Goal: Task Accomplishment & Management: Use online tool/utility

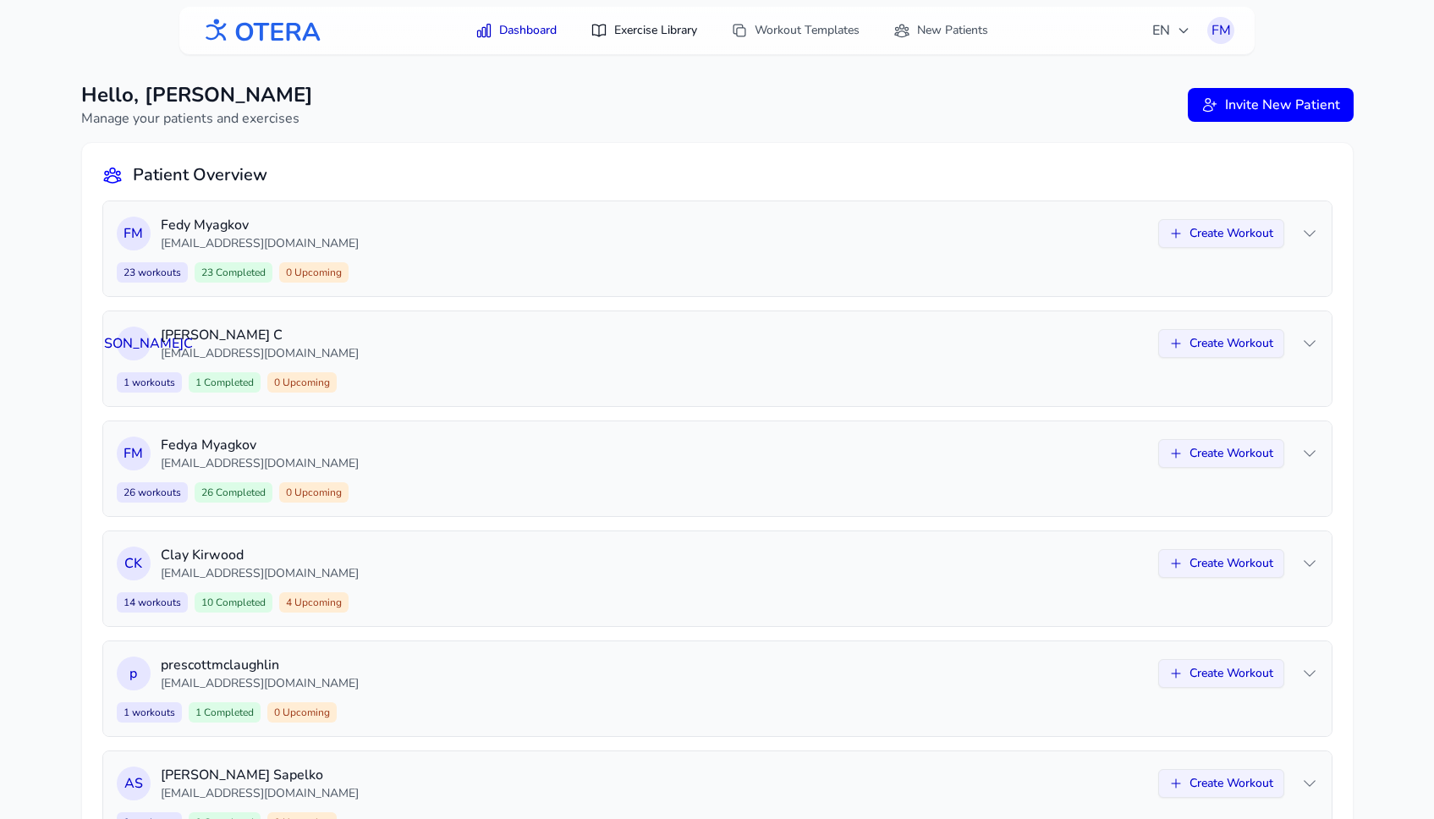
click at [645, 39] on link "Exercise Library" at bounding box center [643, 30] width 127 height 30
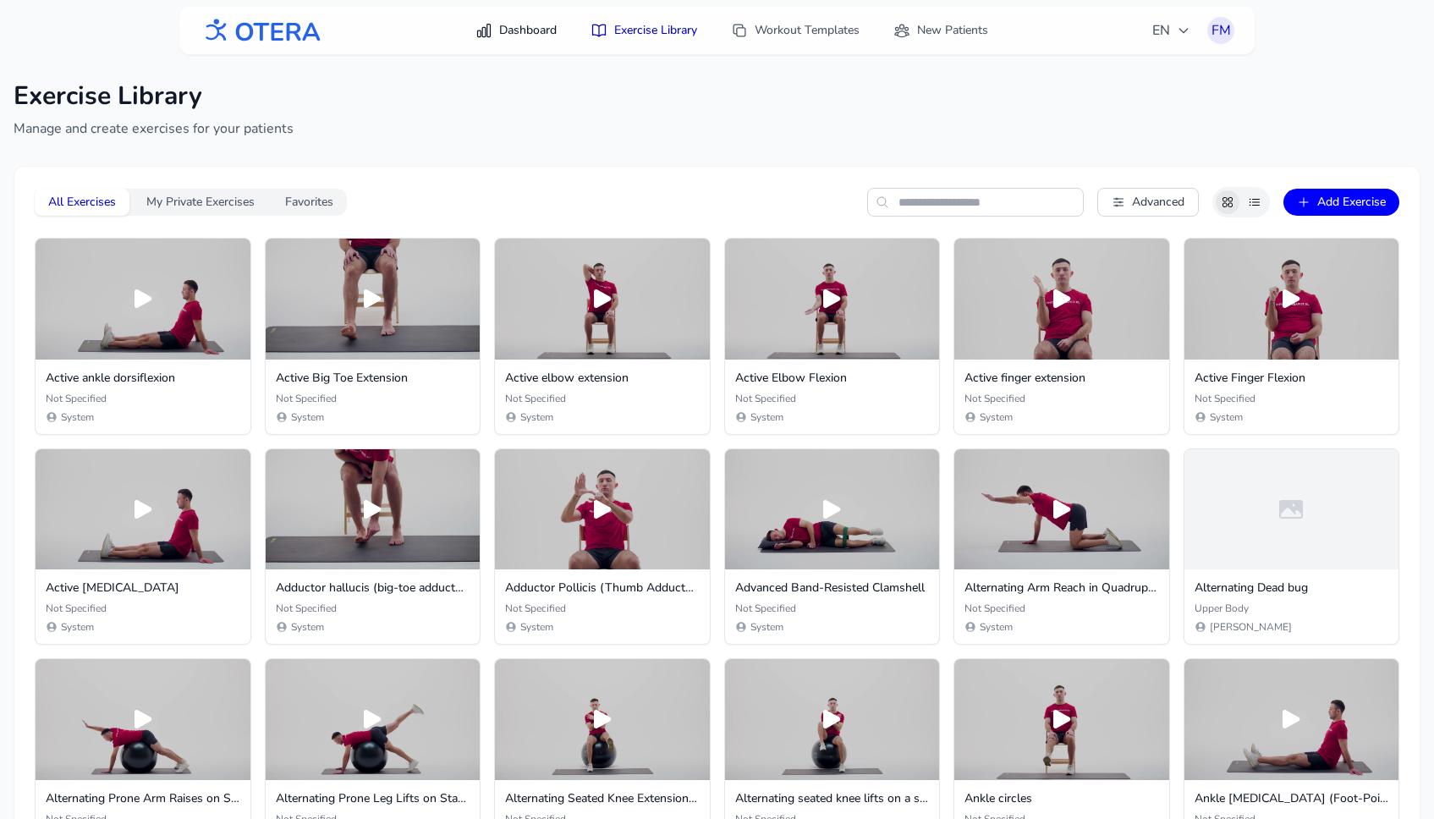
click at [520, 31] on link "Dashboard" at bounding box center [515, 30] width 101 height 30
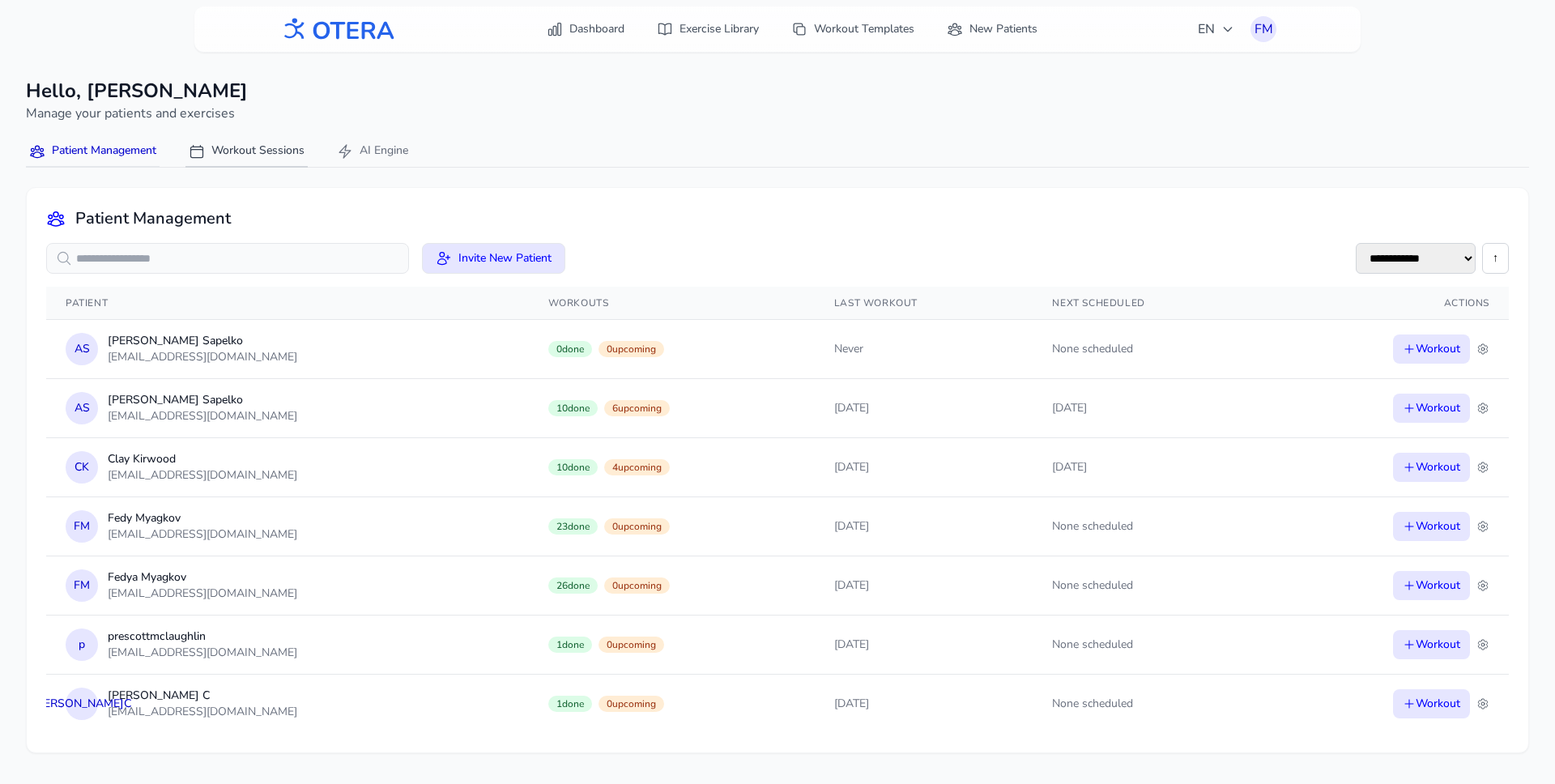
click at [226, 142] on button "Workout Sessions" at bounding box center [247, 151] width 123 height 32
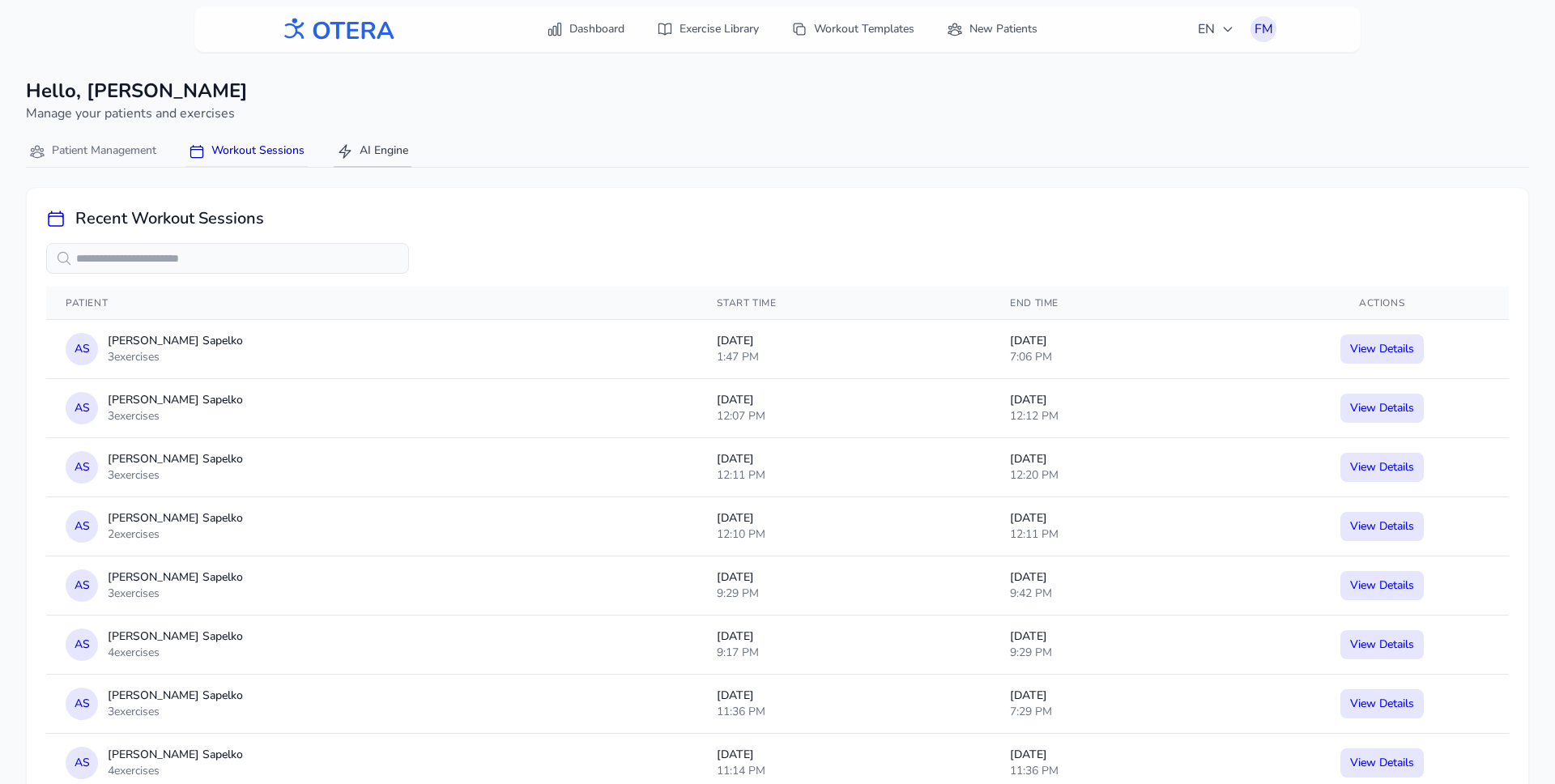
click at [365, 144] on button "AI Engine" at bounding box center [372, 151] width 78 height 32
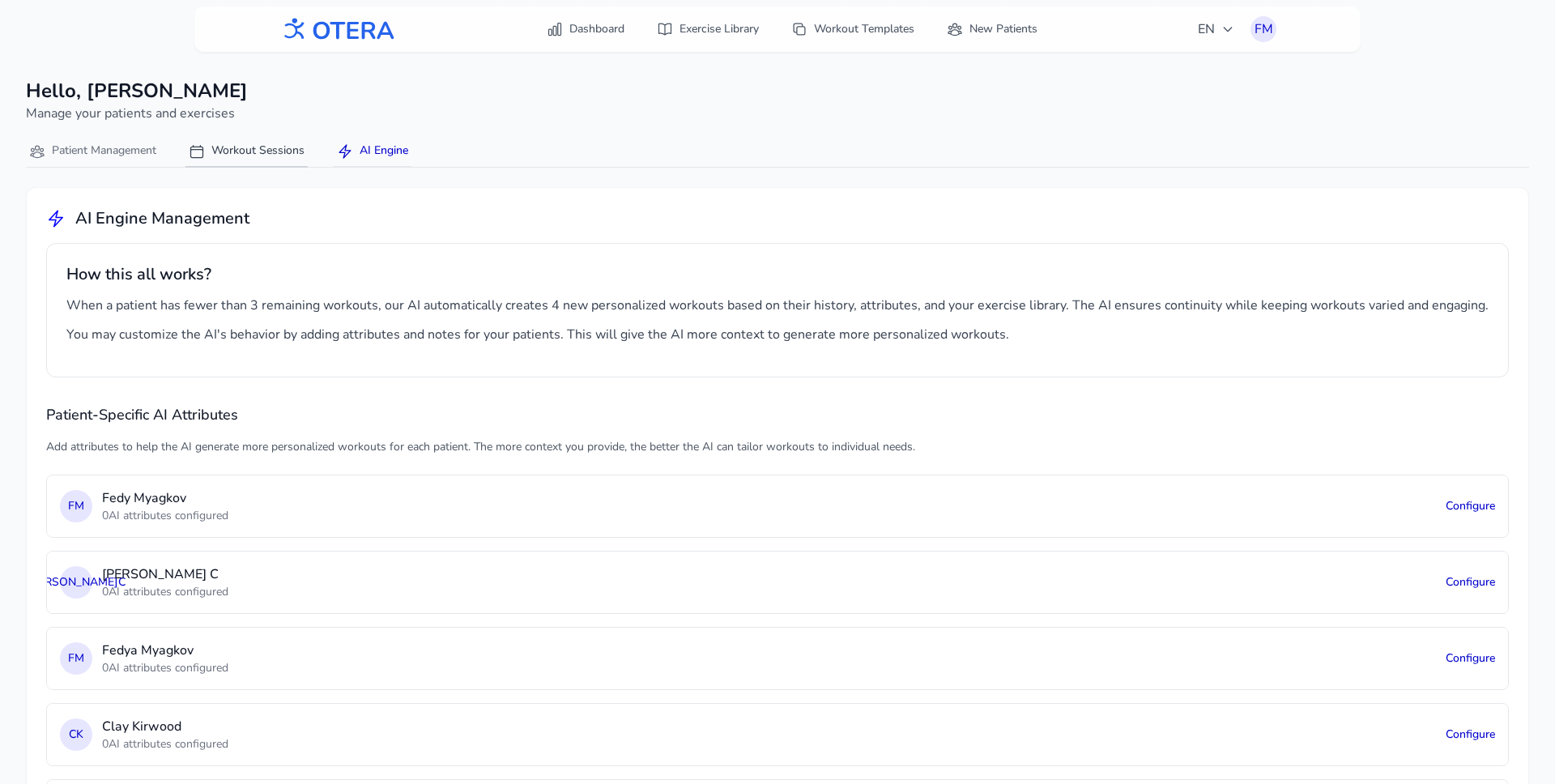
click at [265, 157] on button "Workout Sessions" at bounding box center [247, 151] width 123 height 32
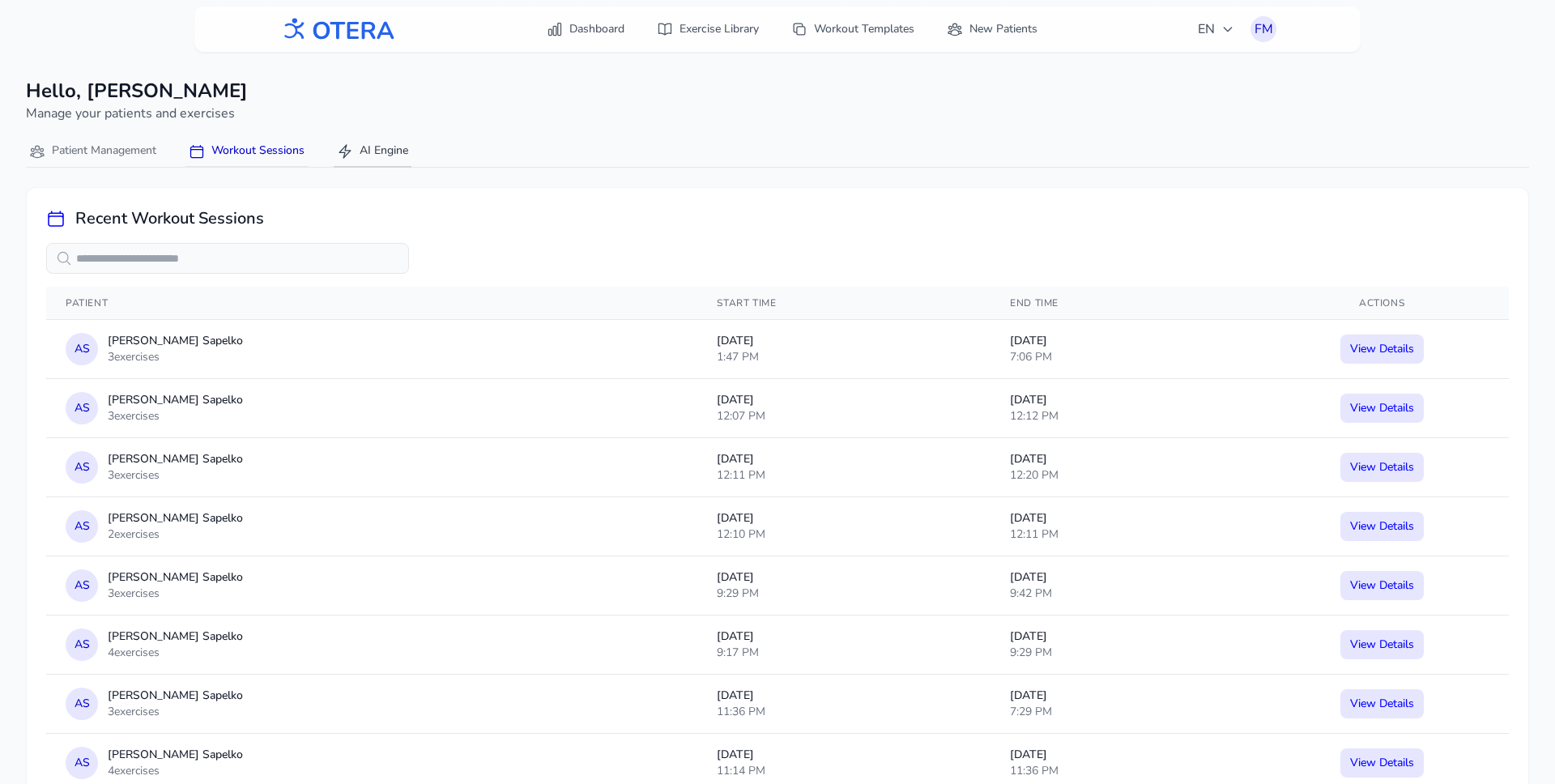
click at [375, 143] on button "AI Engine" at bounding box center [372, 151] width 78 height 32
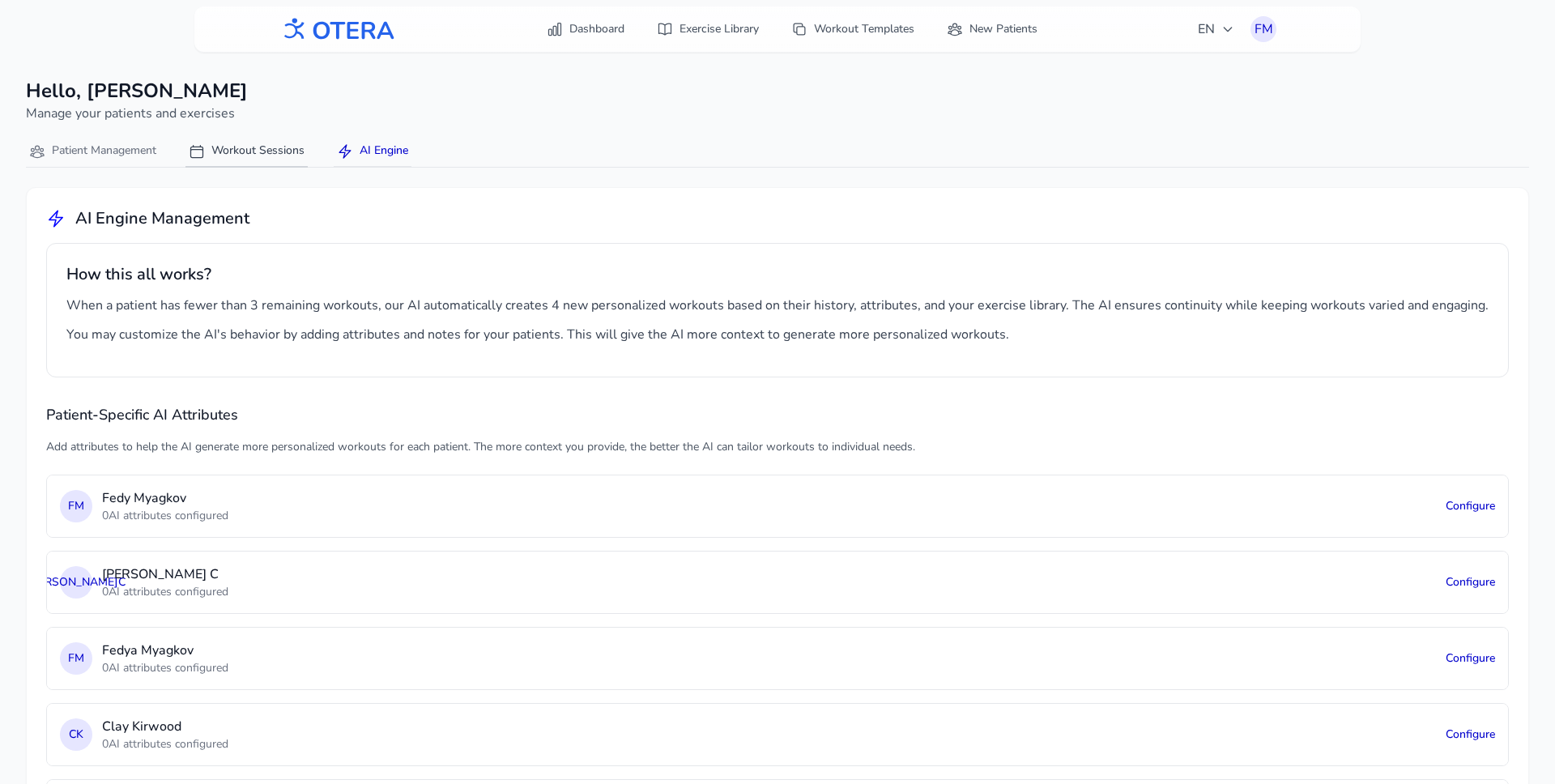
click at [239, 139] on button "Workout Sessions" at bounding box center [247, 151] width 123 height 32
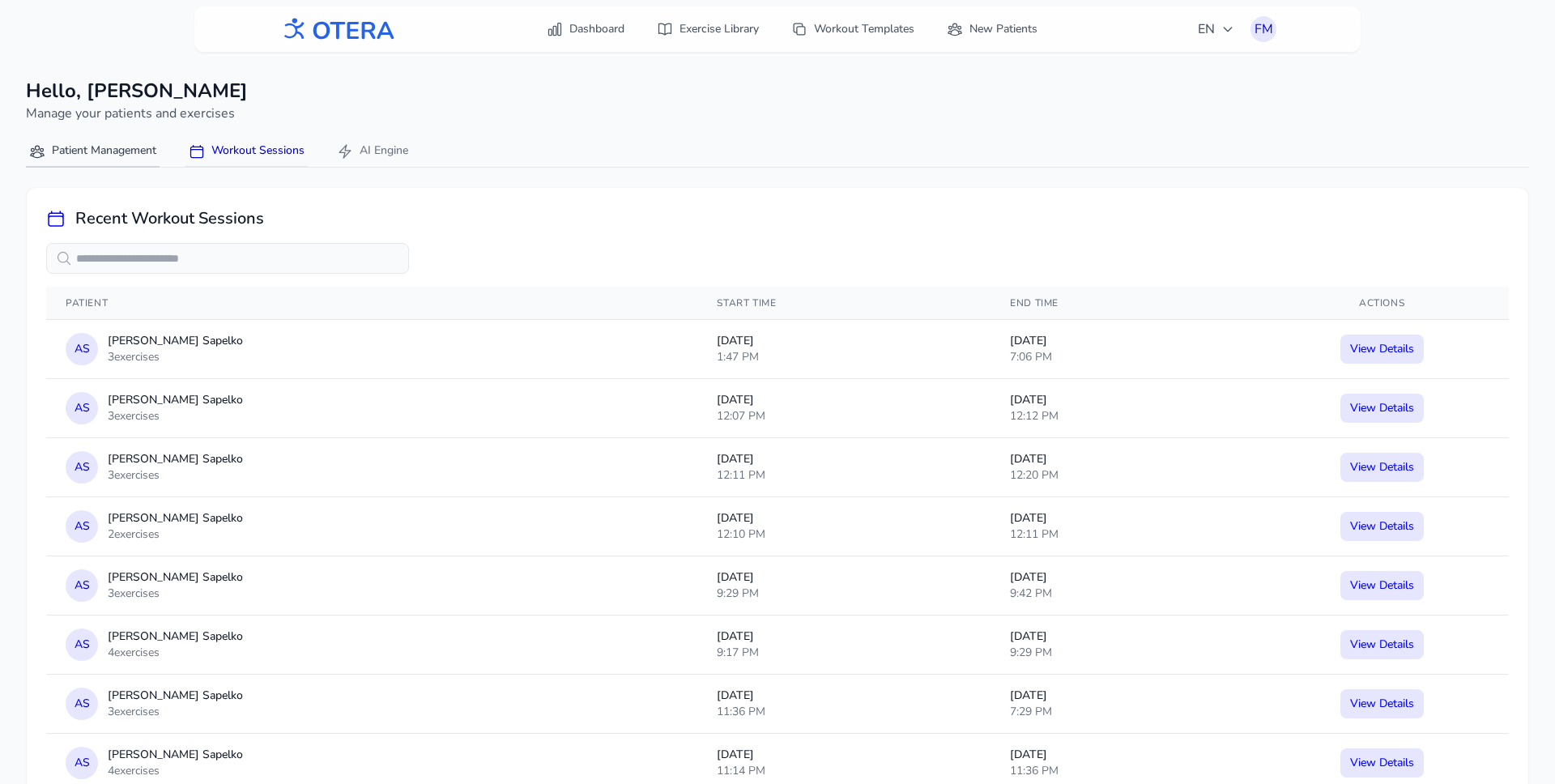
click at [107, 160] on button "Patient Management" at bounding box center [93, 151] width 134 height 32
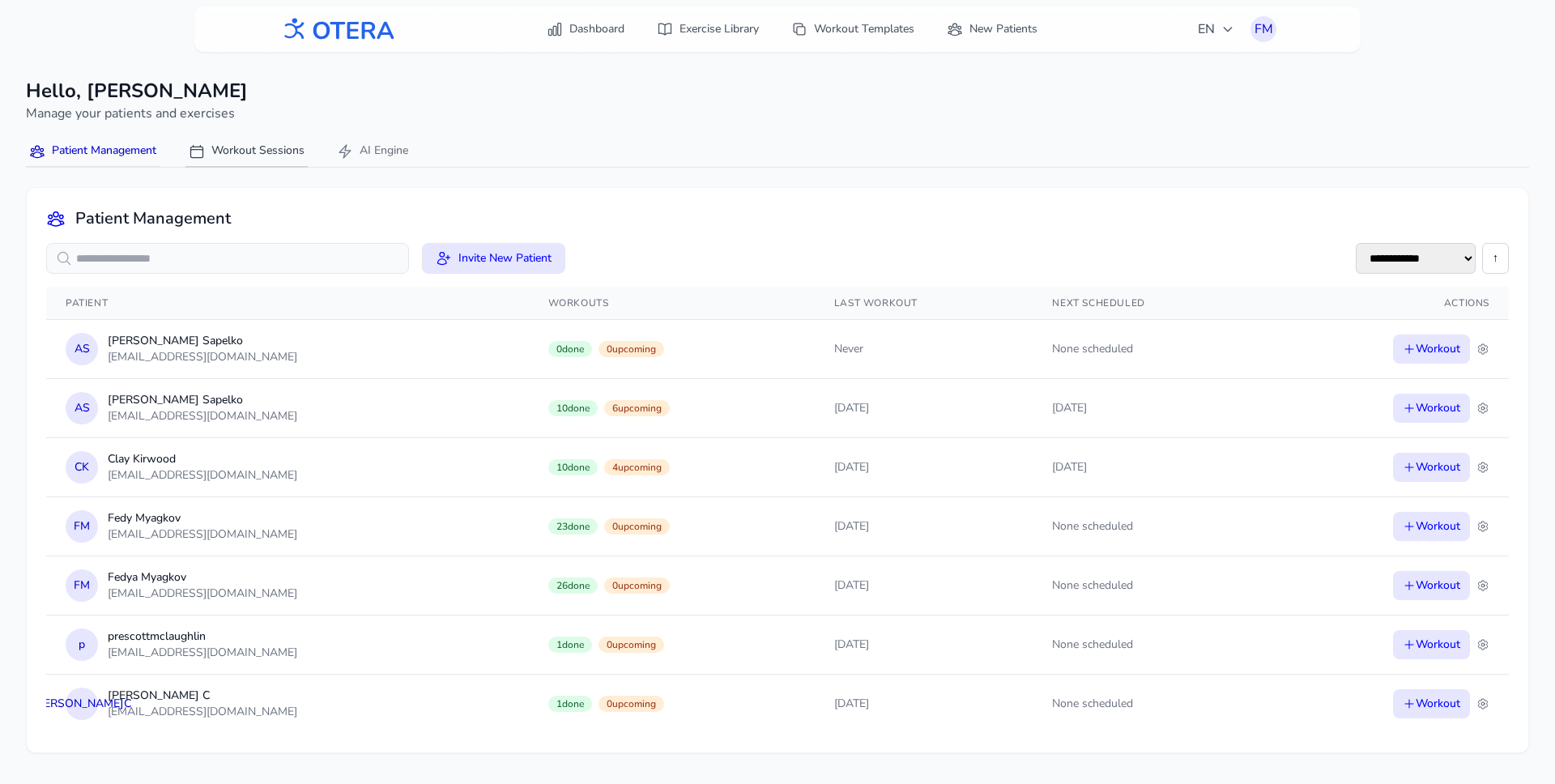
click at [272, 154] on button "Workout Sessions" at bounding box center [247, 151] width 123 height 32
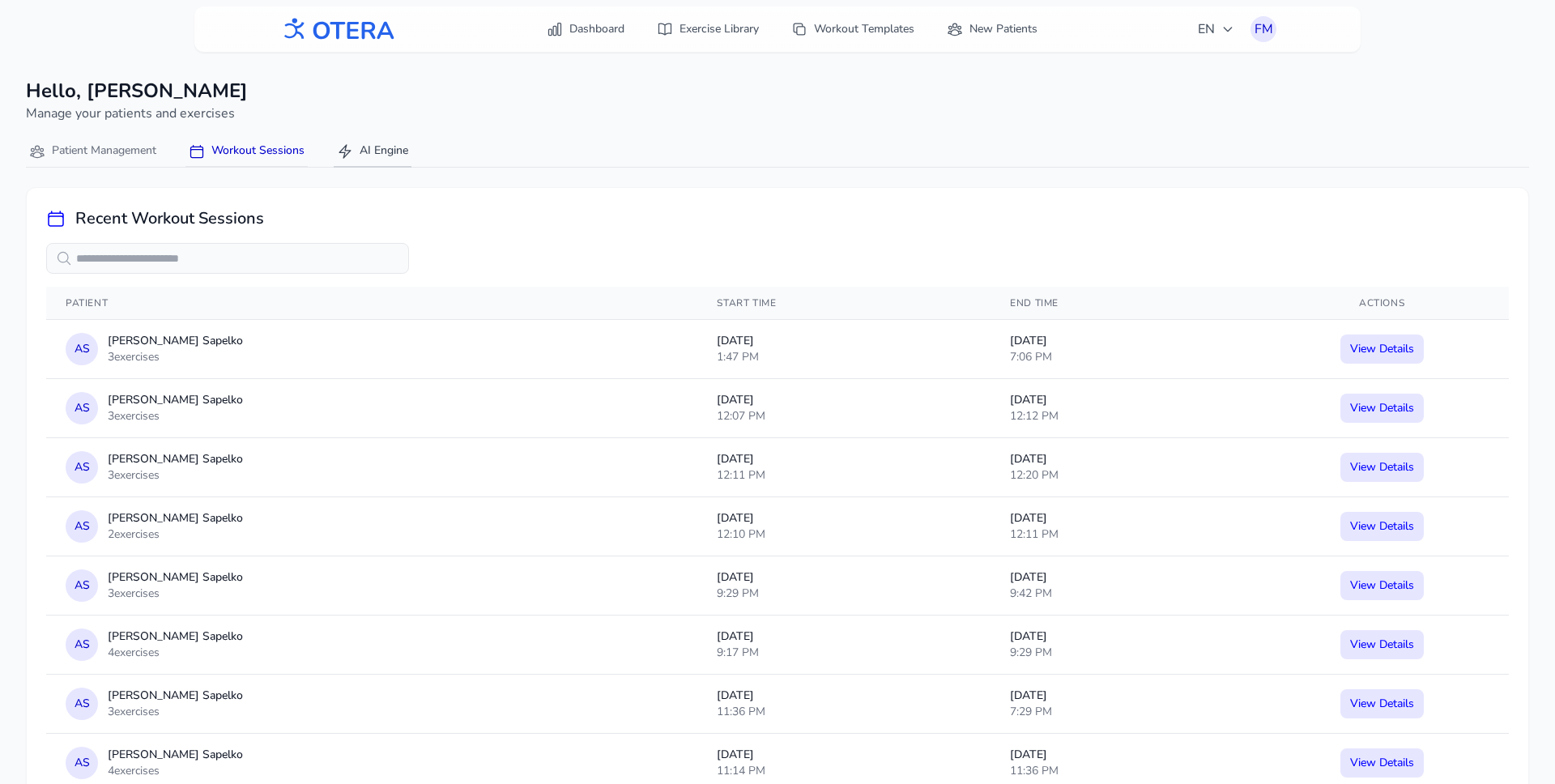
click at [374, 155] on button "AI Engine" at bounding box center [372, 151] width 78 height 32
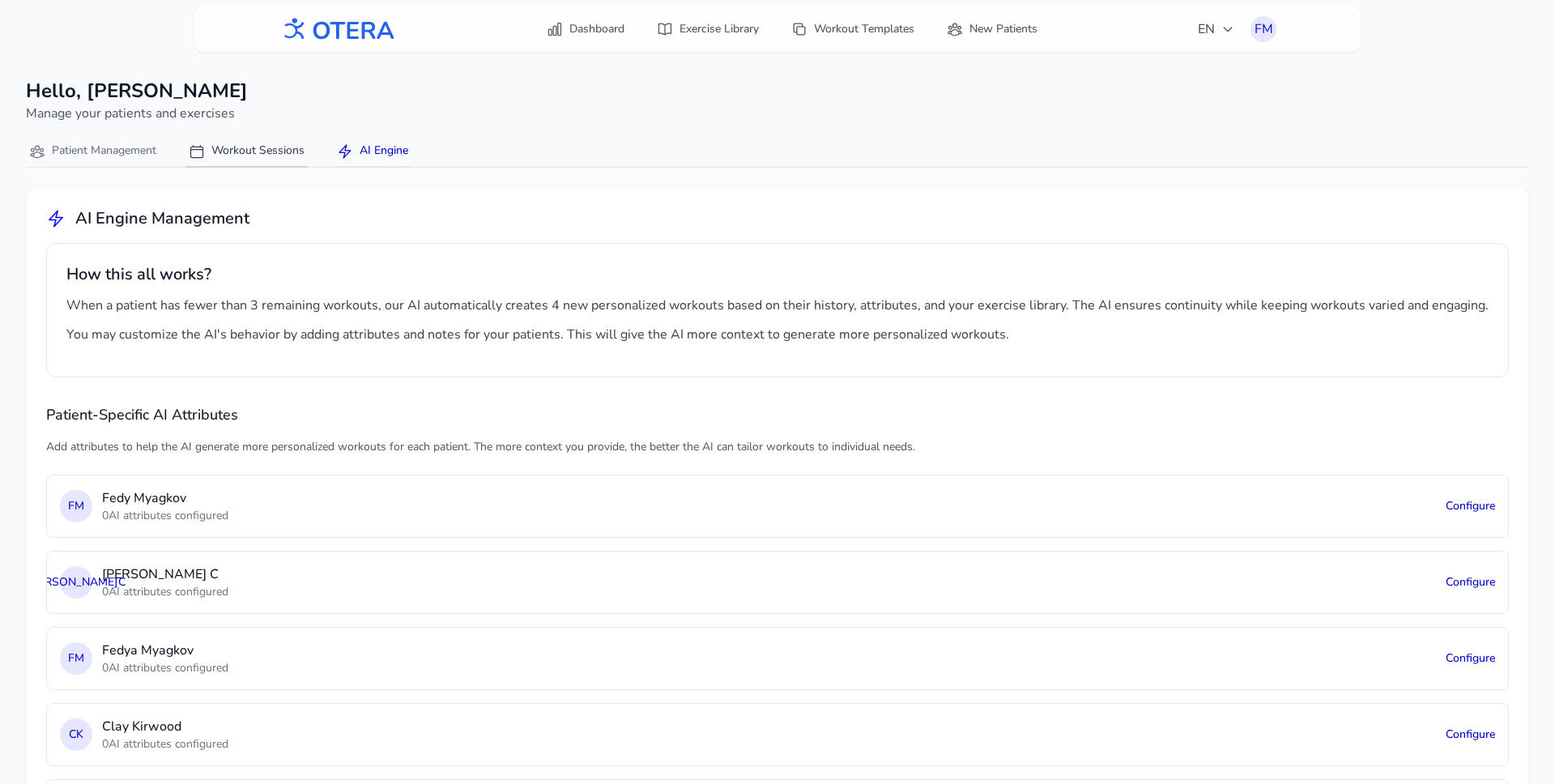
click at [254, 146] on button "Workout Sessions" at bounding box center [247, 151] width 123 height 32
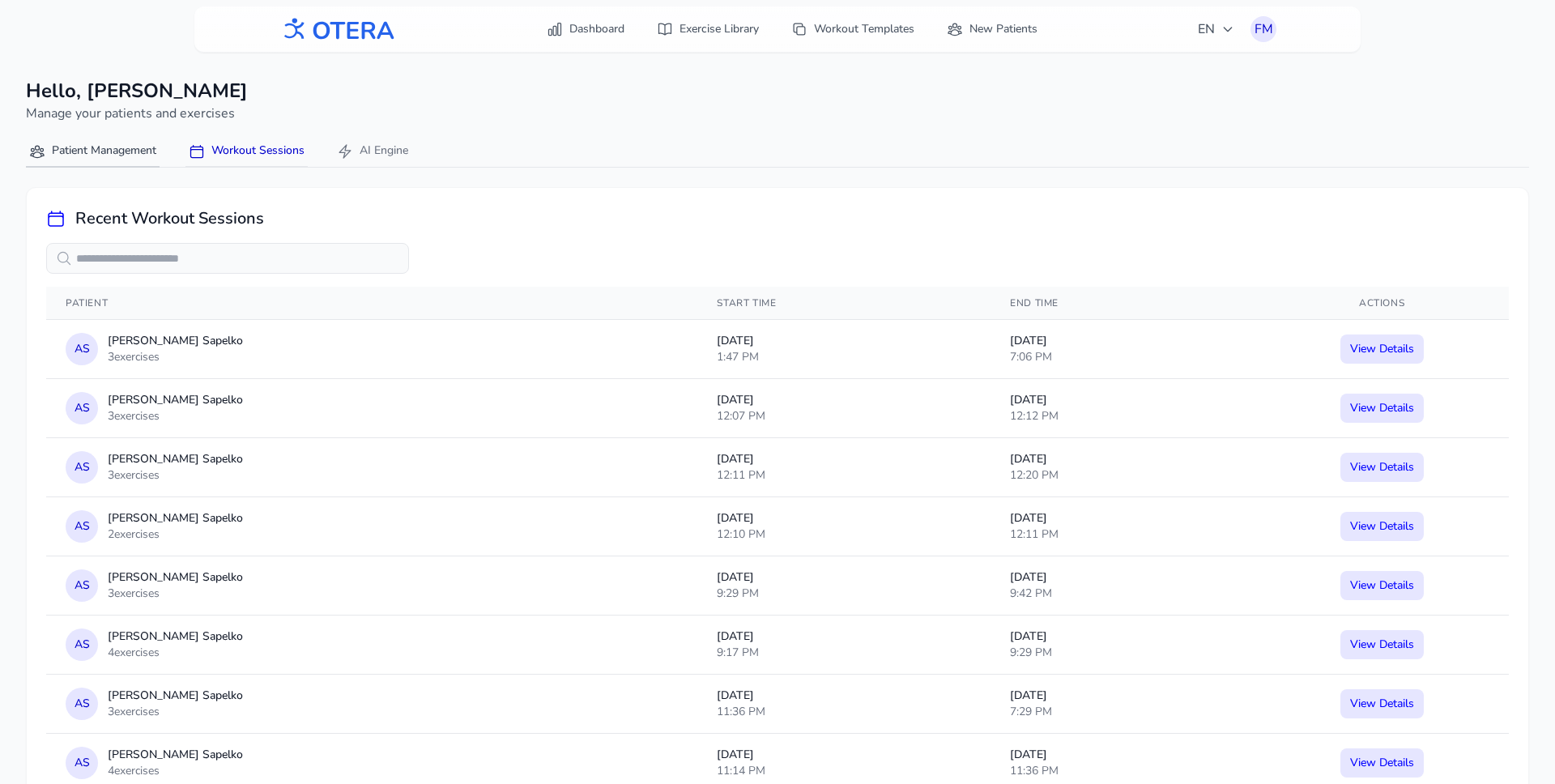
click at [89, 154] on button "Patient Management" at bounding box center [93, 151] width 134 height 32
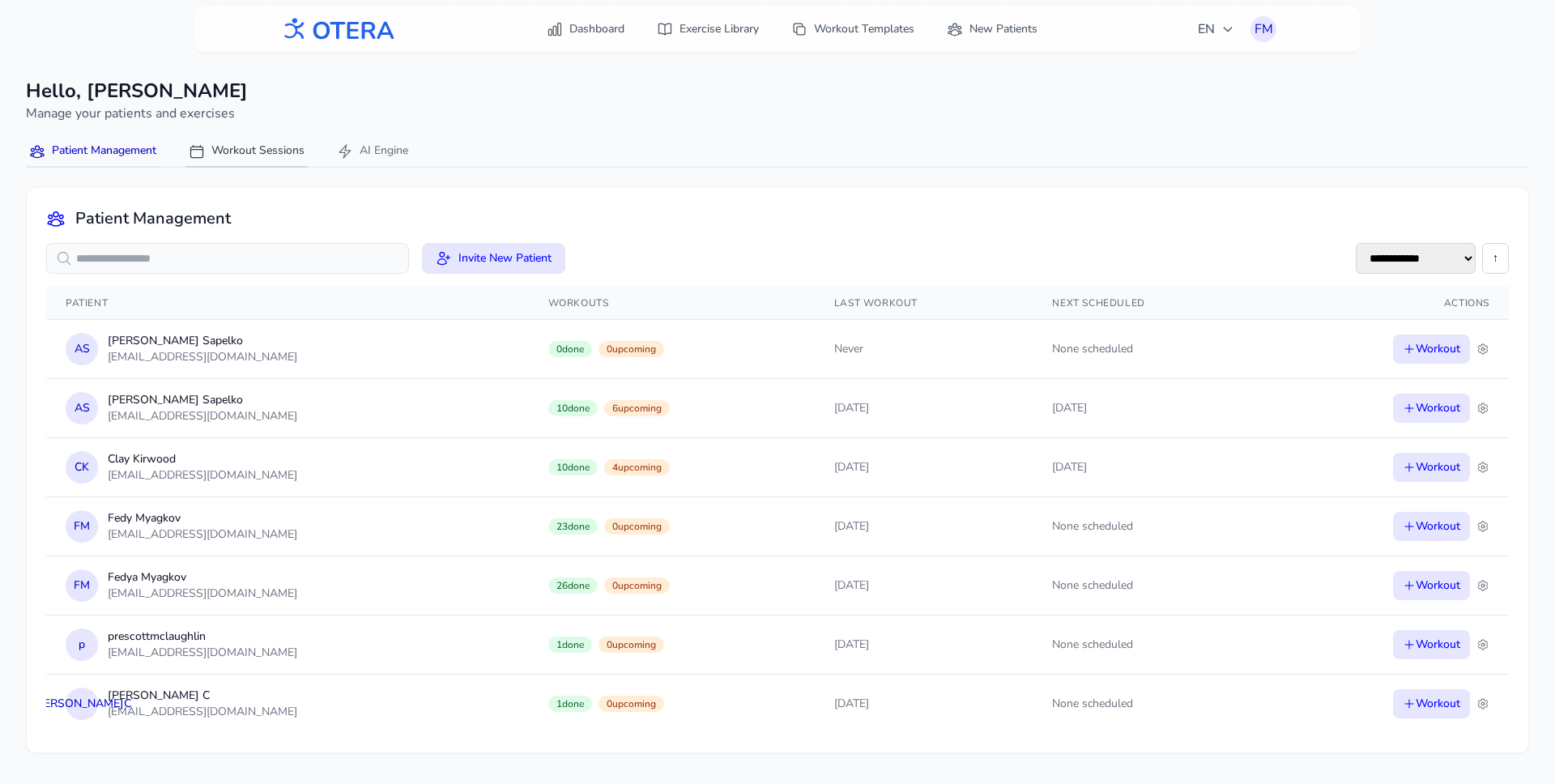
click at [238, 144] on button "Workout Sessions" at bounding box center [247, 151] width 123 height 32
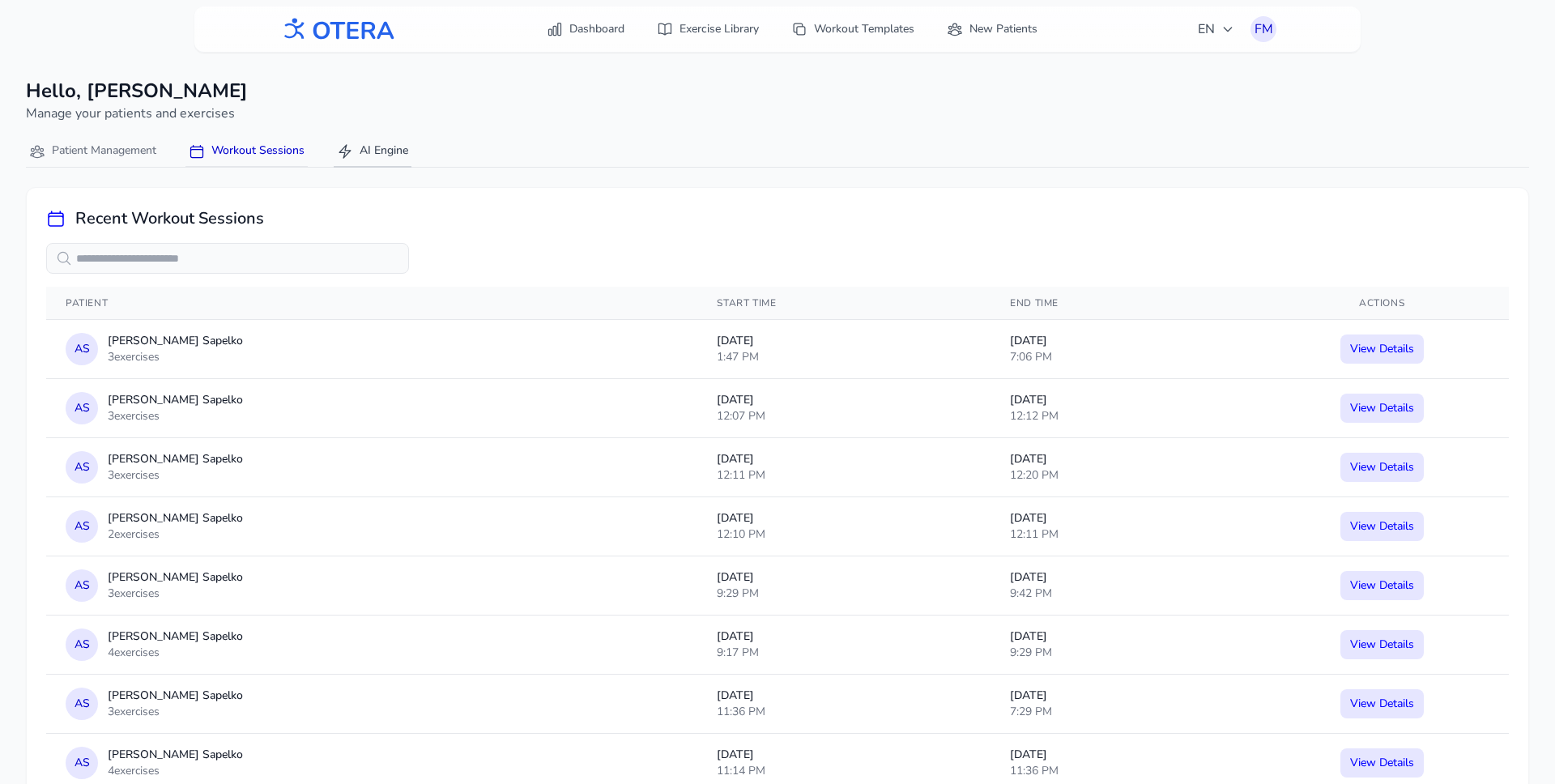
click at [359, 148] on button "AI Engine" at bounding box center [372, 151] width 78 height 32
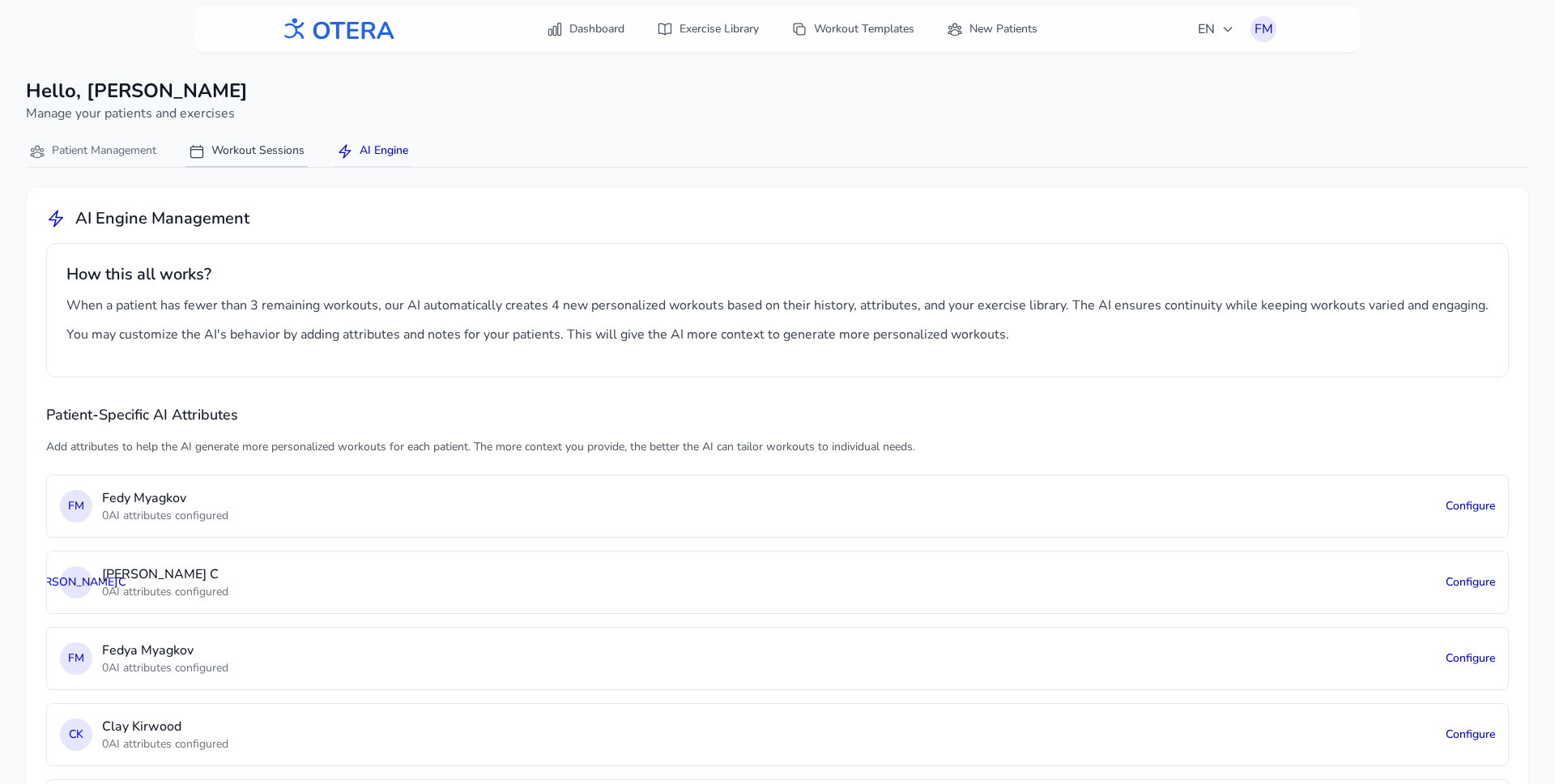
click at [233, 153] on button "Workout Sessions" at bounding box center [247, 151] width 123 height 32
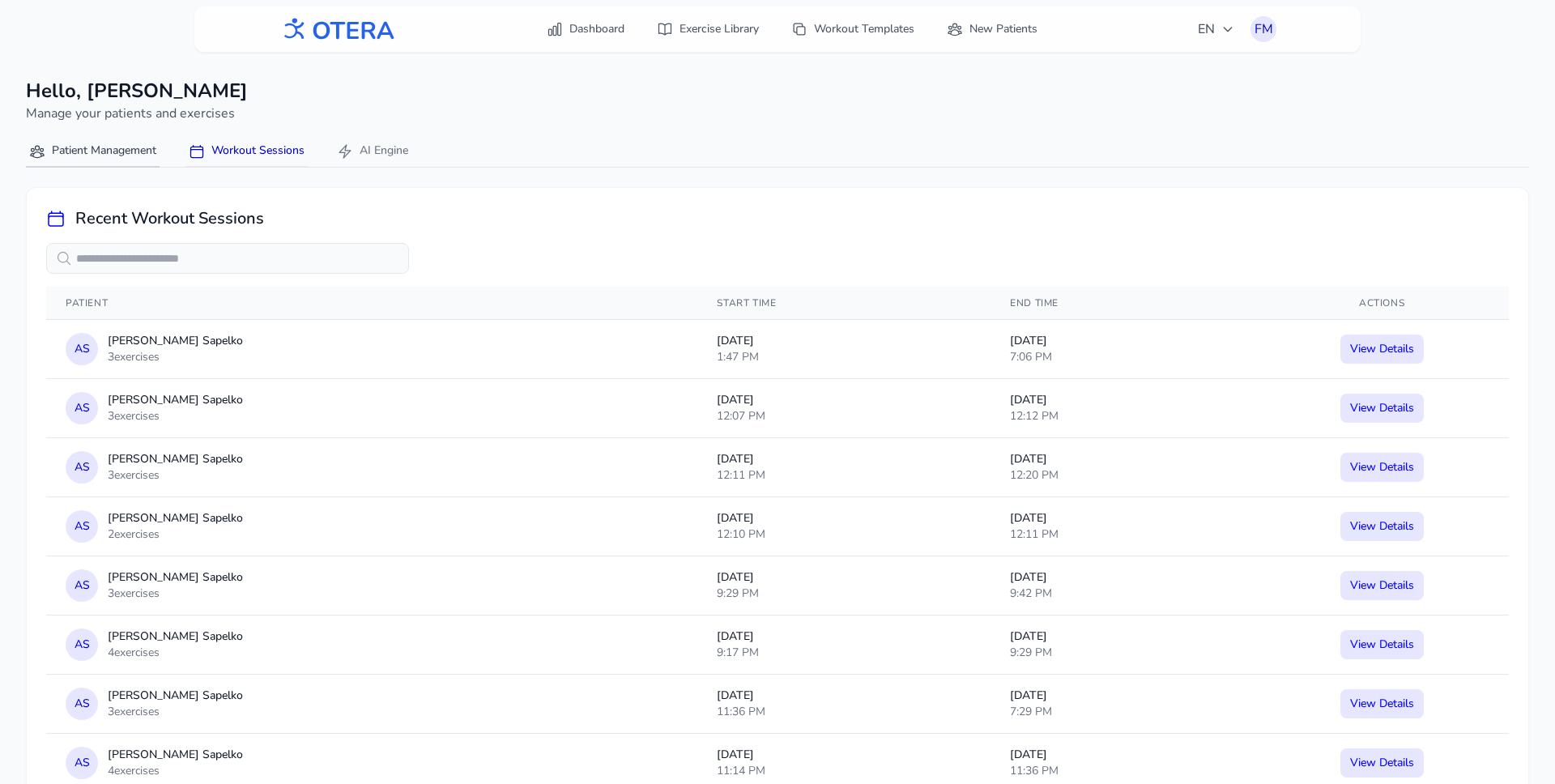
click at [113, 157] on button "Patient Management" at bounding box center [93, 151] width 134 height 32
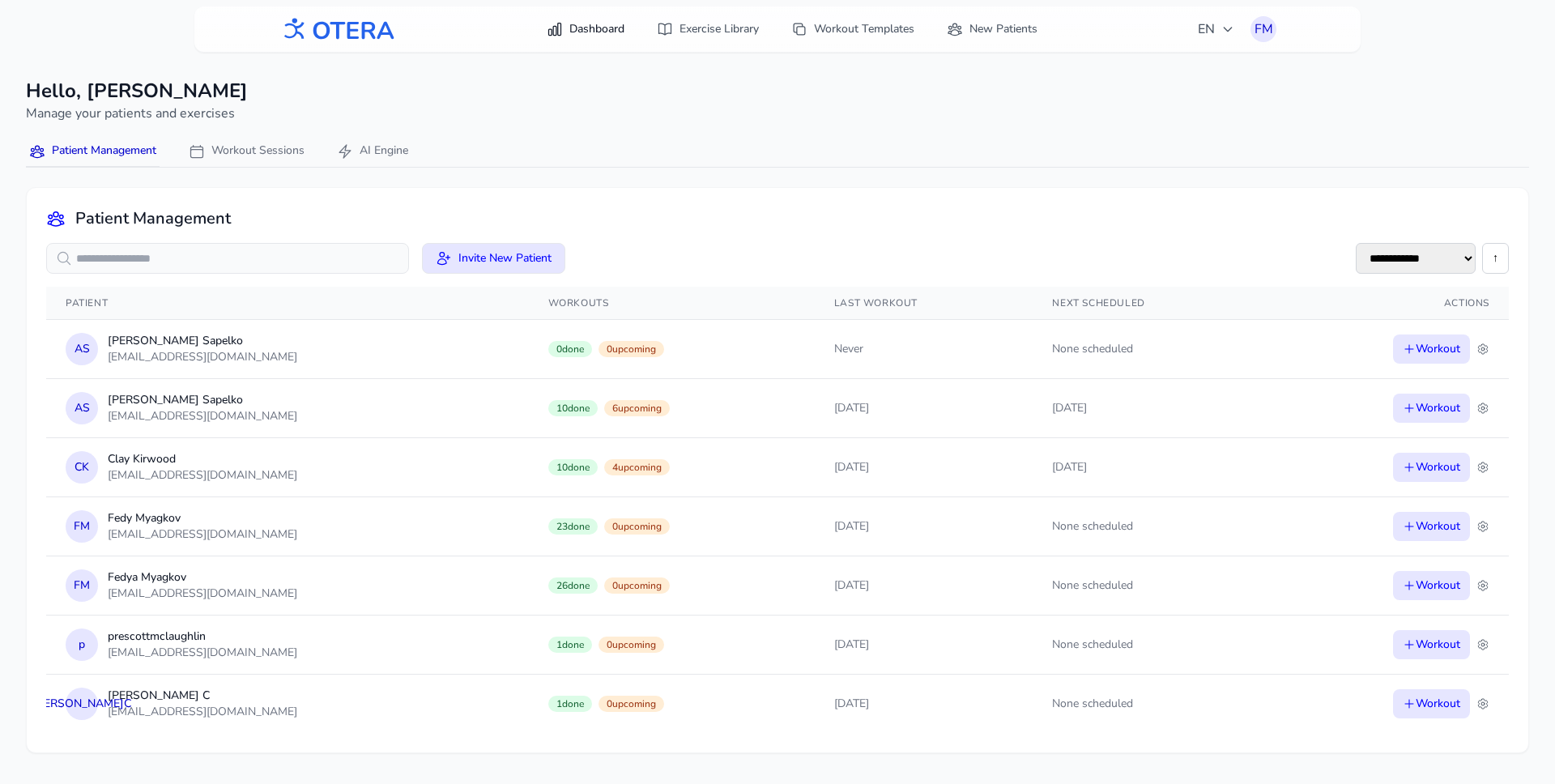
click at [585, 26] on link "Dashboard" at bounding box center [585, 29] width 97 height 29
click at [1231, 403] on td "[DATE]" at bounding box center [1149, 408] width 235 height 59
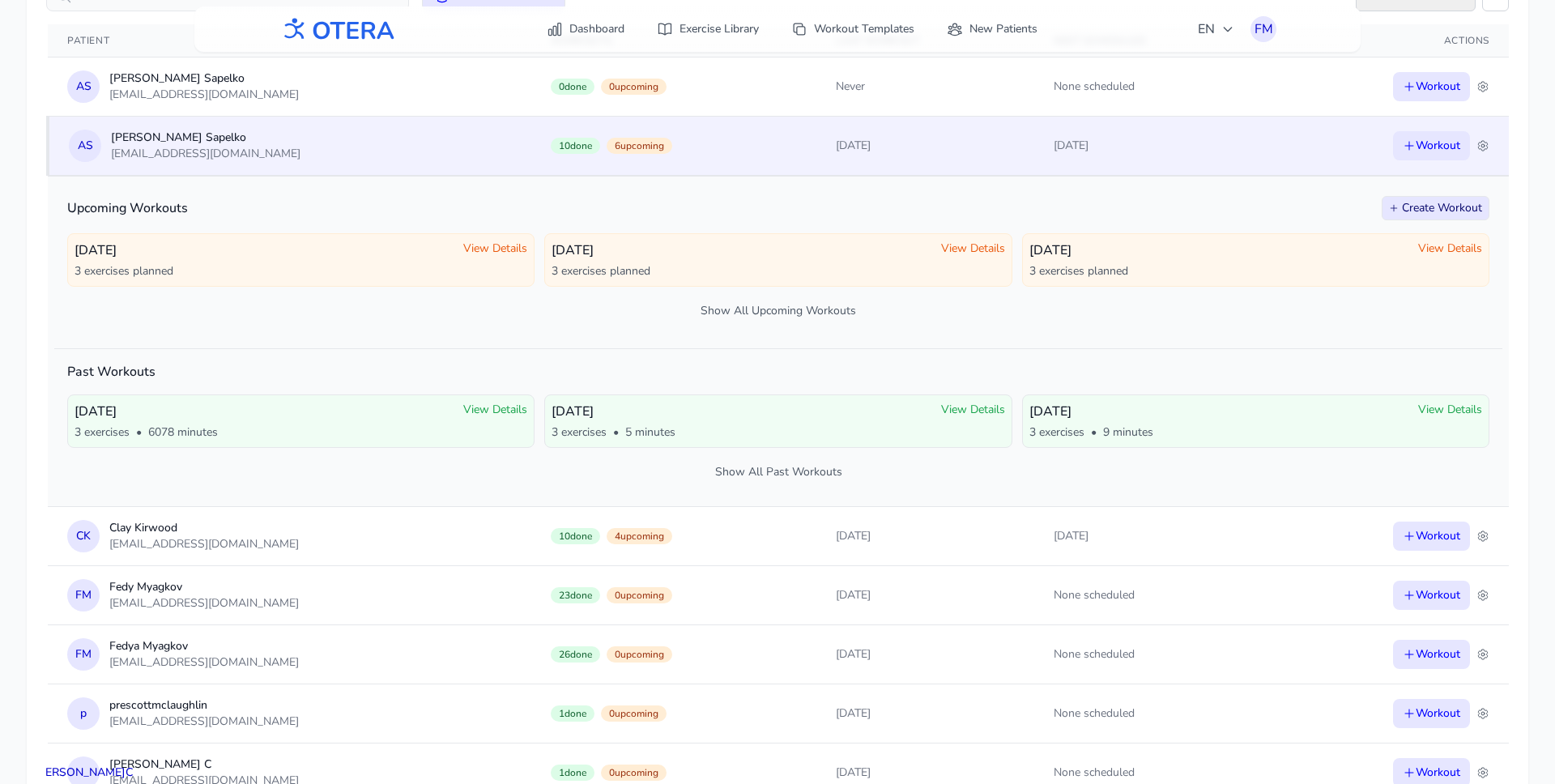
scroll to position [248, 0]
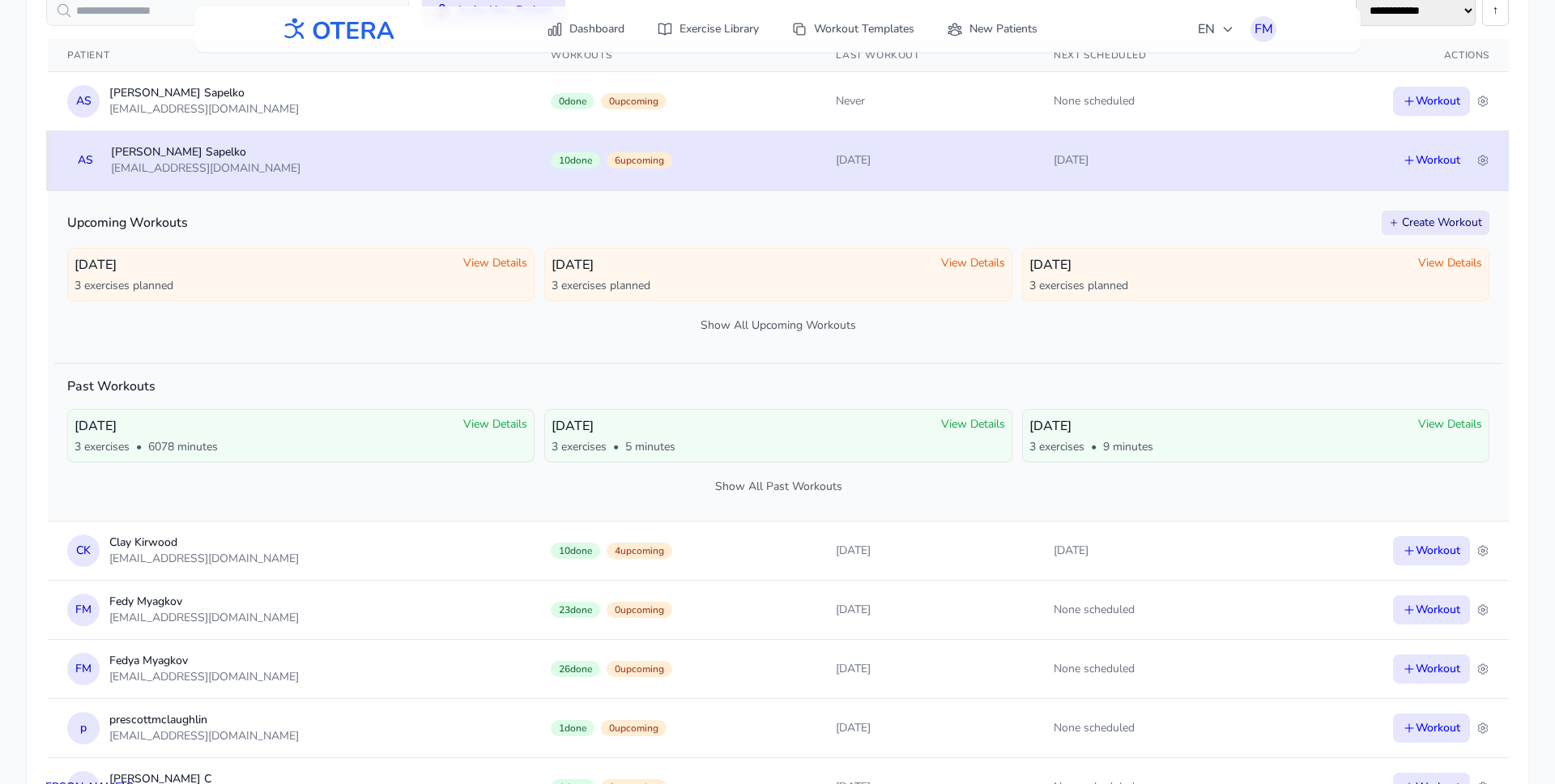
click at [1206, 139] on td "[DATE]" at bounding box center [1151, 160] width 234 height 59
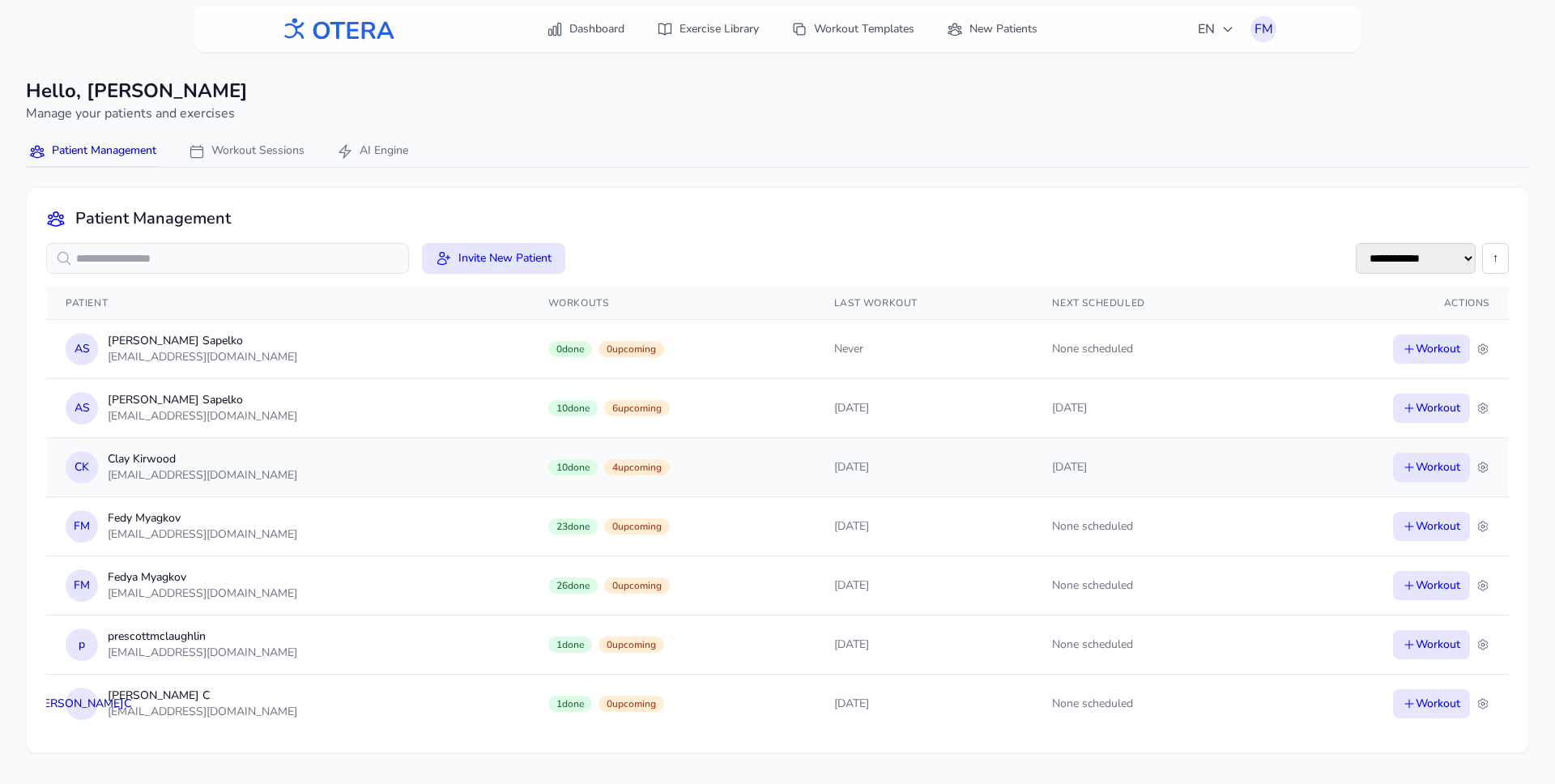
click at [1159, 482] on td "09/27/2025" at bounding box center [1149, 467] width 235 height 59
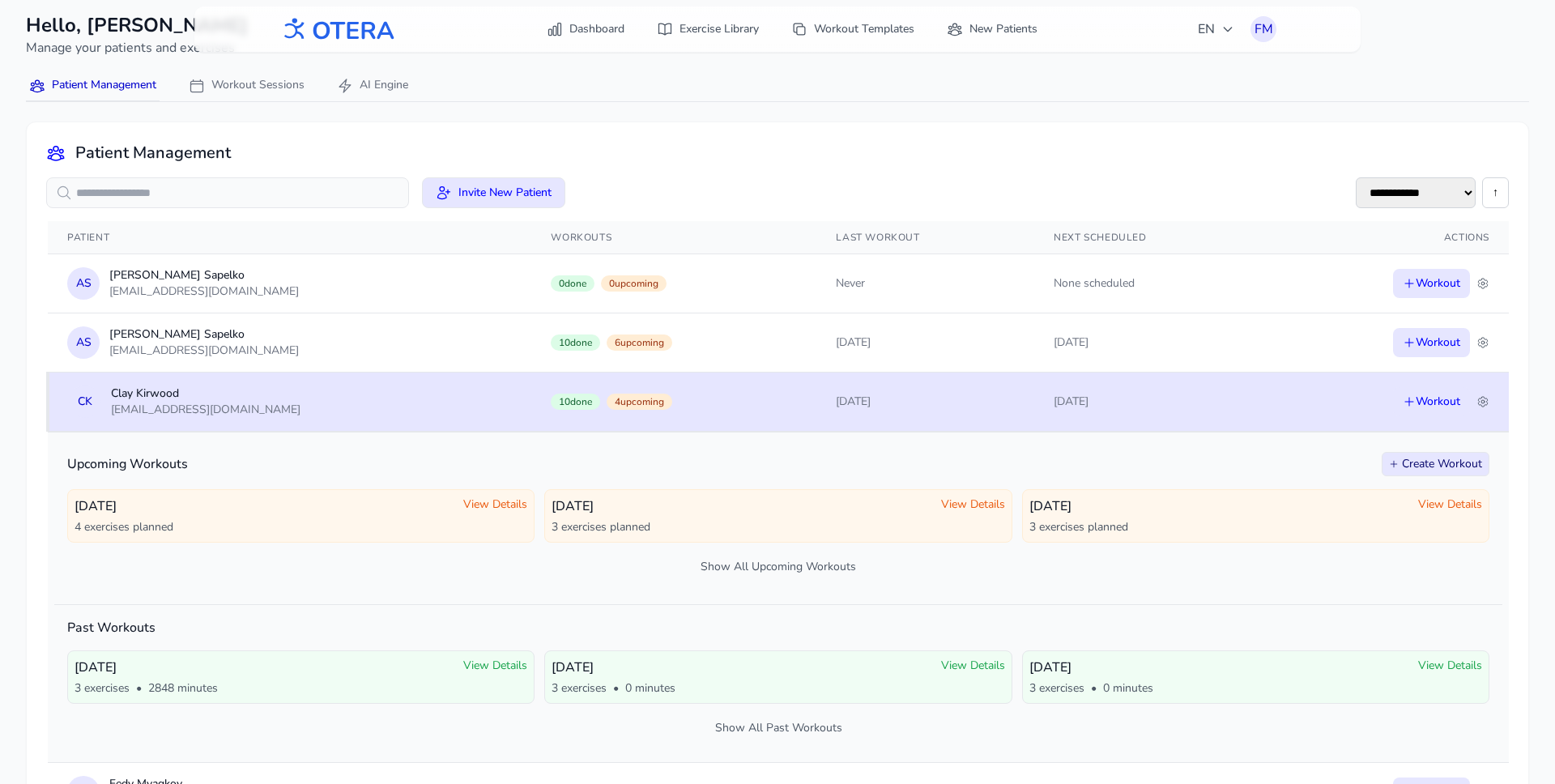
scroll to position [99, 0]
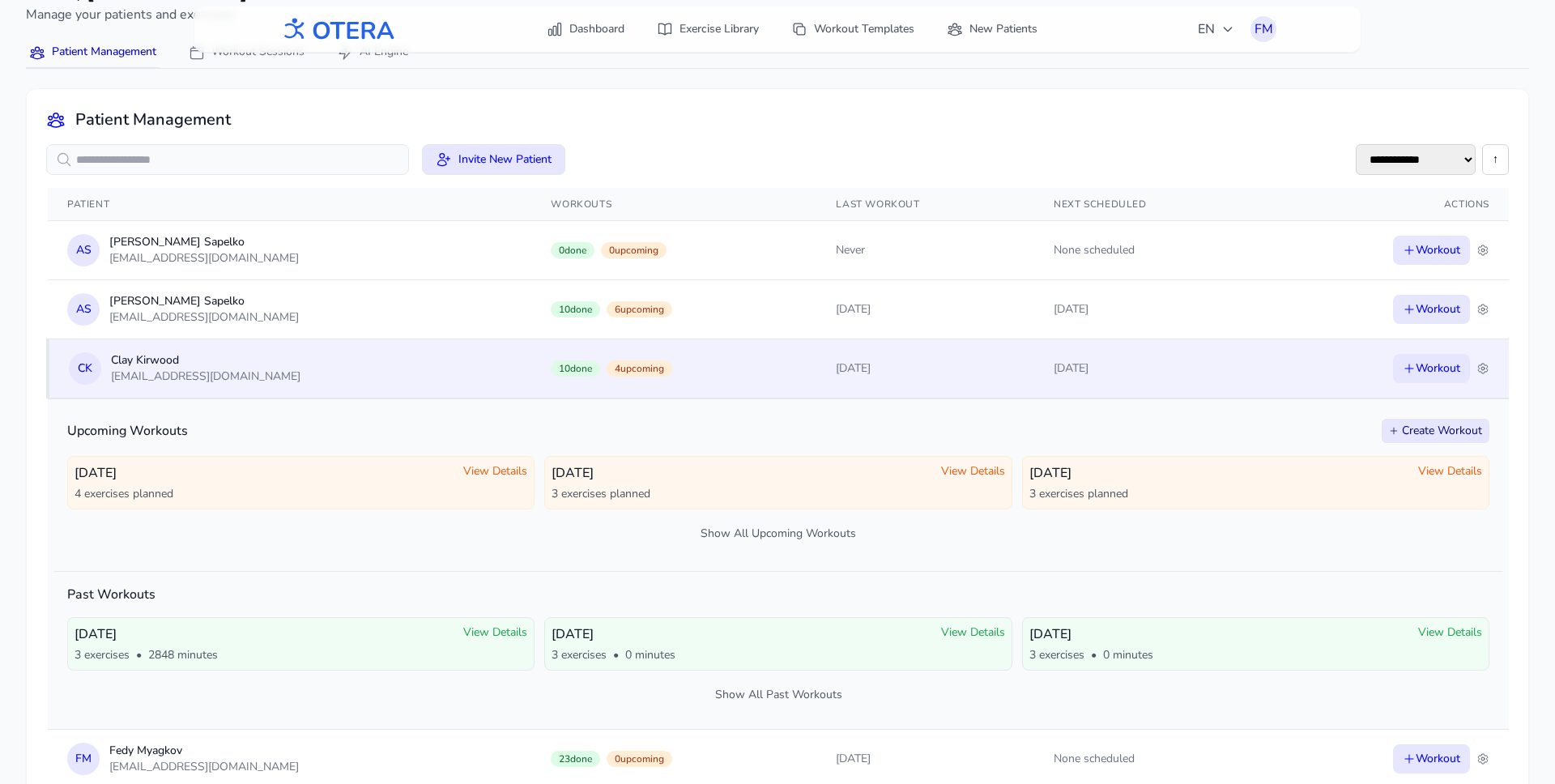
click at [1431, 428] on button "Create Workout" at bounding box center [1435, 430] width 107 height 24
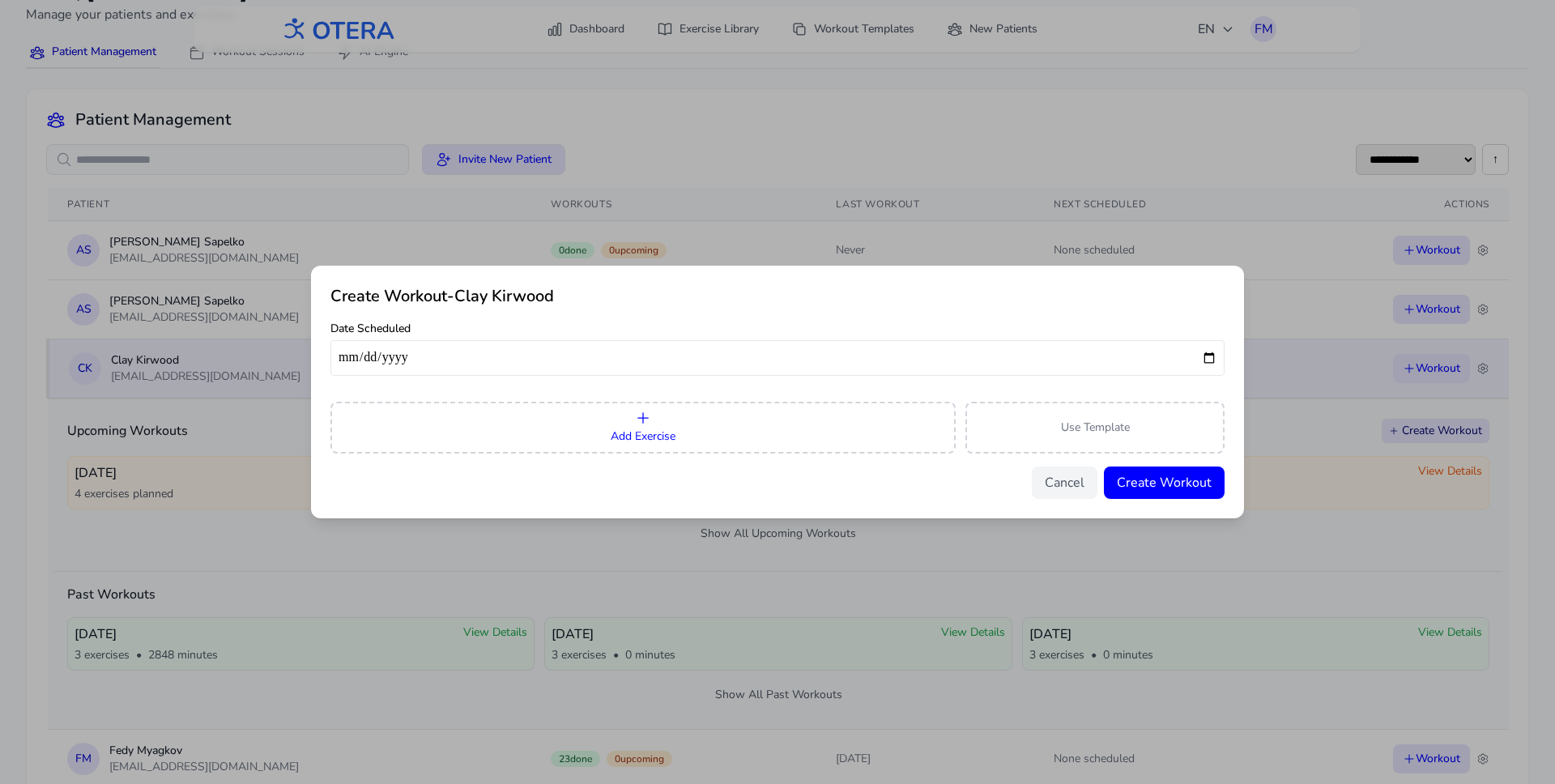
click at [631, 430] on span "Add Exercise" at bounding box center [643, 436] width 65 height 15
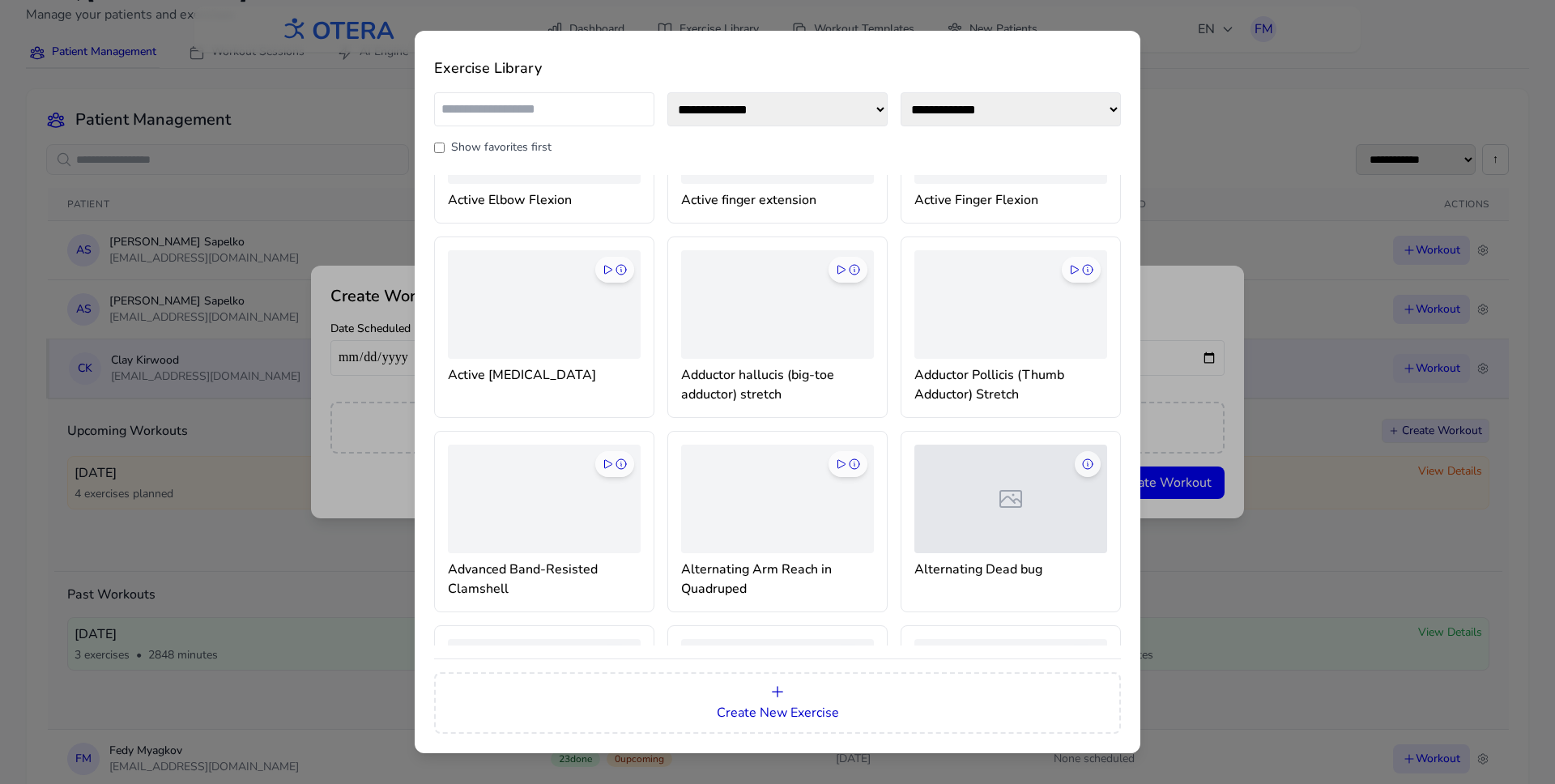
scroll to position [291, 0]
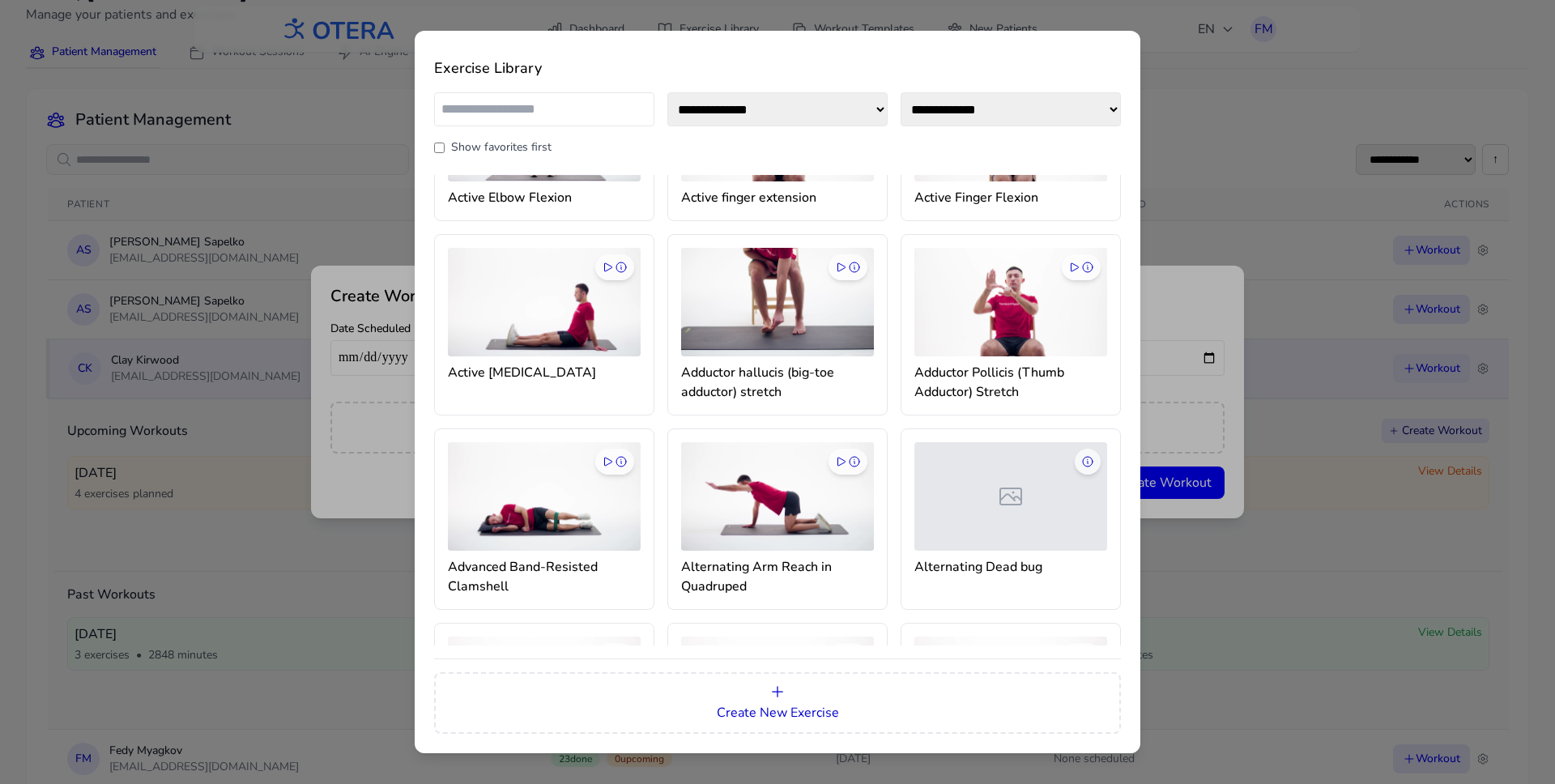
click at [786, 516] on img at bounding box center [777, 496] width 192 height 108
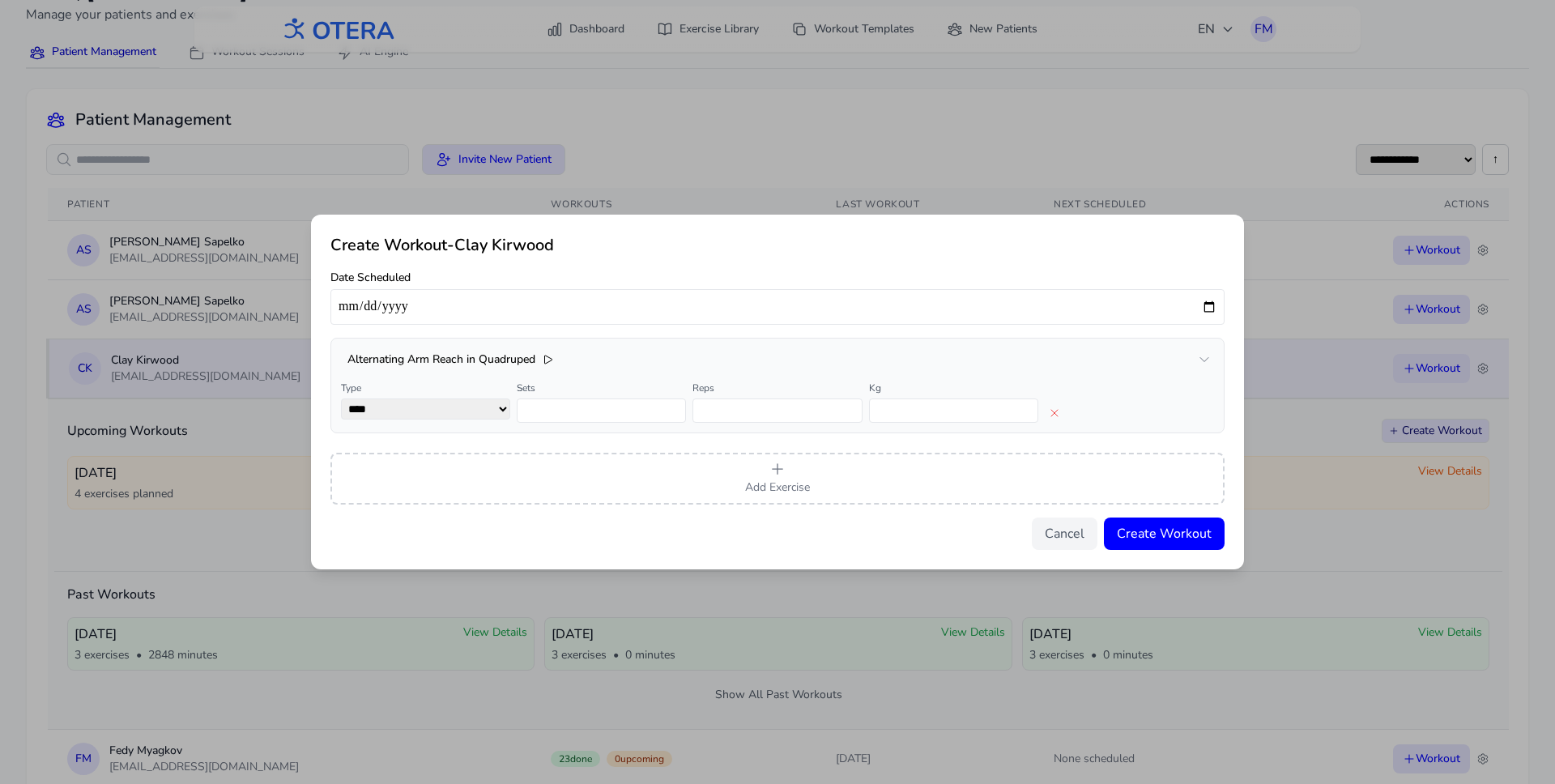
click at [1209, 307] on input "**********" at bounding box center [778, 306] width 894 height 35
click at [1160, 527] on button "Create Workout" at bounding box center [1164, 533] width 121 height 33
click at [1211, 305] on input "date" at bounding box center [778, 306] width 894 height 35
type input "**********"
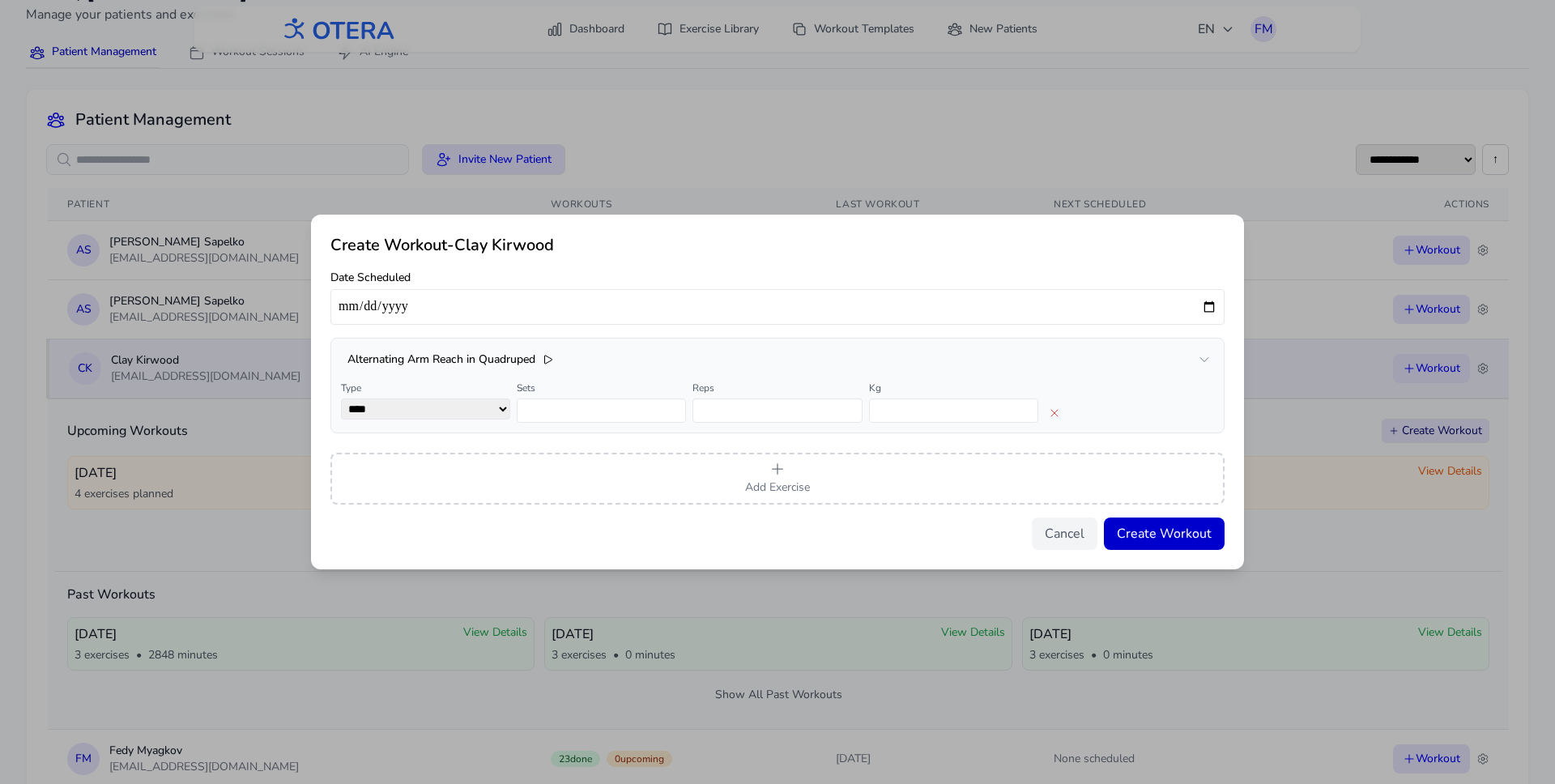
click at [1153, 534] on button "Create Workout" at bounding box center [1164, 533] width 121 height 33
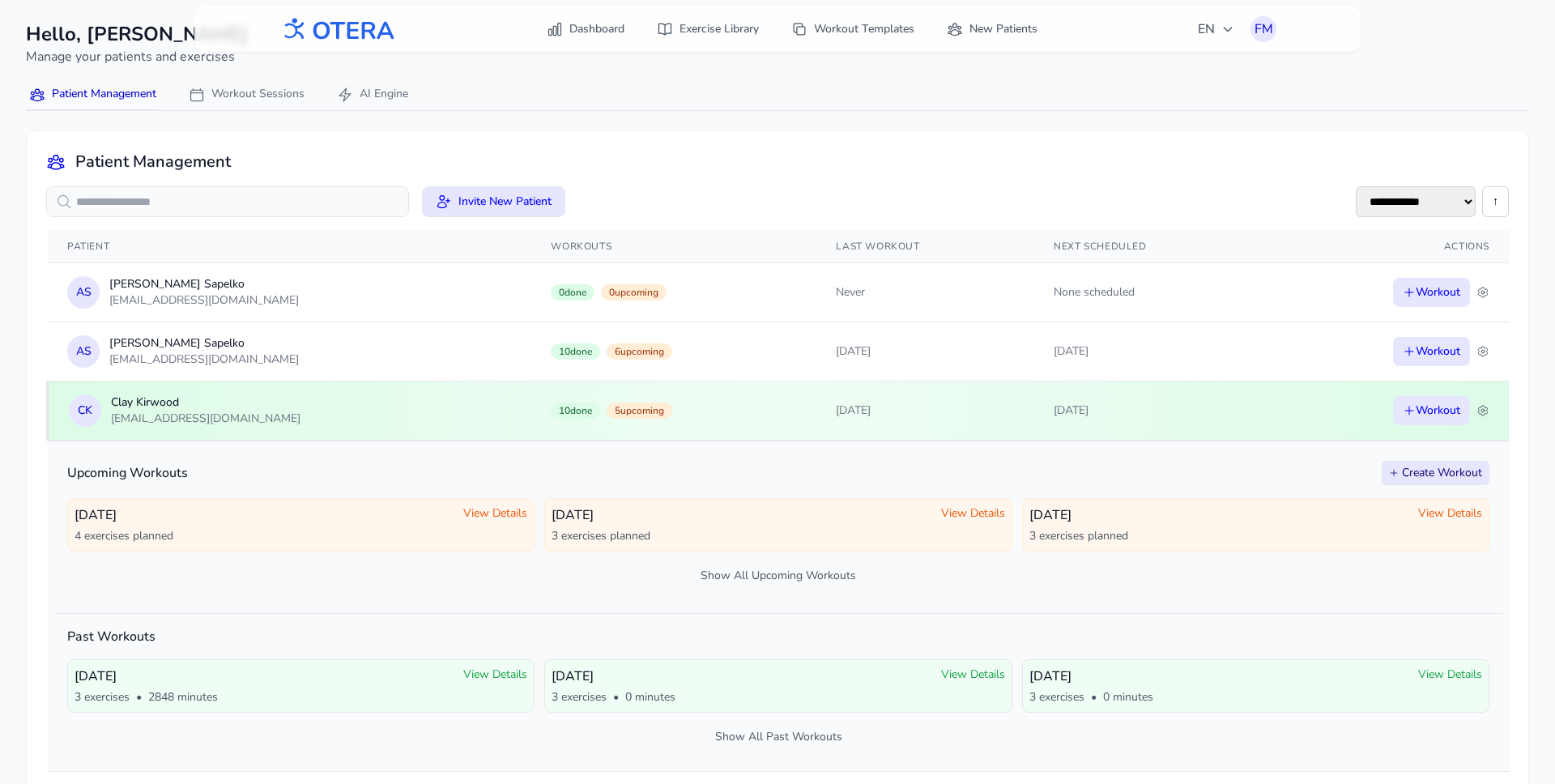
scroll to position [0, 0]
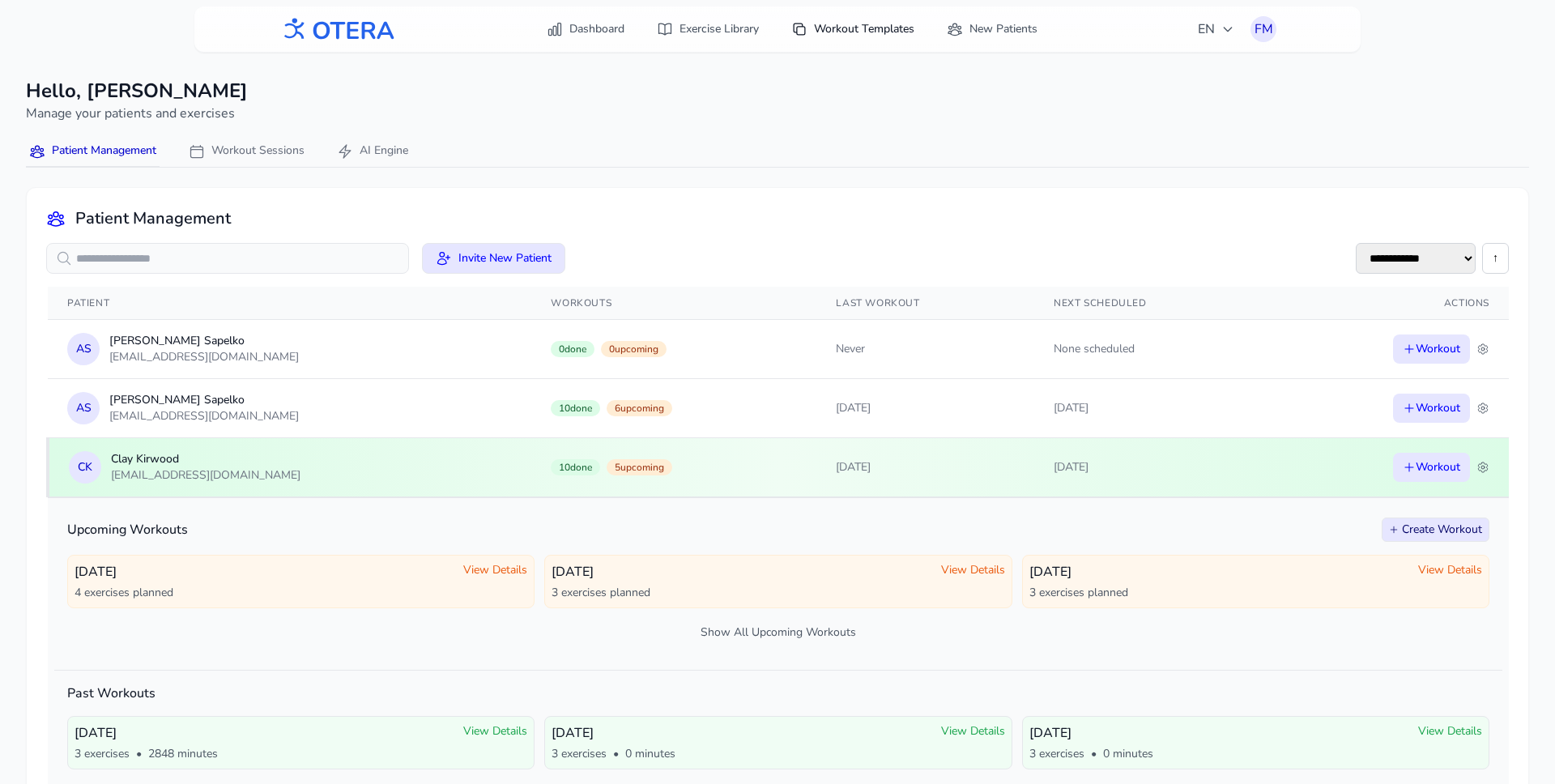
click at [853, 26] on link "Workout Templates" at bounding box center [852, 29] width 143 height 29
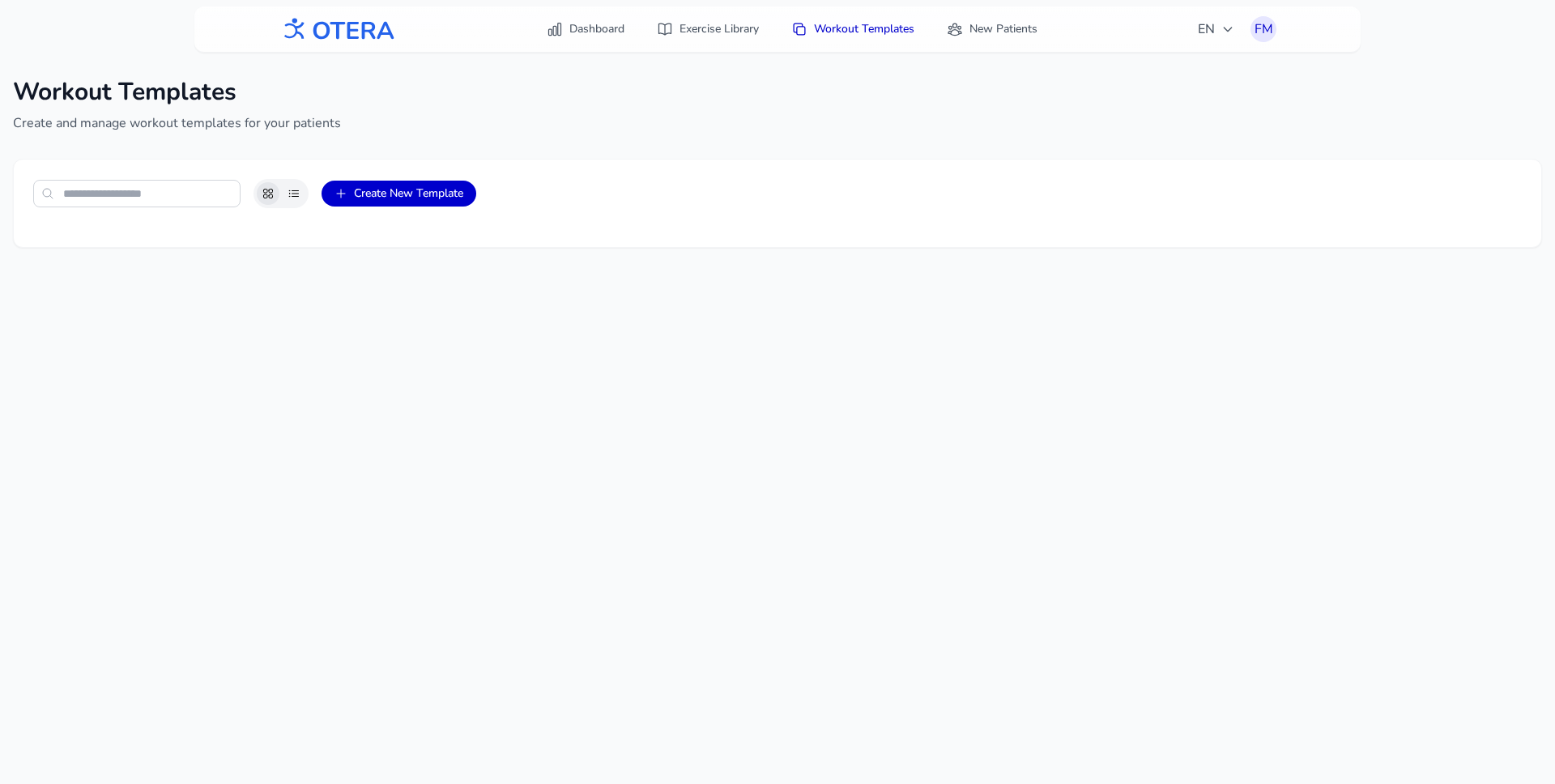
click at [382, 197] on button "Create New Template" at bounding box center [399, 193] width 155 height 26
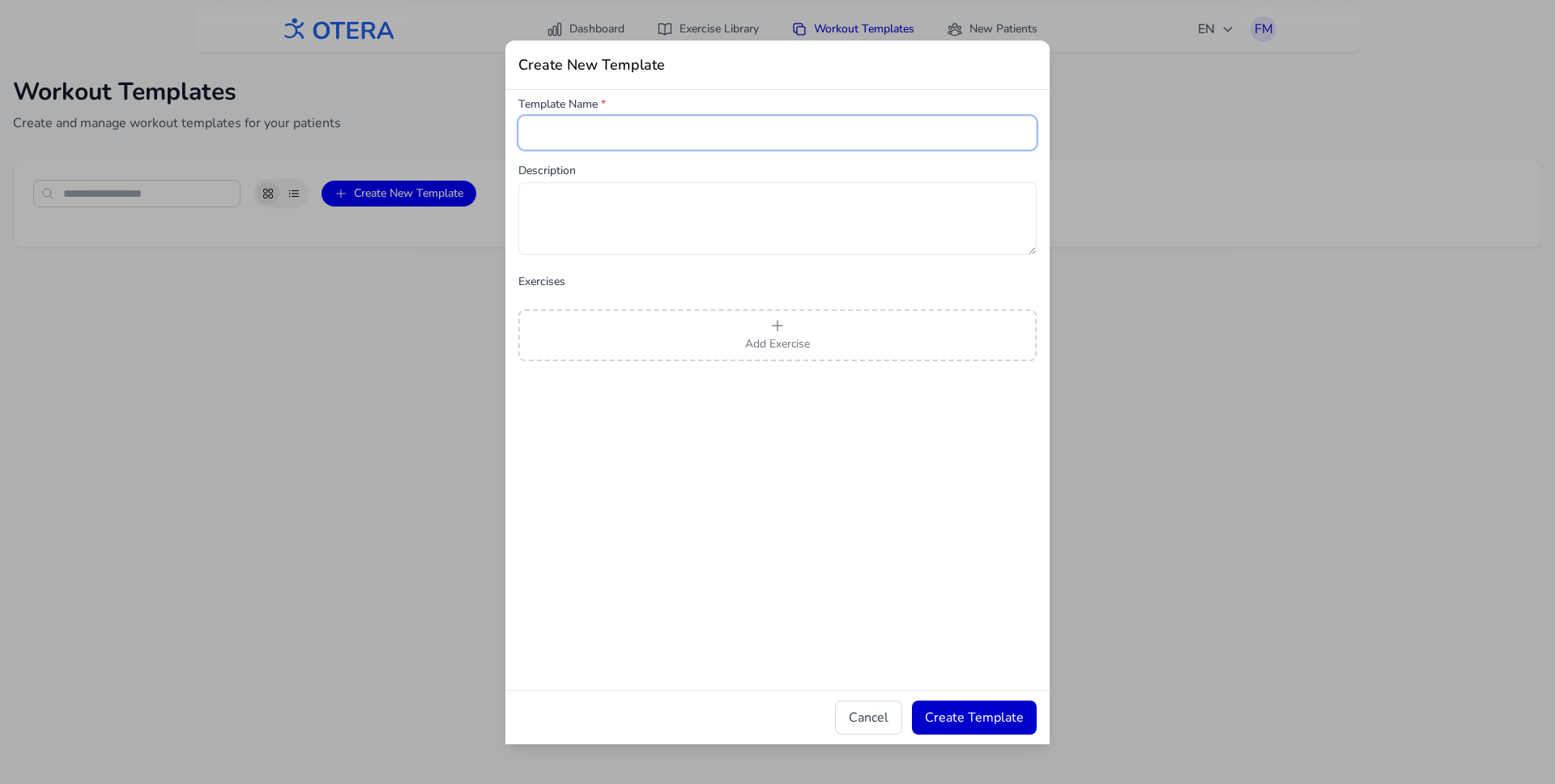
click at [569, 128] on input "text" at bounding box center [777, 133] width 518 height 34
type input "**********"
click at [603, 192] on textarea at bounding box center [777, 218] width 518 height 73
type textarea "**********"
click at [771, 325] on icon "button" at bounding box center [778, 325] width 16 height 16
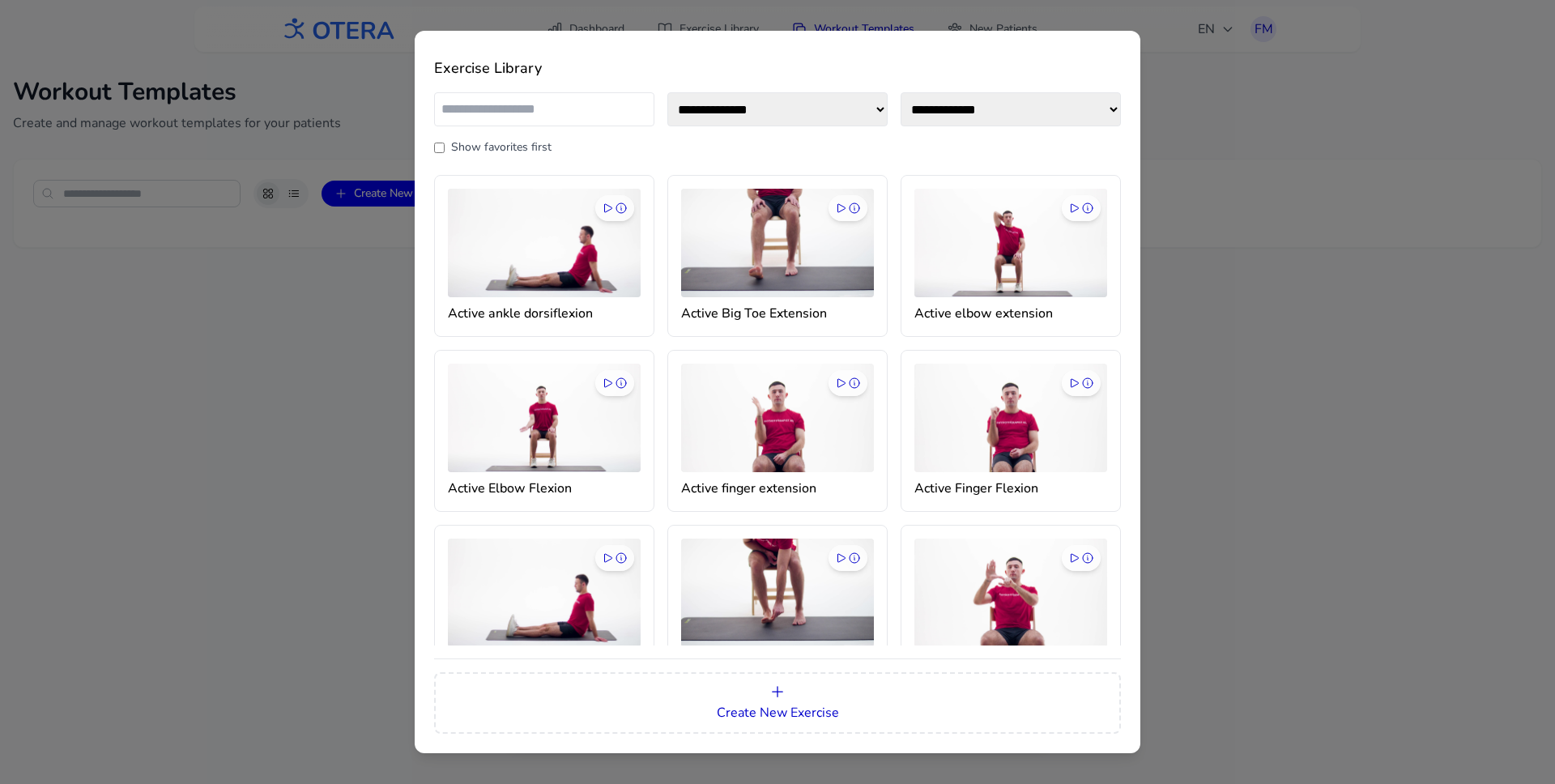
click at [563, 113] on input "text" at bounding box center [544, 109] width 220 height 34
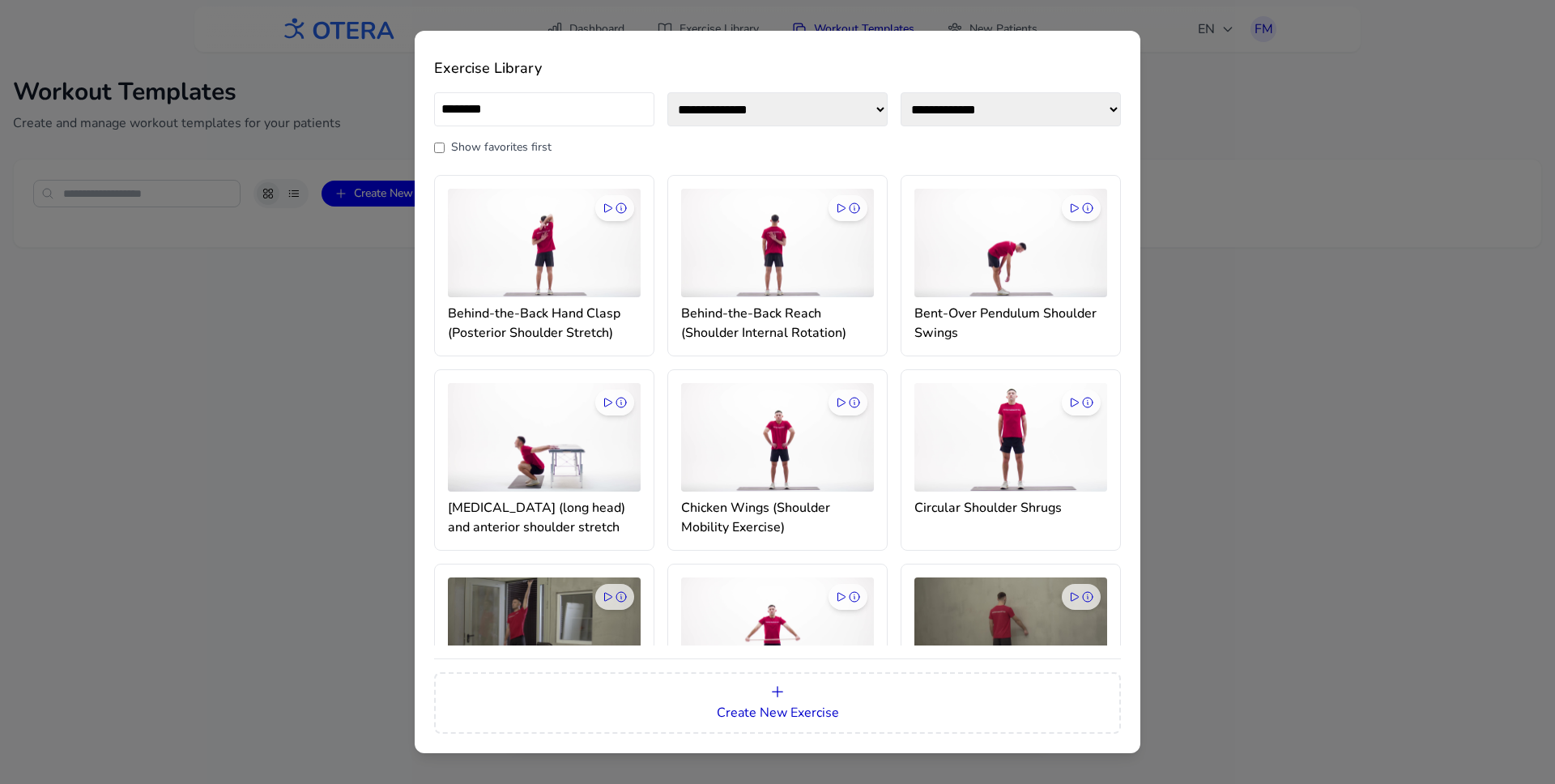
type input "********"
click at [561, 297] on div "Behind-the-Back Hand Clasp (Posterior Shoulder Stretch)" at bounding box center [544, 265] width 220 height 181
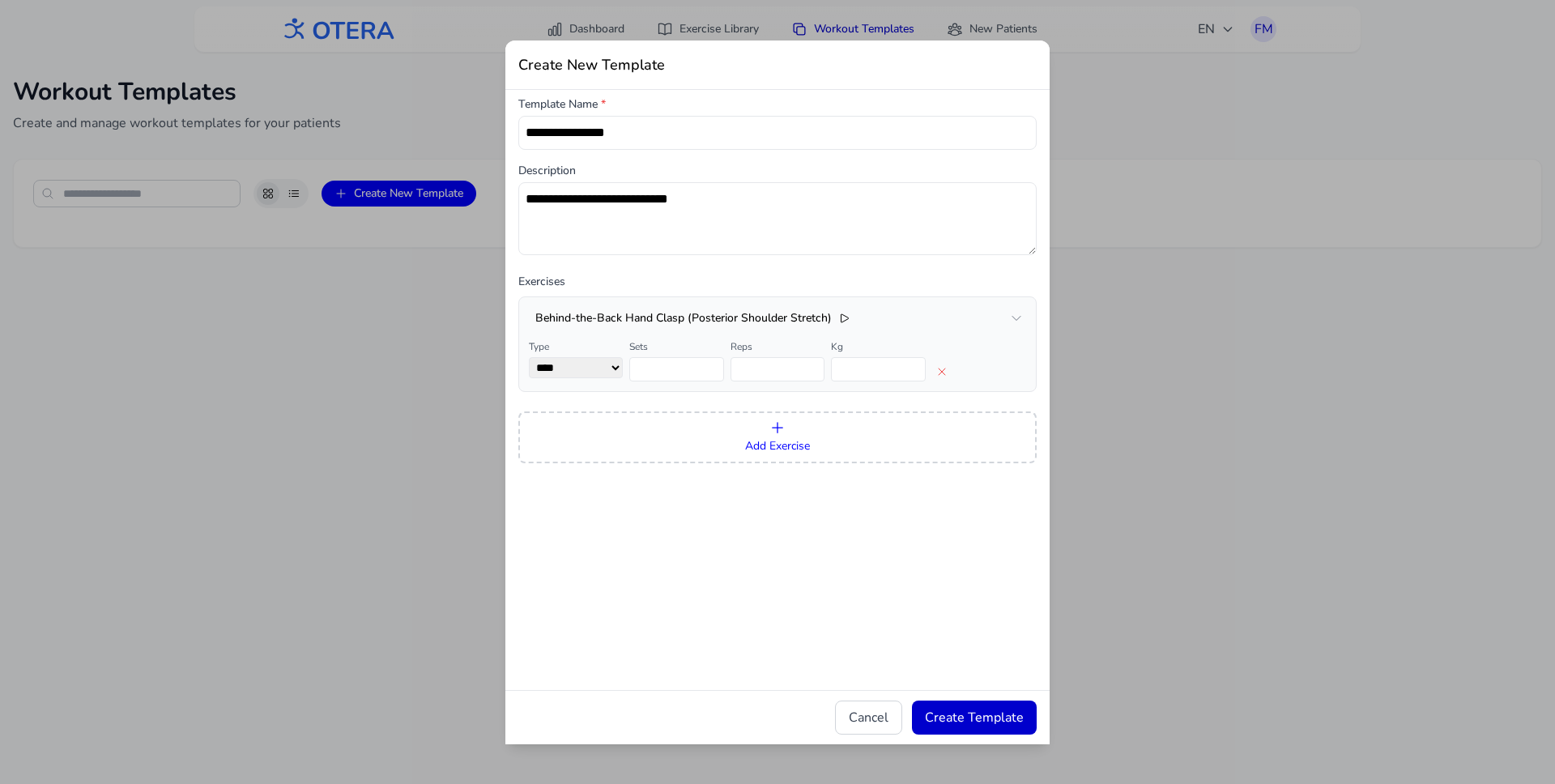
click at [767, 436] on button "Add Exercise" at bounding box center [777, 437] width 518 height 52
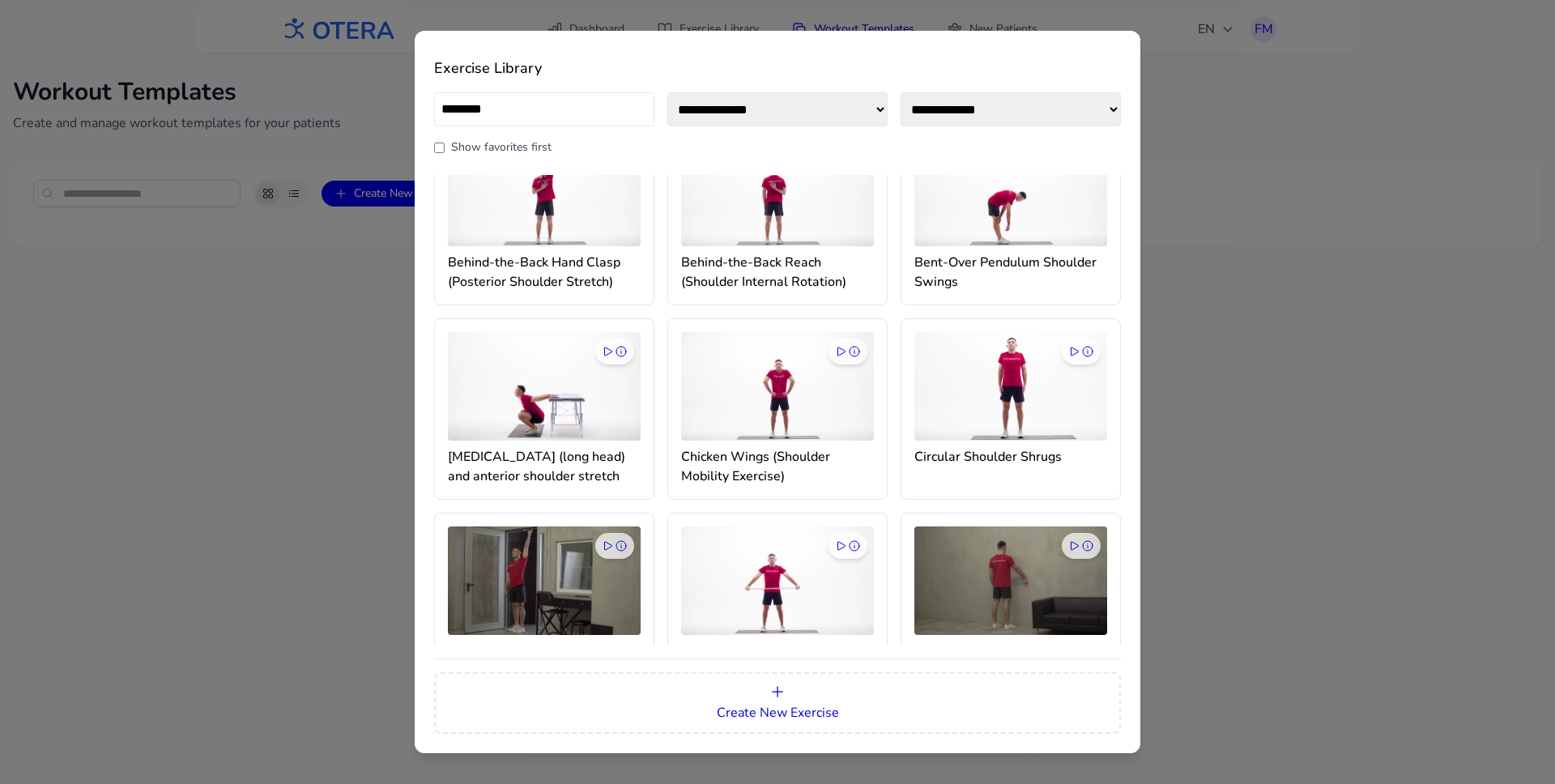
scroll to position [66, 0]
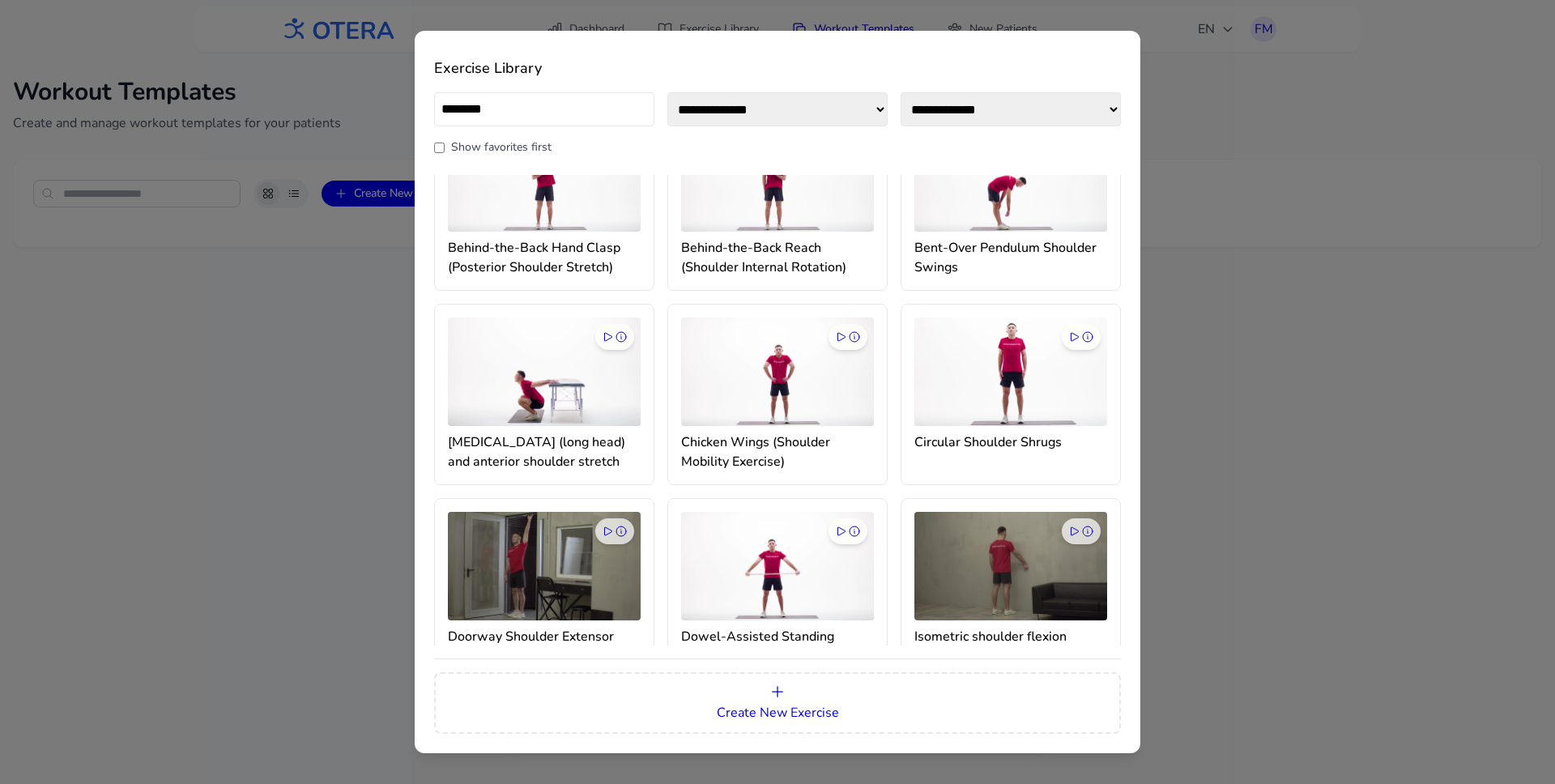
click at [988, 459] on div "Circular Shoulder Shrugs" at bounding box center [1011, 393] width 220 height 181
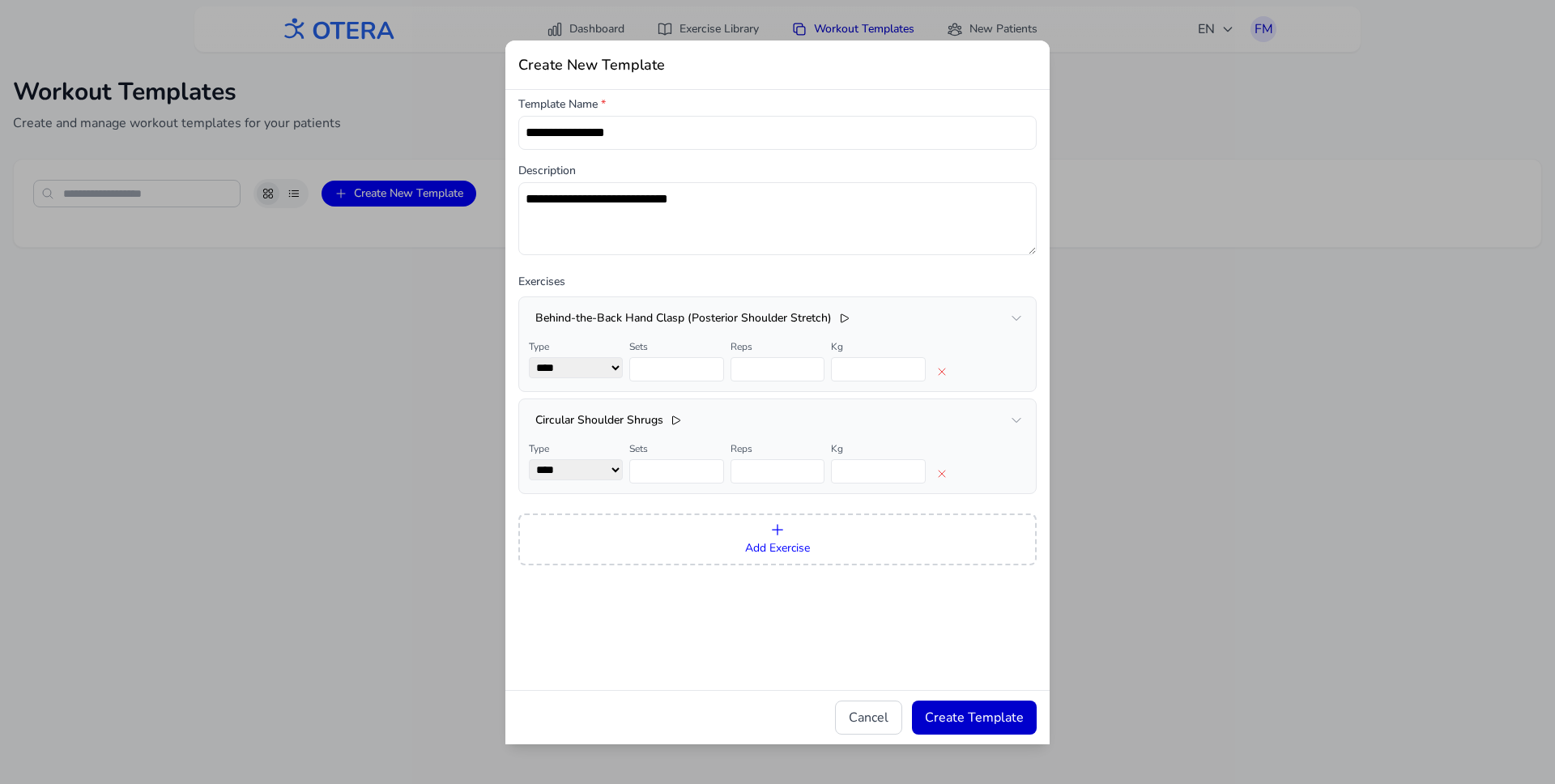
click at [683, 528] on button "Add Exercise" at bounding box center [777, 539] width 518 height 52
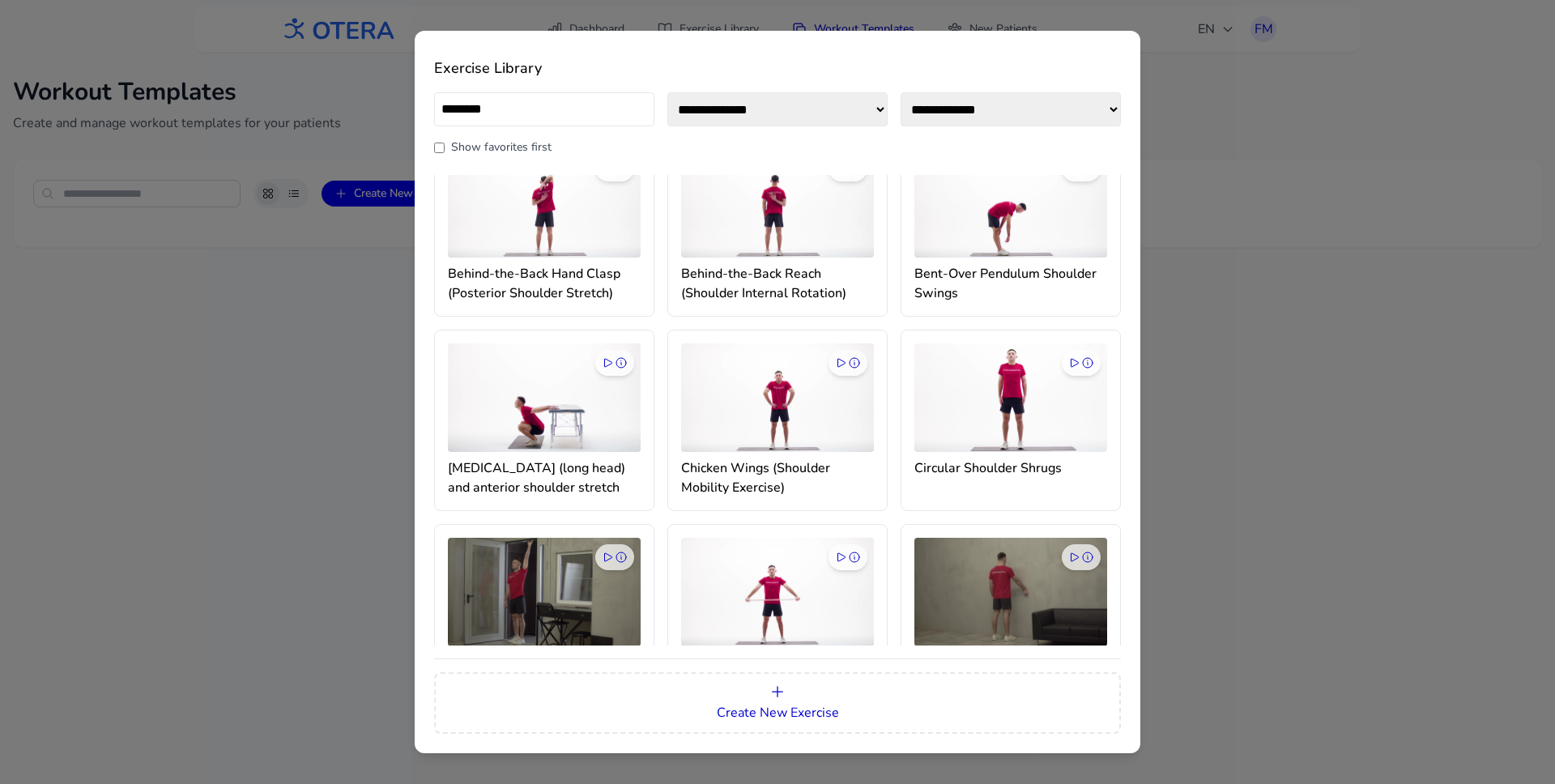
scroll to position [40, 0]
click at [567, 481] on h4 "[MEDICAL_DATA] (long head) and anterior shoulder stretch" at bounding box center [544, 477] width 192 height 39
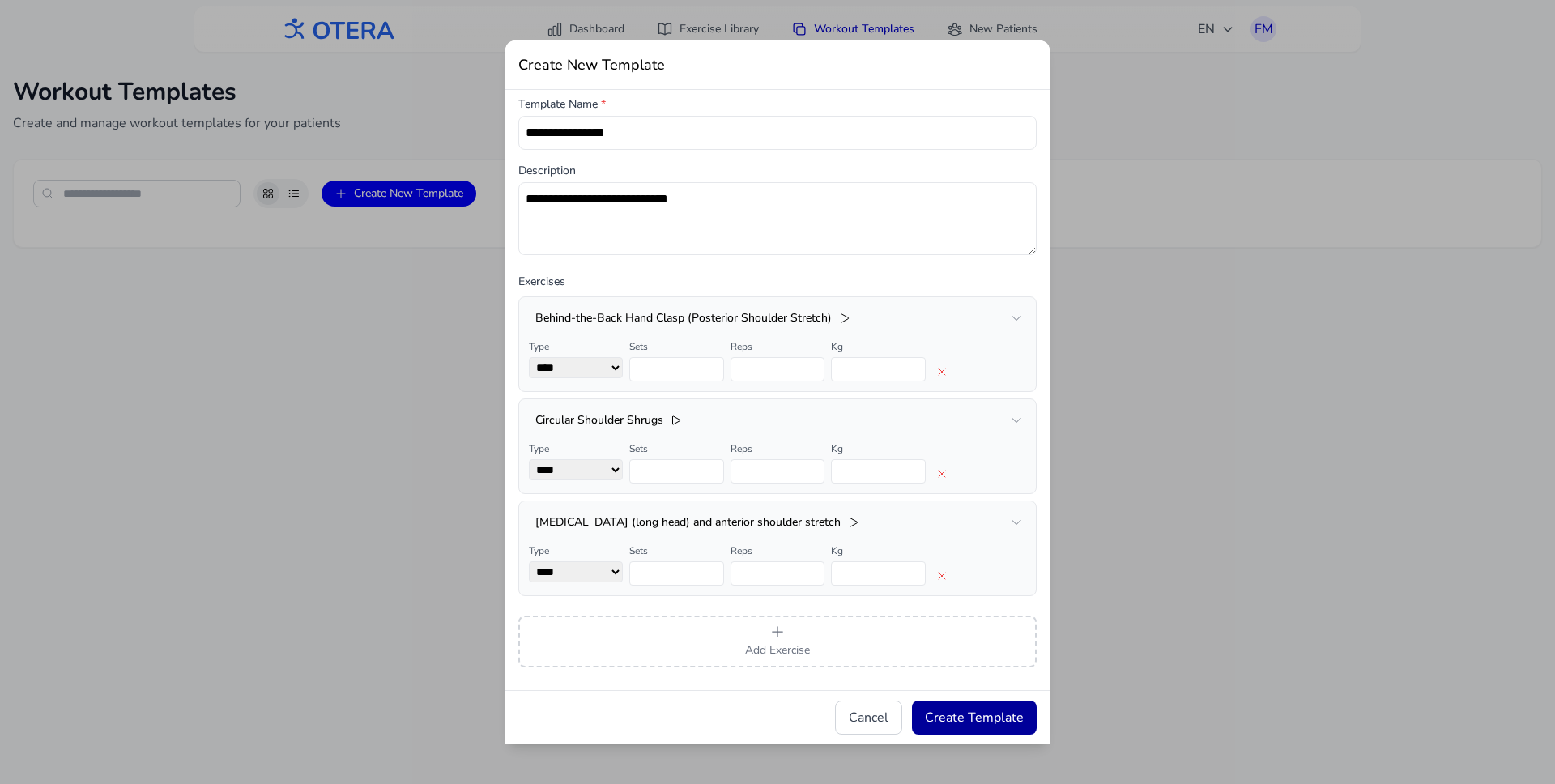
click at [962, 711] on button "Create Template" at bounding box center [974, 718] width 124 height 34
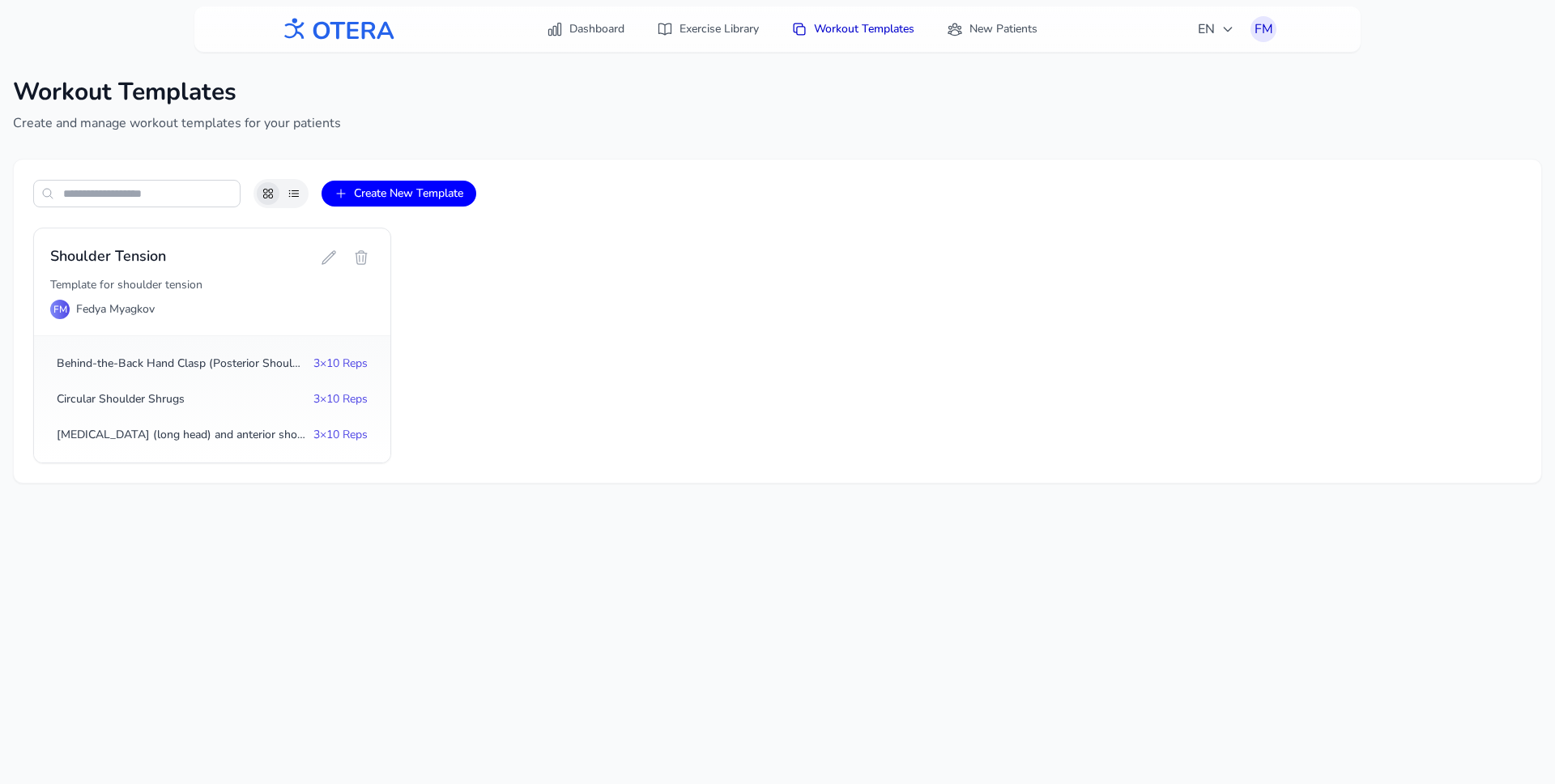
click at [296, 191] on icon at bounding box center [294, 193] width 13 height 13
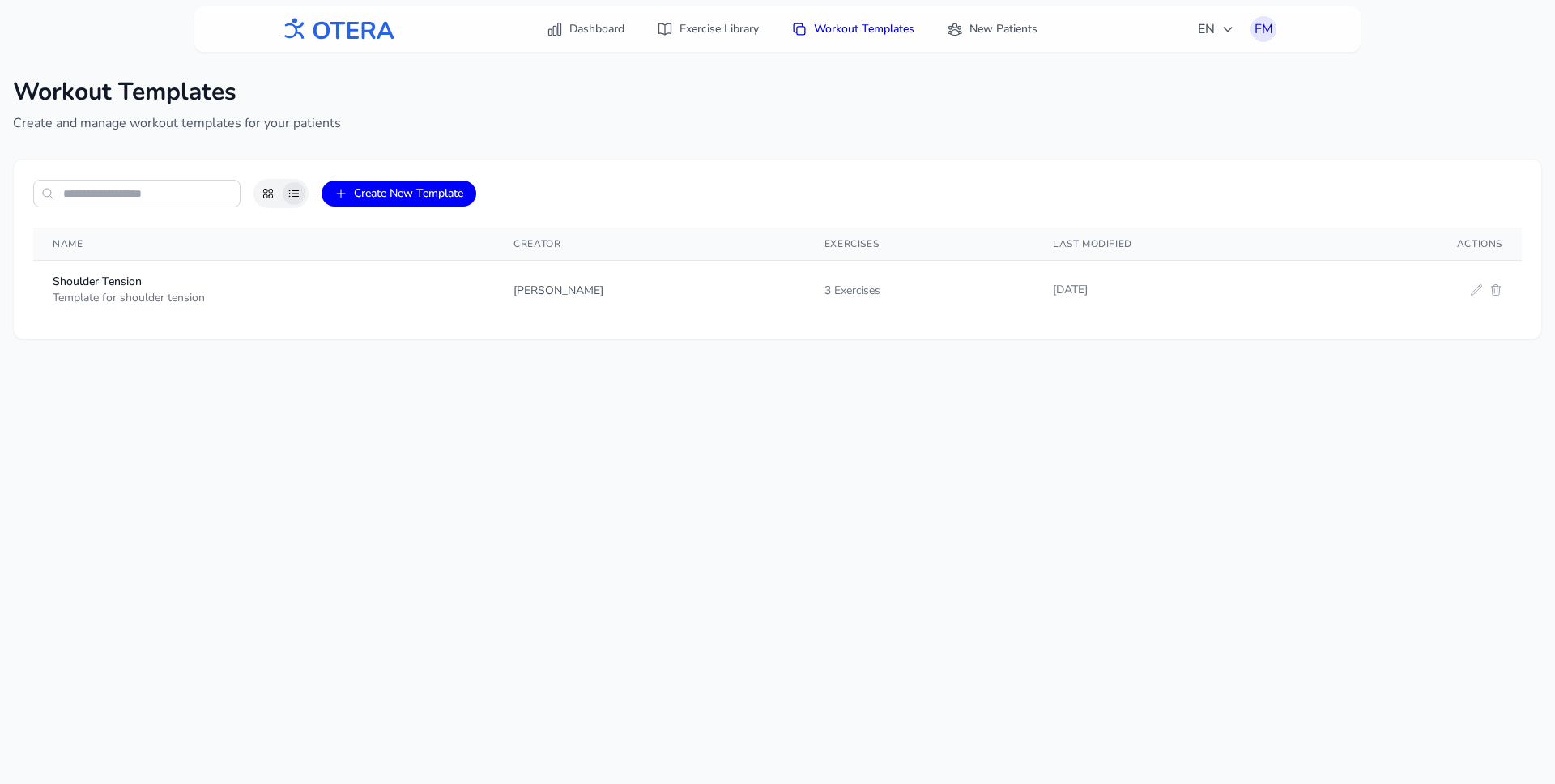
click at [267, 191] on icon at bounding box center [268, 193] width 9 height 9
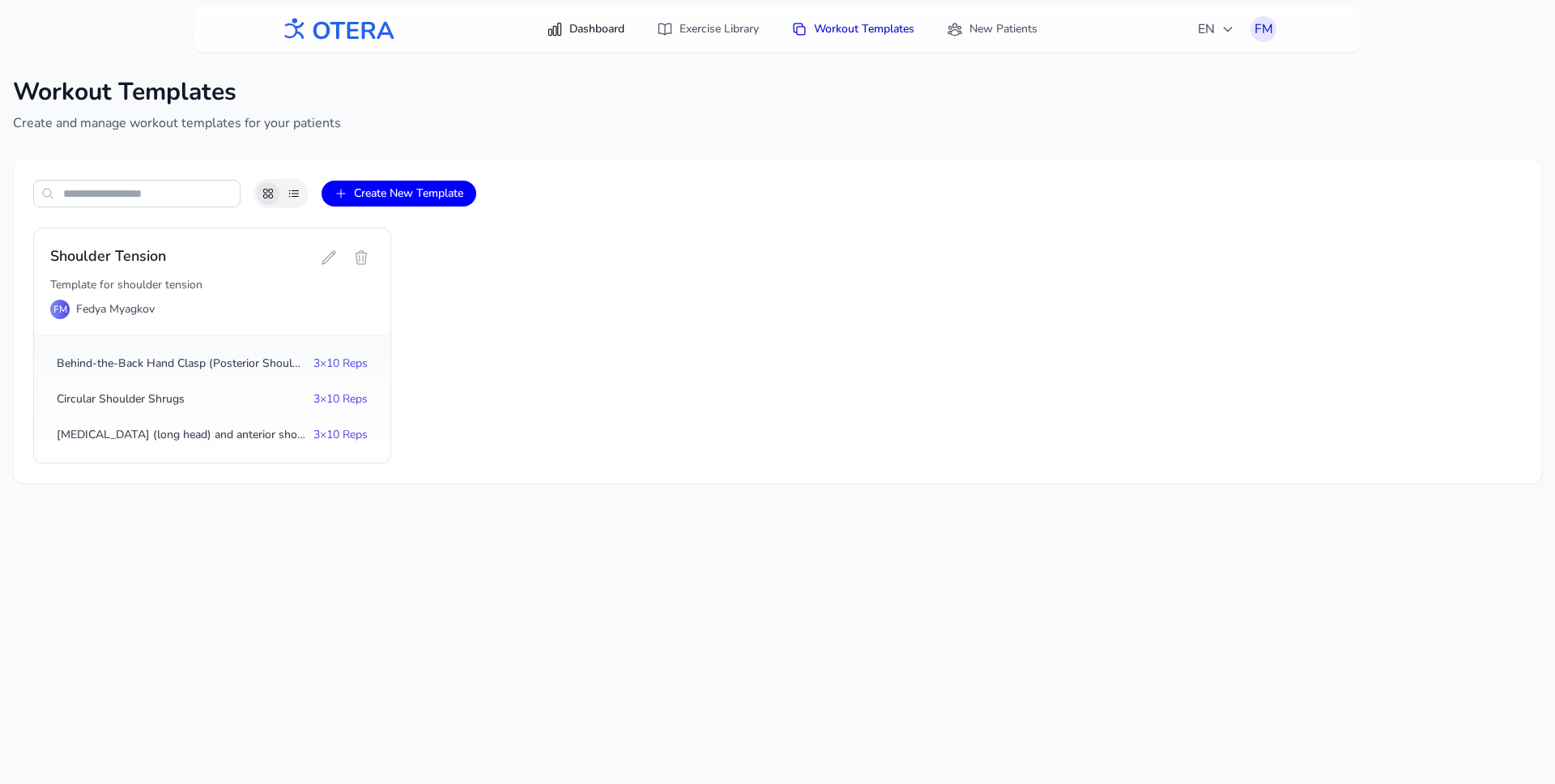
click at [576, 29] on link "Dashboard" at bounding box center [585, 29] width 97 height 29
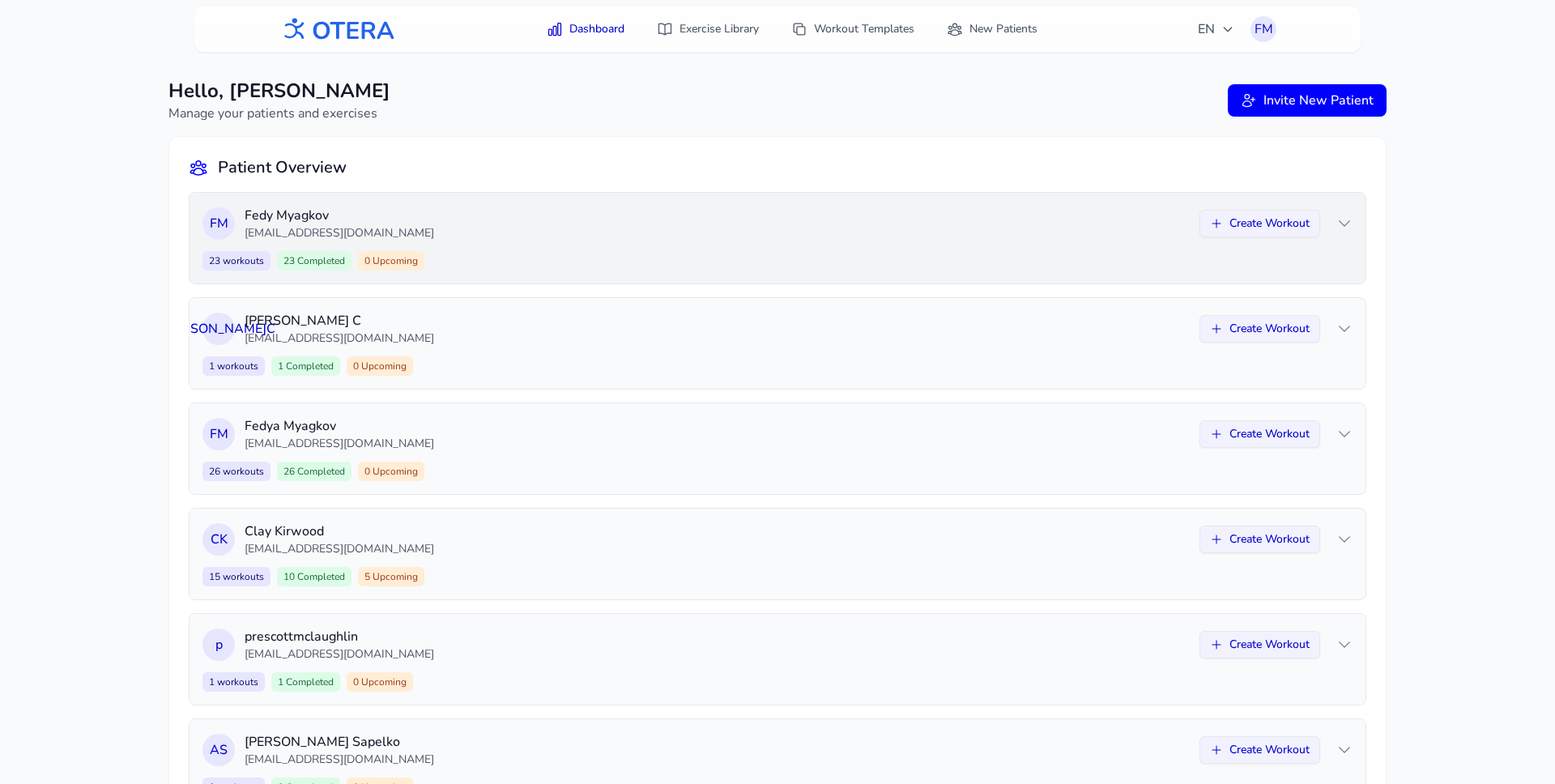
click at [872, 243] on div "F M Fedy Myagkov fedya@patient.com Create Workout 23 workouts 23 Completed 0 Up…" at bounding box center [778, 237] width 1176 height 91
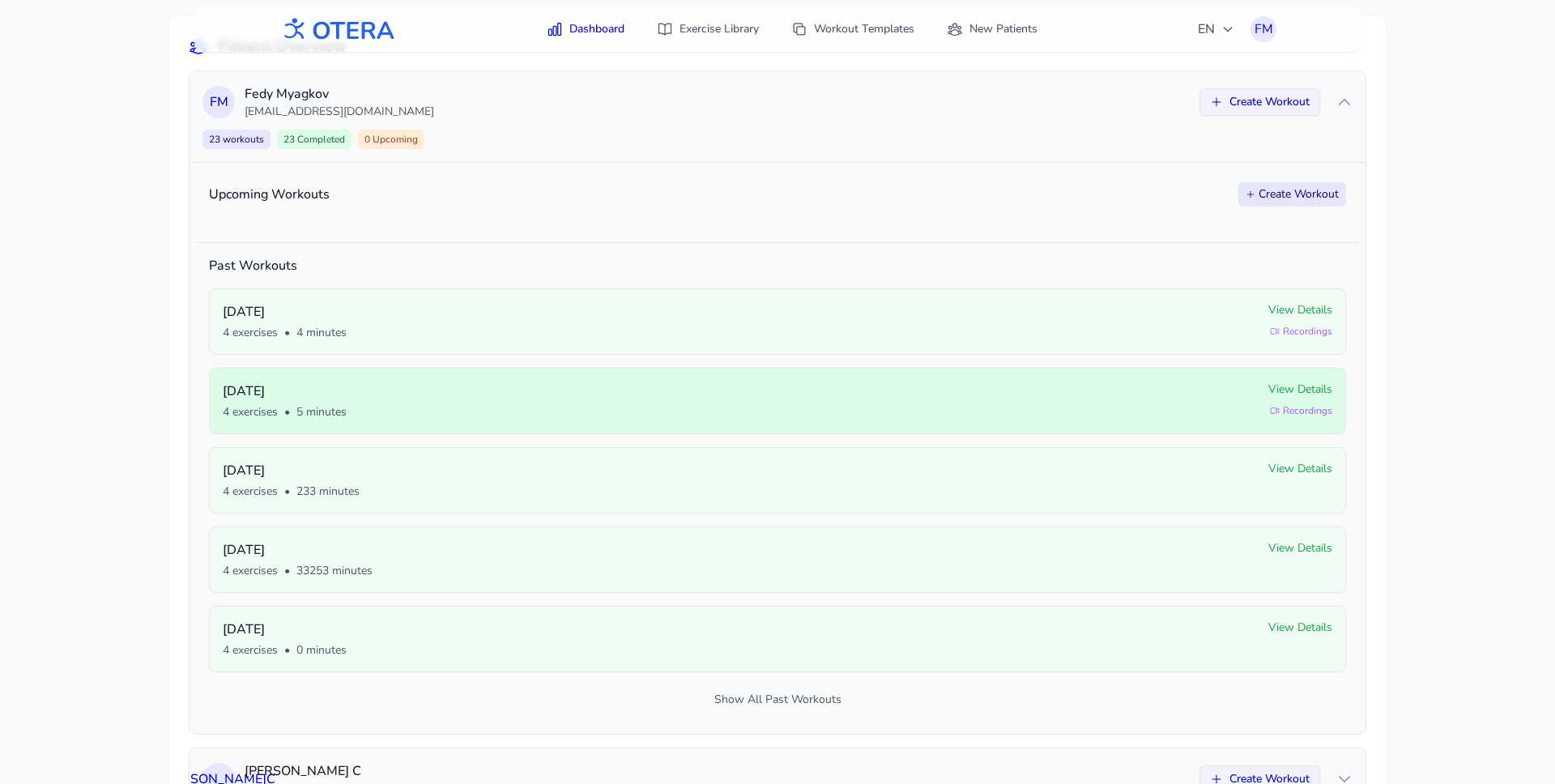
scroll to position [11, 0]
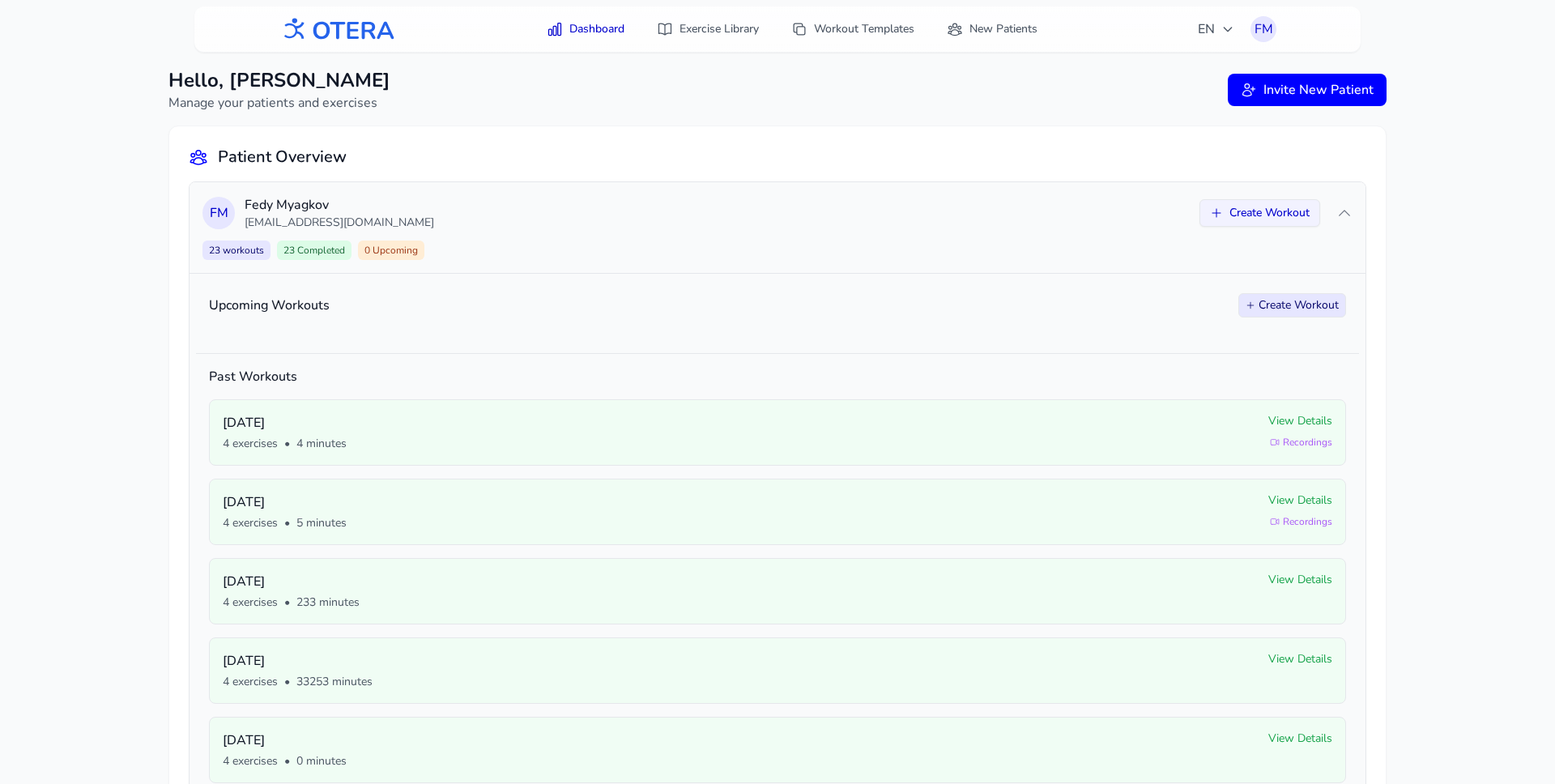
click at [1272, 311] on button "Create Workout" at bounding box center [1292, 304] width 107 height 24
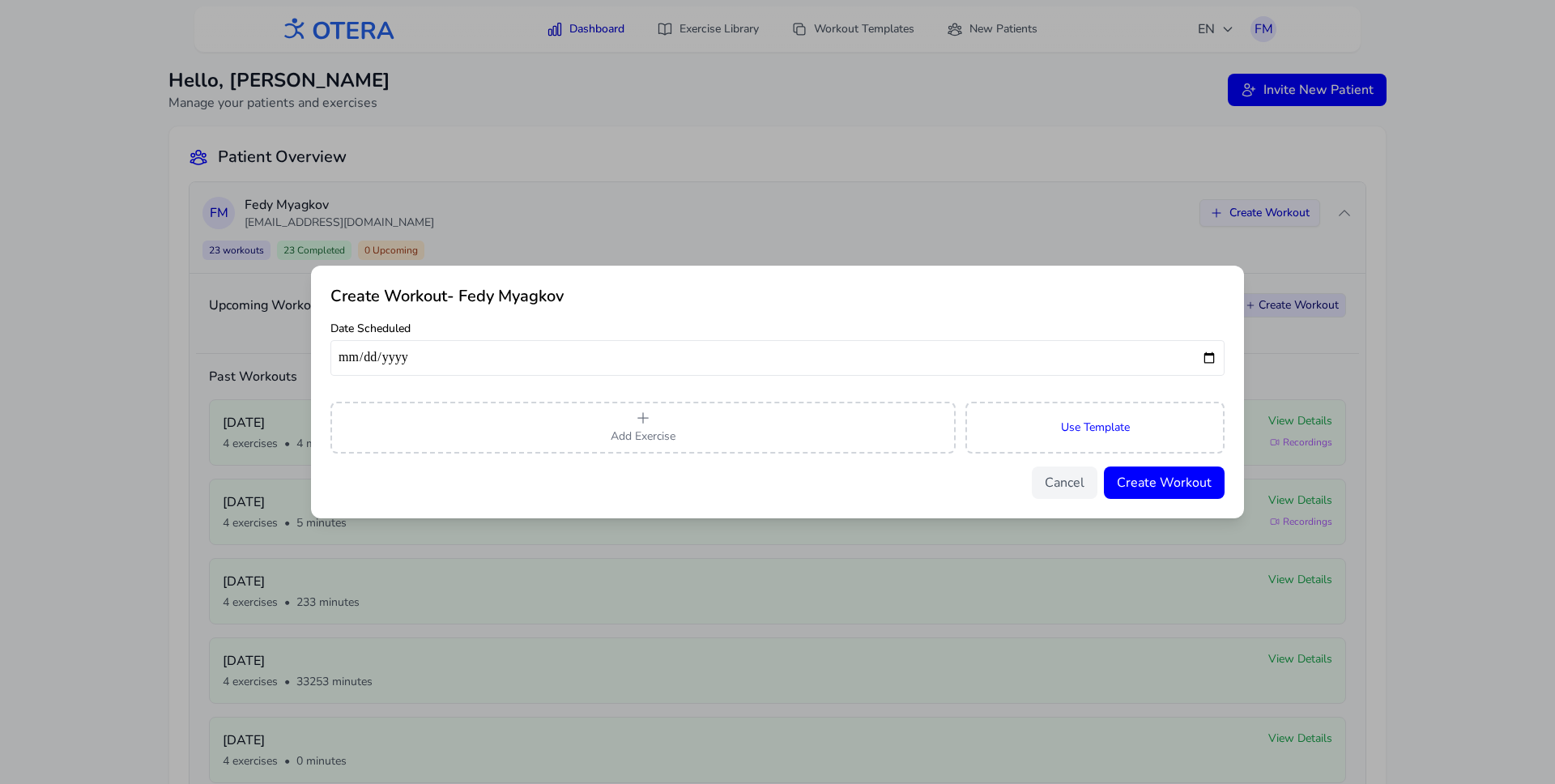
click at [1114, 446] on button "Use Template" at bounding box center [1094, 428] width 259 height 52
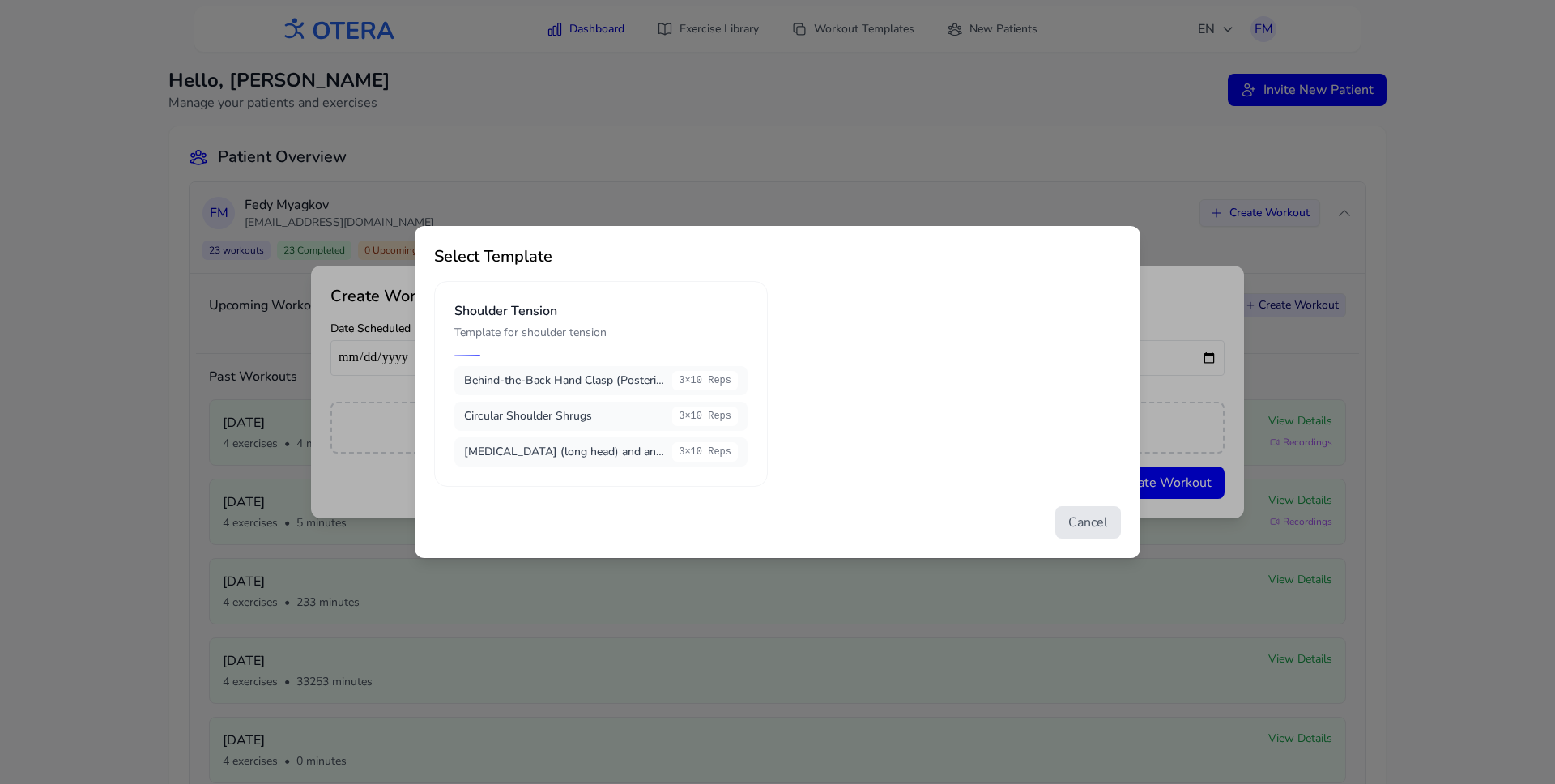
click at [1095, 533] on button "Cancel" at bounding box center [1088, 523] width 66 height 33
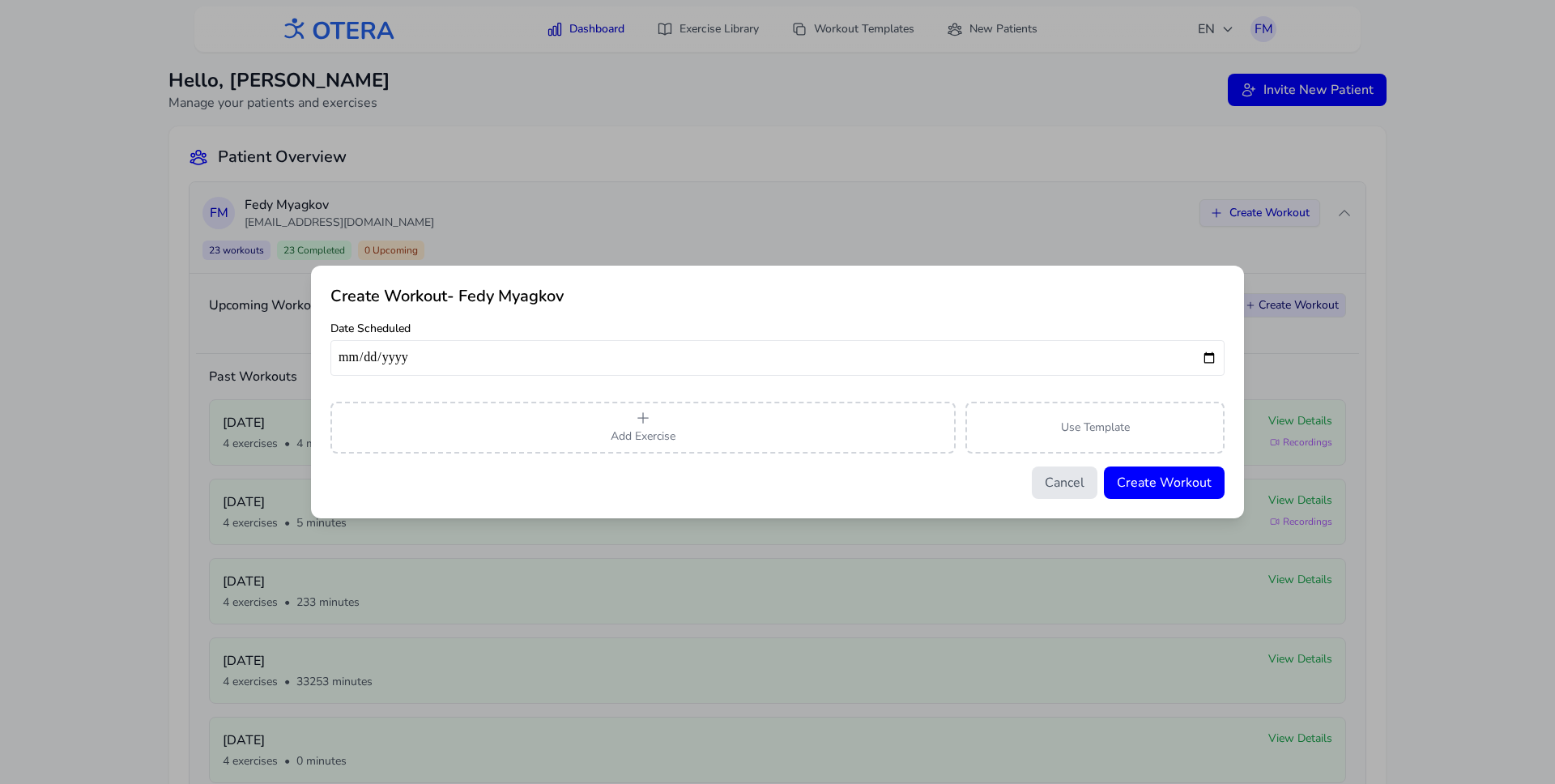
click at [1052, 484] on button "Cancel" at bounding box center [1065, 482] width 66 height 33
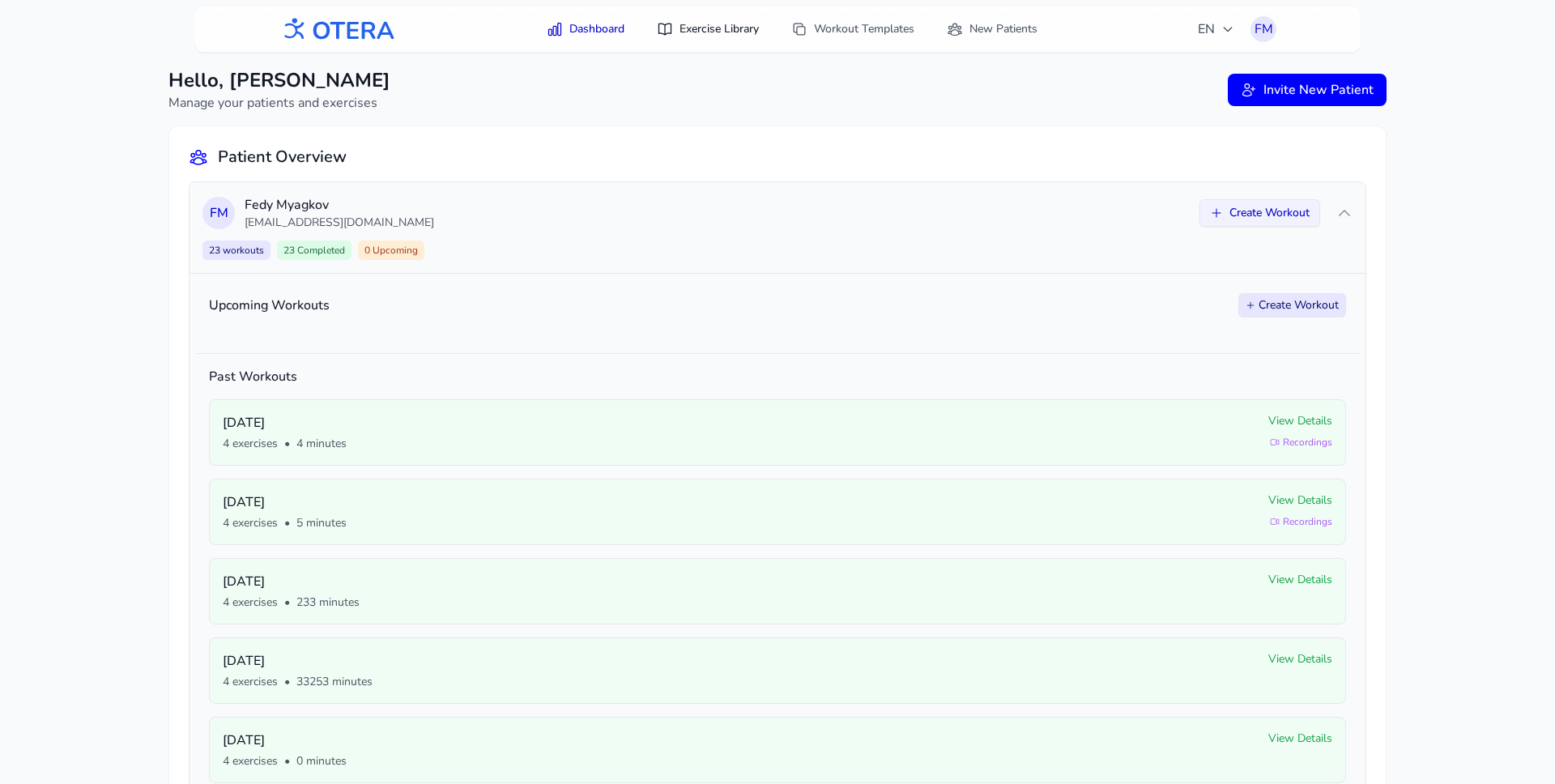
click at [738, 29] on link "Exercise Library" at bounding box center [708, 29] width 122 height 29
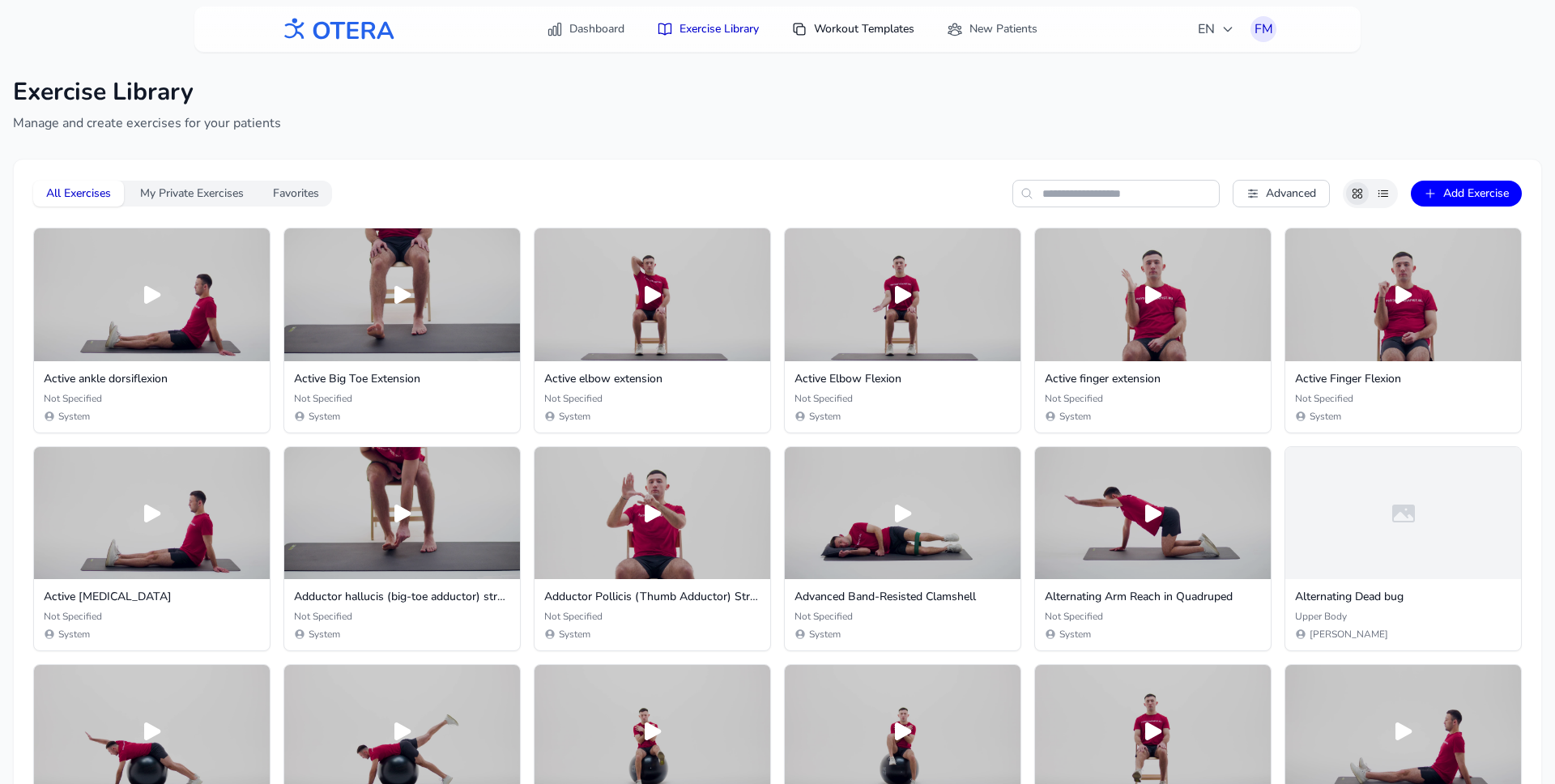
click at [873, 25] on link "Workout Templates" at bounding box center [852, 29] width 143 height 29
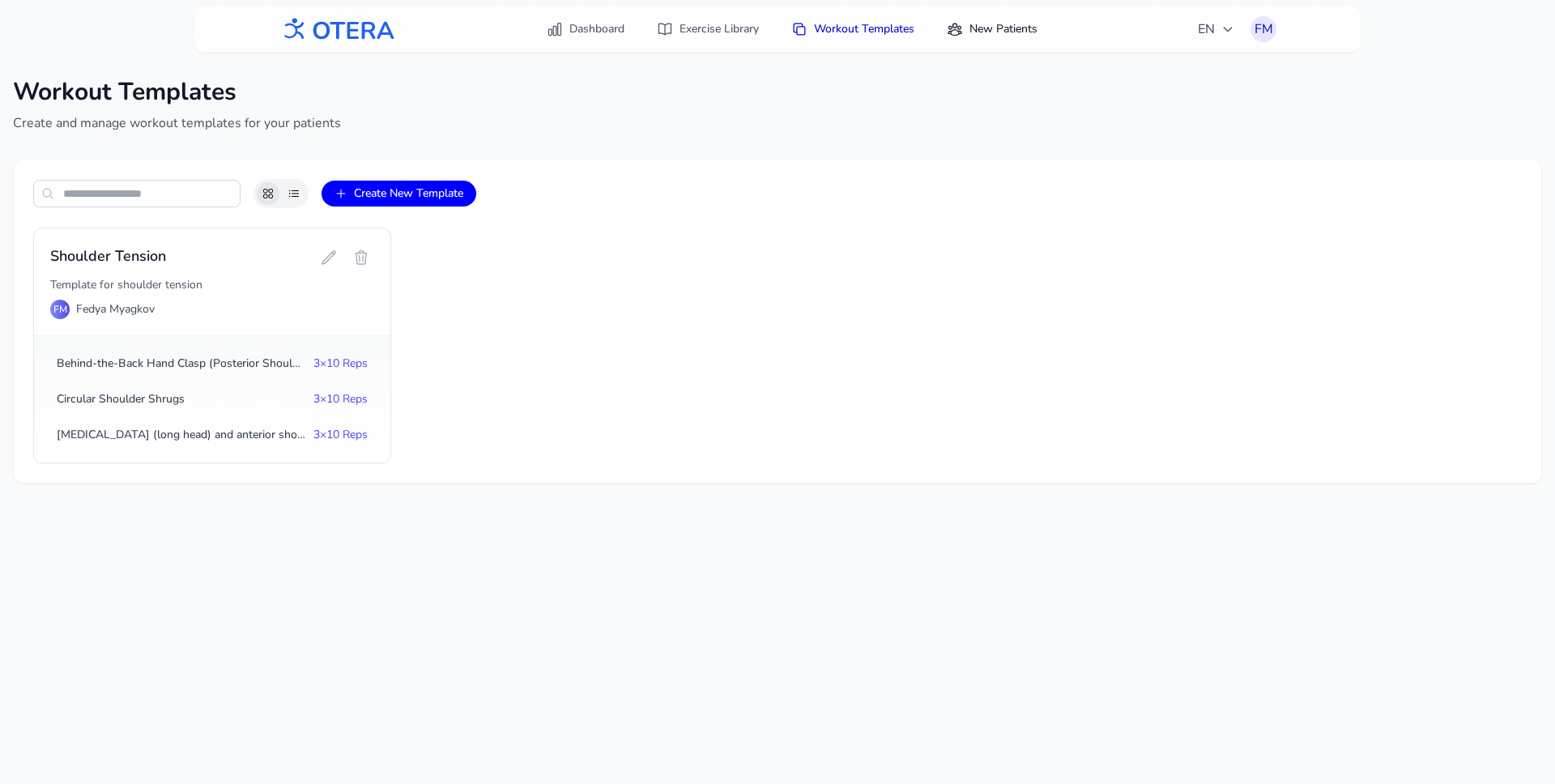
click at [1011, 38] on link "New Patients" at bounding box center [992, 29] width 110 height 29
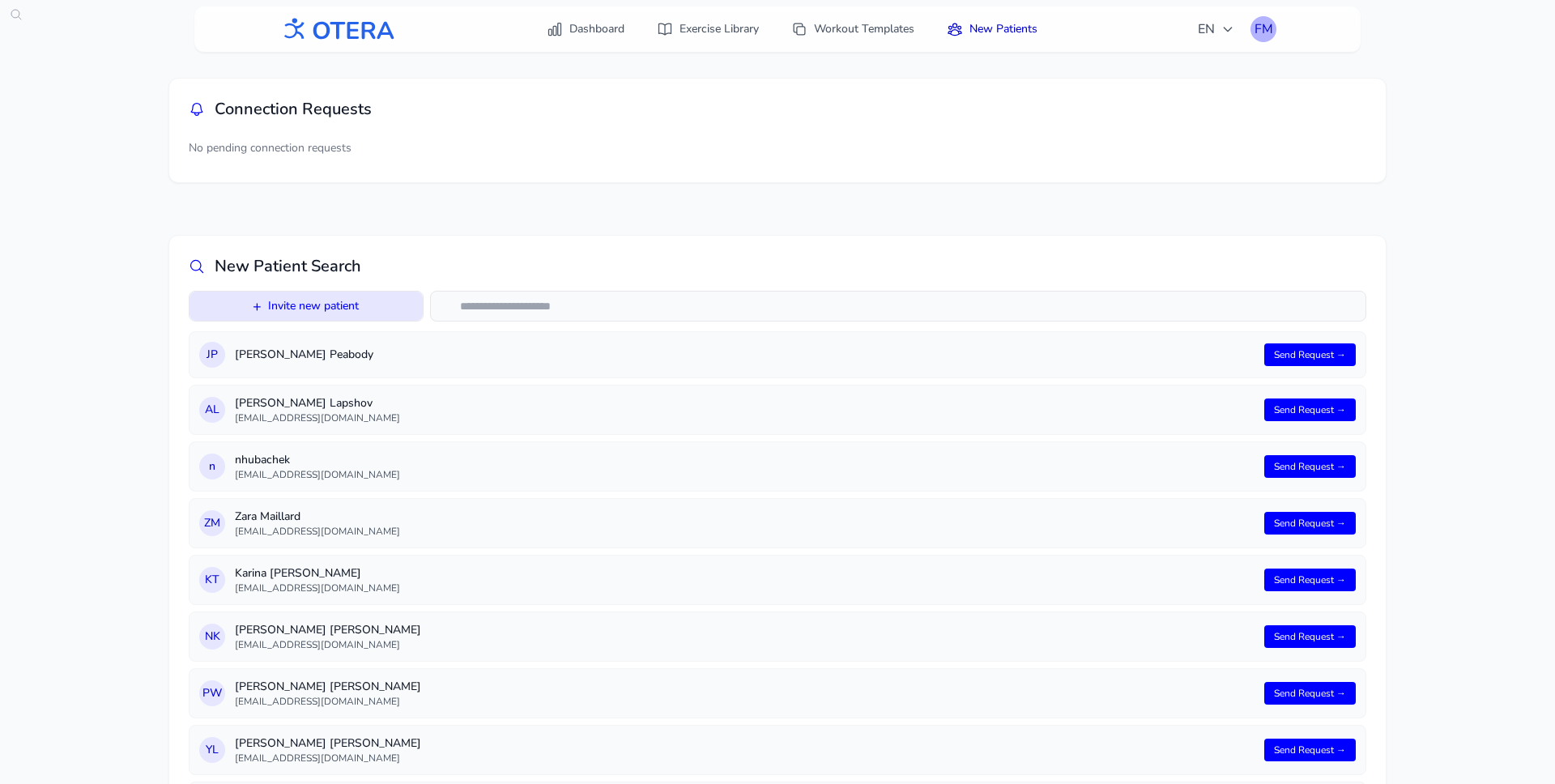
click at [1272, 32] on div "FM" at bounding box center [1263, 29] width 26 height 26
click at [1184, 95] on link "Logout" at bounding box center [1185, 96] width 181 height 29
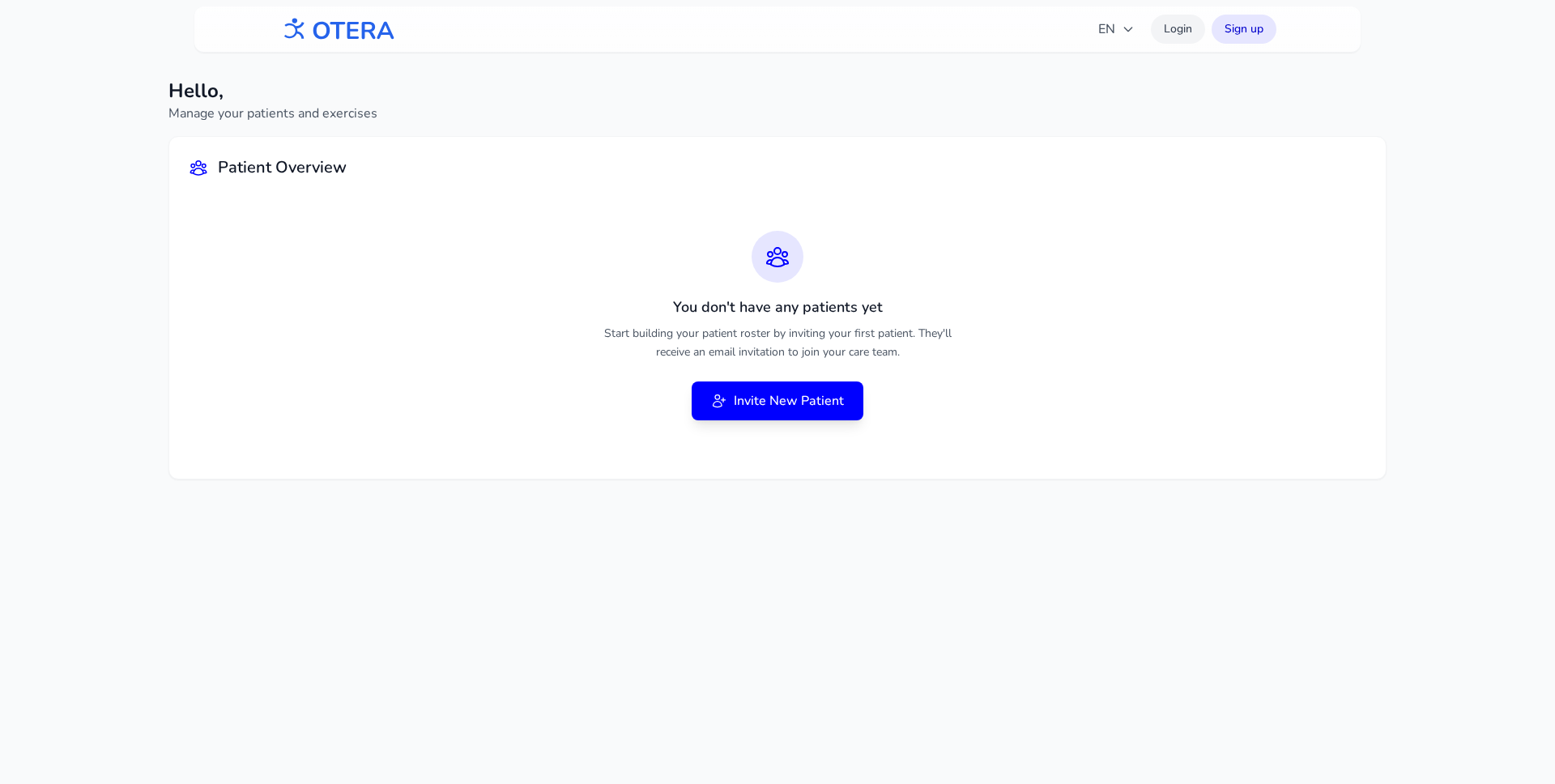
click at [1190, 27] on link "Login" at bounding box center [1178, 29] width 55 height 29
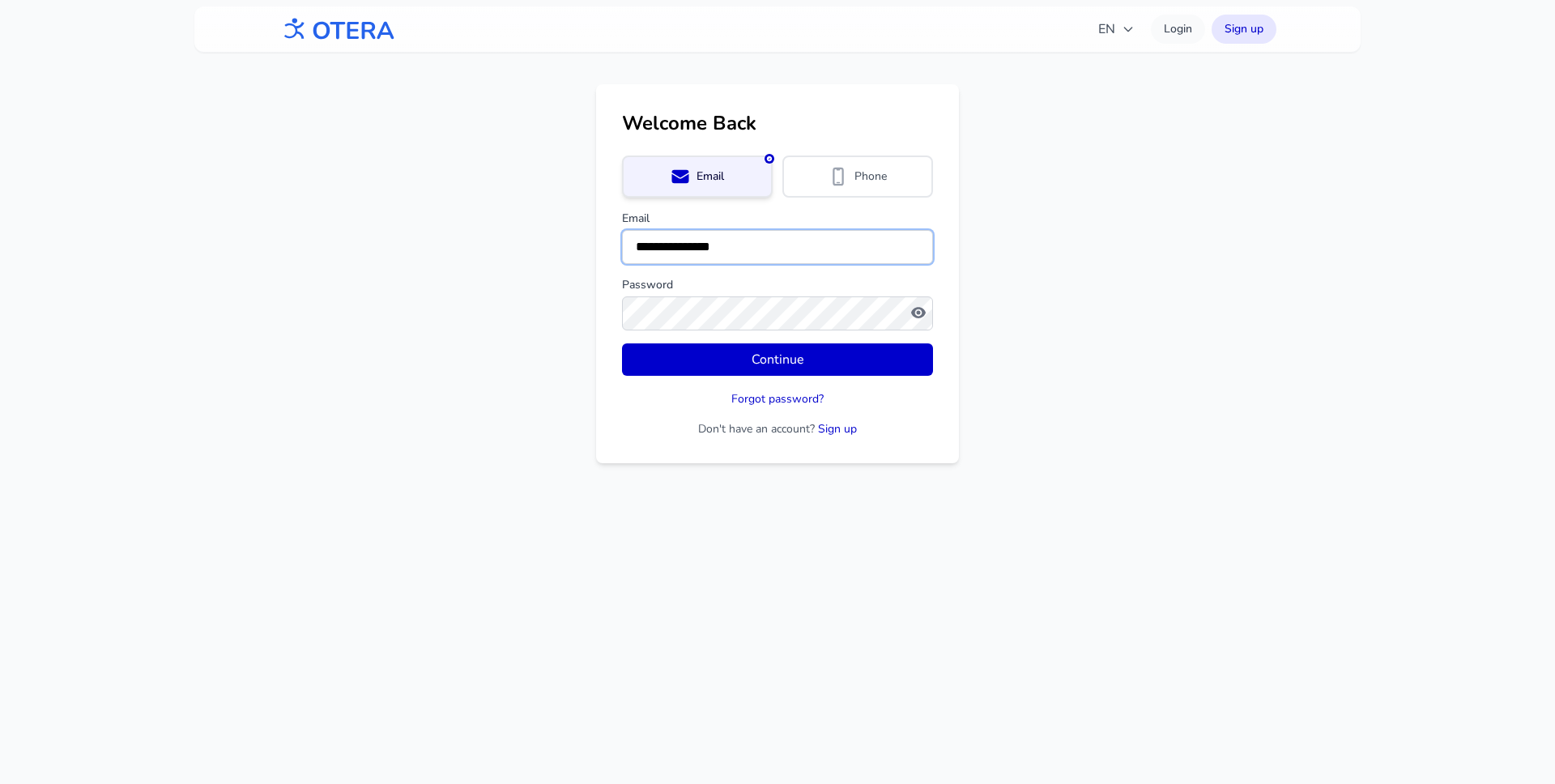
click at [761, 249] on input "**********" at bounding box center [778, 247] width 311 height 34
drag, startPoint x: 778, startPoint y: 251, endPoint x: 627, endPoint y: 248, distance: 151.0
click at [628, 248] on input "**********" at bounding box center [778, 247] width 311 height 34
type input "**********"
click at [622, 344] on button "Continue" at bounding box center [778, 360] width 311 height 33
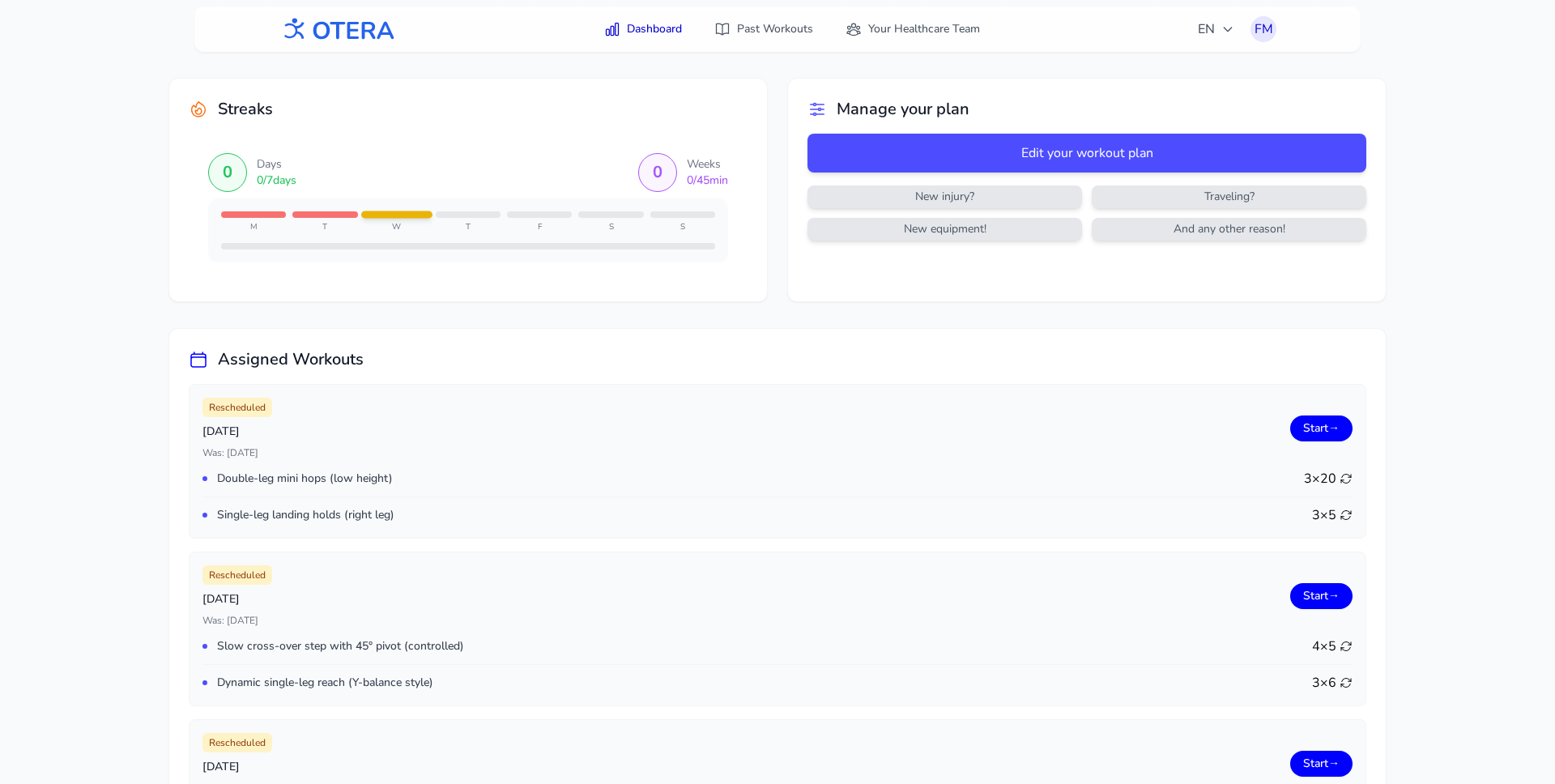
click at [1431, 30] on header "Dashboard Past Workouts Your Healthcare Team EN FM FM" at bounding box center [778, 30] width 1555 height 46
click at [1263, 23] on div "FM" at bounding box center [1263, 29] width 26 height 26
click at [1264, 25] on div "FM" at bounding box center [1263, 29] width 26 height 26
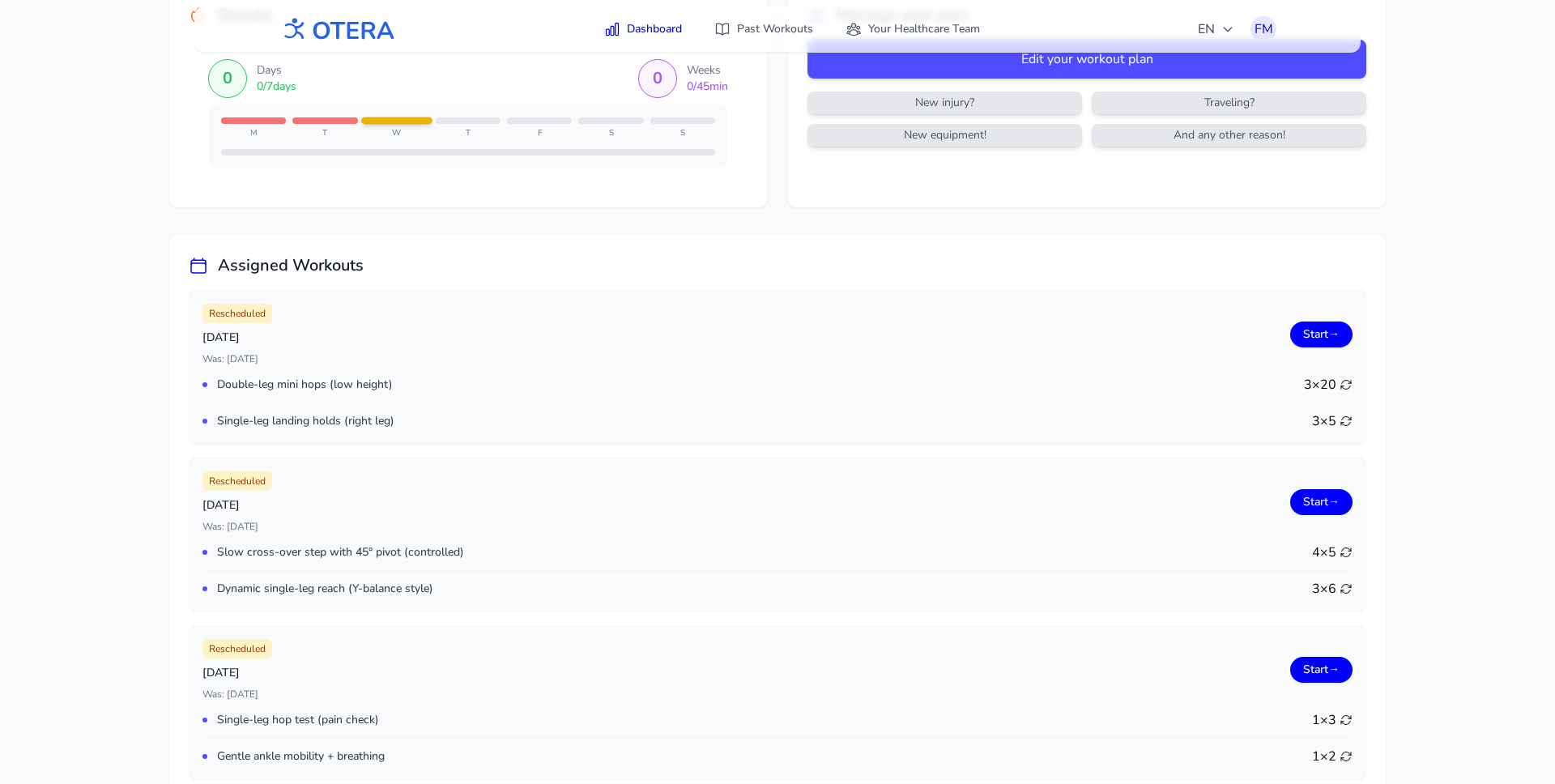
scroll to position [136, 0]
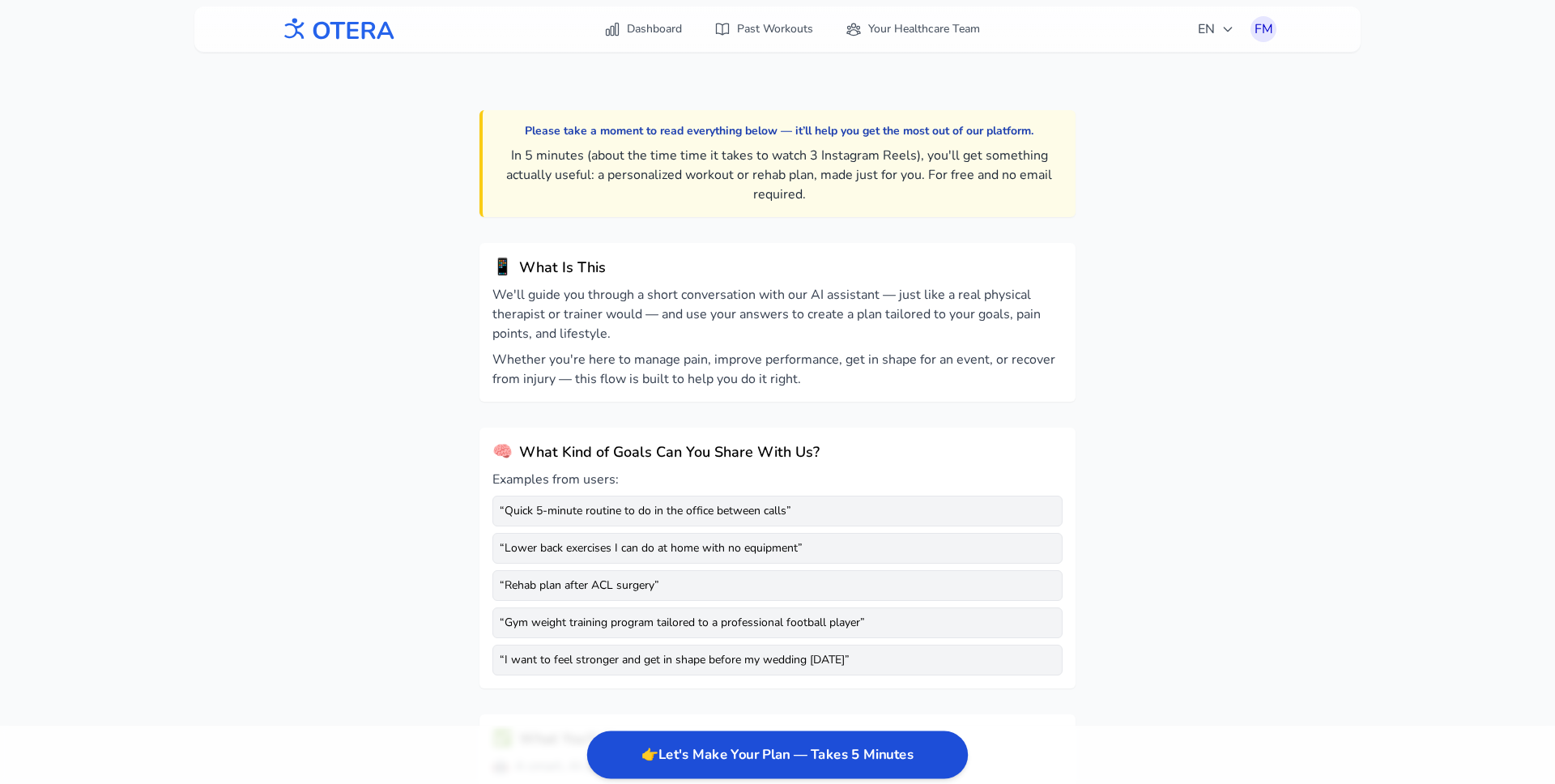
click at [743, 767] on button "👉 Let's Make Your Plan — Takes 5 Minutes" at bounding box center [778, 755] width 381 height 48
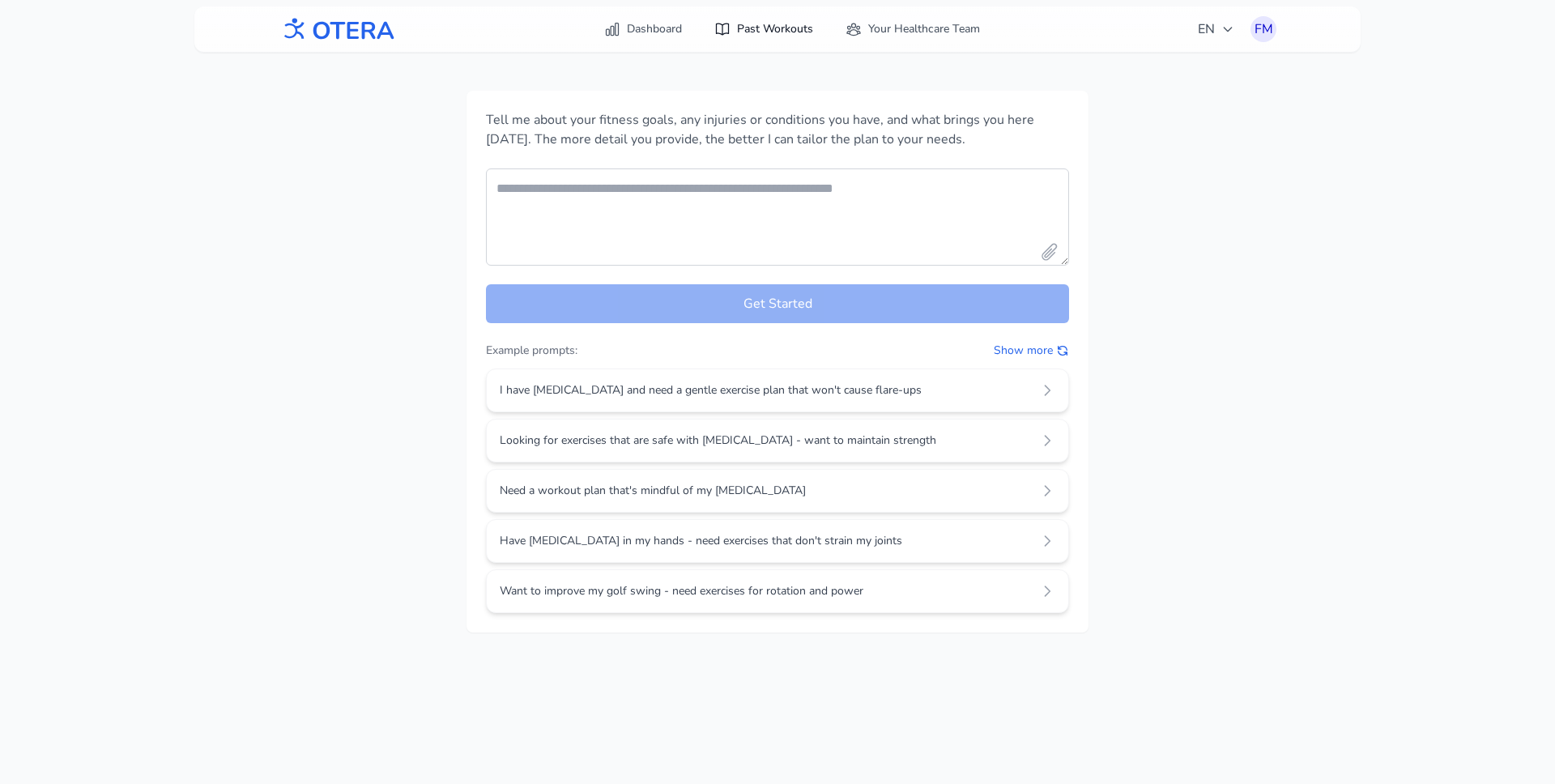
click at [755, 22] on link "Past Workouts" at bounding box center [763, 29] width 118 height 29
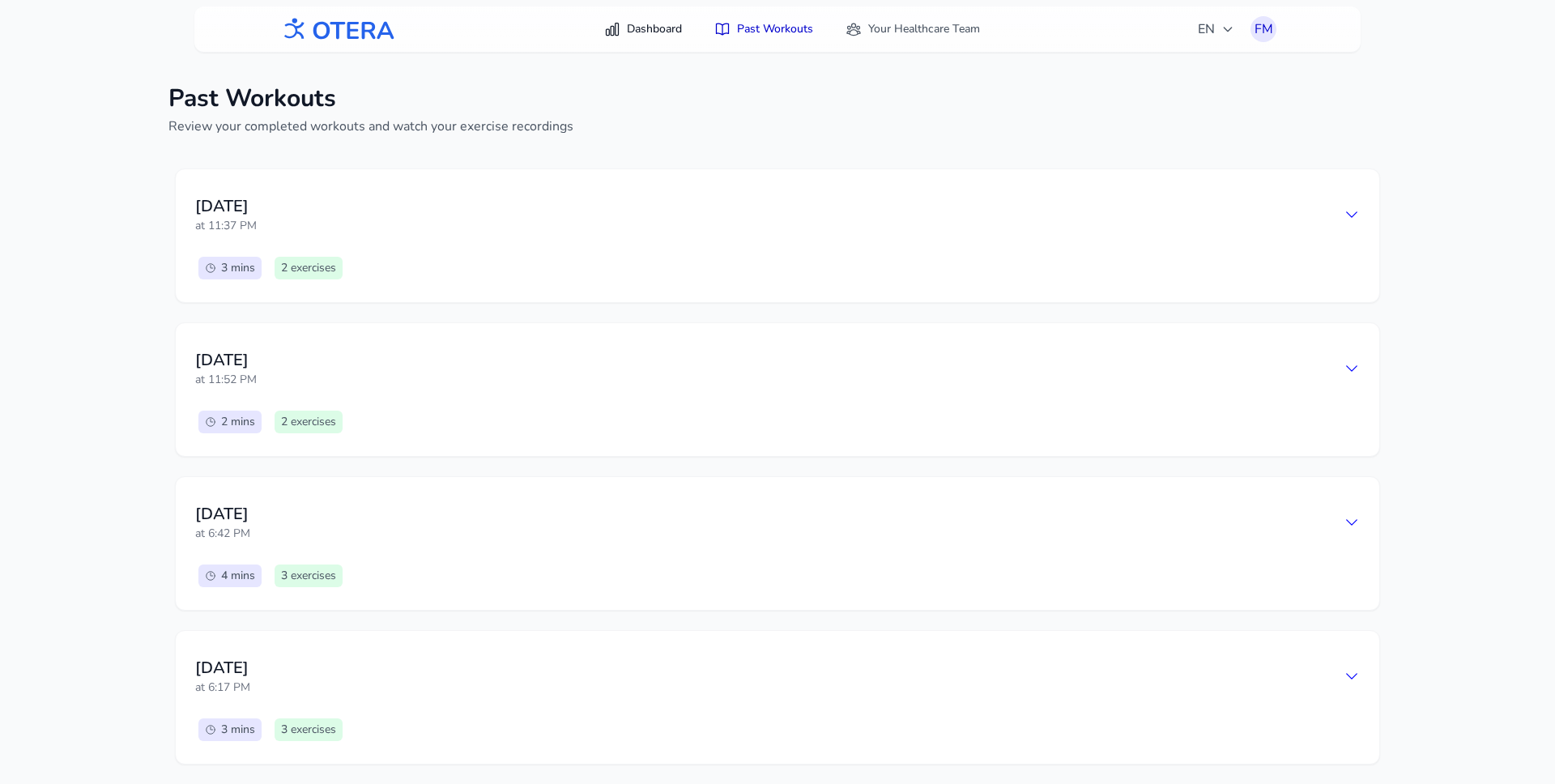
click at [628, 22] on link "Dashboard" at bounding box center [642, 29] width 97 height 29
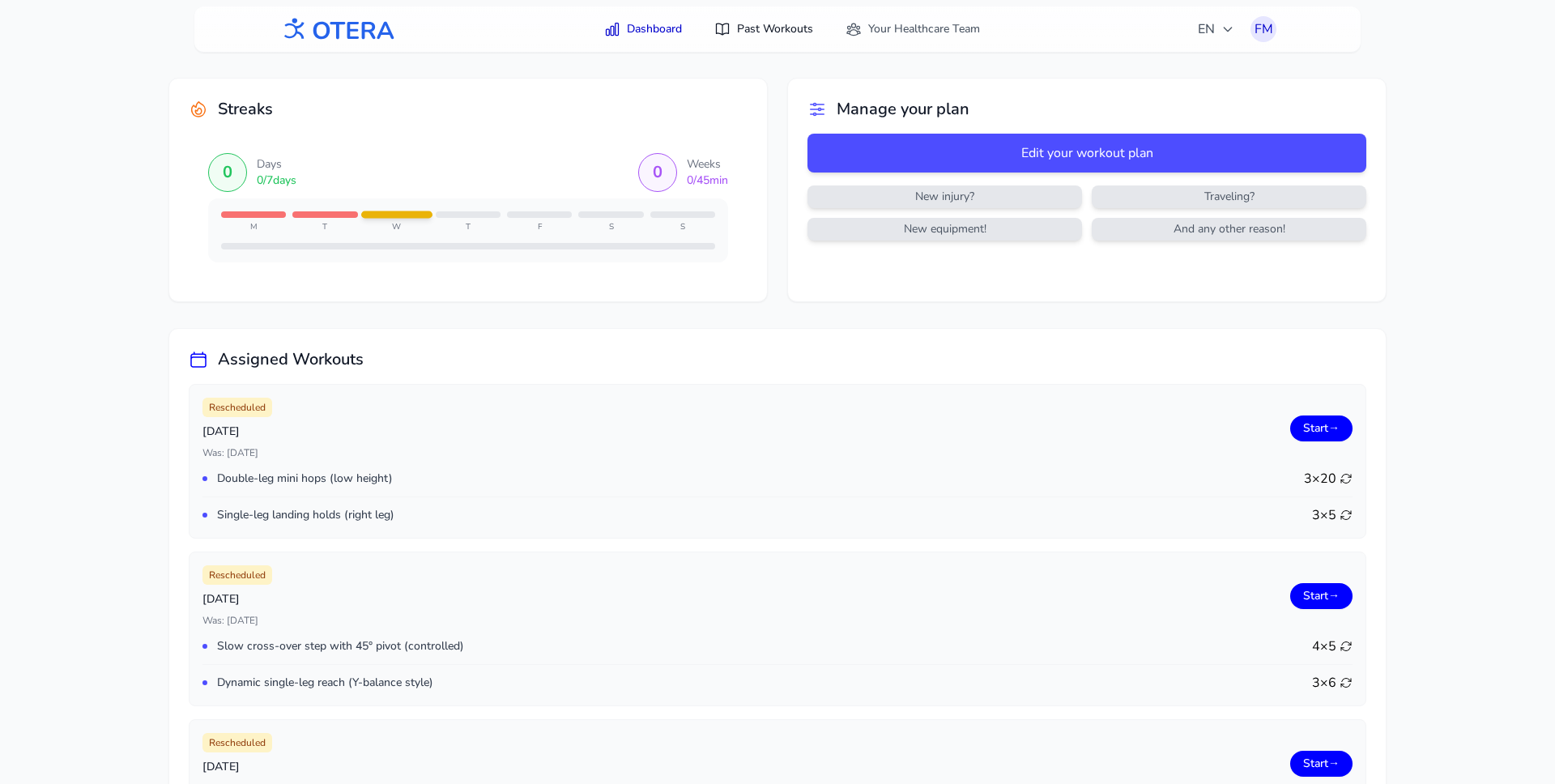
click at [783, 24] on link "Past Workouts" at bounding box center [763, 29] width 118 height 29
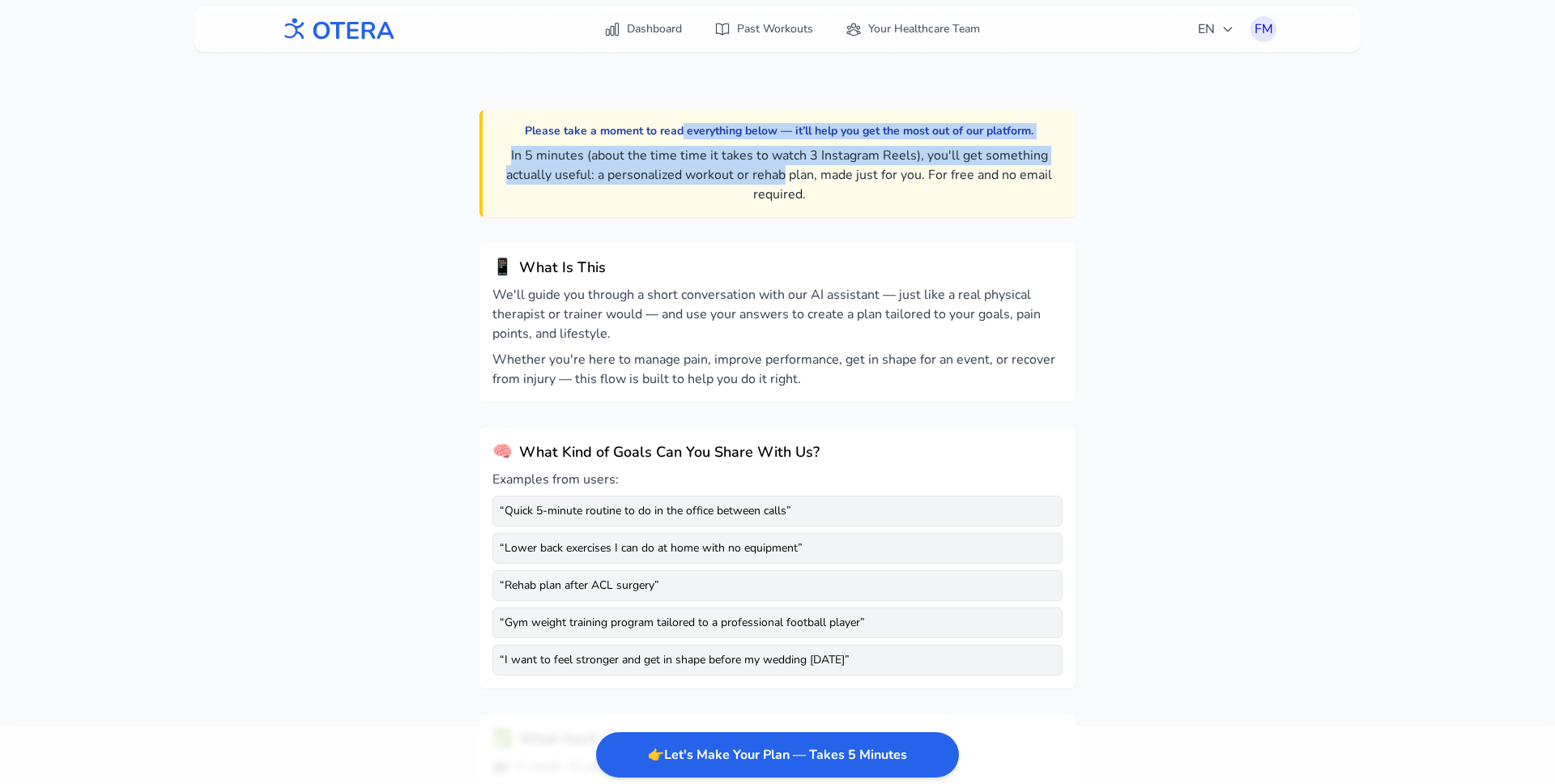
drag, startPoint x: 678, startPoint y: 132, endPoint x: 784, endPoint y: 172, distance: 113.3
click at [784, 172] on div "Please take a moment to read everything below — it’ll help you get the most out…" at bounding box center [778, 164] width 597 height 107
click at [784, 172] on p "In 5 minutes (about the time time it takes to watch 3 Instagram Reels), you'll …" at bounding box center [779, 174] width 567 height 58
drag, startPoint x: 785, startPoint y: 195, endPoint x: 783, endPoint y: 129, distance: 66.0
click at [783, 129] on div "Please take a moment to read everything below — it’ll help you get the most out…" at bounding box center [778, 164] width 597 height 107
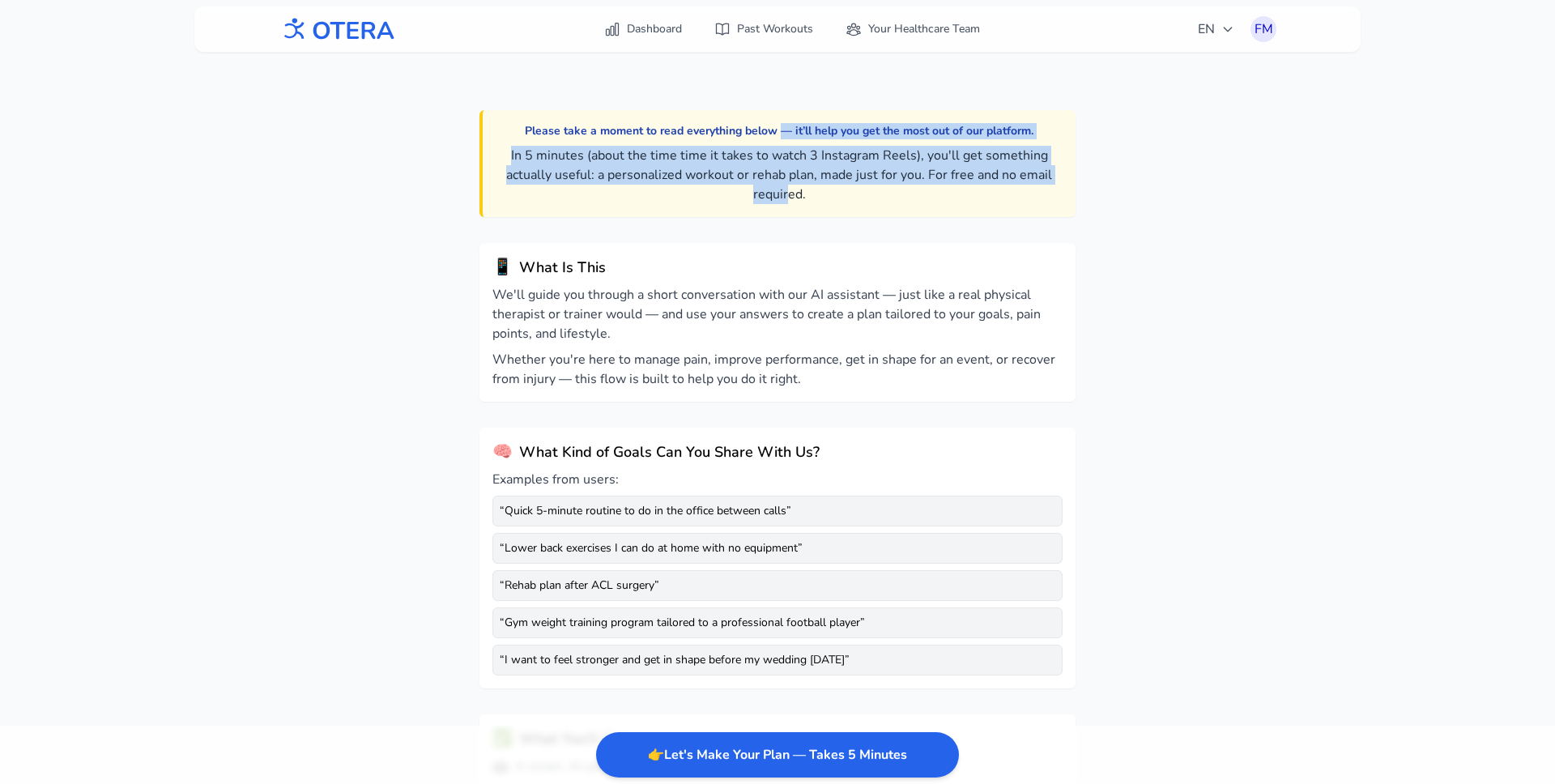
click at [783, 129] on p "Please take a moment to read everything below — it’ll help you get the most out…" at bounding box center [779, 131] width 567 height 16
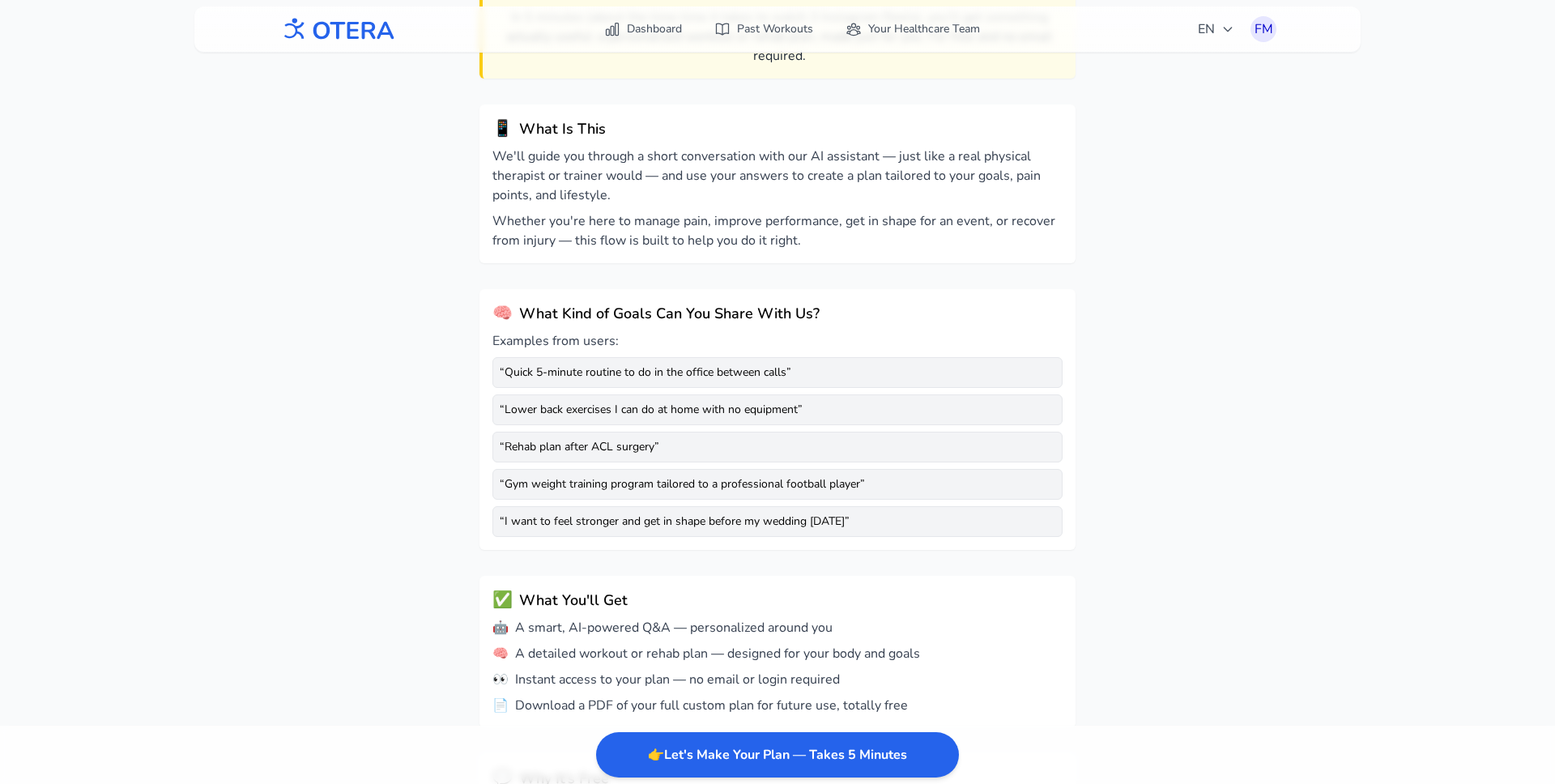
scroll to position [325, 0]
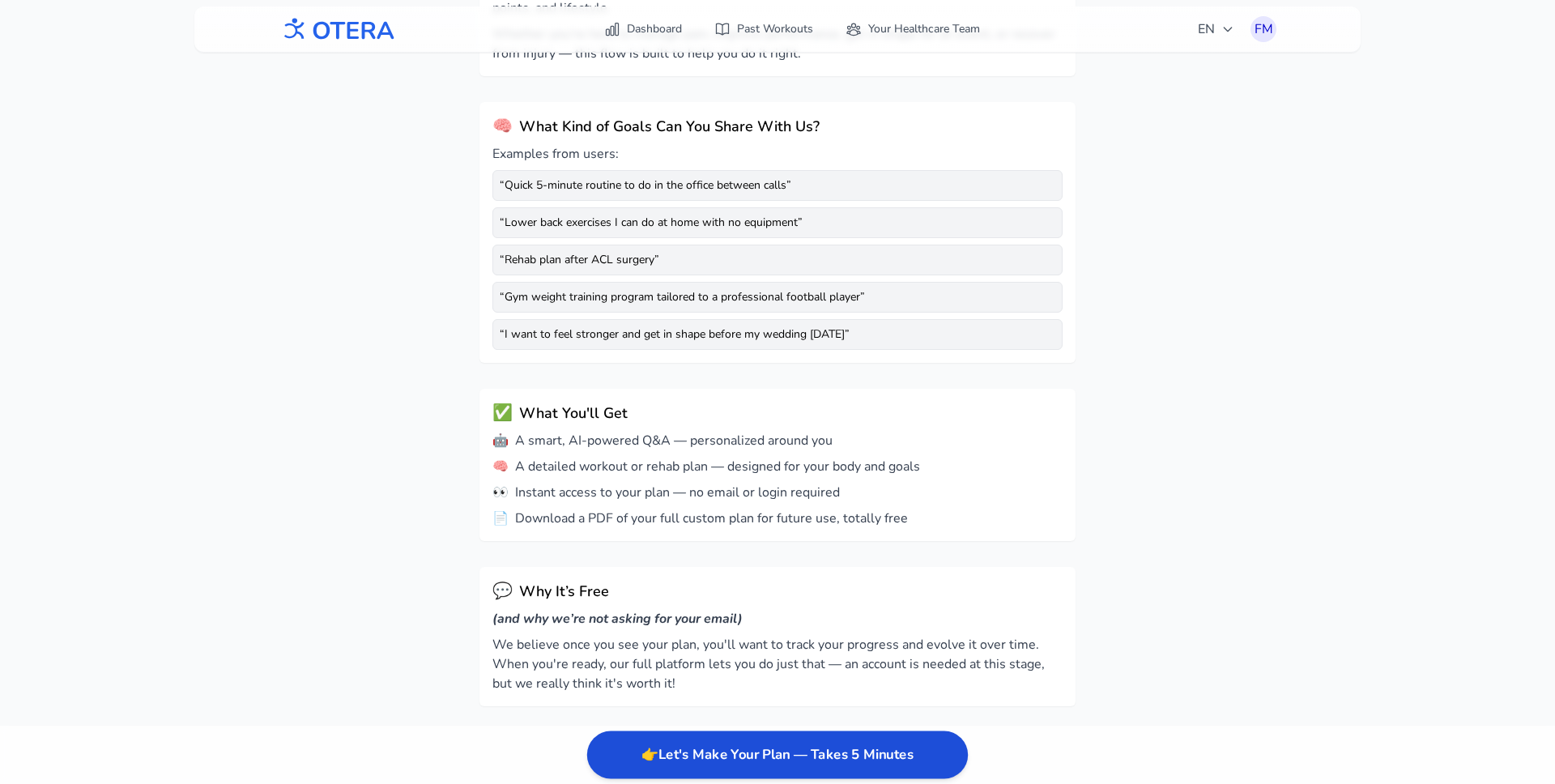
click at [771, 753] on button "👉 Let's Make Your Plan — Takes 5 Minutes" at bounding box center [778, 755] width 381 height 48
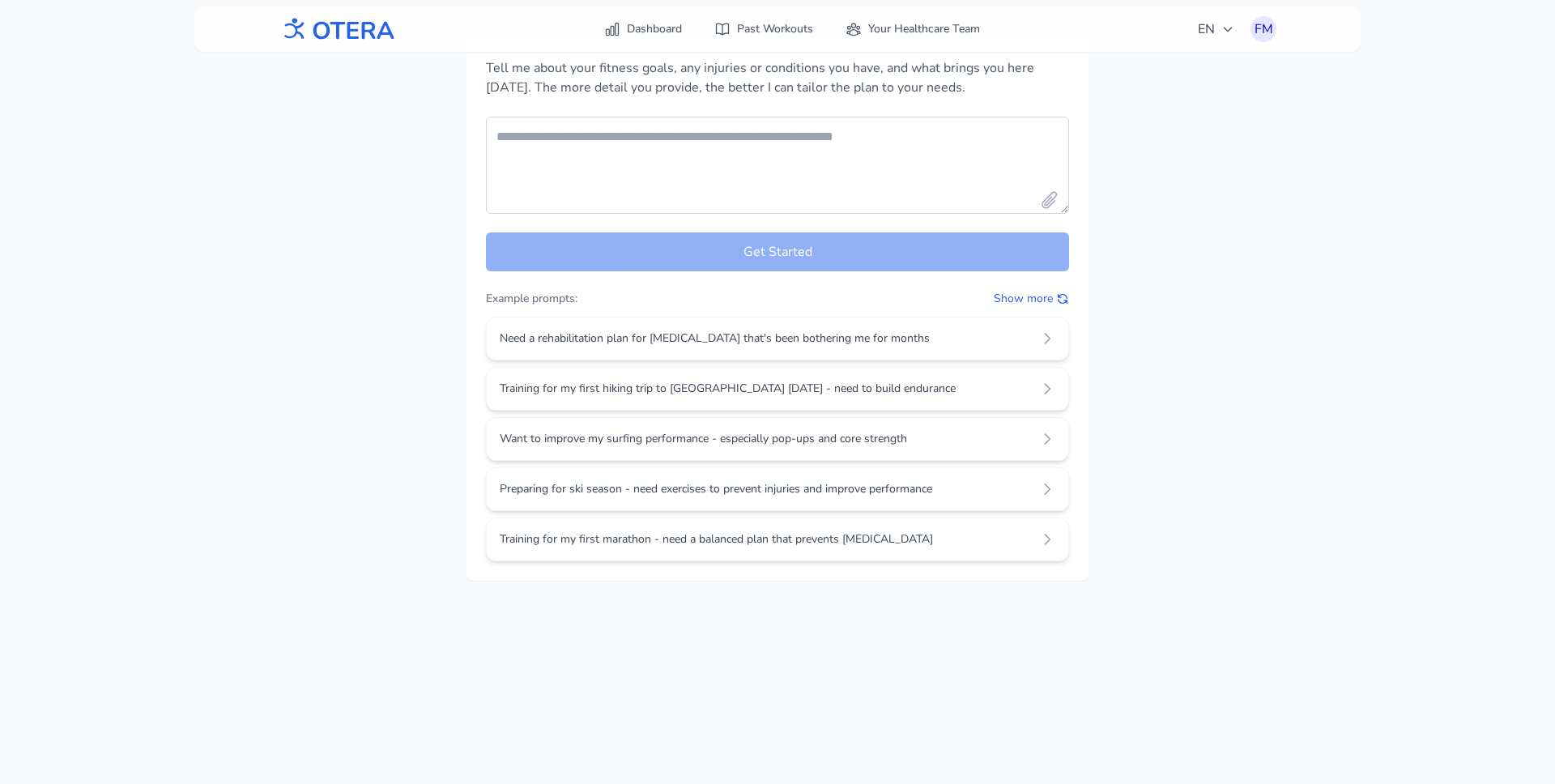
scroll to position [0, 0]
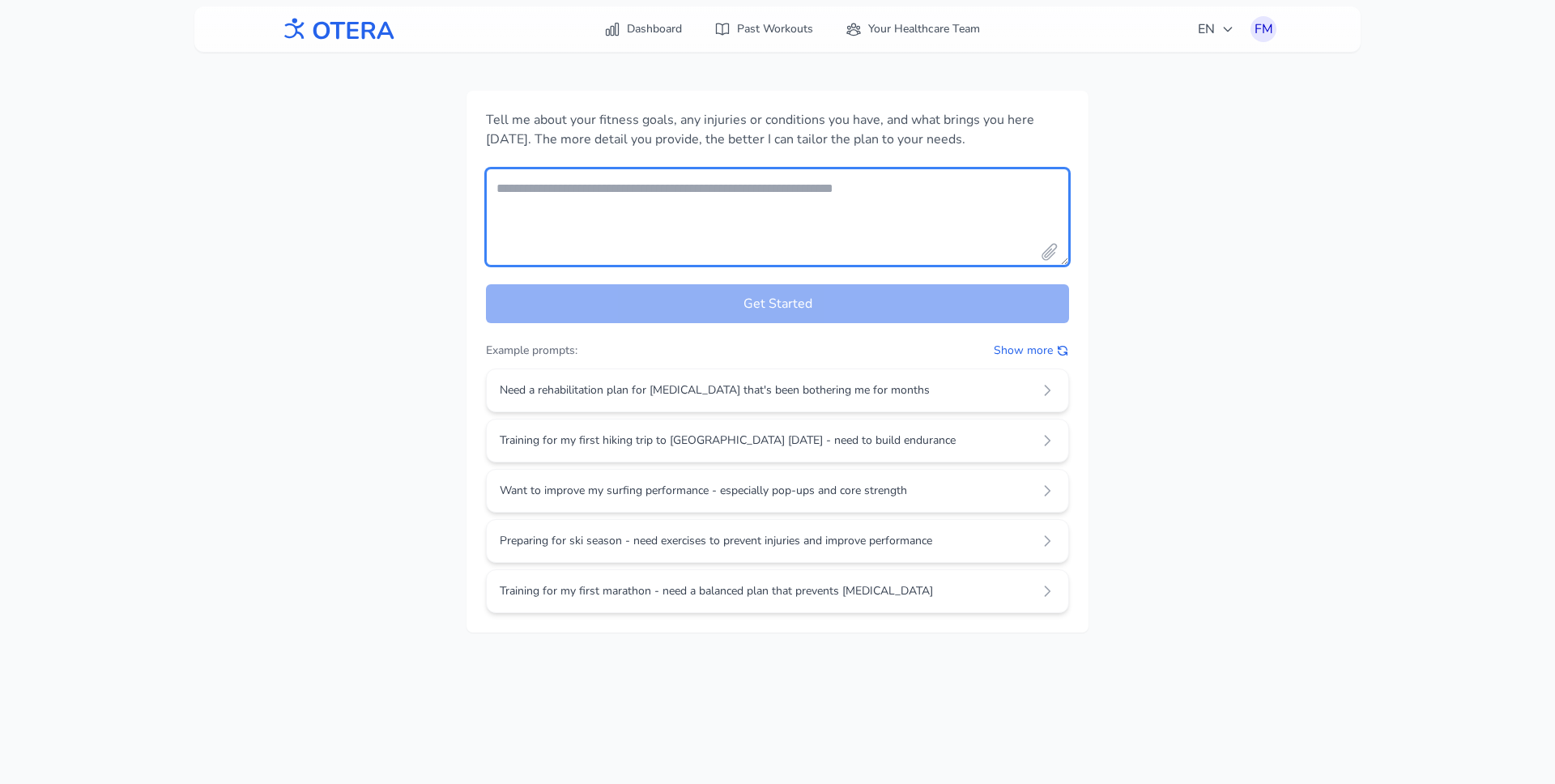
click at [690, 178] on textarea "Your fitness goals and conditions" at bounding box center [777, 216] width 583 height 97
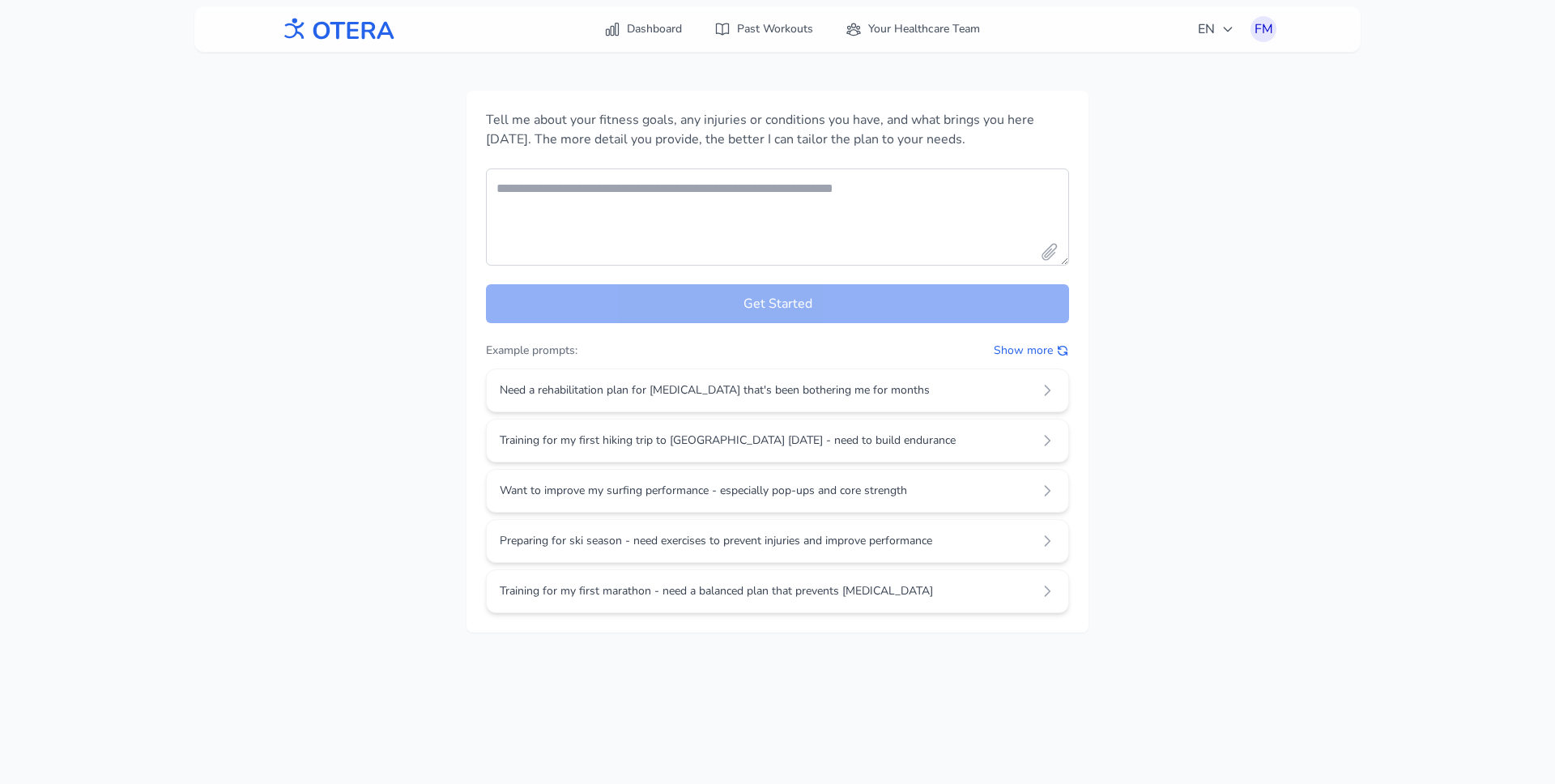
click at [1295, 458] on div "Tell me about your fitness goals, any injuries or conditions you have, and what…" at bounding box center [778, 443] width 1555 height 784
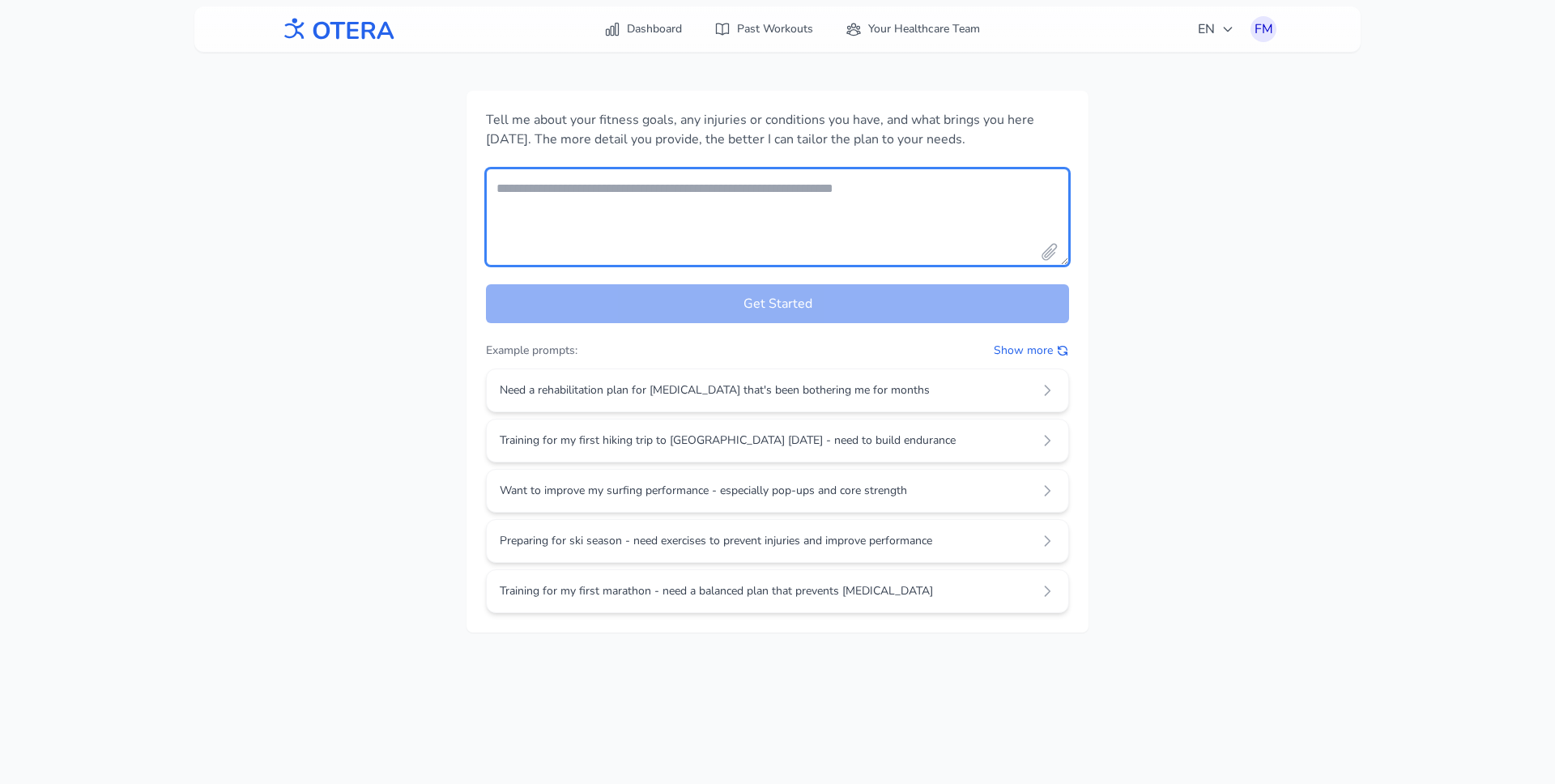
click at [591, 209] on textarea "Your fitness goals and conditions" at bounding box center [777, 216] width 583 height 97
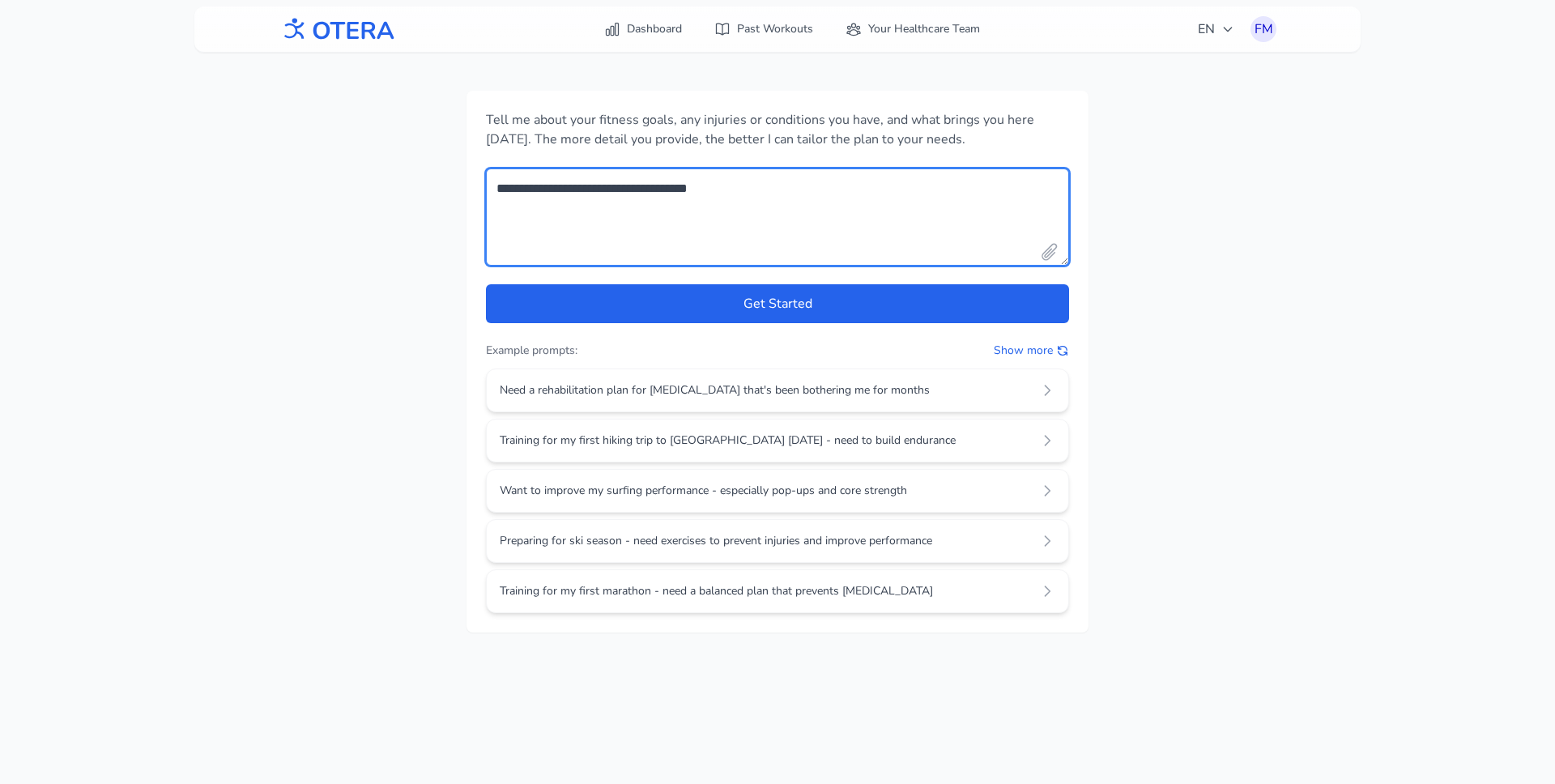
type textarea "**********"
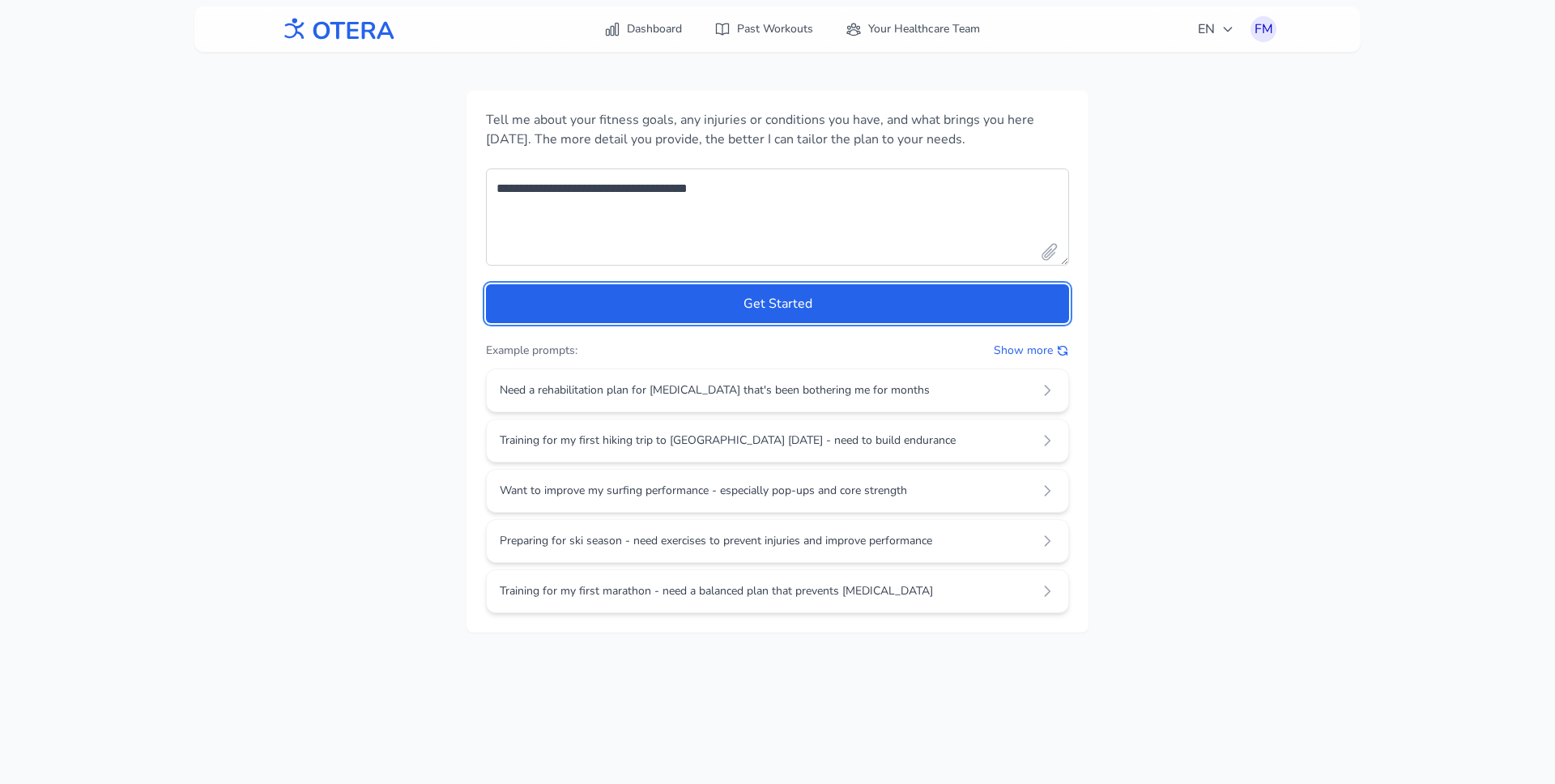
click at [485, 284] on button "Get Started" at bounding box center [777, 303] width 583 height 39
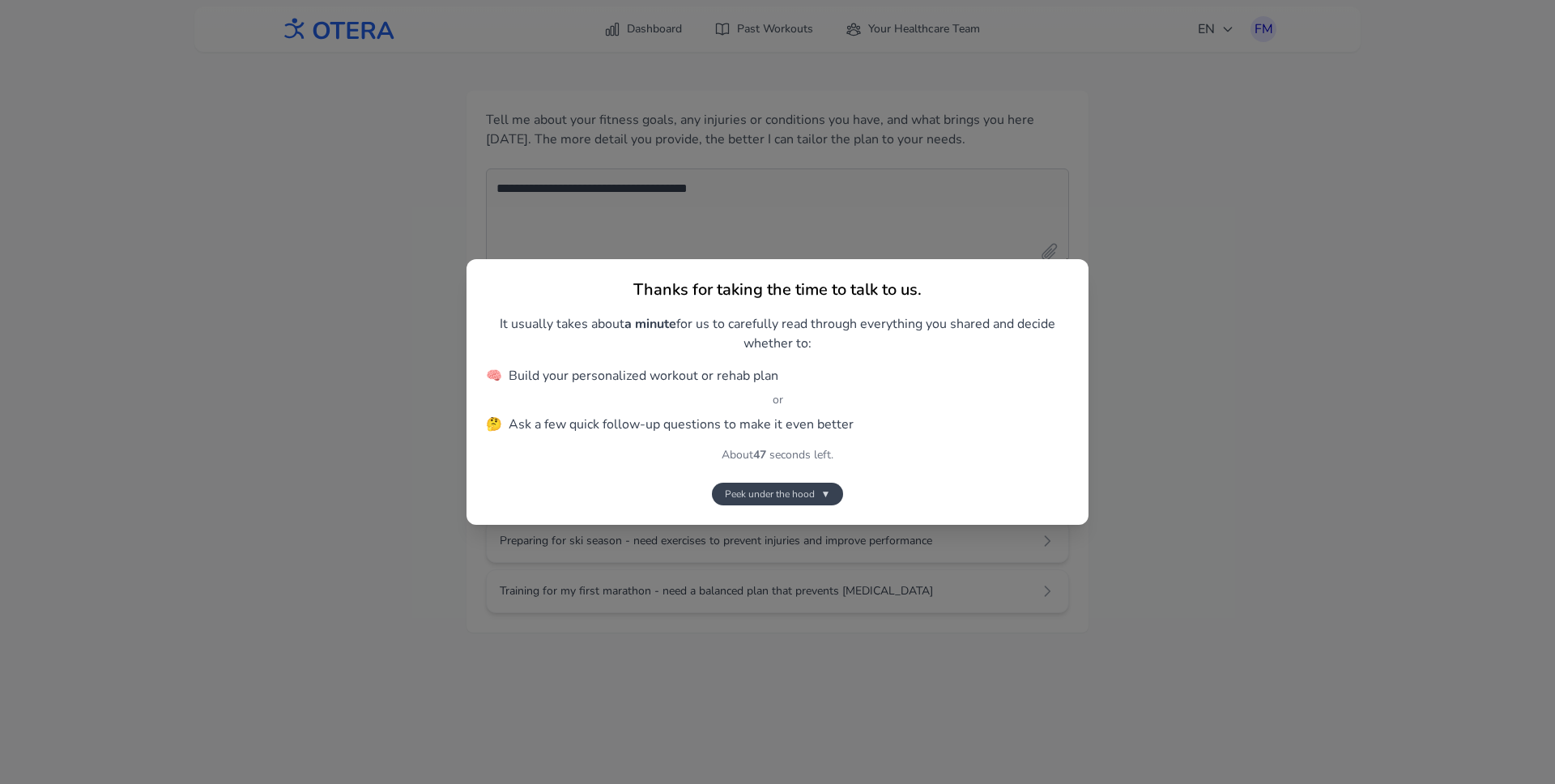
click at [803, 498] on span "Peek under the hood" at bounding box center [770, 494] width 90 height 13
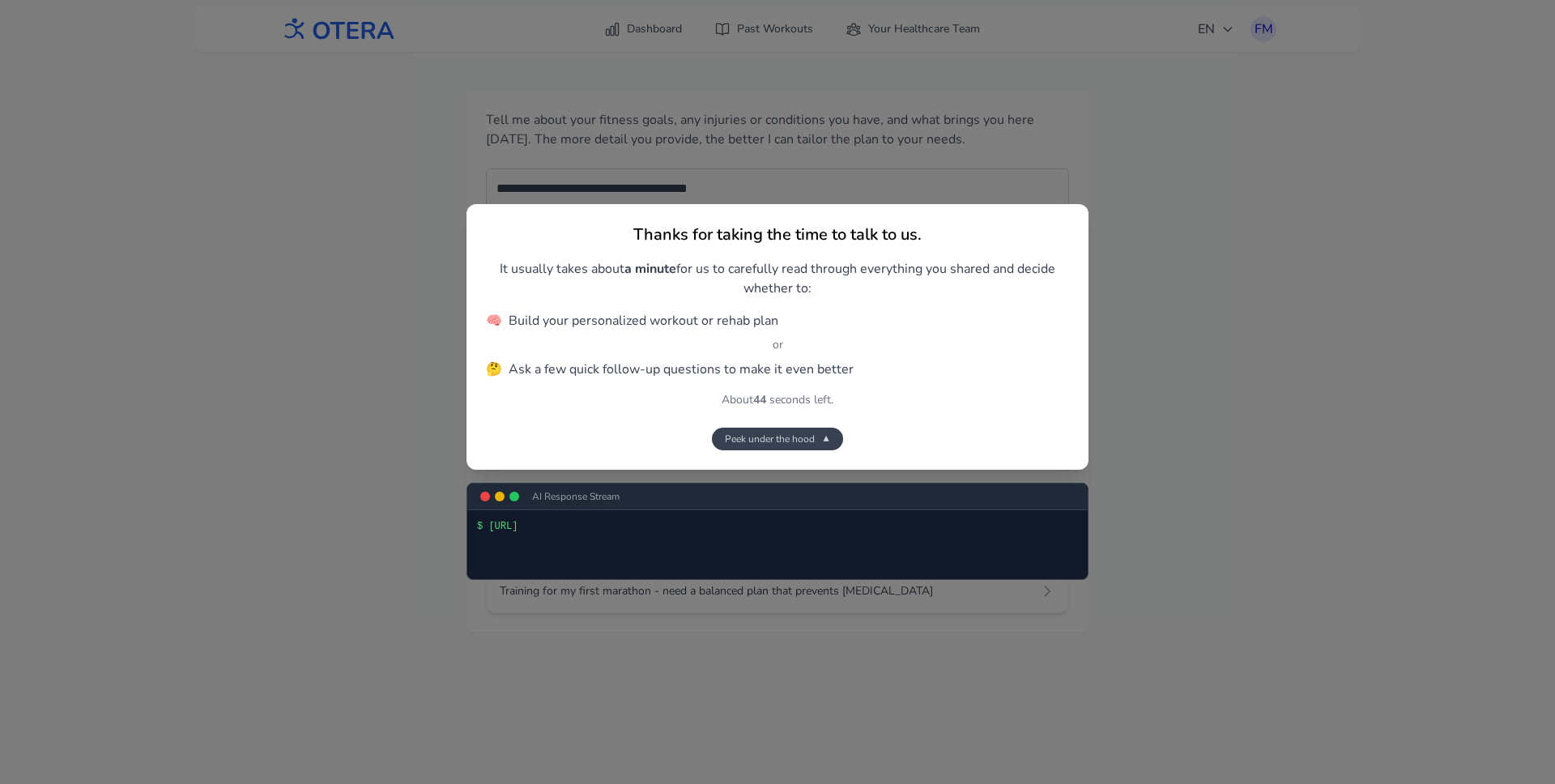
click at [794, 437] on span "Peek under the hood" at bounding box center [770, 439] width 90 height 13
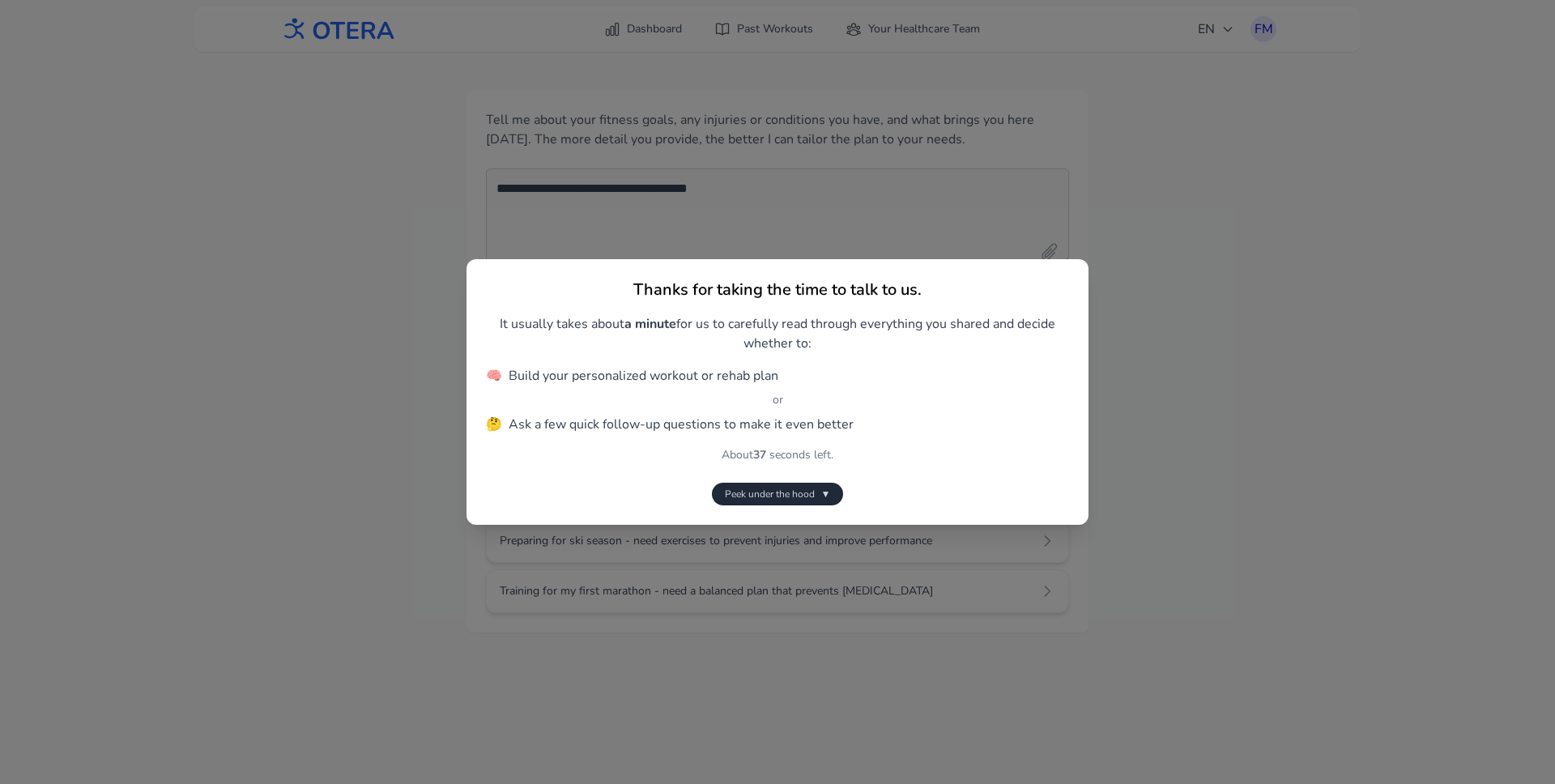
click at [817, 479] on div "Thanks for taking the time to talk to us. It usually takes about a minute for u…" at bounding box center [778, 392] width 622 height 265
click at [818, 490] on button "Peek under the hood ▼" at bounding box center [778, 494] width 132 height 23
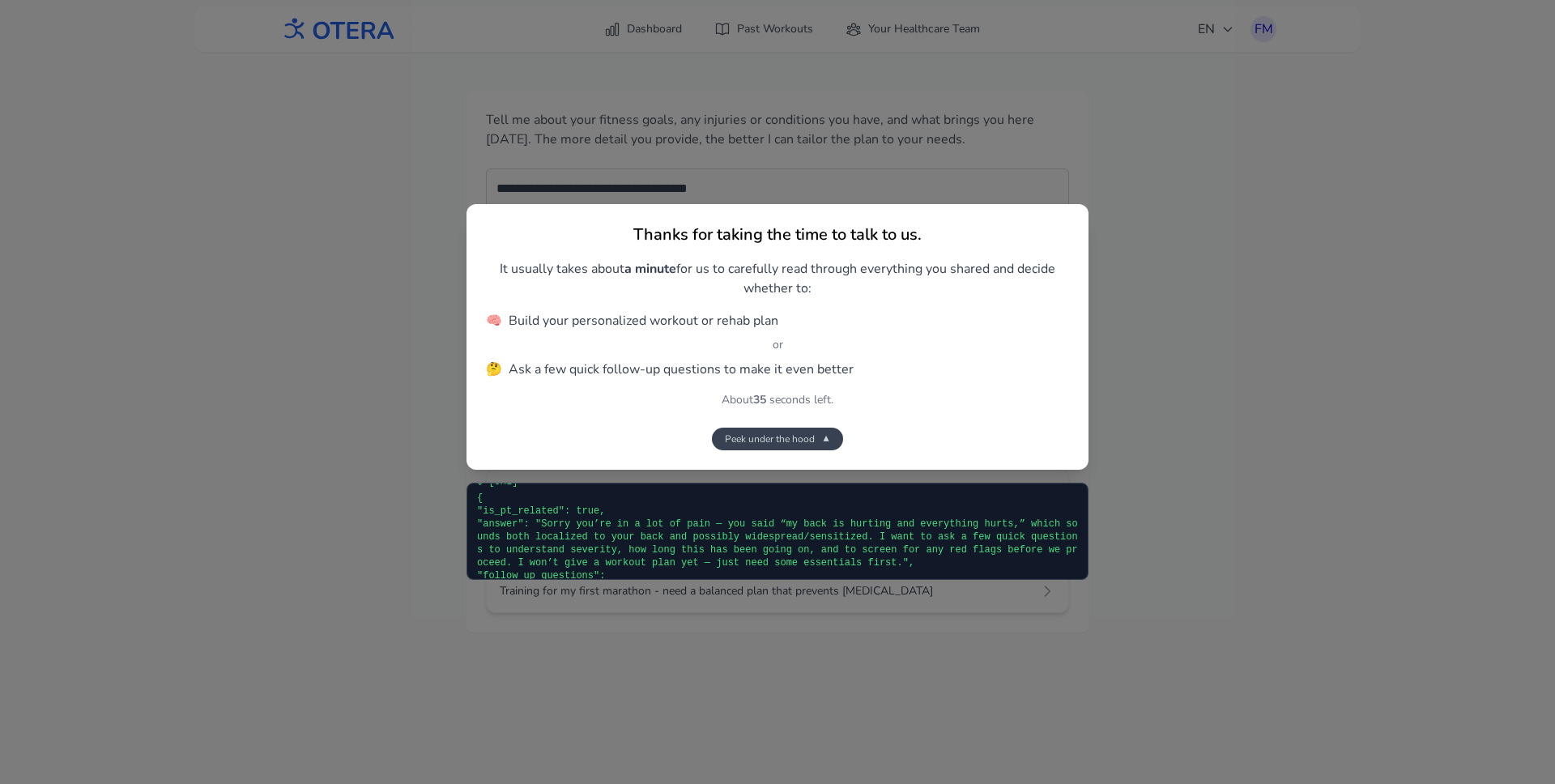
scroll to position [83, 0]
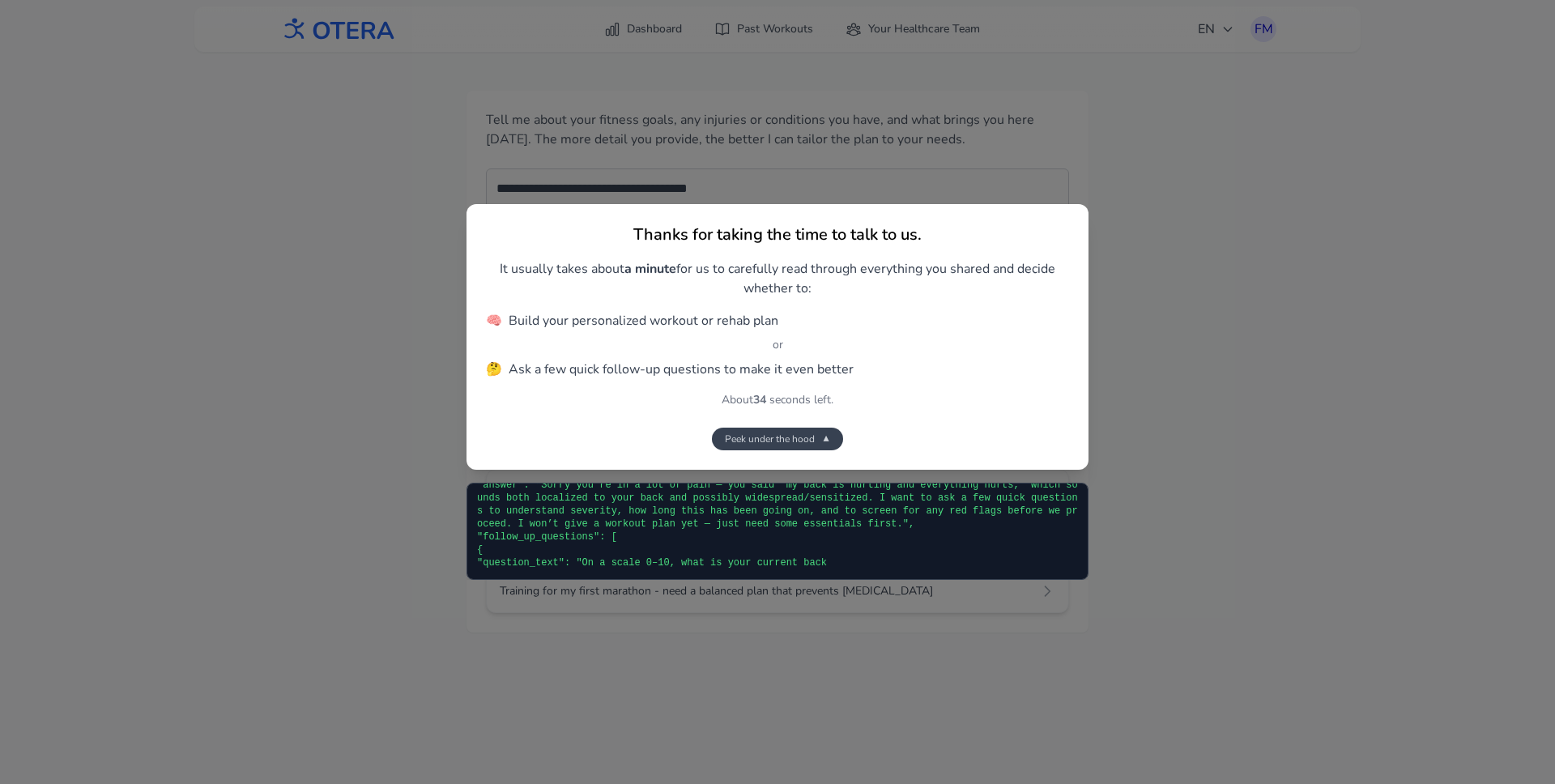
click at [793, 438] on span "Peek under the hood" at bounding box center [770, 439] width 90 height 13
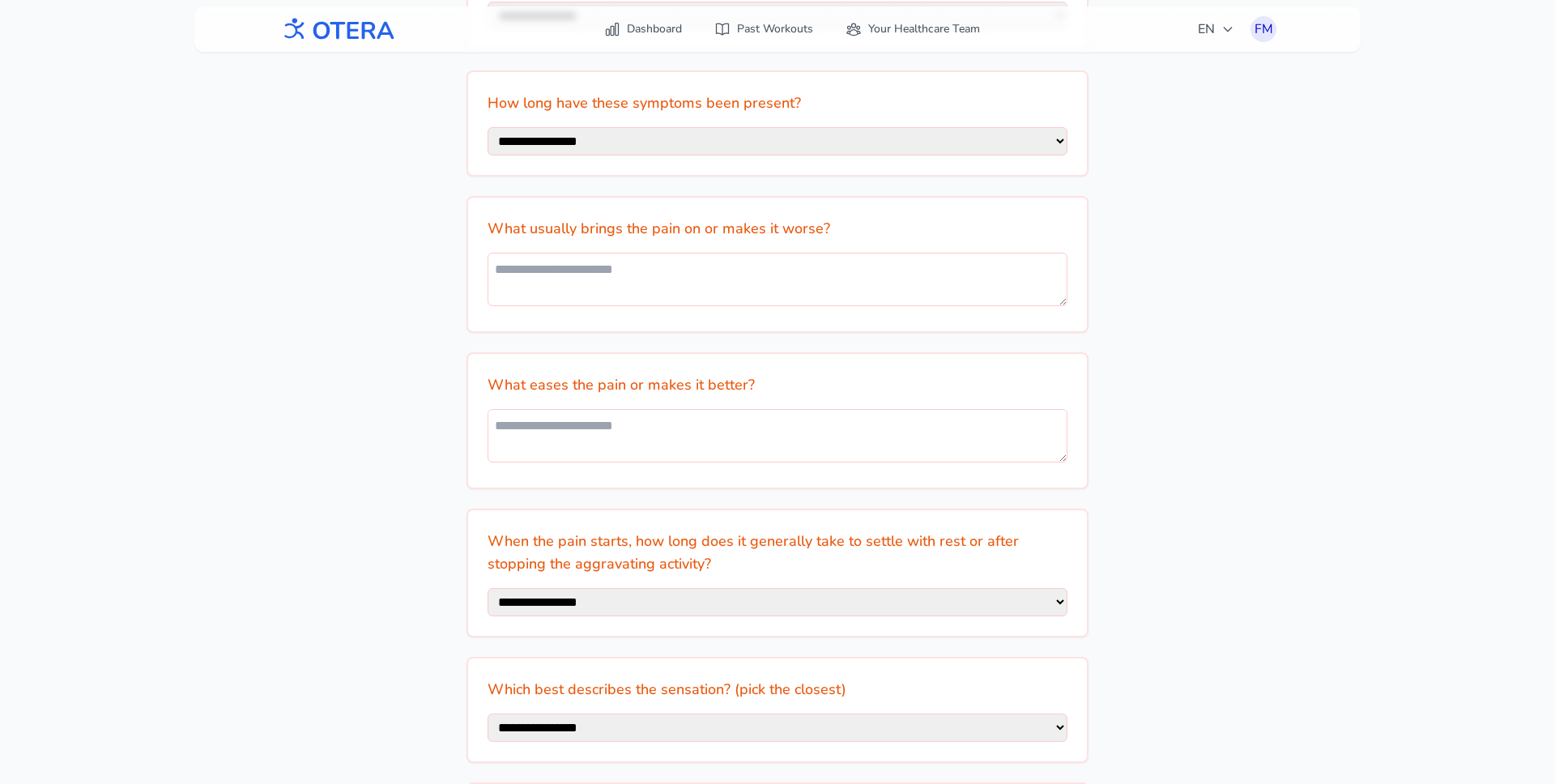
scroll to position [0, 0]
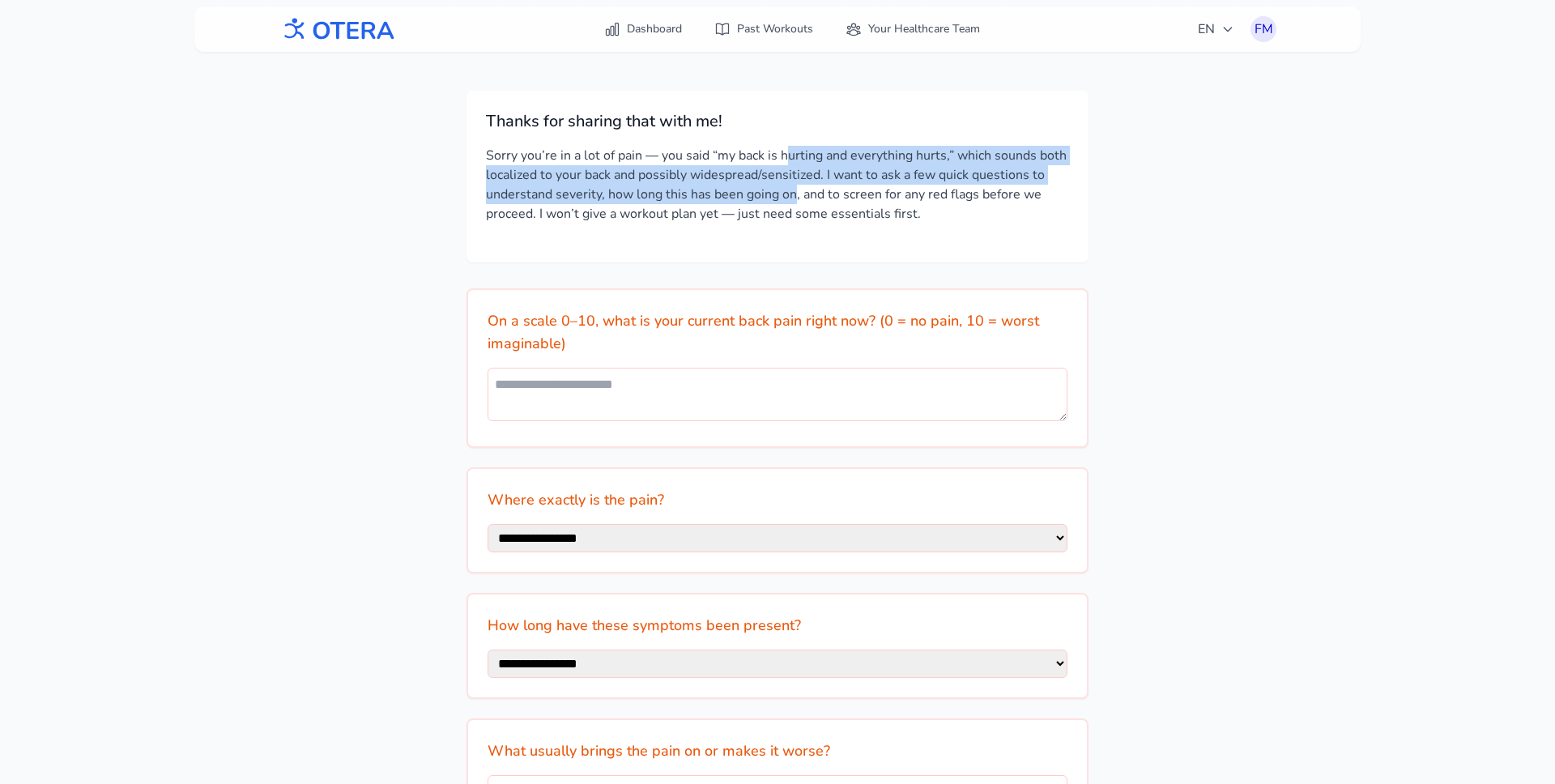
drag, startPoint x: 792, startPoint y: 156, endPoint x: 795, endPoint y: 198, distance: 42.1
click at [795, 198] on p "Sorry you’re in a lot of pain — you said “my back is hurting and everything hur…" at bounding box center [777, 184] width 583 height 78
click at [795, 199] on p "Sorry you’re in a lot of pain — you said “my back is hurting and everything hur…" at bounding box center [777, 184] width 583 height 78
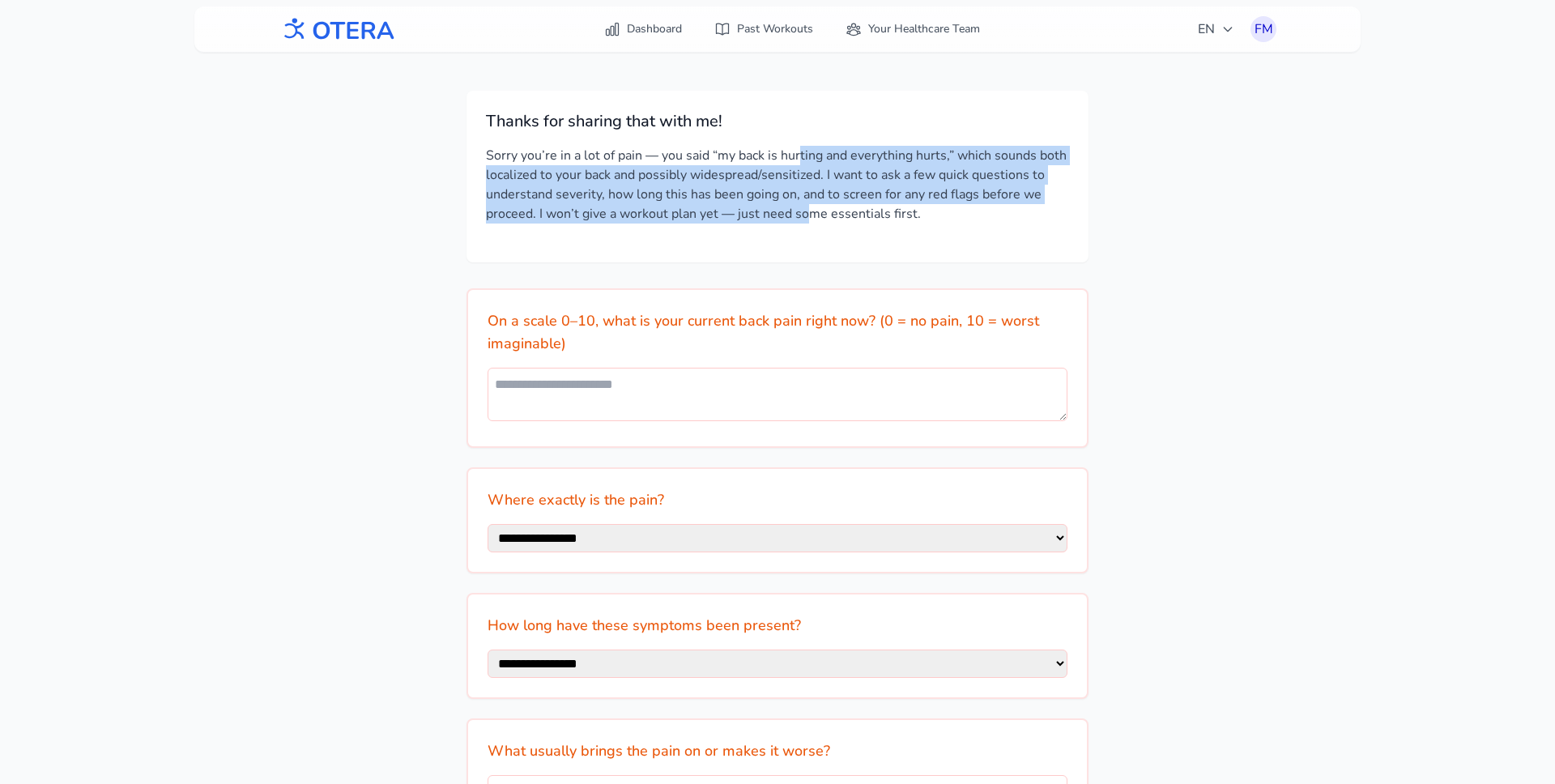
drag, startPoint x: 807, startPoint y: 210, endPoint x: 801, endPoint y: 155, distance: 55.3
click at [801, 155] on p "Sorry you’re in a lot of pain — you said “my back is hurting and everything hur…" at bounding box center [777, 184] width 583 height 78
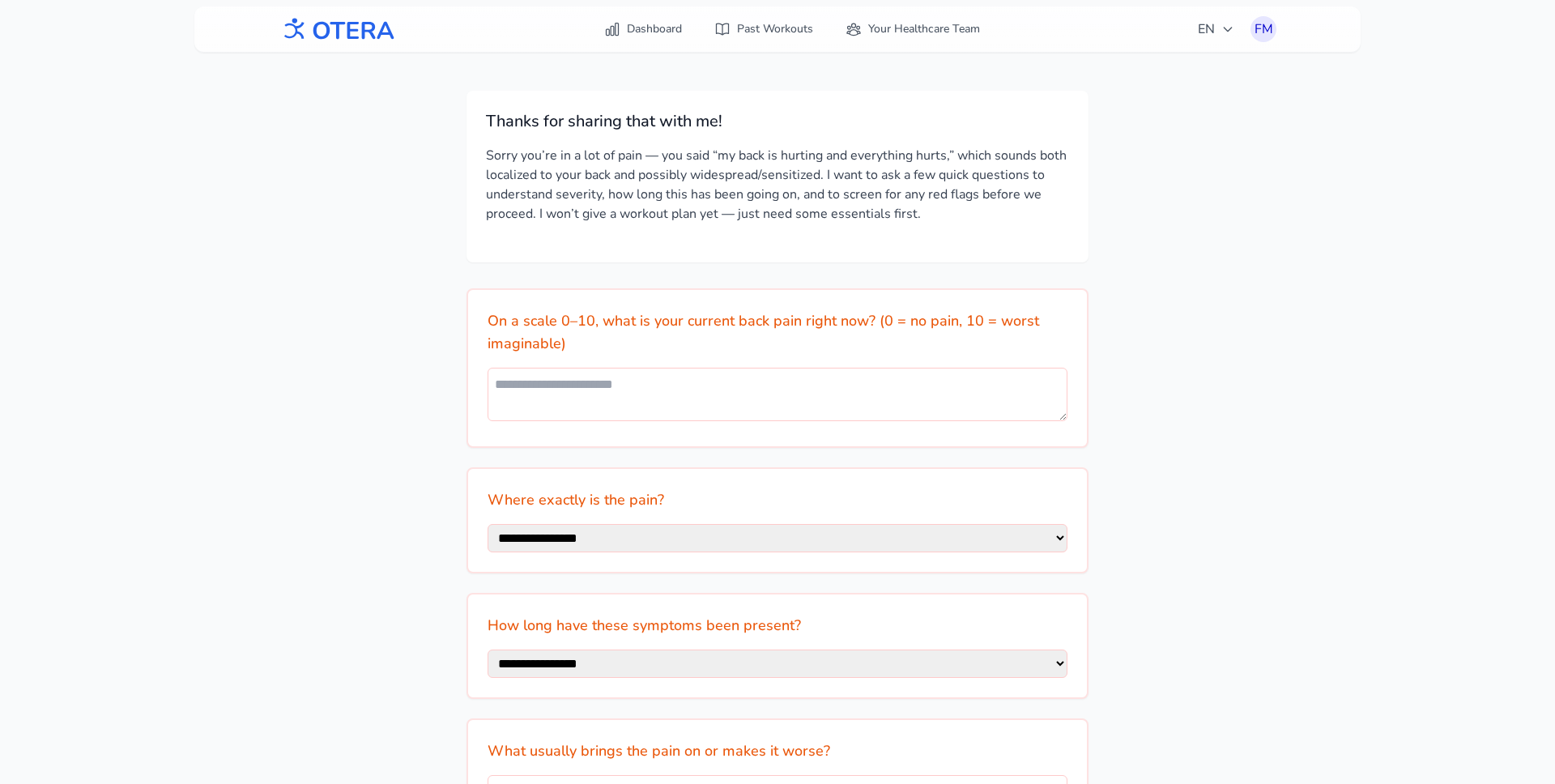
click at [349, 36] on img at bounding box center [337, 30] width 117 height 36
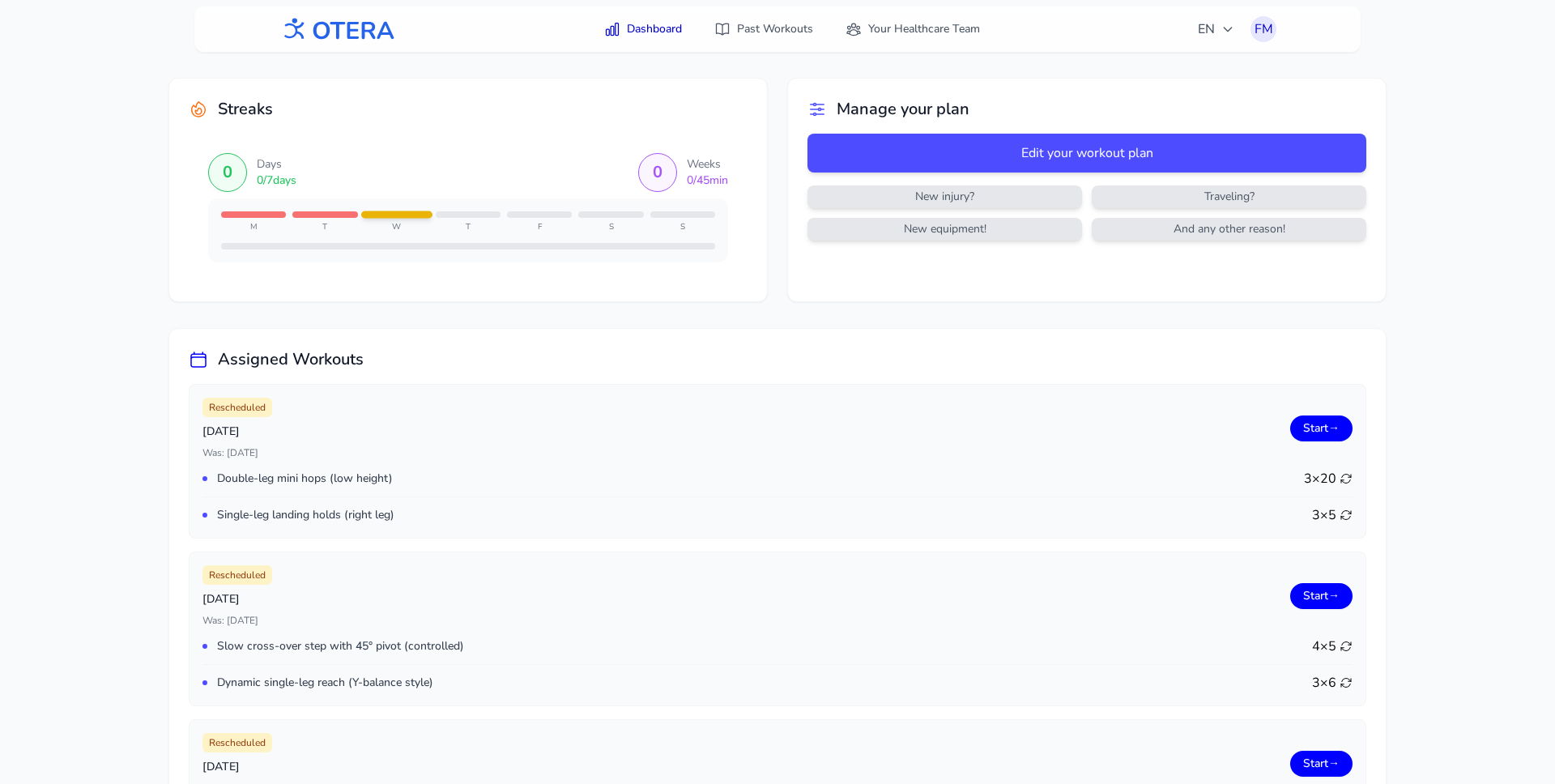
click at [86, 400] on main "Streaks 0 Days 0 / 7 days 0 Weeks 0 / 45 min M T W T F S S Manage your plan Edi…" at bounding box center [778, 485] width 1555 height 868
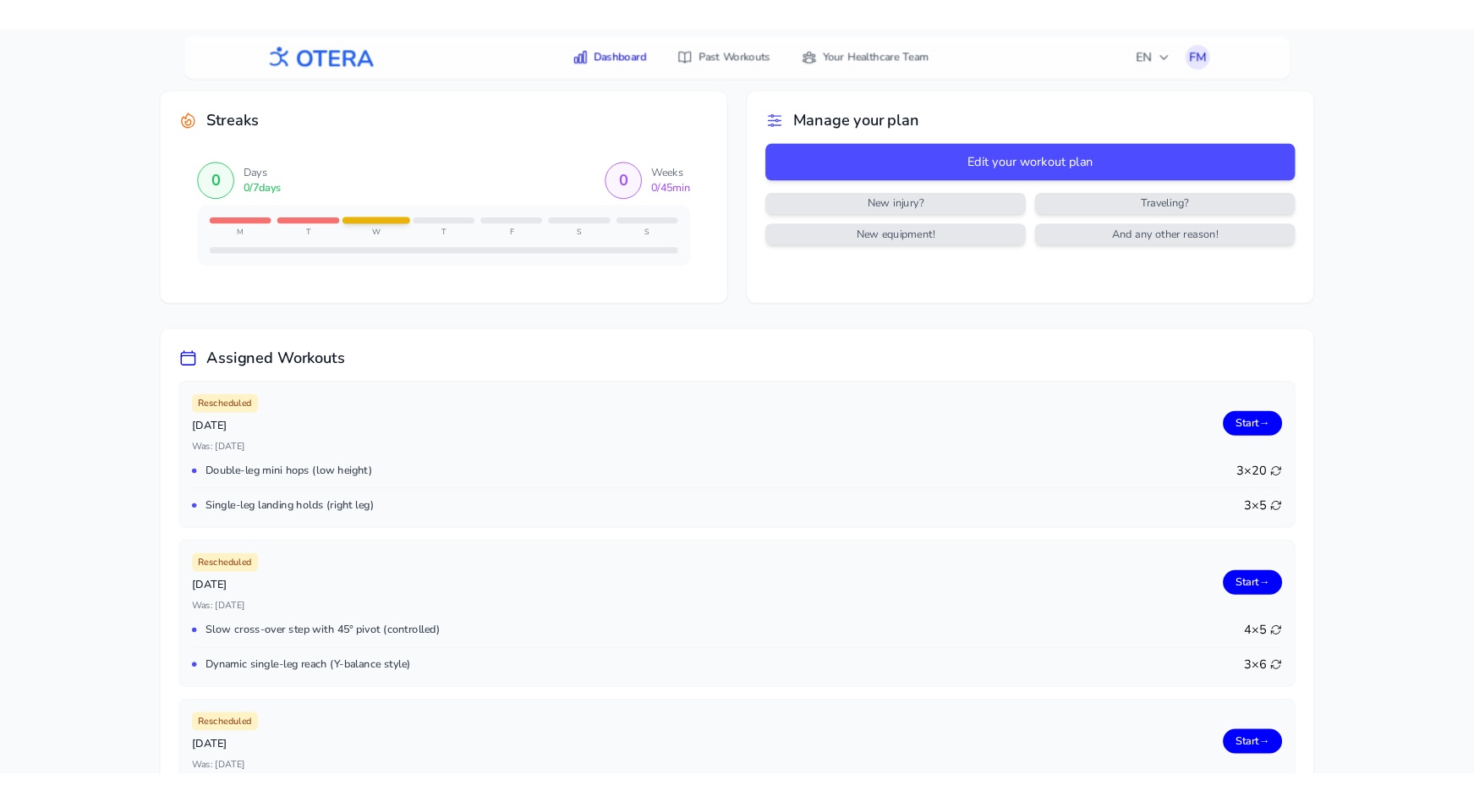
scroll to position [1, 0]
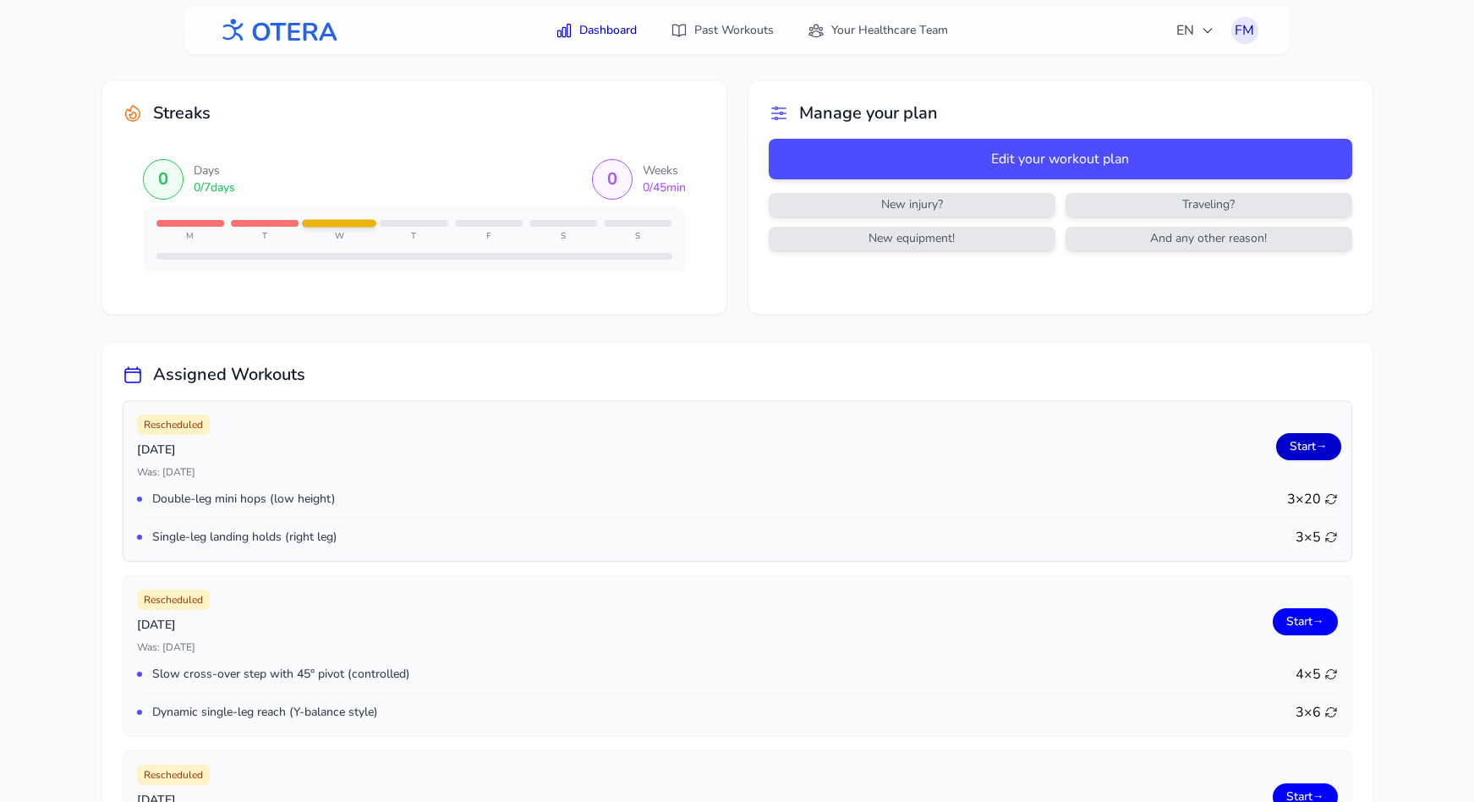
click at [1303, 454] on link "Start →" at bounding box center [1308, 446] width 65 height 27
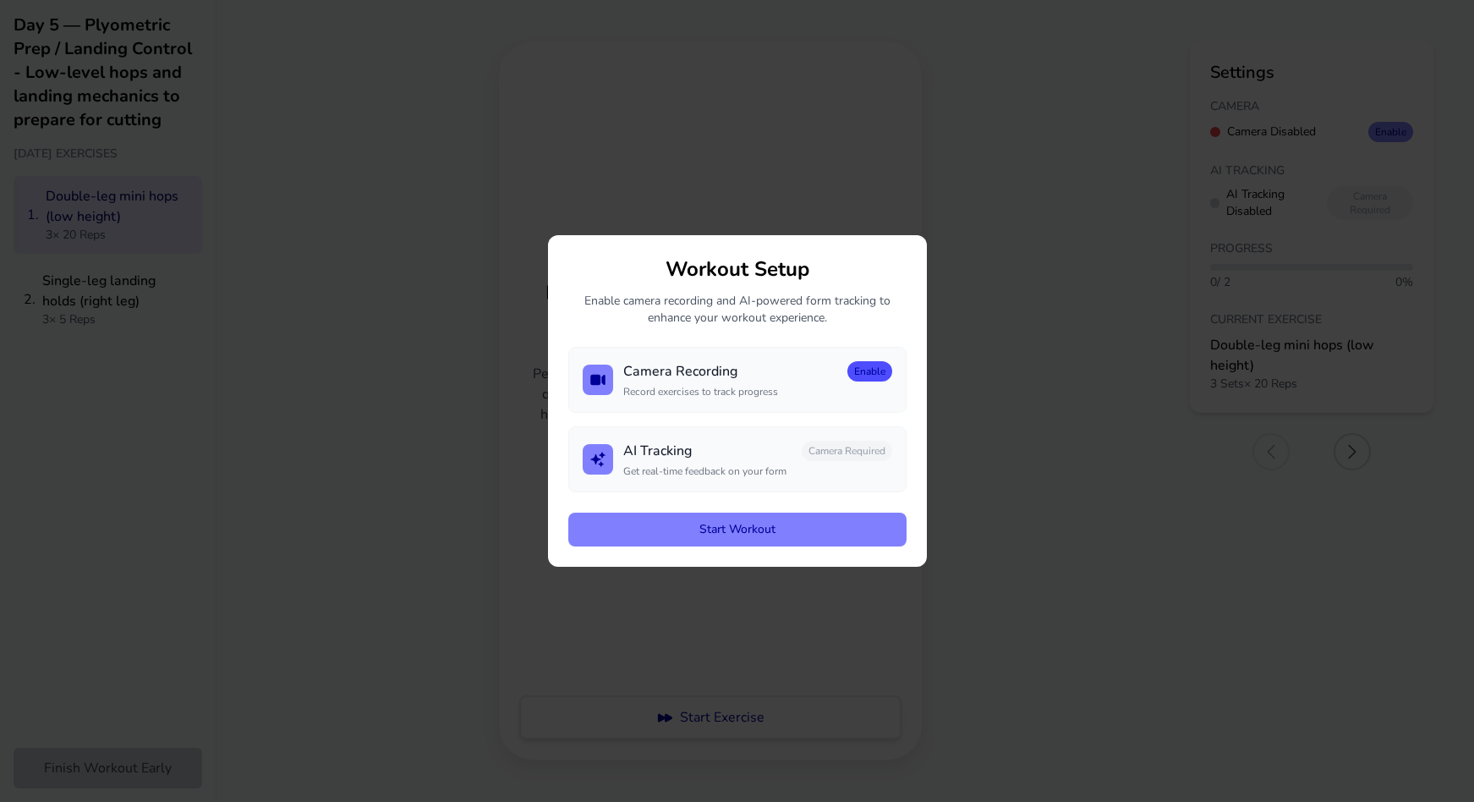
click at [874, 370] on button "Enable" at bounding box center [869, 371] width 45 height 20
click at [863, 455] on button "Enable" at bounding box center [869, 451] width 45 height 20
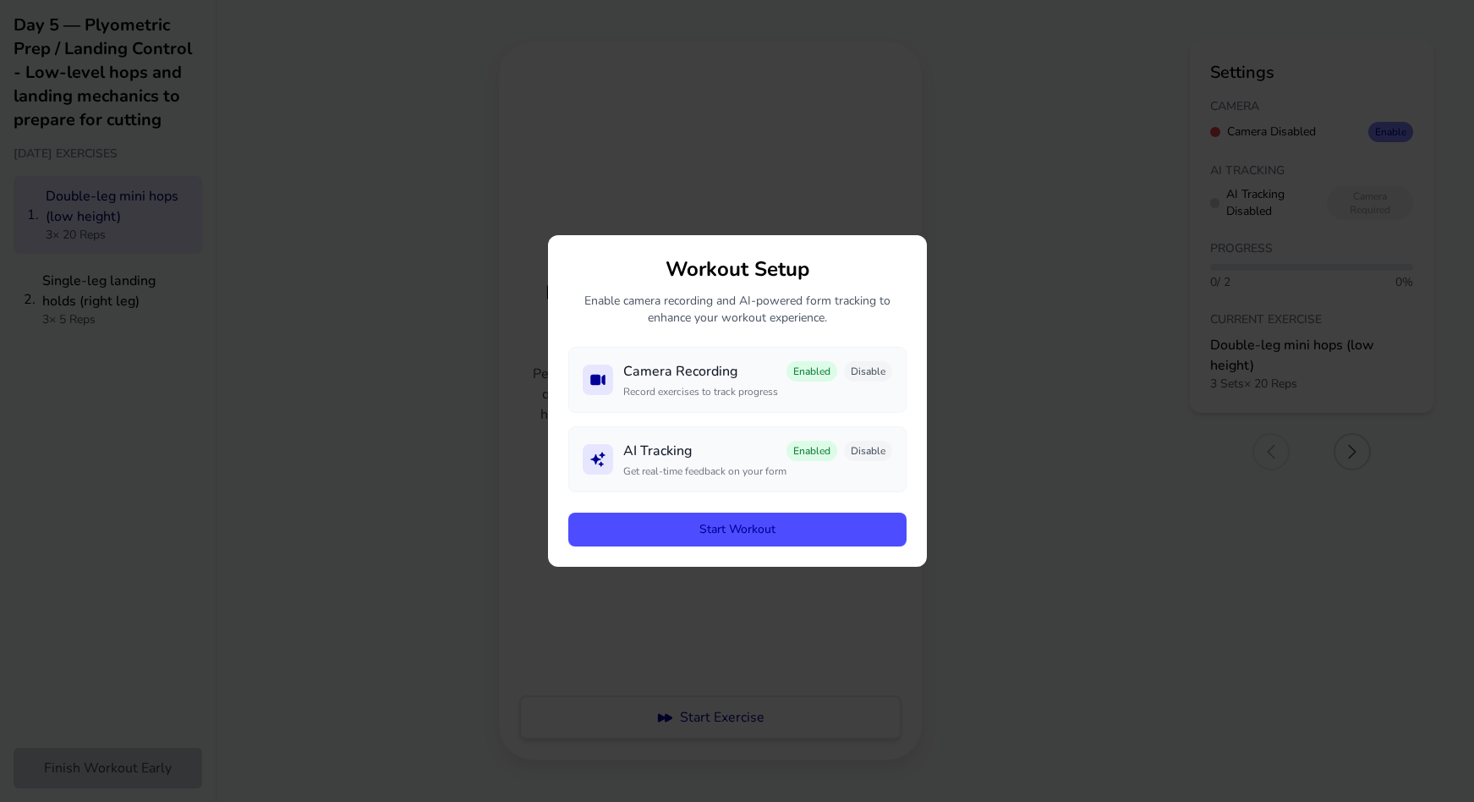
click at [775, 535] on button "Start Workout" at bounding box center [737, 530] width 338 height 34
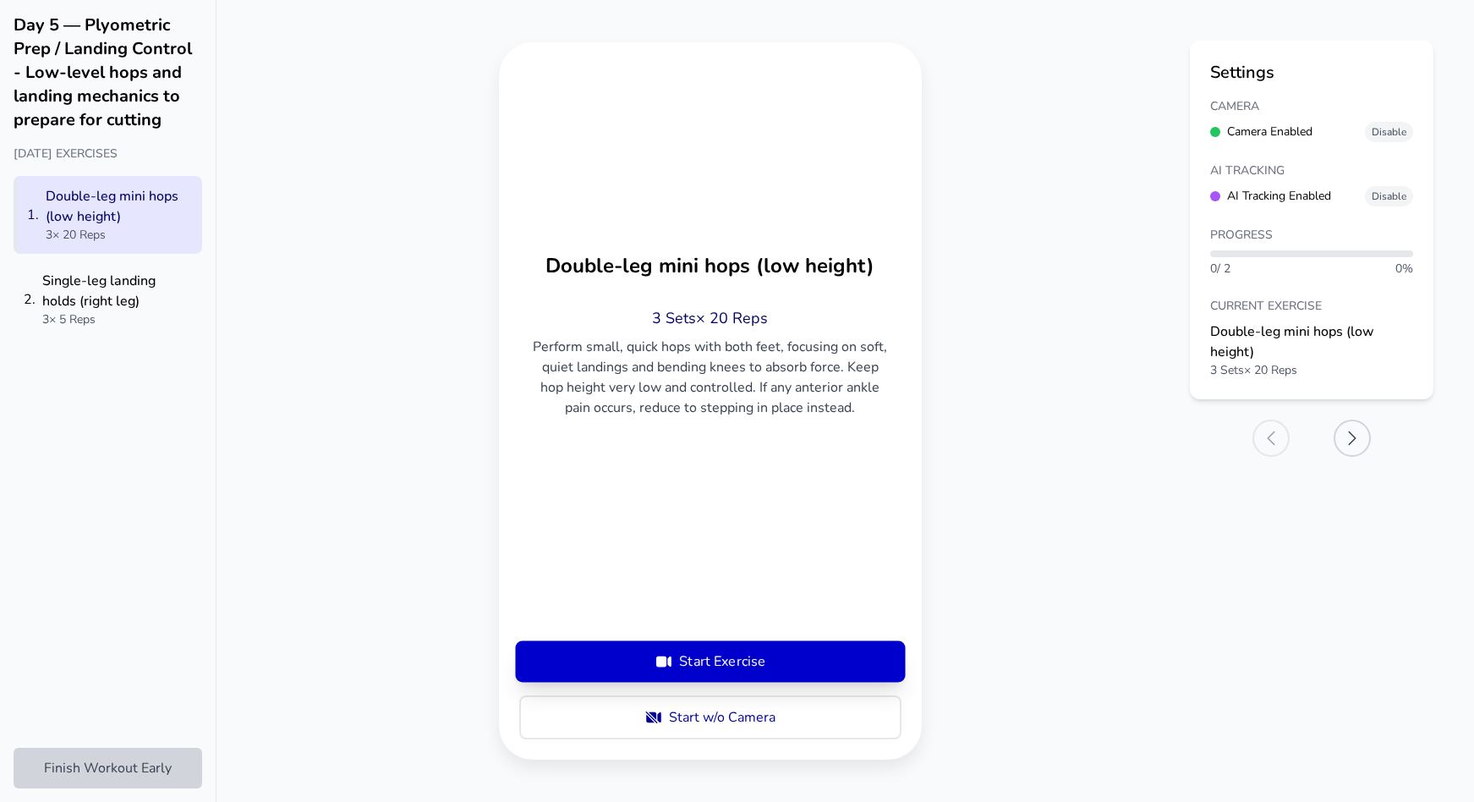
click at [722, 665] on button "Start Exercise" at bounding box center [710, 661] width 384 height 41
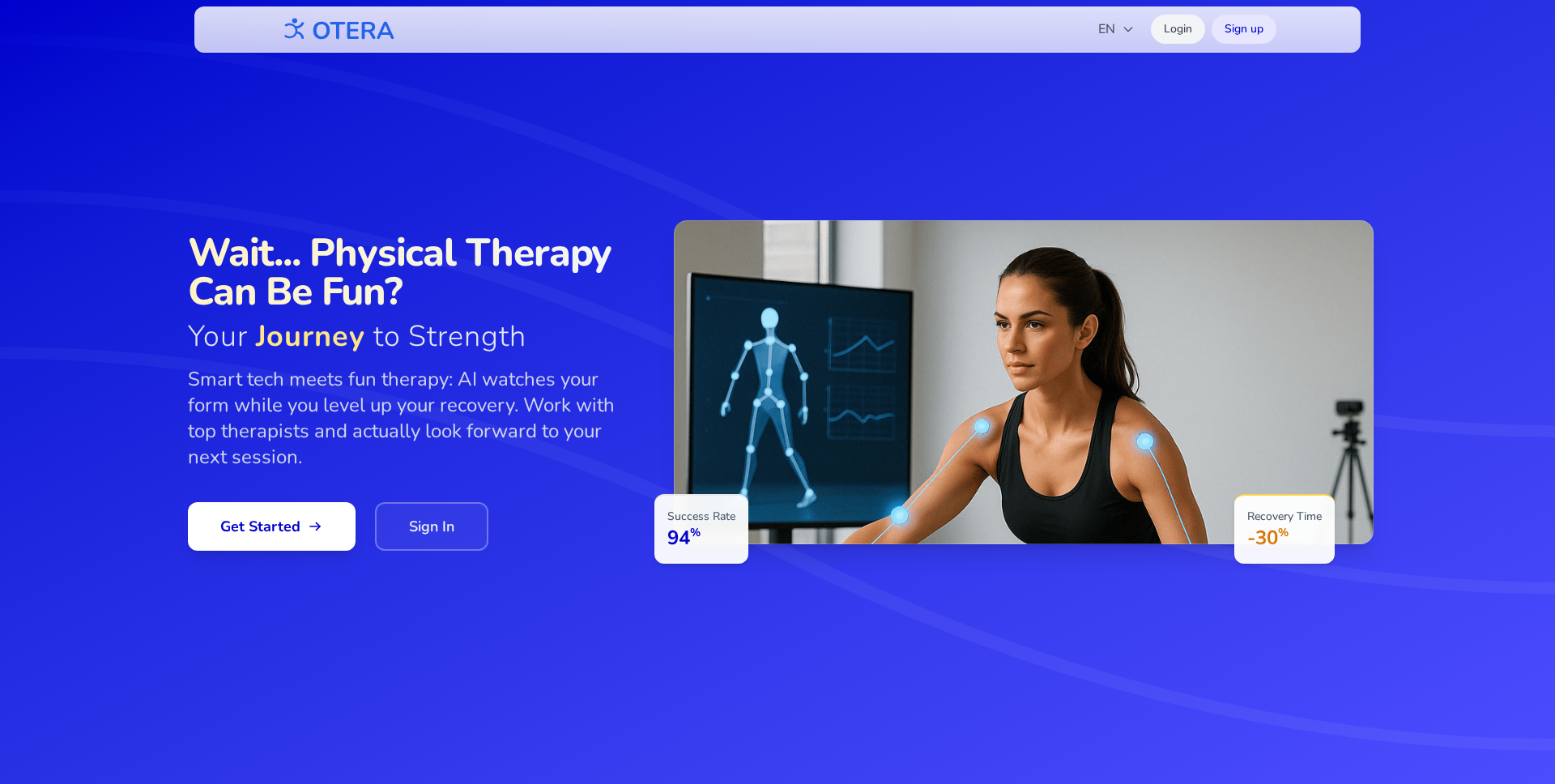
click at [1179, 29] on link "Login" at bounding box center [1178, 29] width 55 height 29
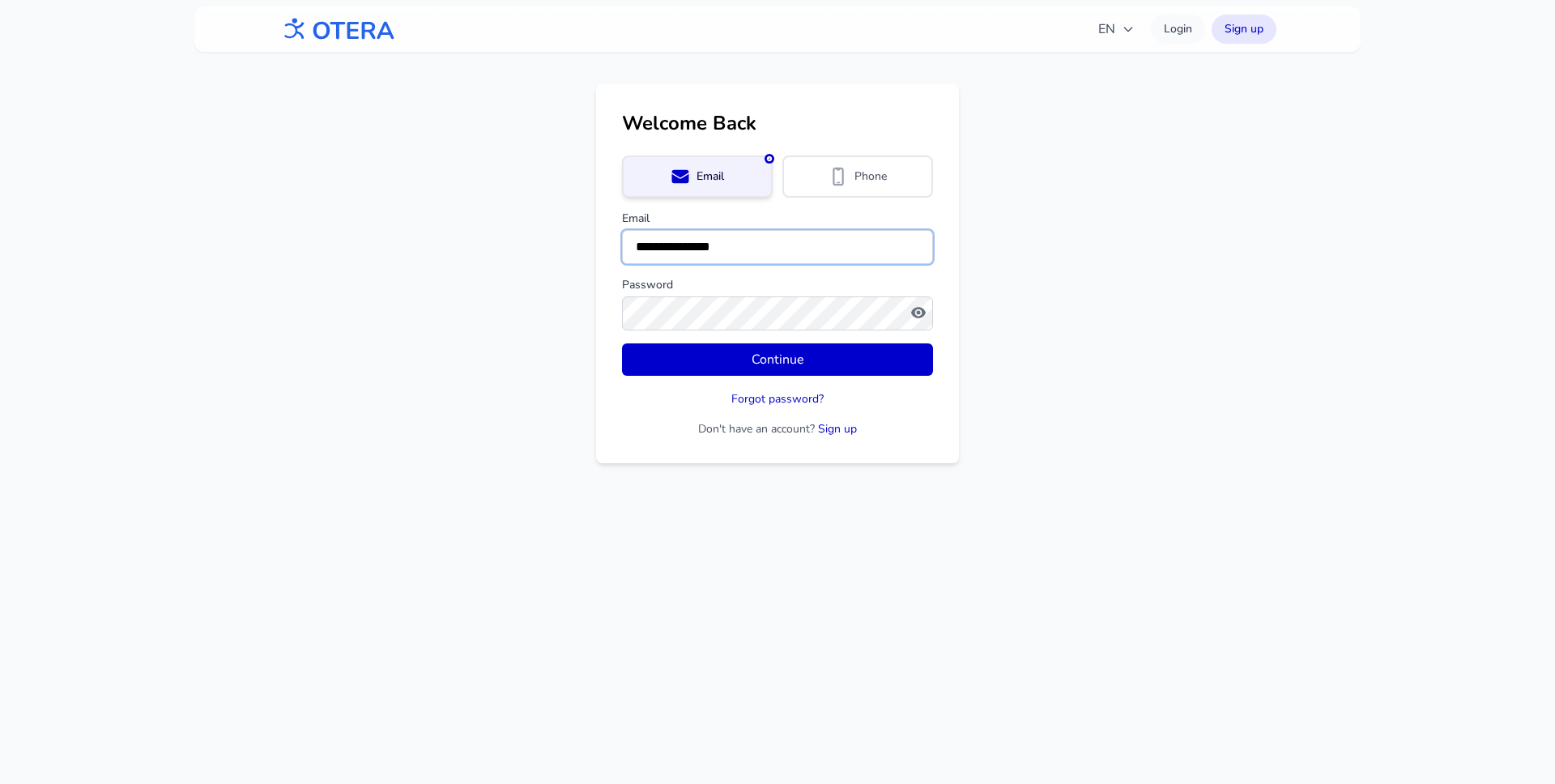
click at [683, 250] on input "**********" at bounding box center [778, 247] width 311 height 34
type input "**********"
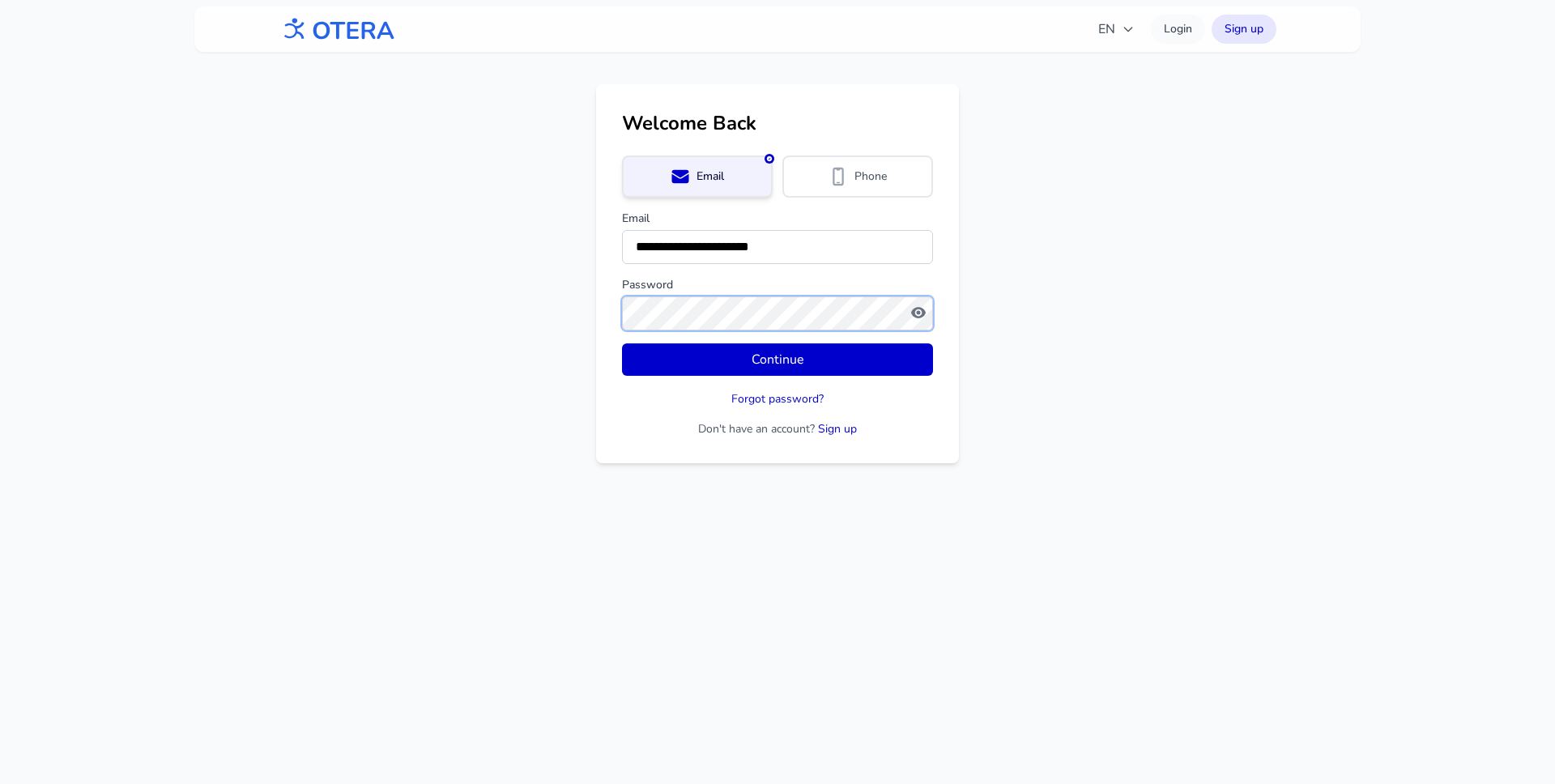
click at [622, 344] on button "Continue" at bounding box center [778, 360] width 311 height 33
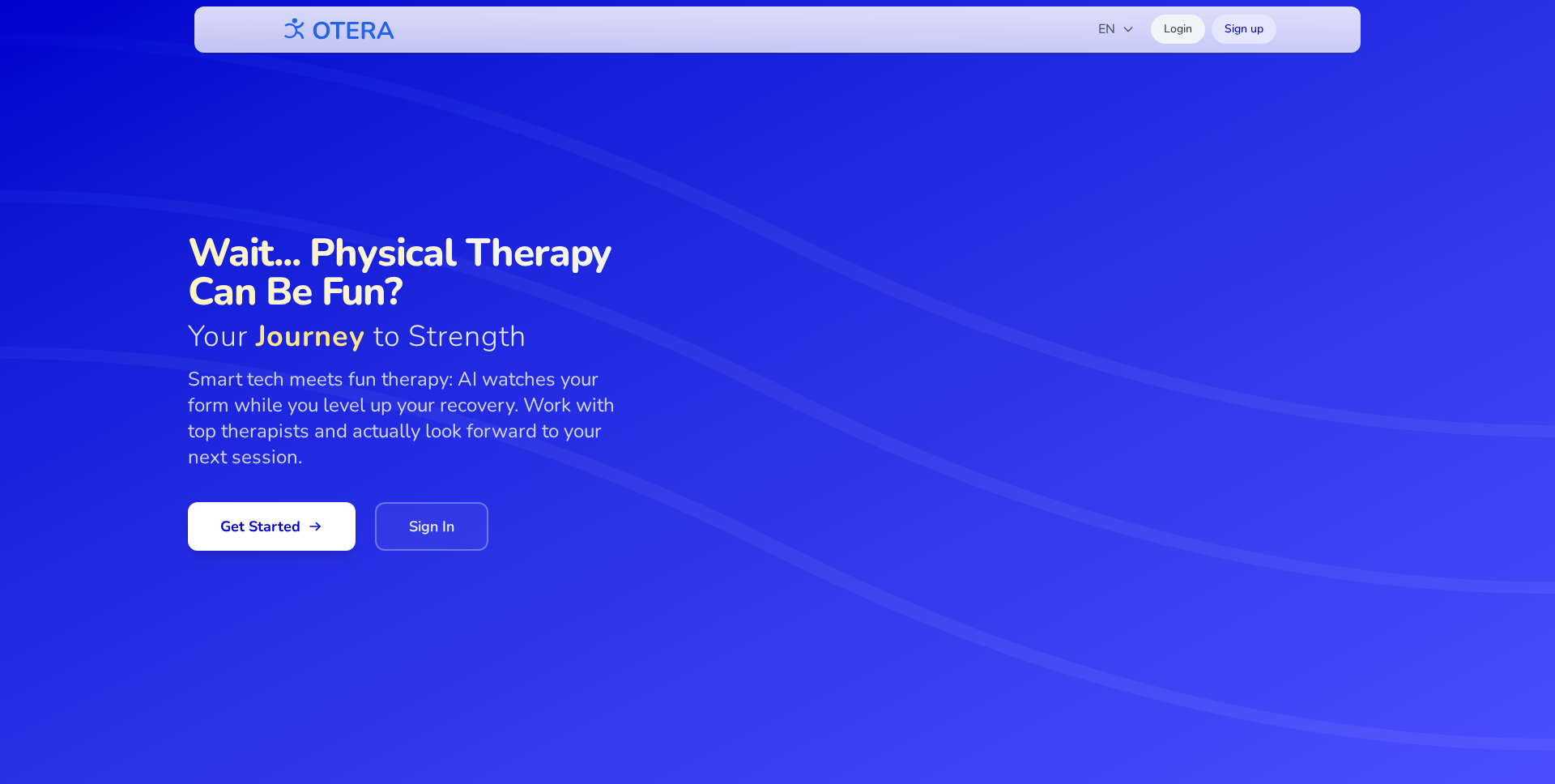
click at [1179, 34] on link "Login" at bounding box center [1178, 29] width 55 height 29
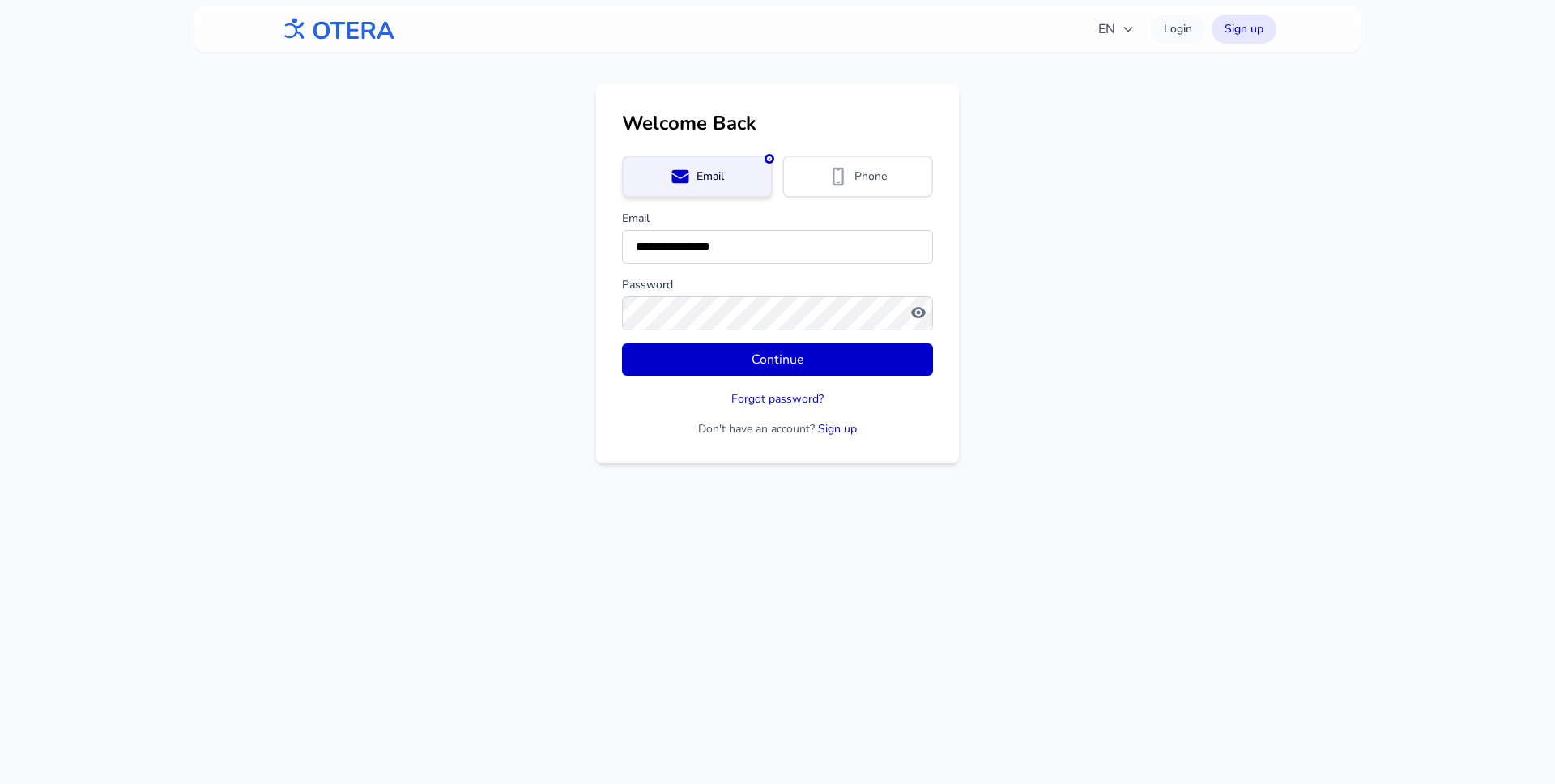
click at [683, 266] on form "**********" at bounding box center [778, 296] width 311 height 281
click at [680, 251] on input "**********" at bounding box center [778, 247] width 311 height 34
type input "**********"
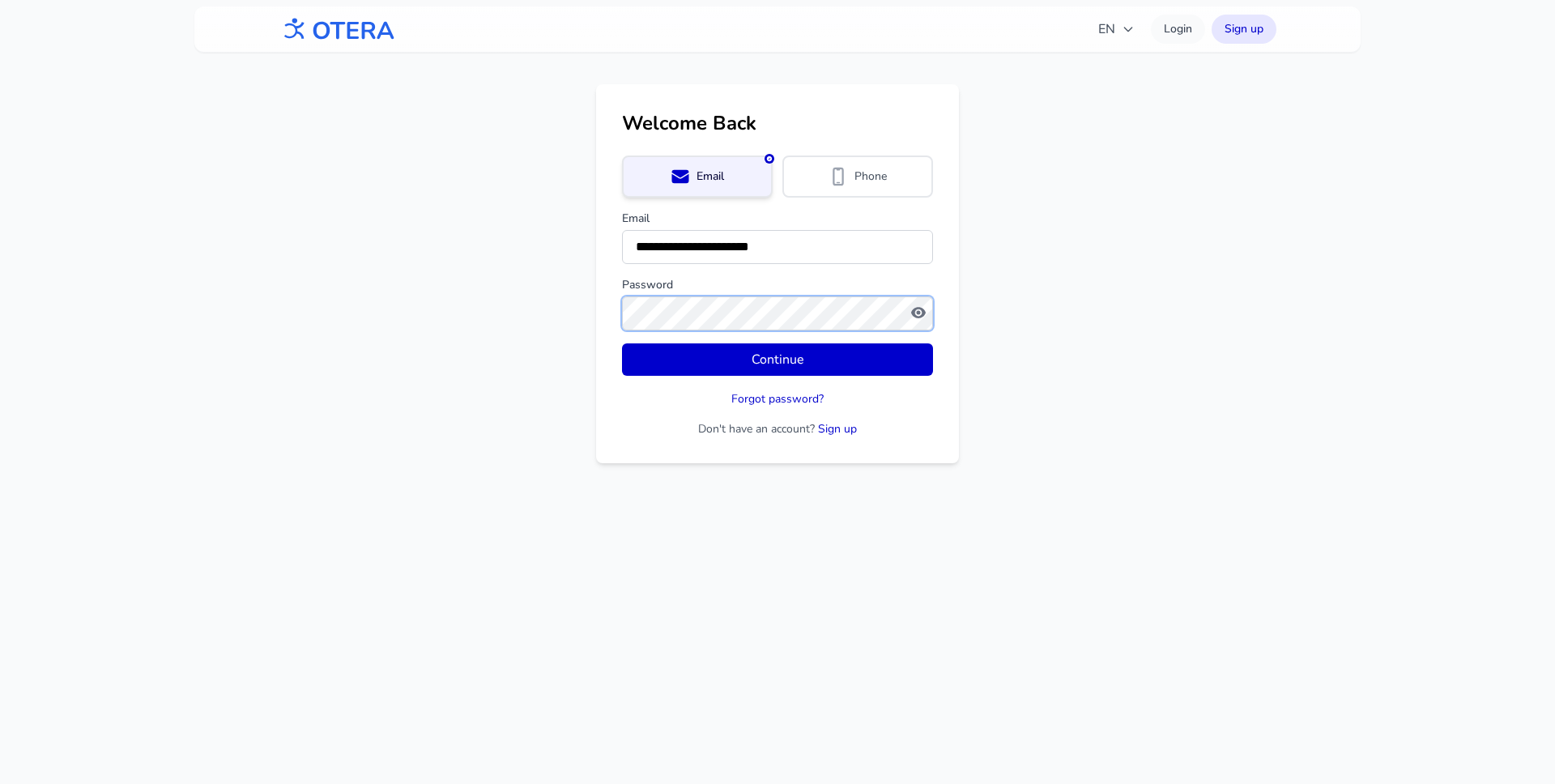
click at [591, 308] on main "**********" at bounding box center [778, 274] width 1555 height 379
click at [656, 358] on button "Continue" at bounding box center [778, 360] width 311 height 33
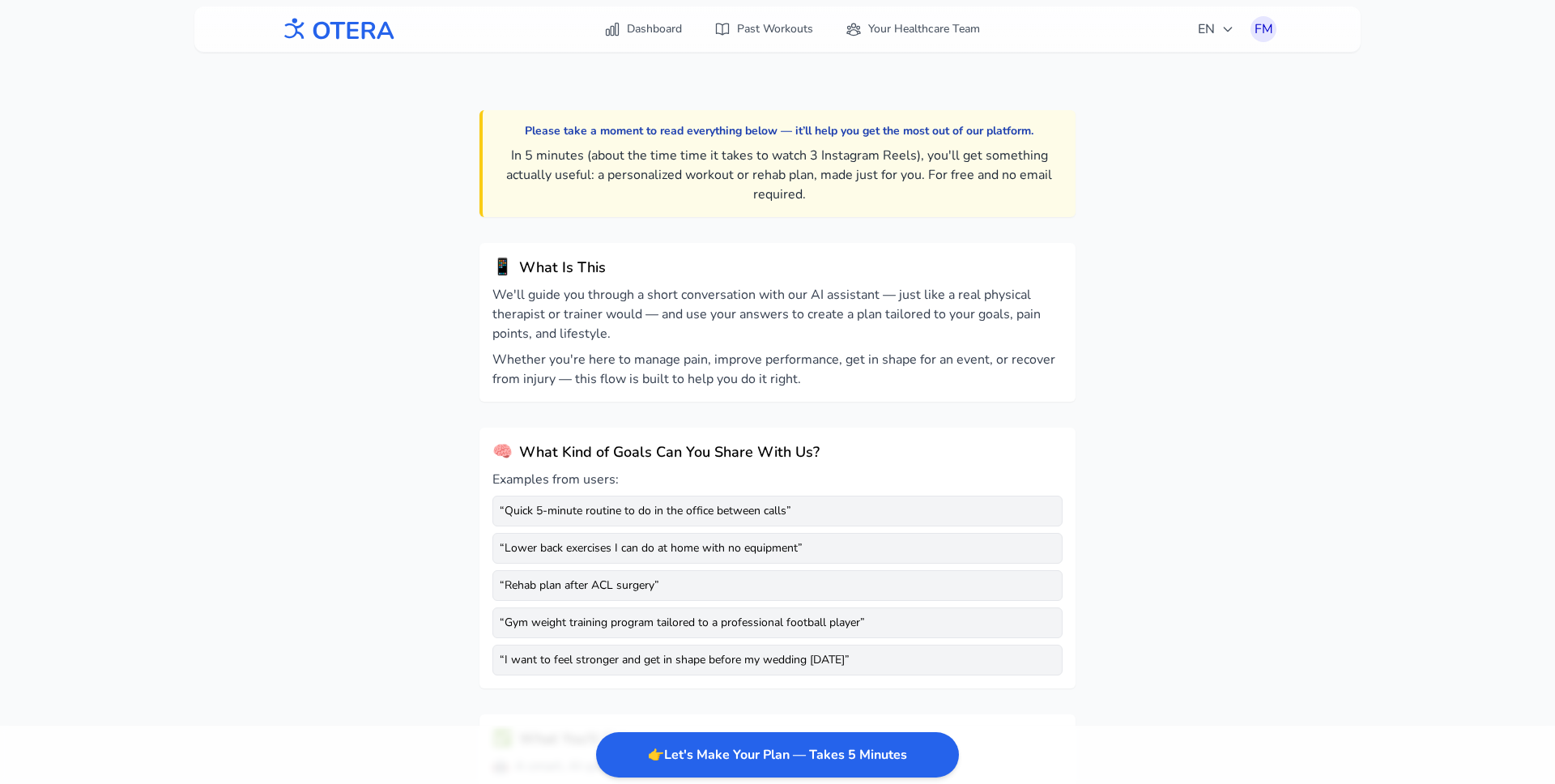
click at [1093, 749] on div "👉 Let's Make Your Plan — Takes 5 Minutes" at bounding box center [778, 754] width 1555 height 58
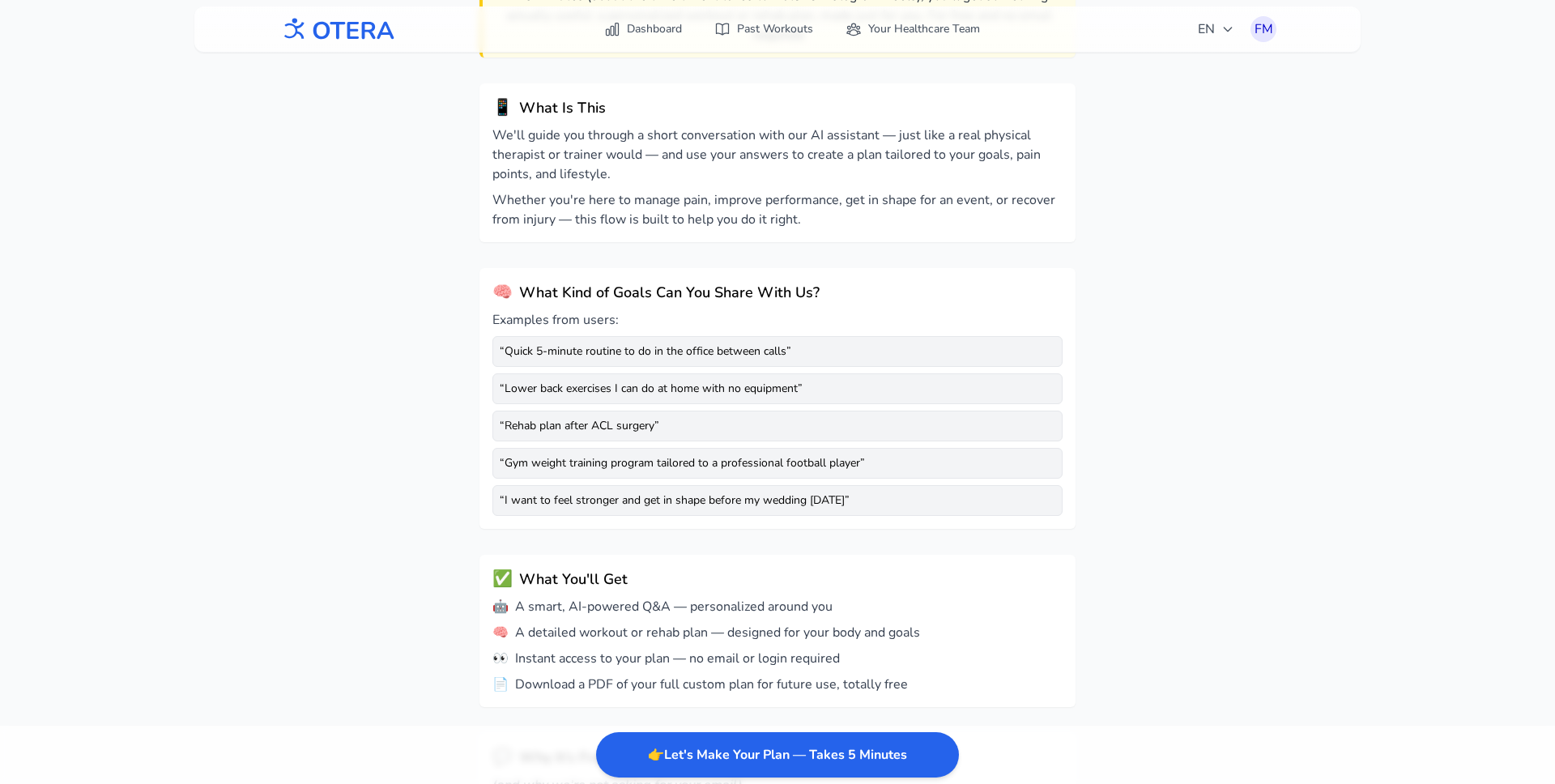
scroll to position [163, 0]
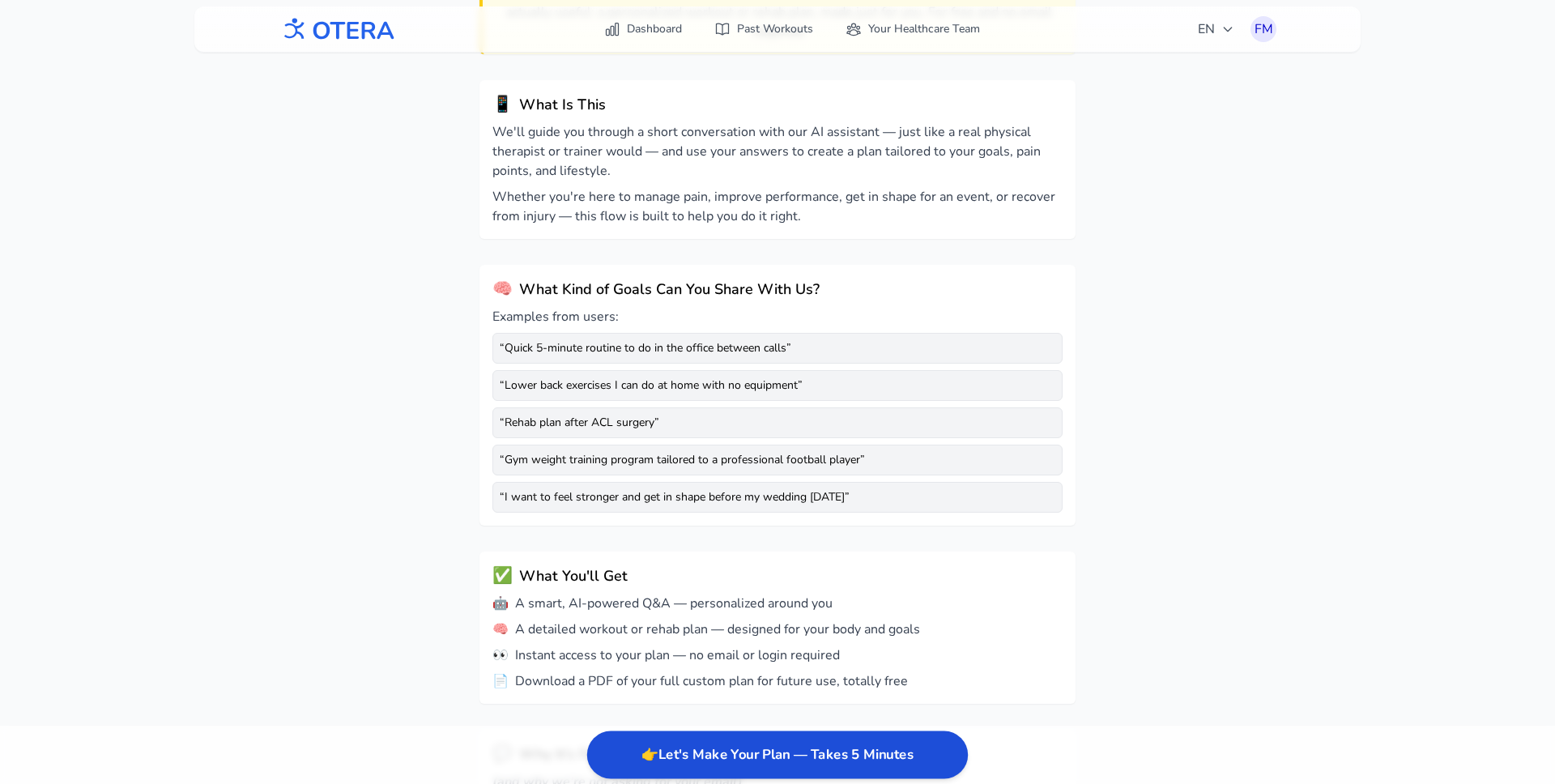
click at [824, 750] on button "👉 Let's Make Your Plan — Takes 5 Minutes" at bounding box center [778, 755] width 381 height 48
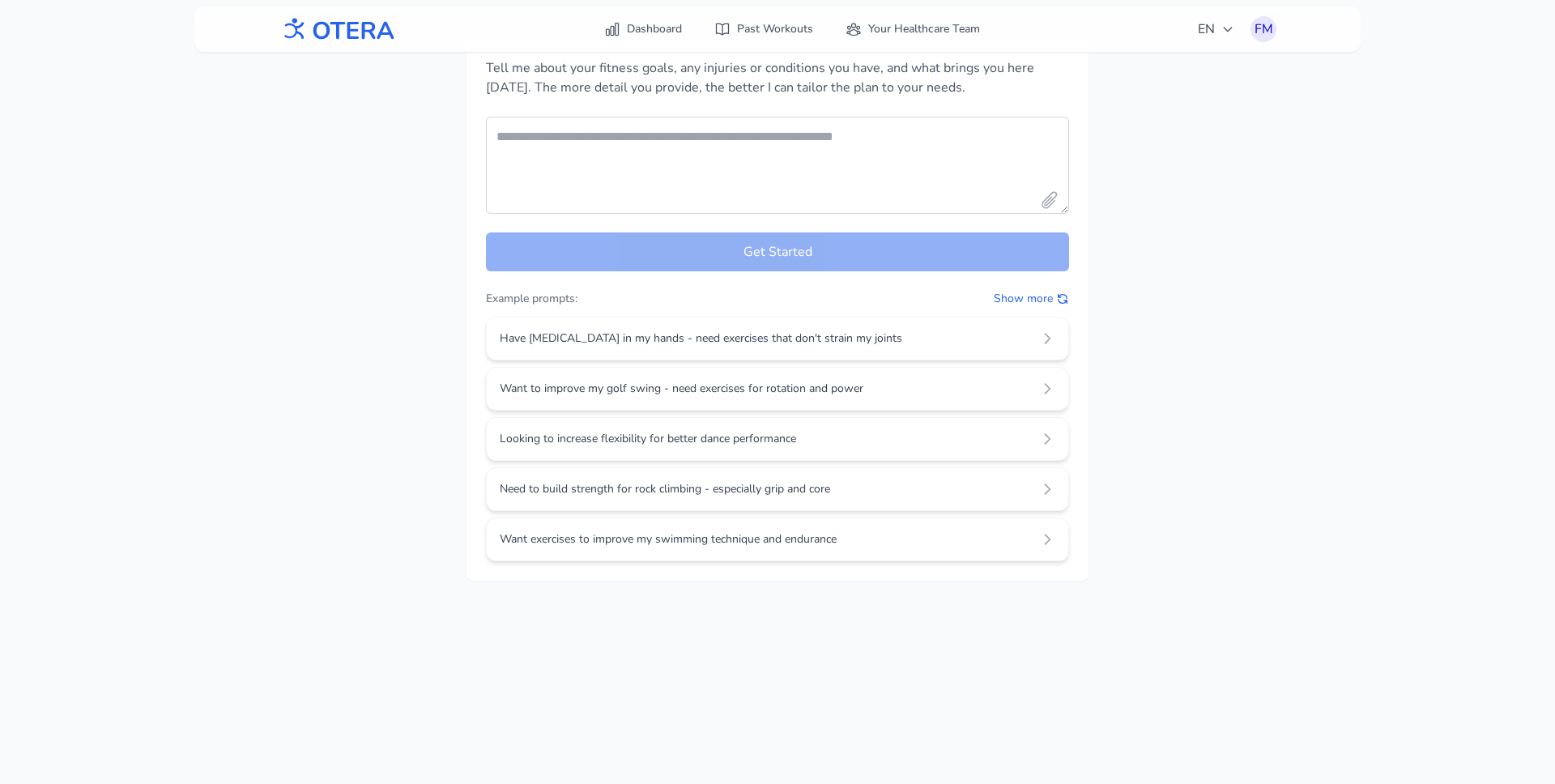
scroll to position [0, 0]
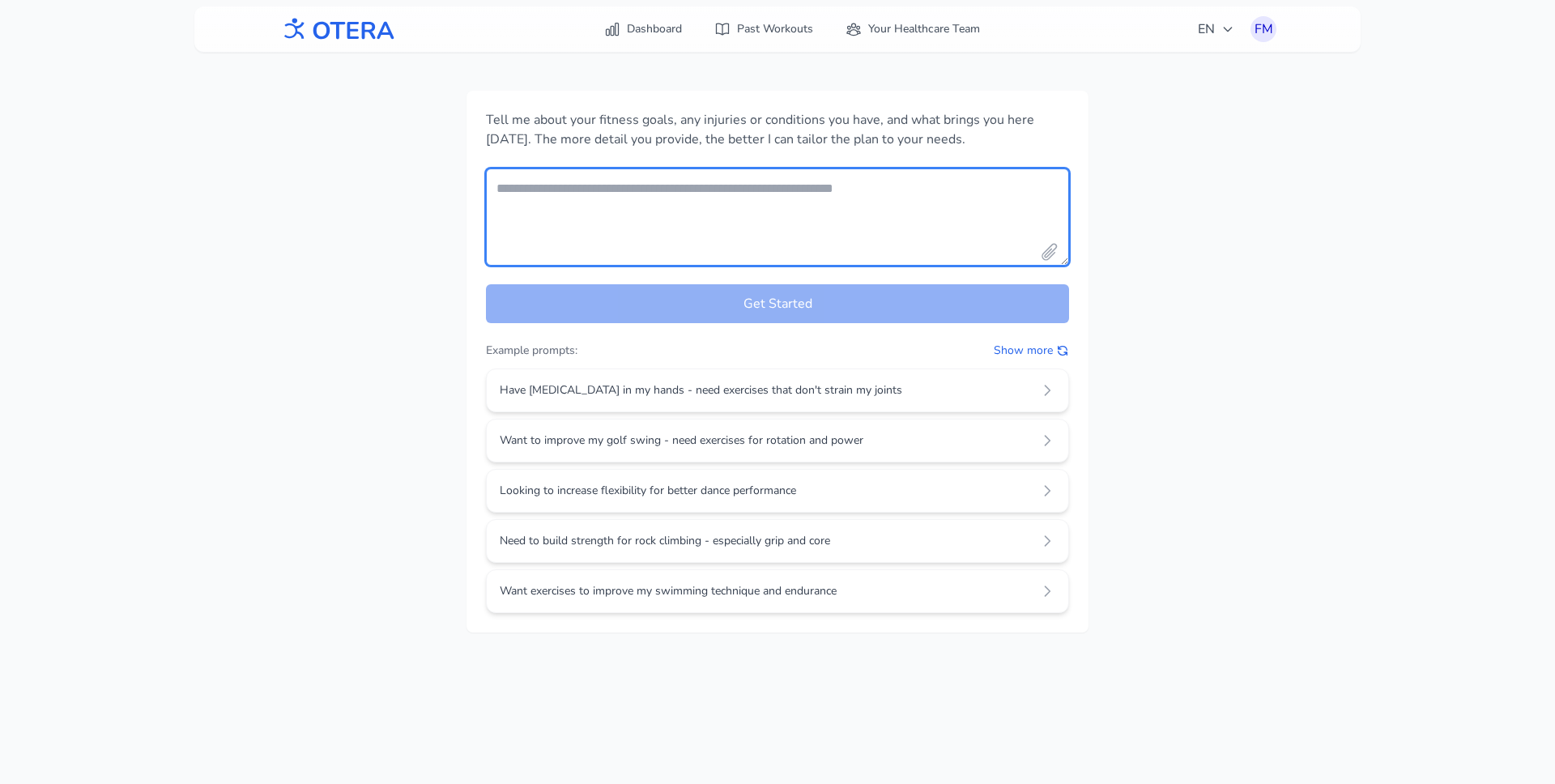
click at [767, 195] on textarea "Your fitness goals and conditions" at bounding box center [777, 216] width 583 height 97
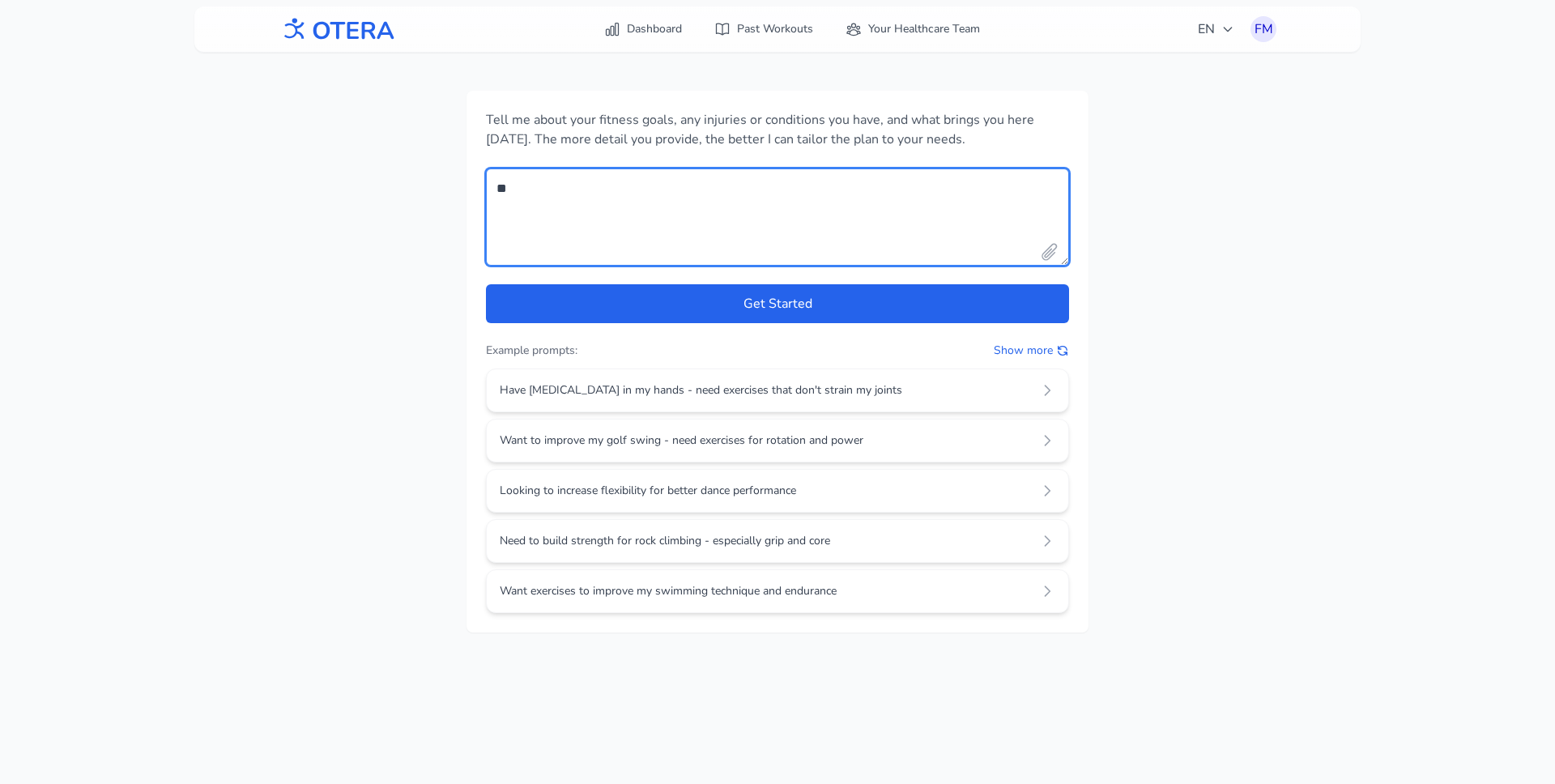
type textarea "*"
type textarea "**********"
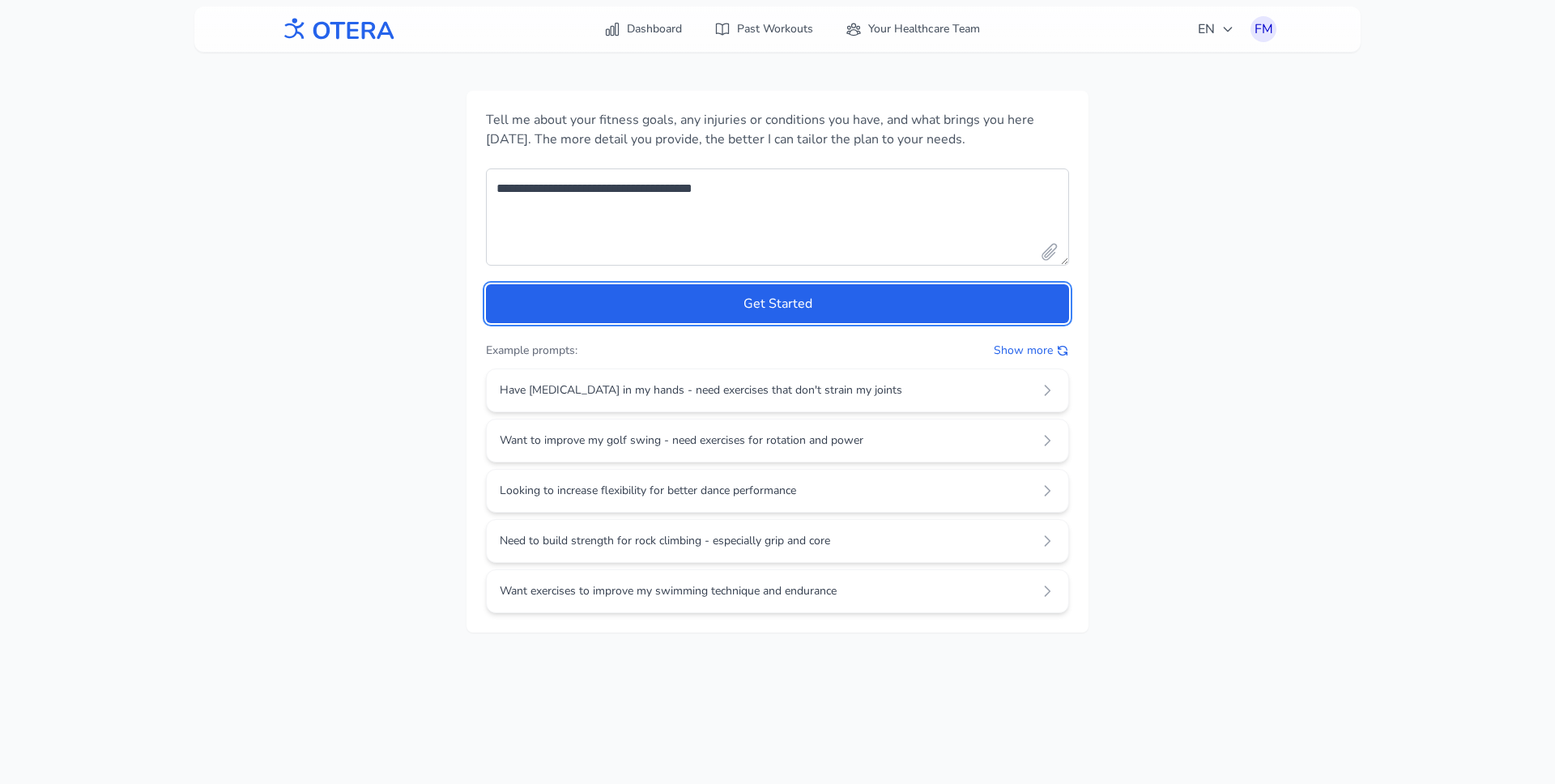
click at [485, 284] on button "Get Started" at bounding box center [777, 303] width 583 height 39
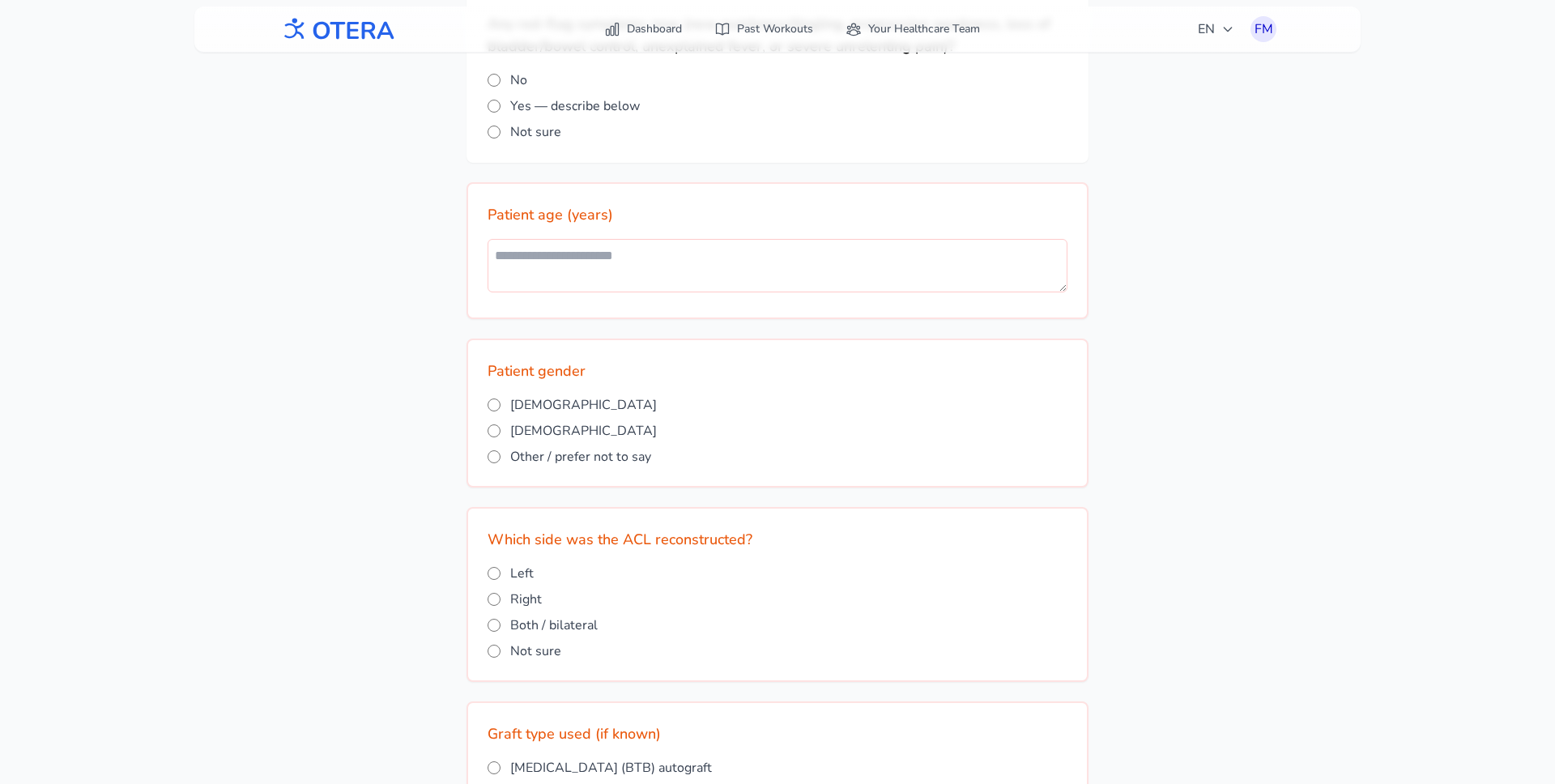
scroll to position [301, 0]
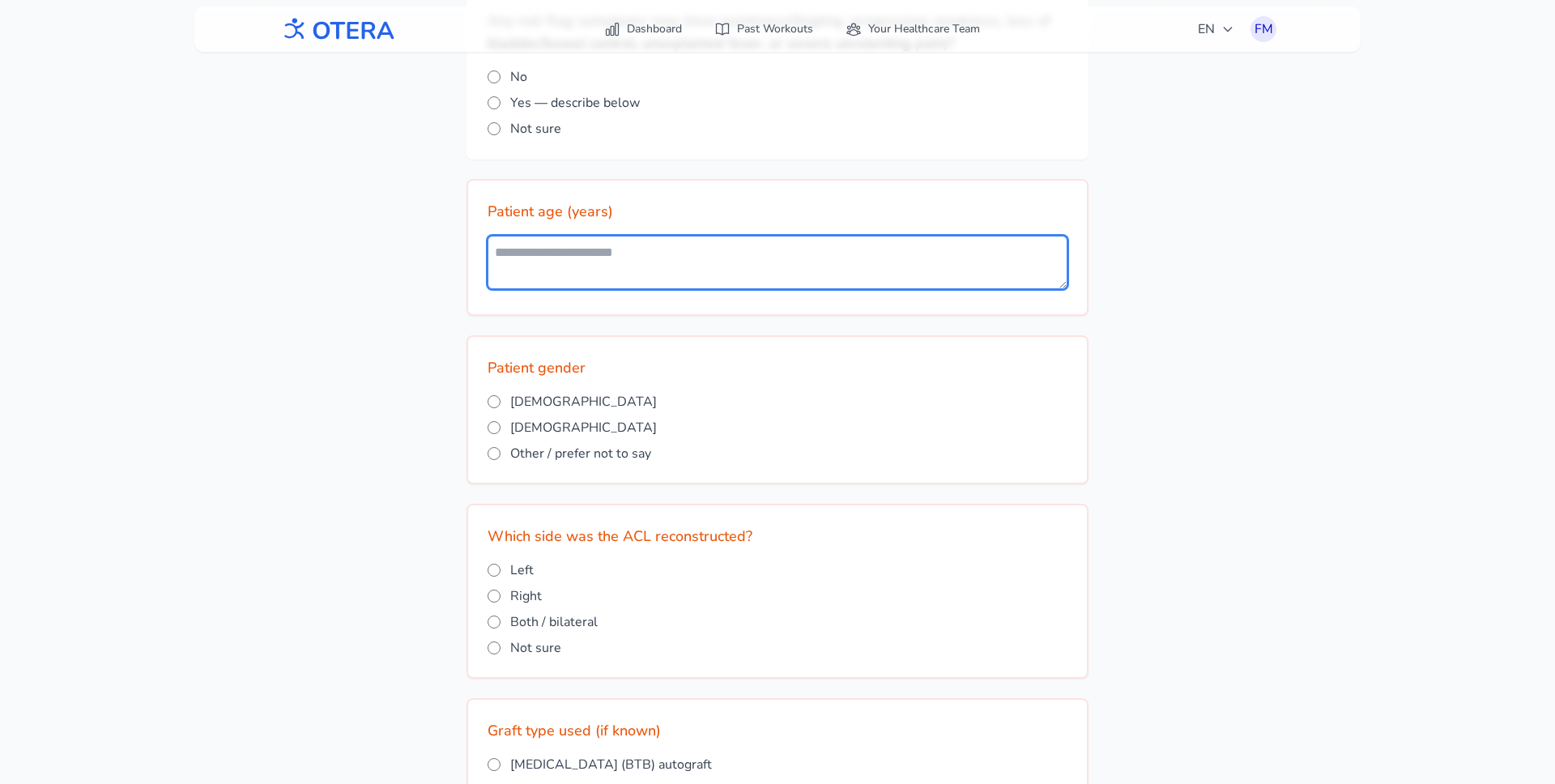
click at [568, 255] on textarea at bounding box center [778, 262] width 580 height 54
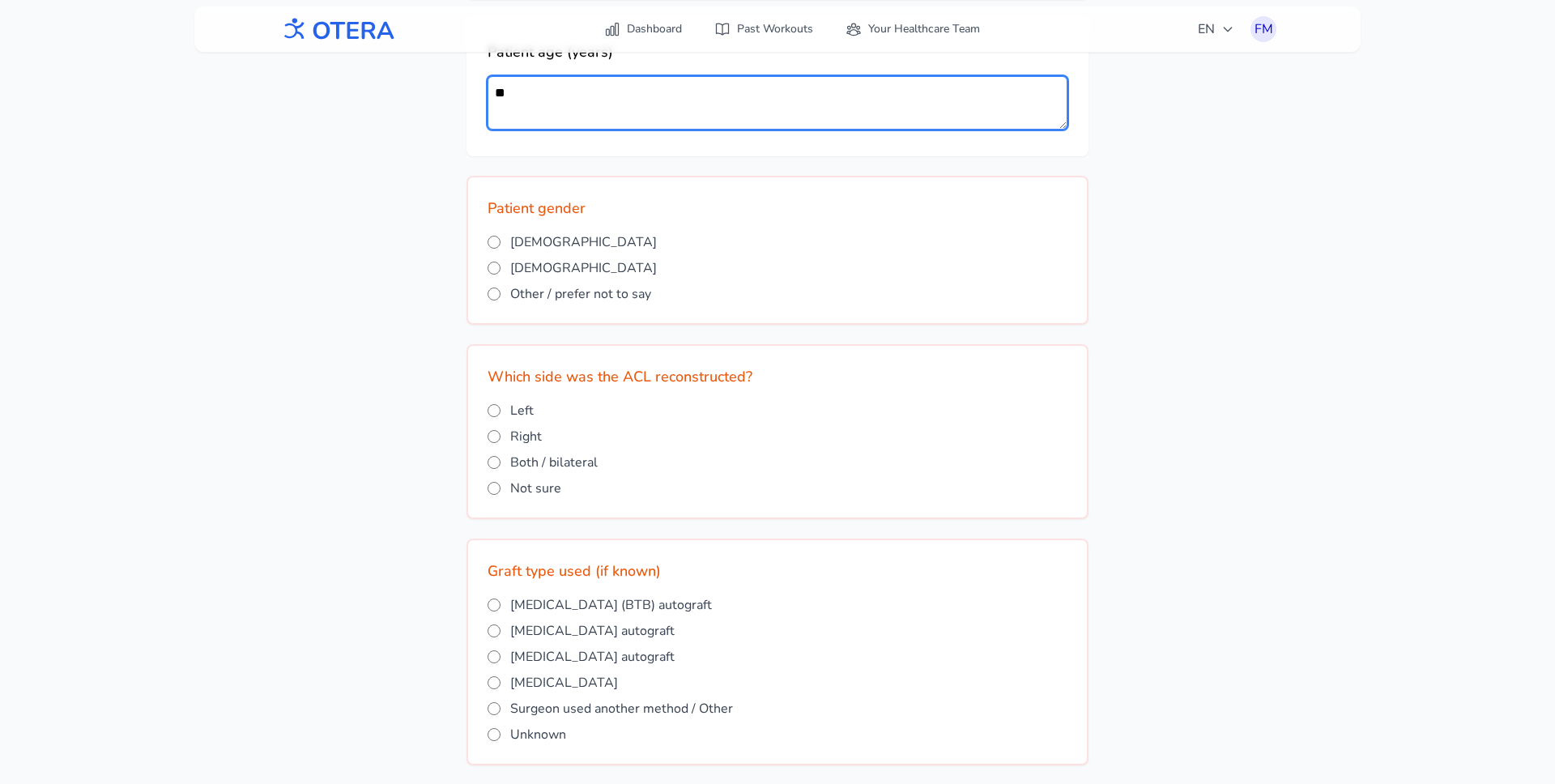
scroll to position [440, 0]
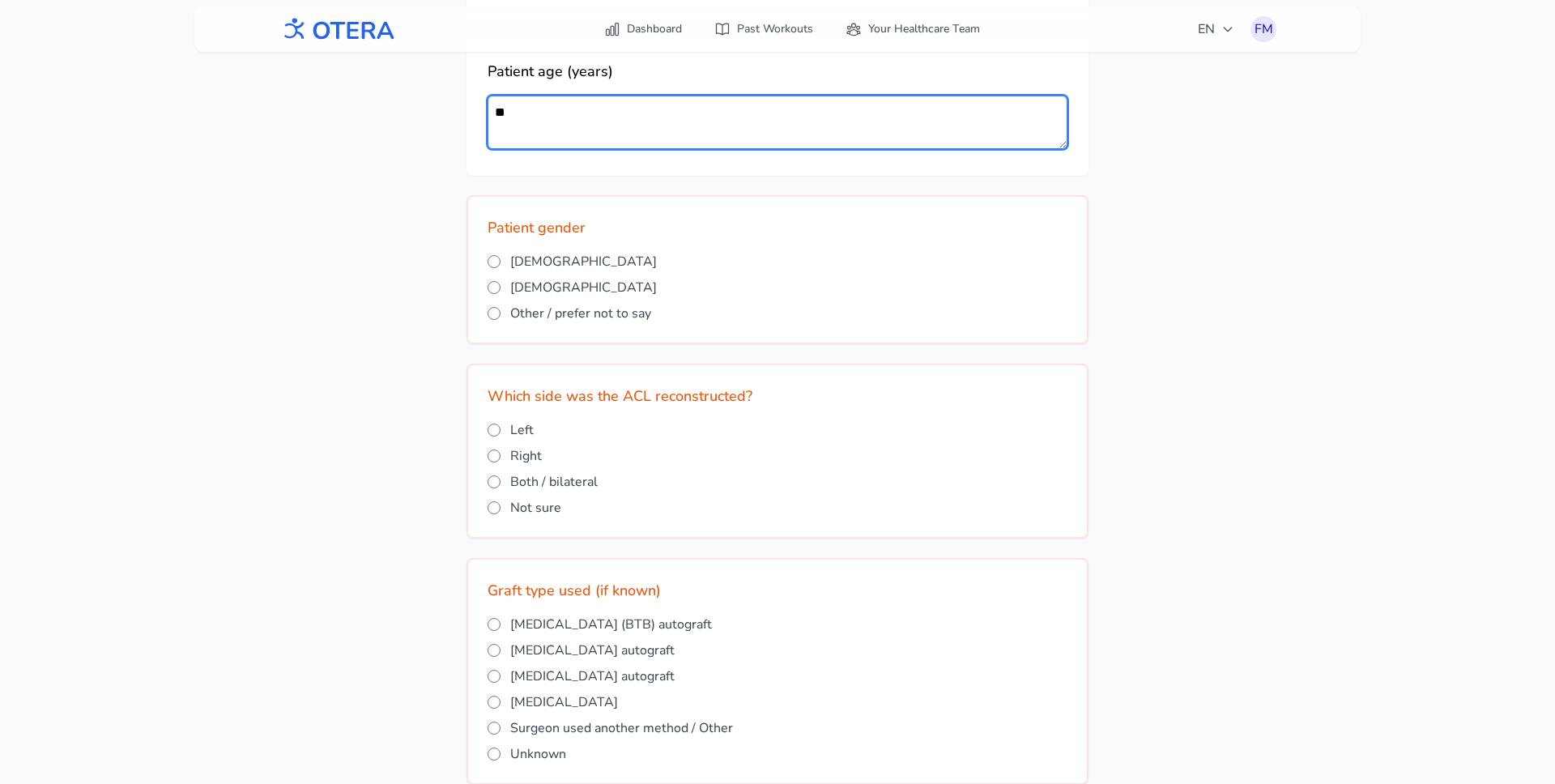
type textarea "**"
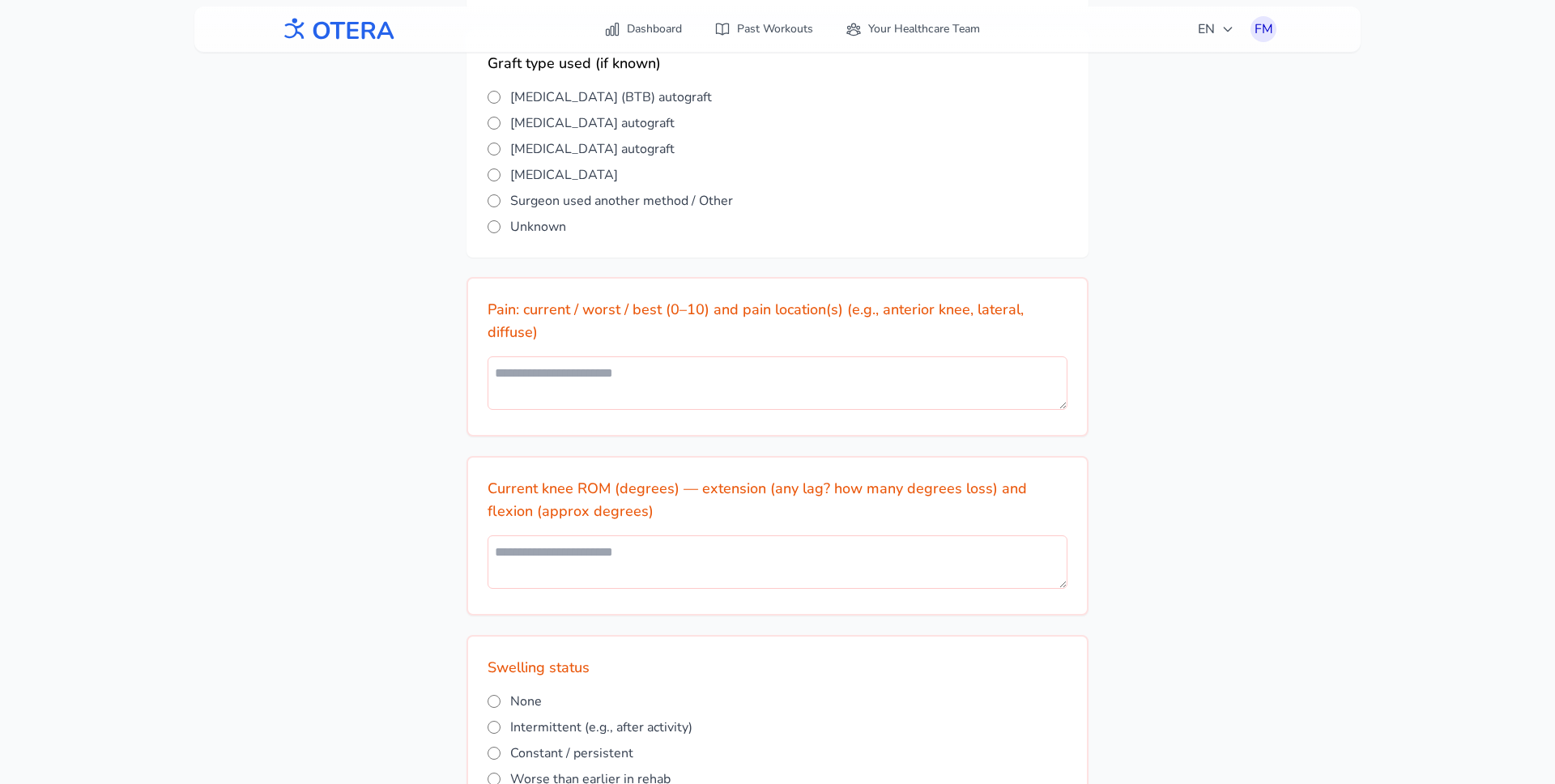
scroll to position [969, 0]
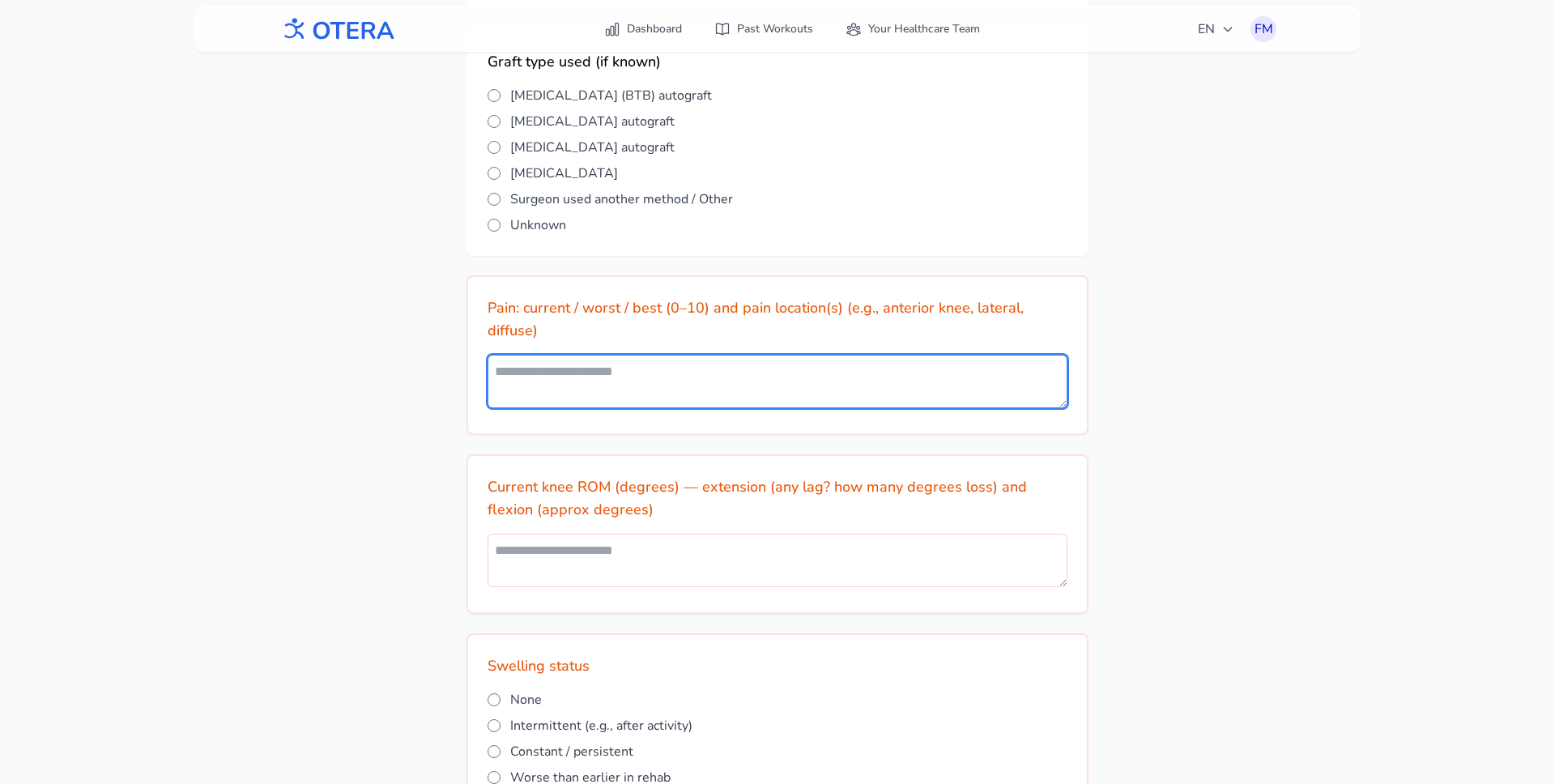
click at [538, 371] on textarea at bounding box center [778, 381] width 580 height 54
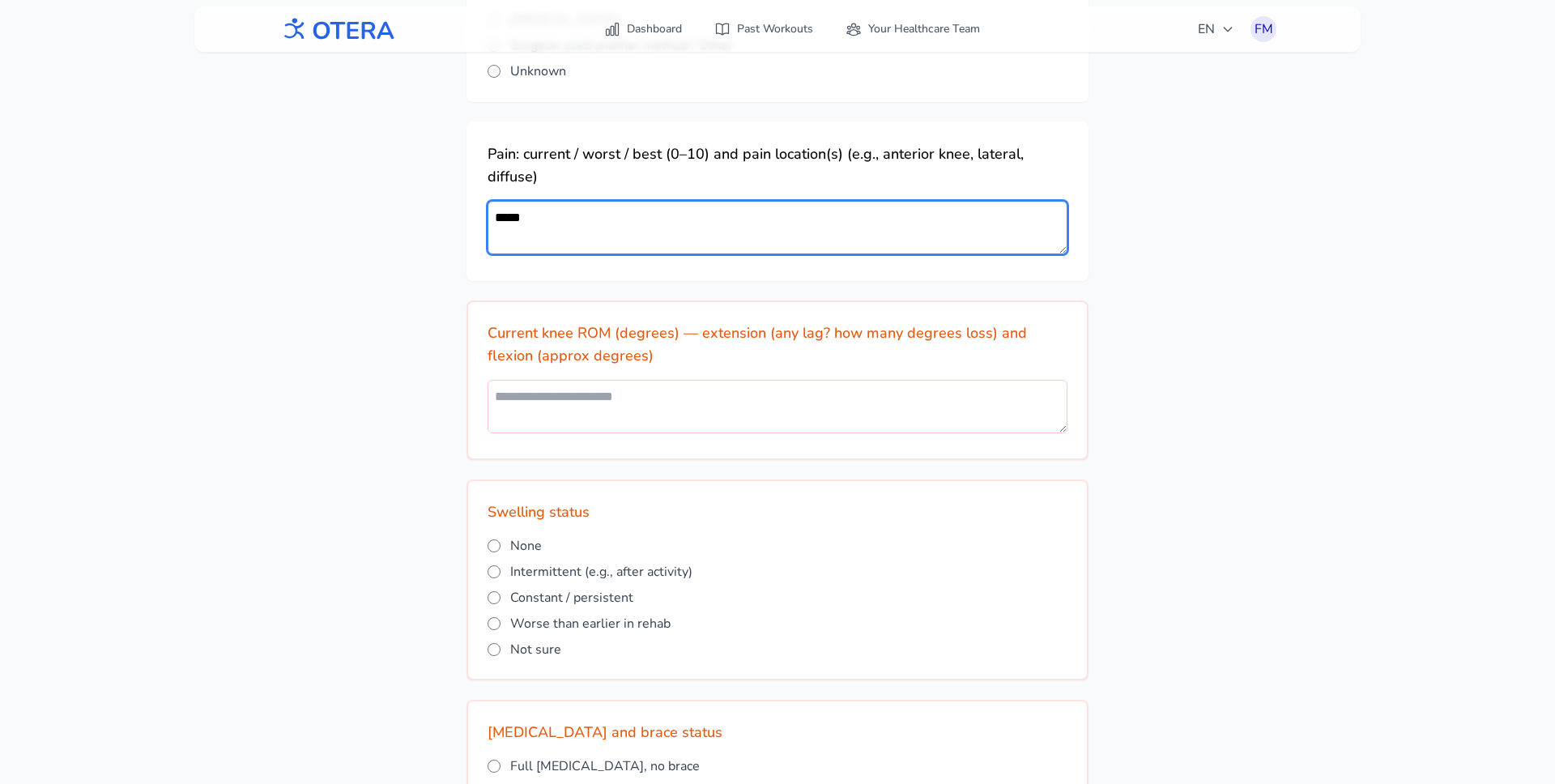
scroll to position [1131, 0]
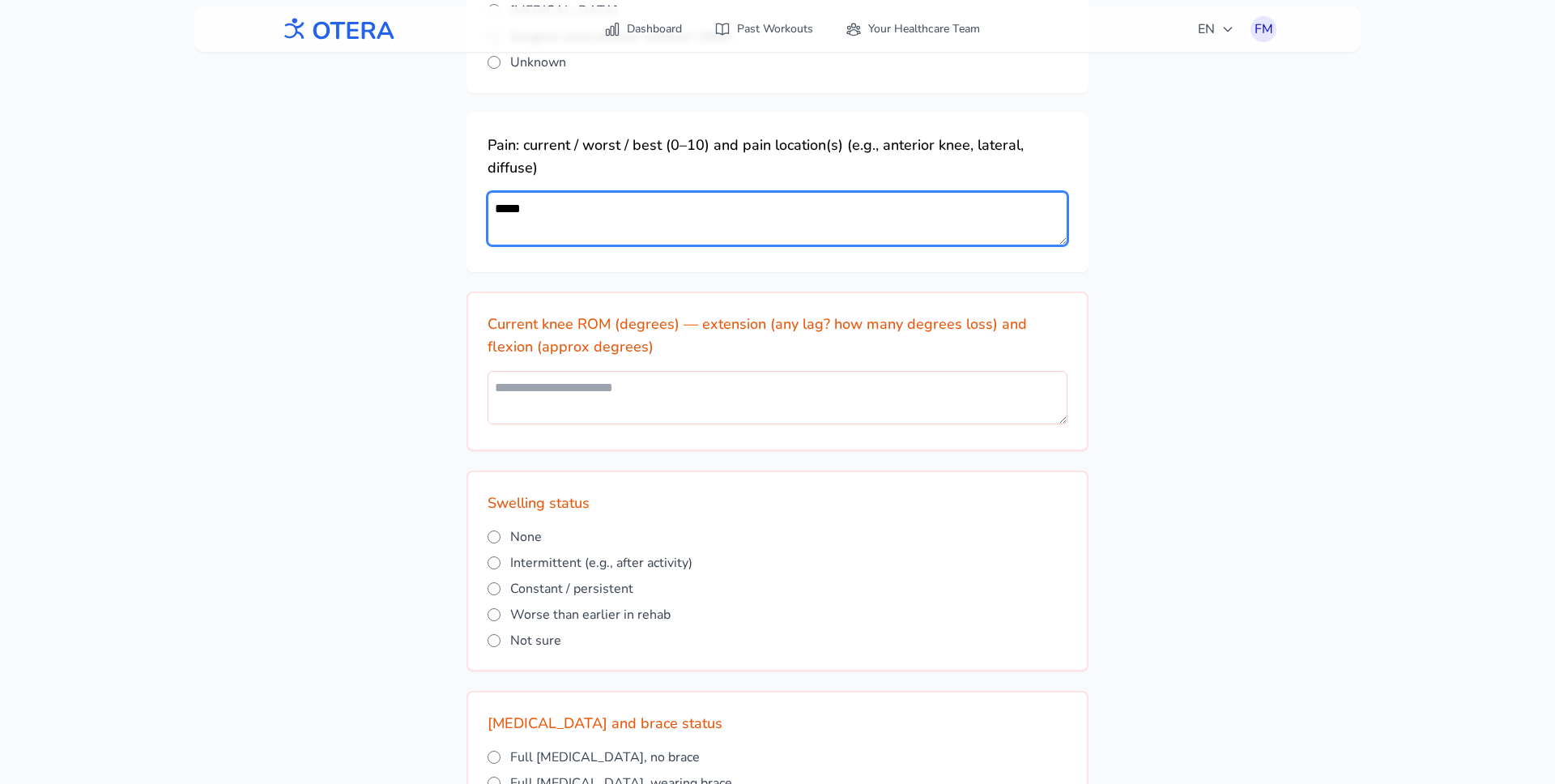
type textarea "*****"
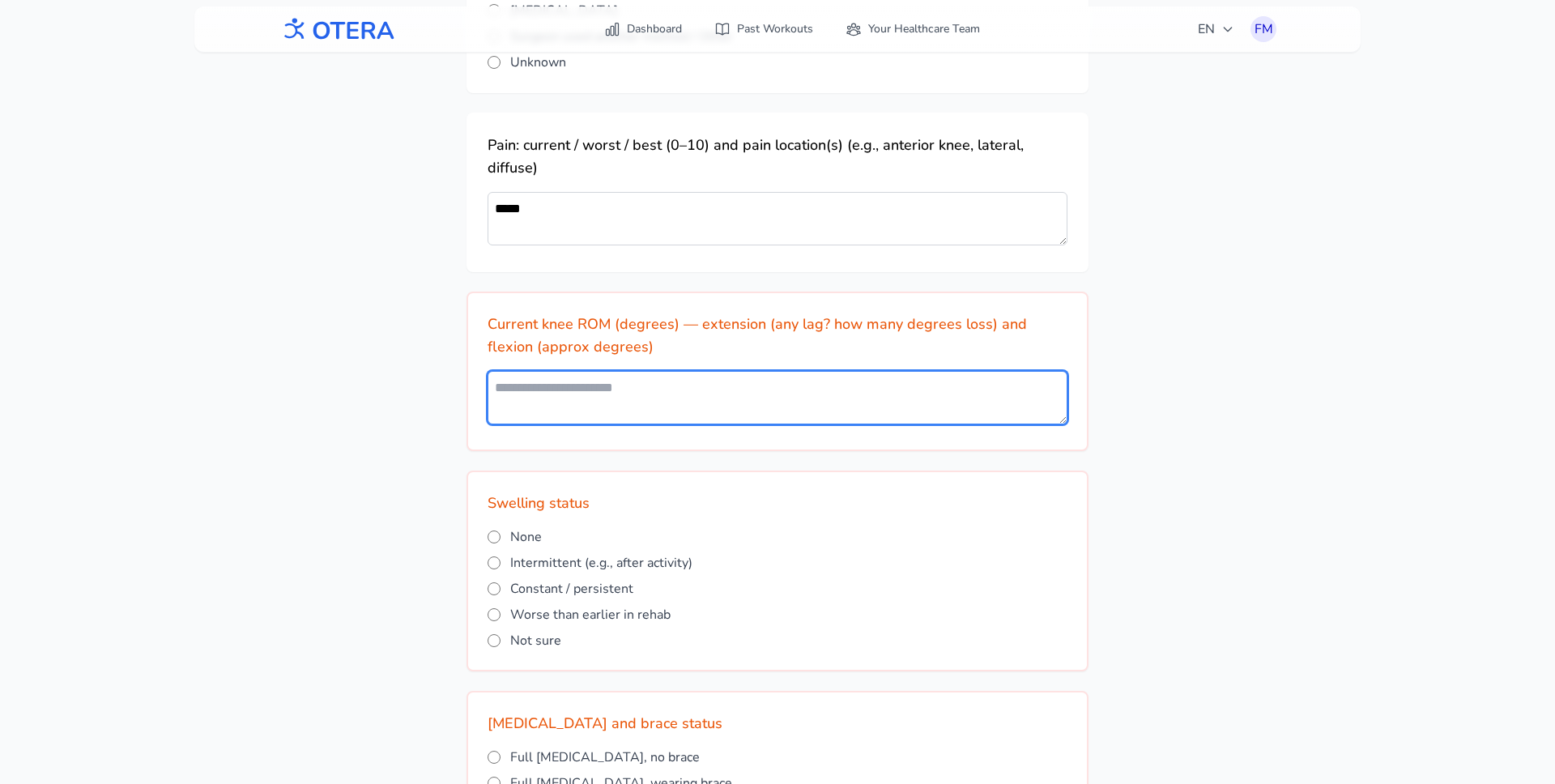
click at [588, 392] on textarea at bounding box center [778, 397] width 580 height 54
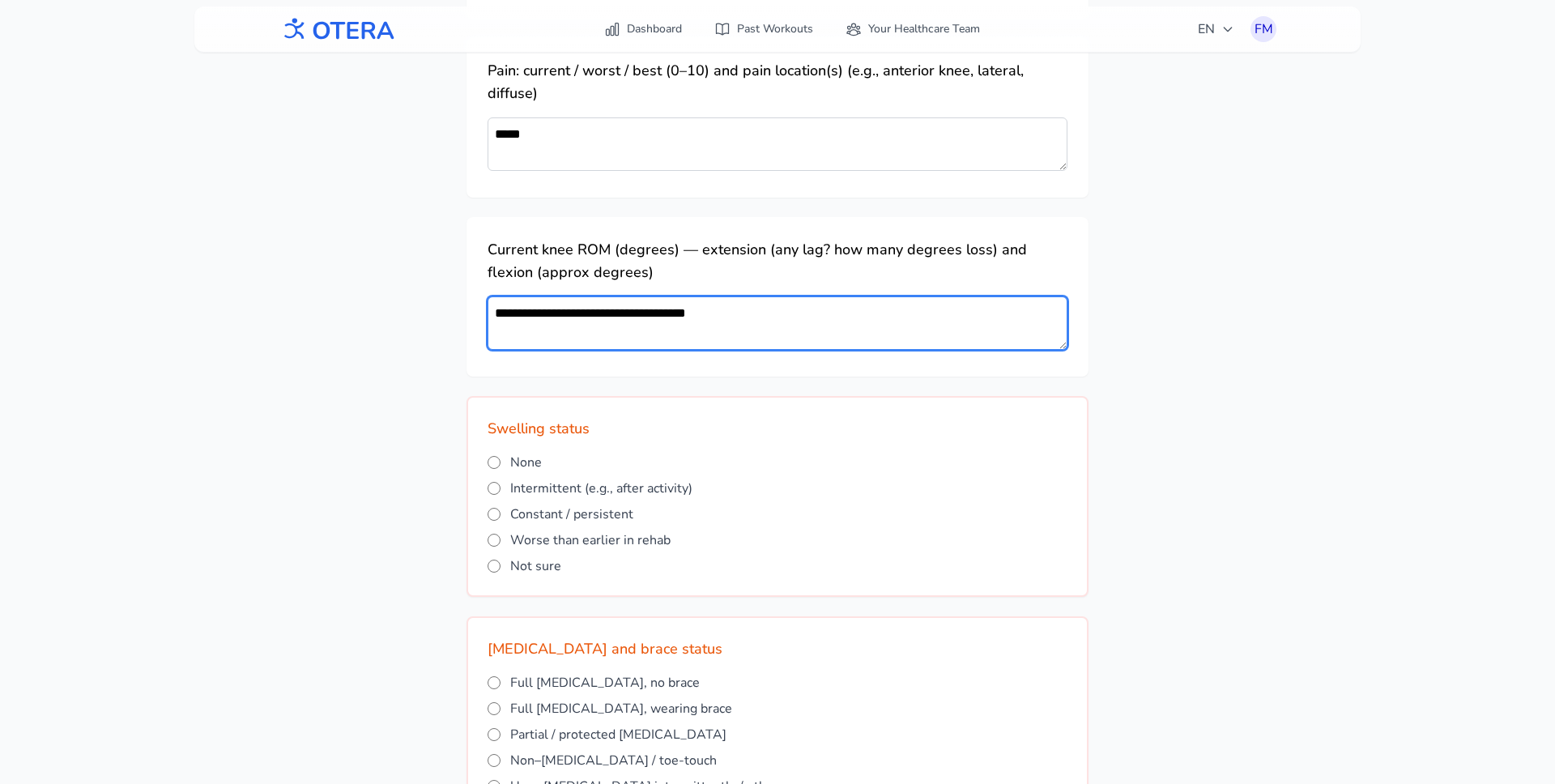
scroll to position [1210, 0]
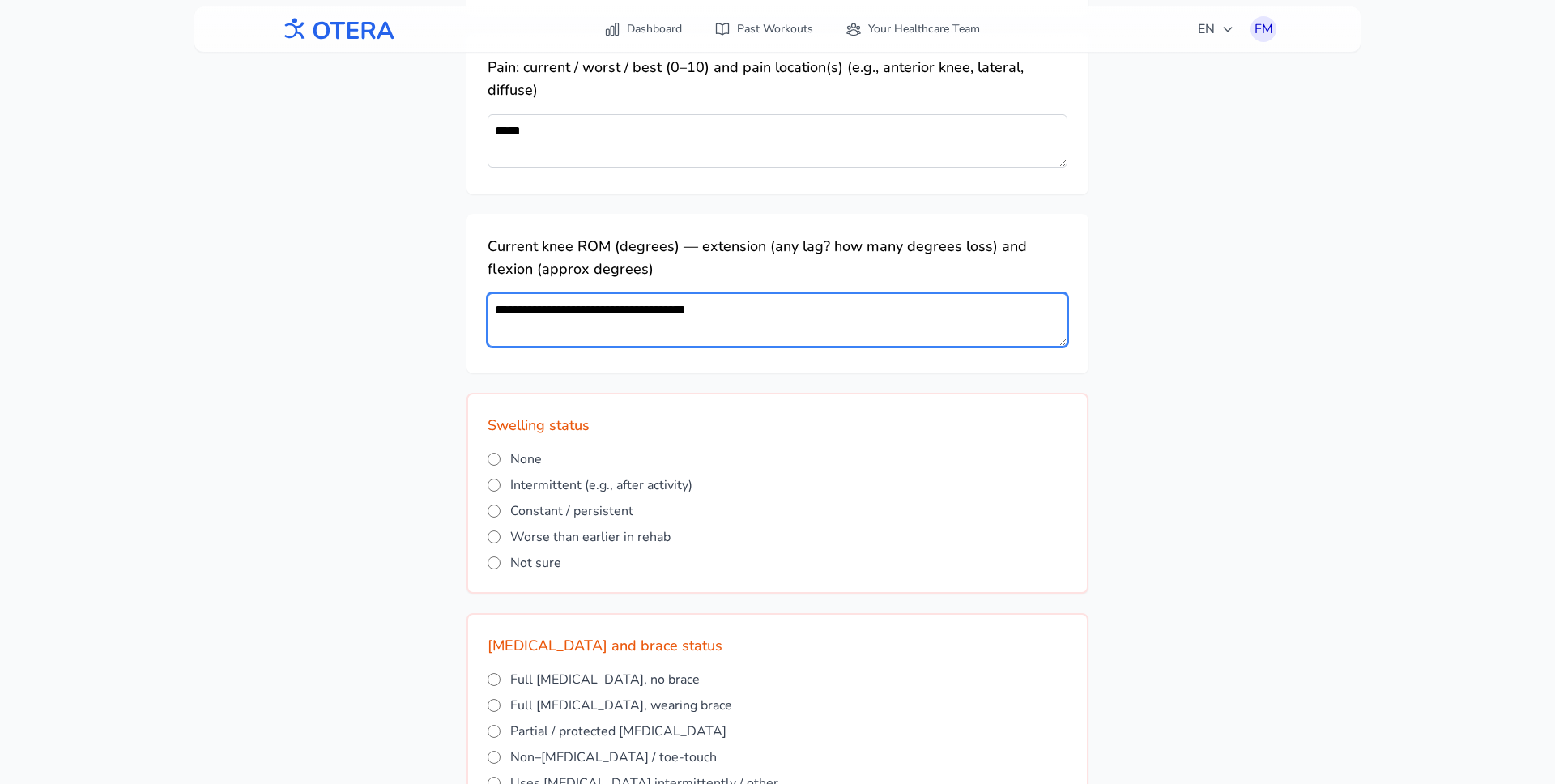
type textarea "**********"
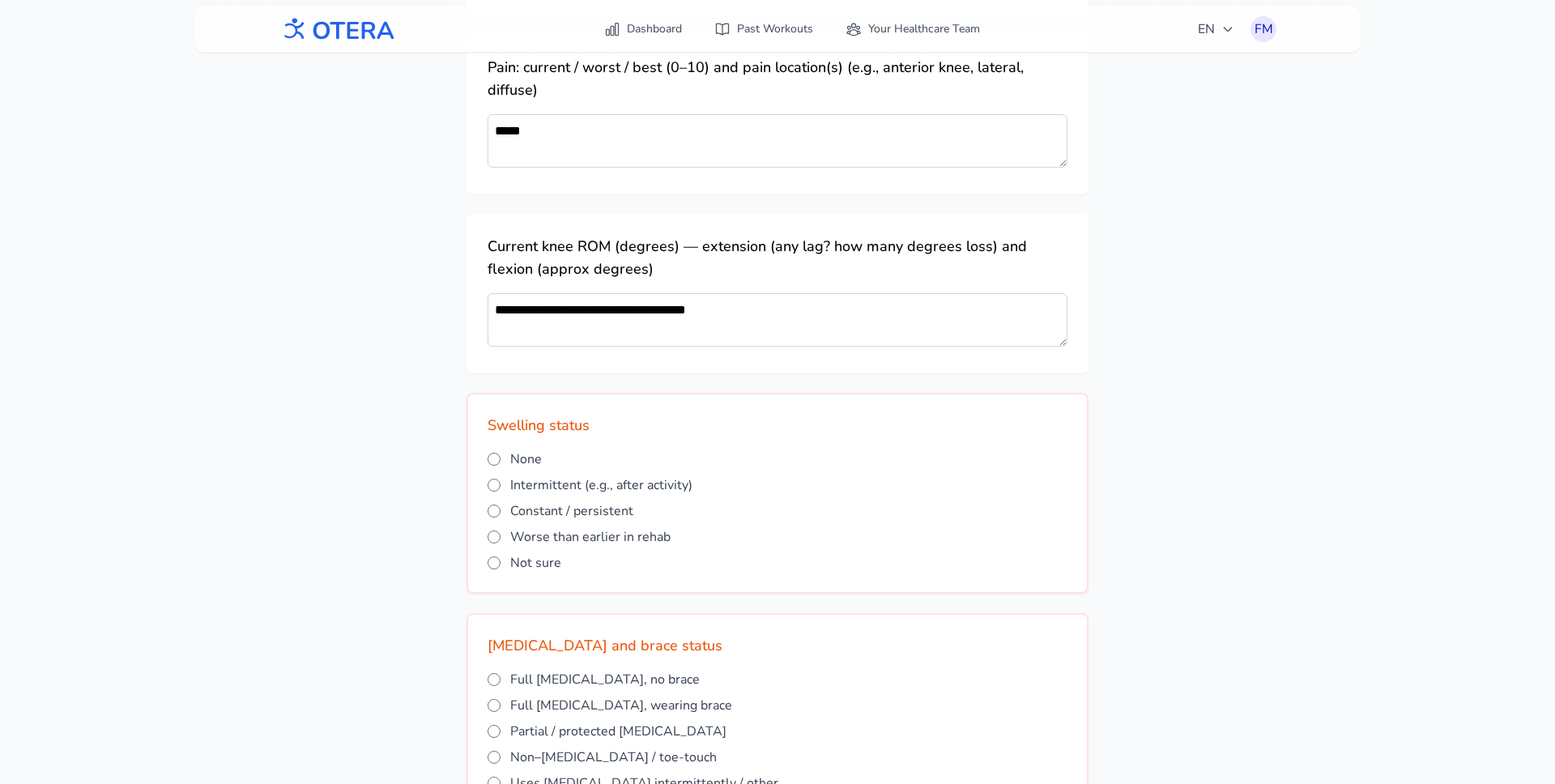
click at [533, 488] on span "Intermittent (e.g., after activity)" at bounding box center [601, 484] width 182 height 19
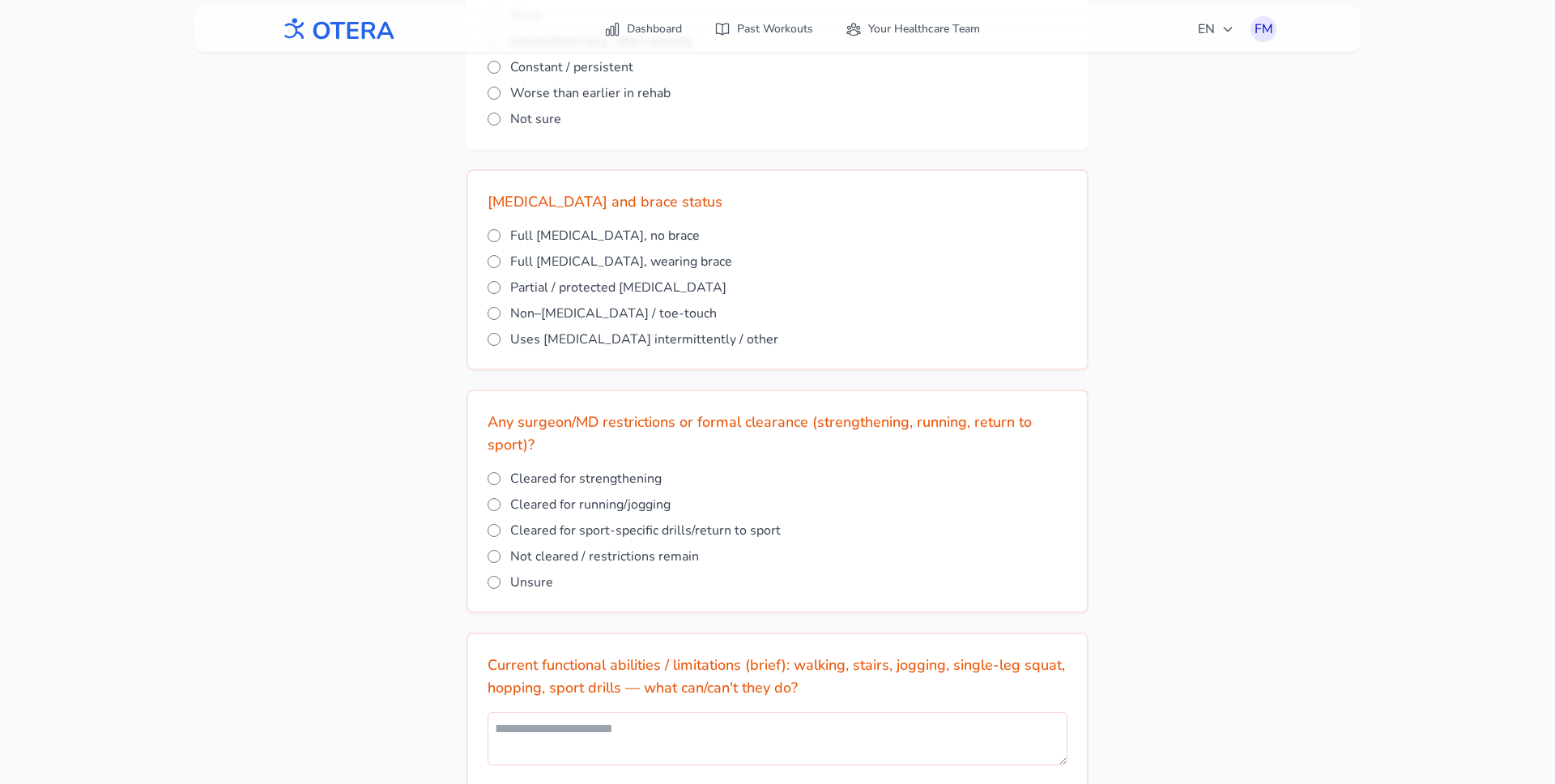
scroll to position [1657, 0]
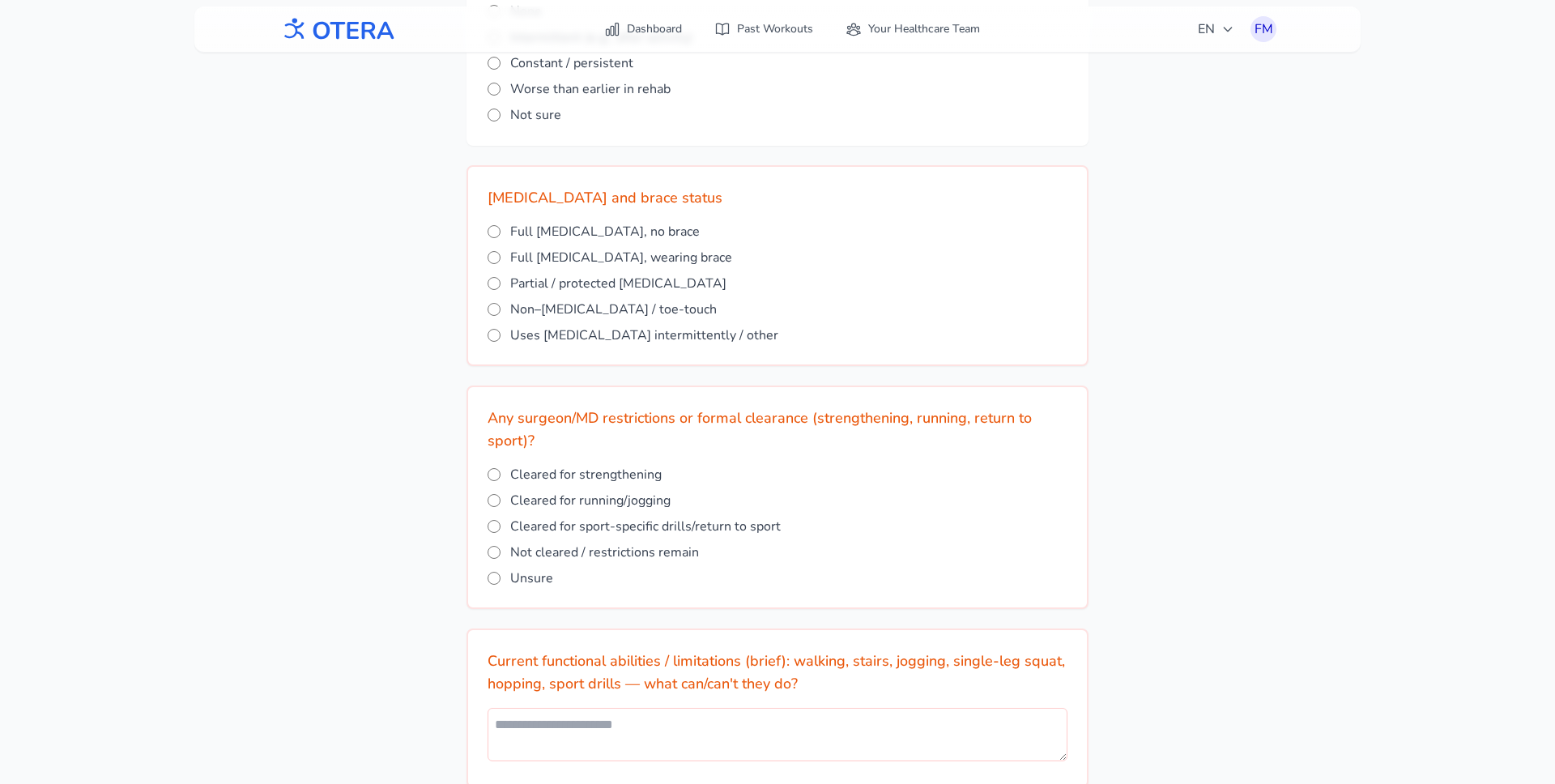
click at [549, 255] on span "Full [MEDICAL_DATA], wearing brace" at bounding box center [621, 258] width 222 height 19
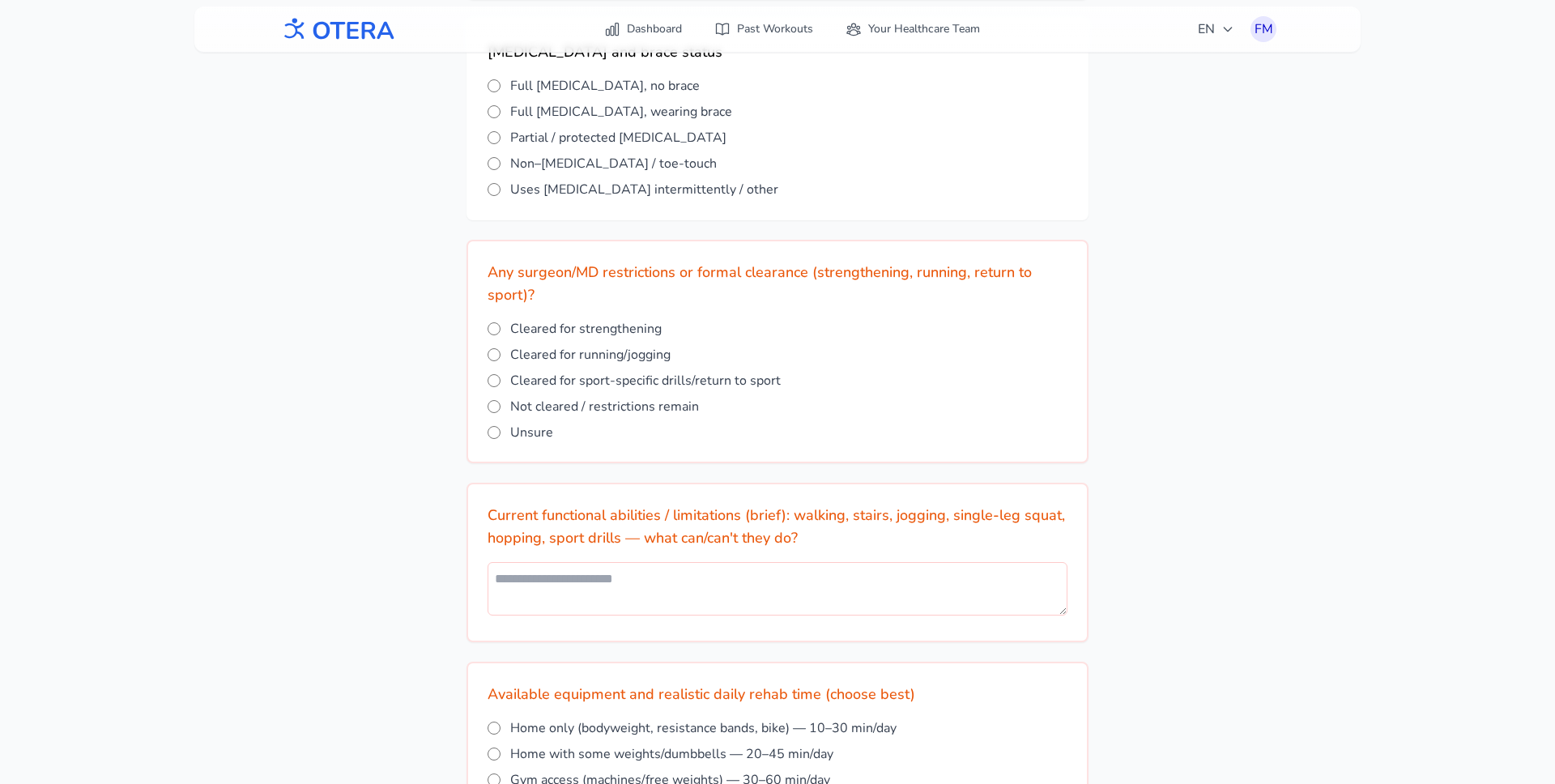
scroll to position [1810, 0]
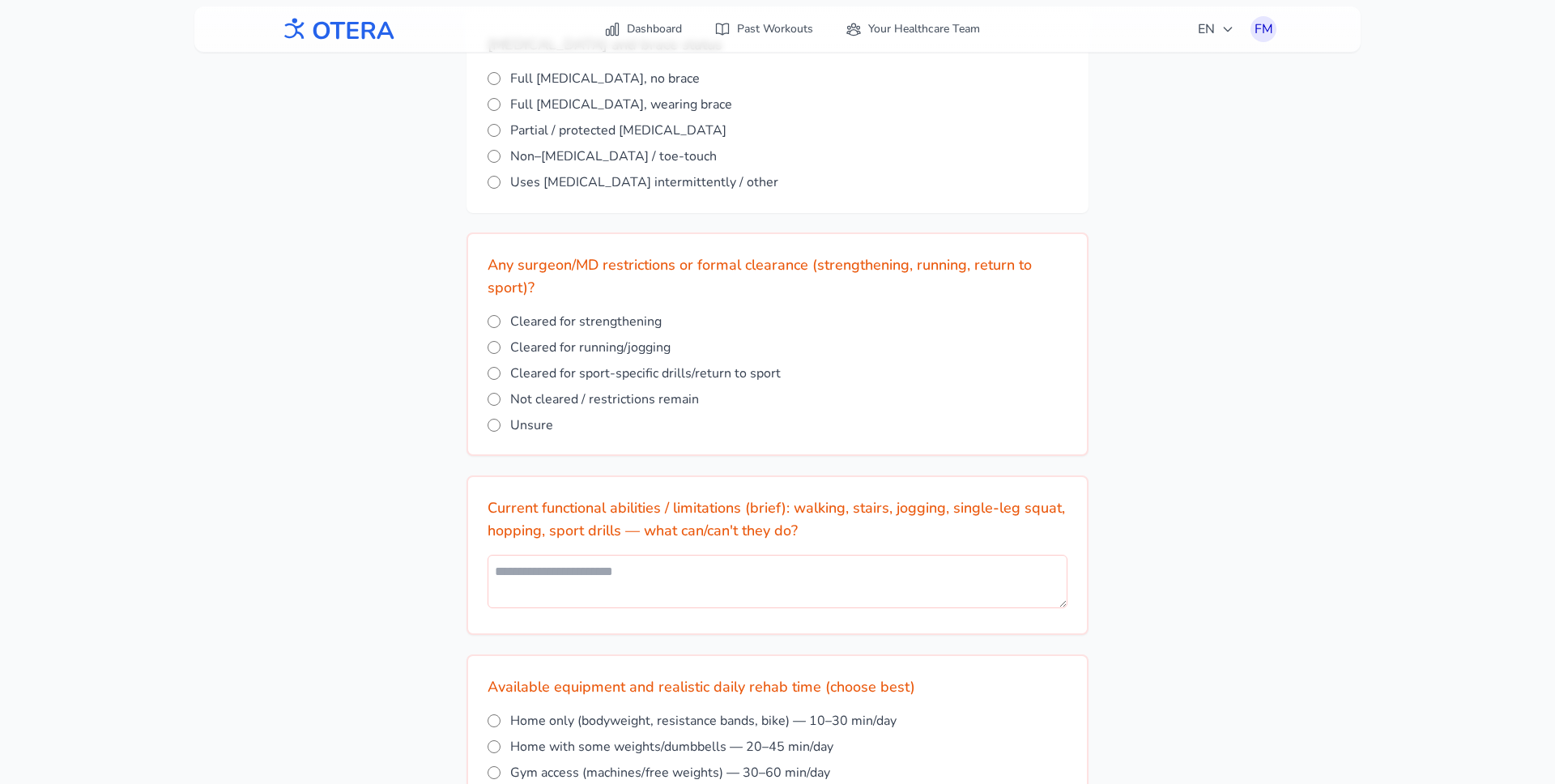
click at [507, 316] on label "Cleared for strengthening" at bounding box center [778, 322] width 580 height 19
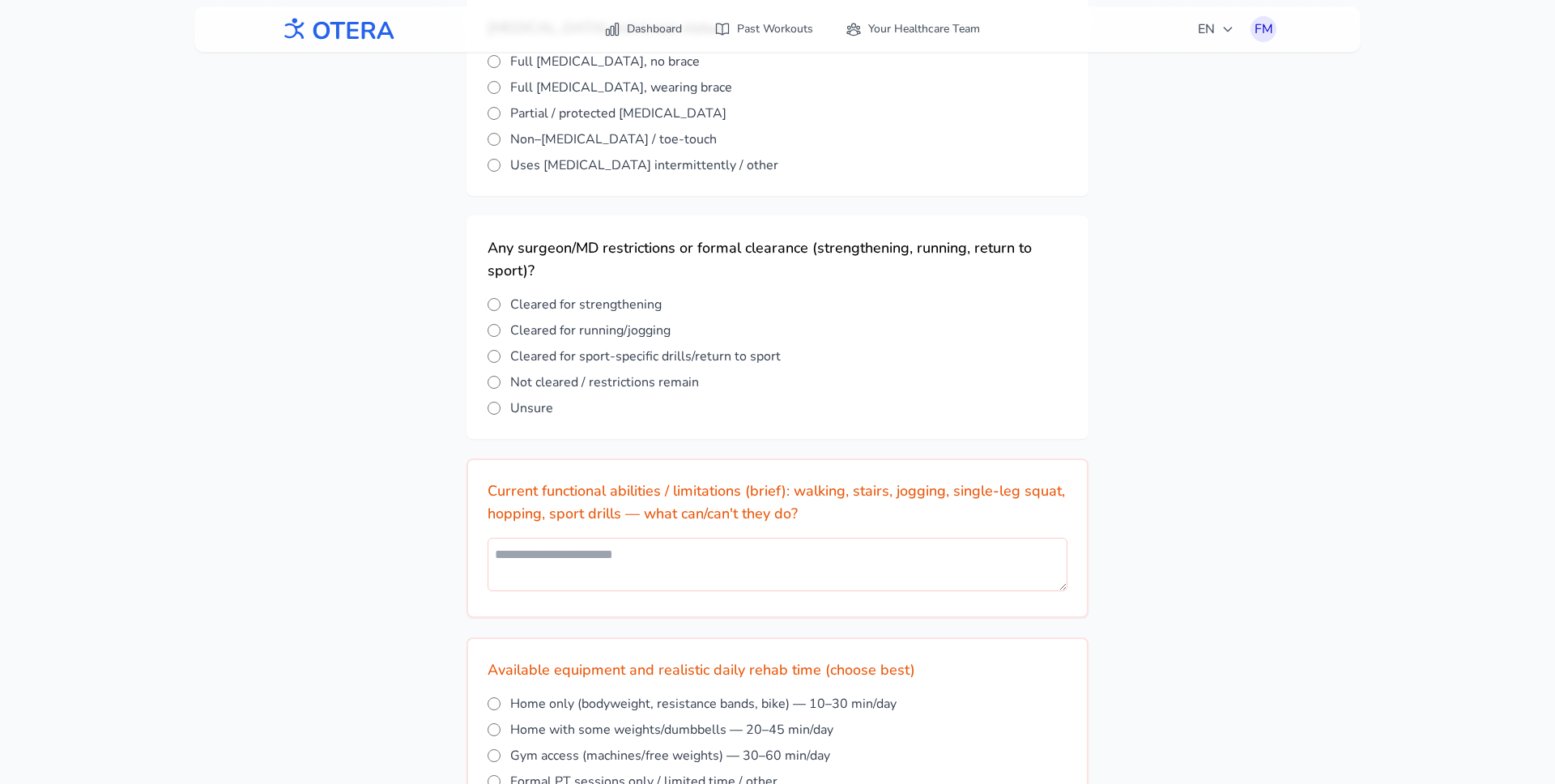
scroll to position [1828, 0]
click at [534, 330] on span "Cleared for running/jogging" at bounding box center [590, 329] width 160 height 19
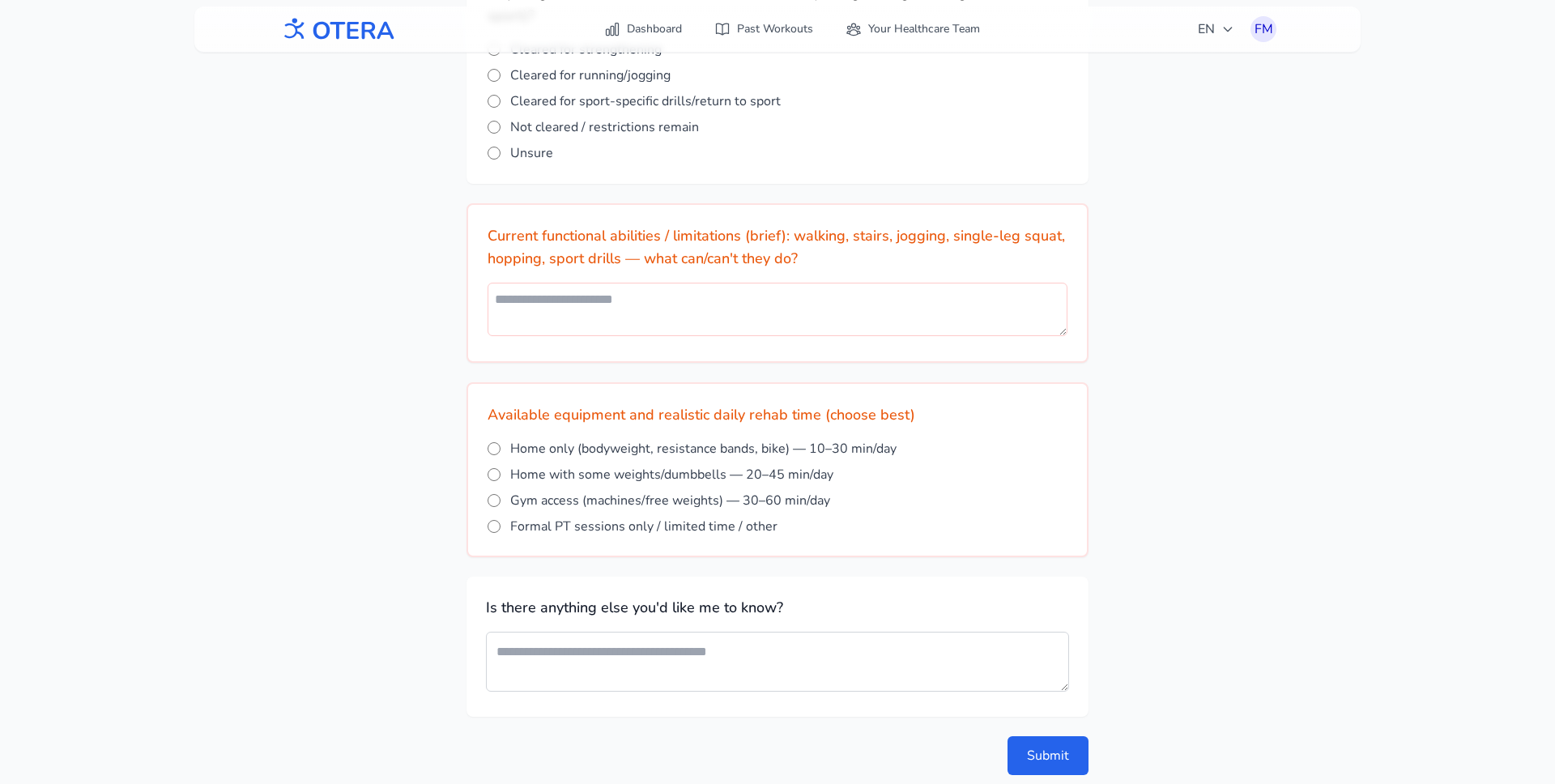
scroll to position [2085, 0]
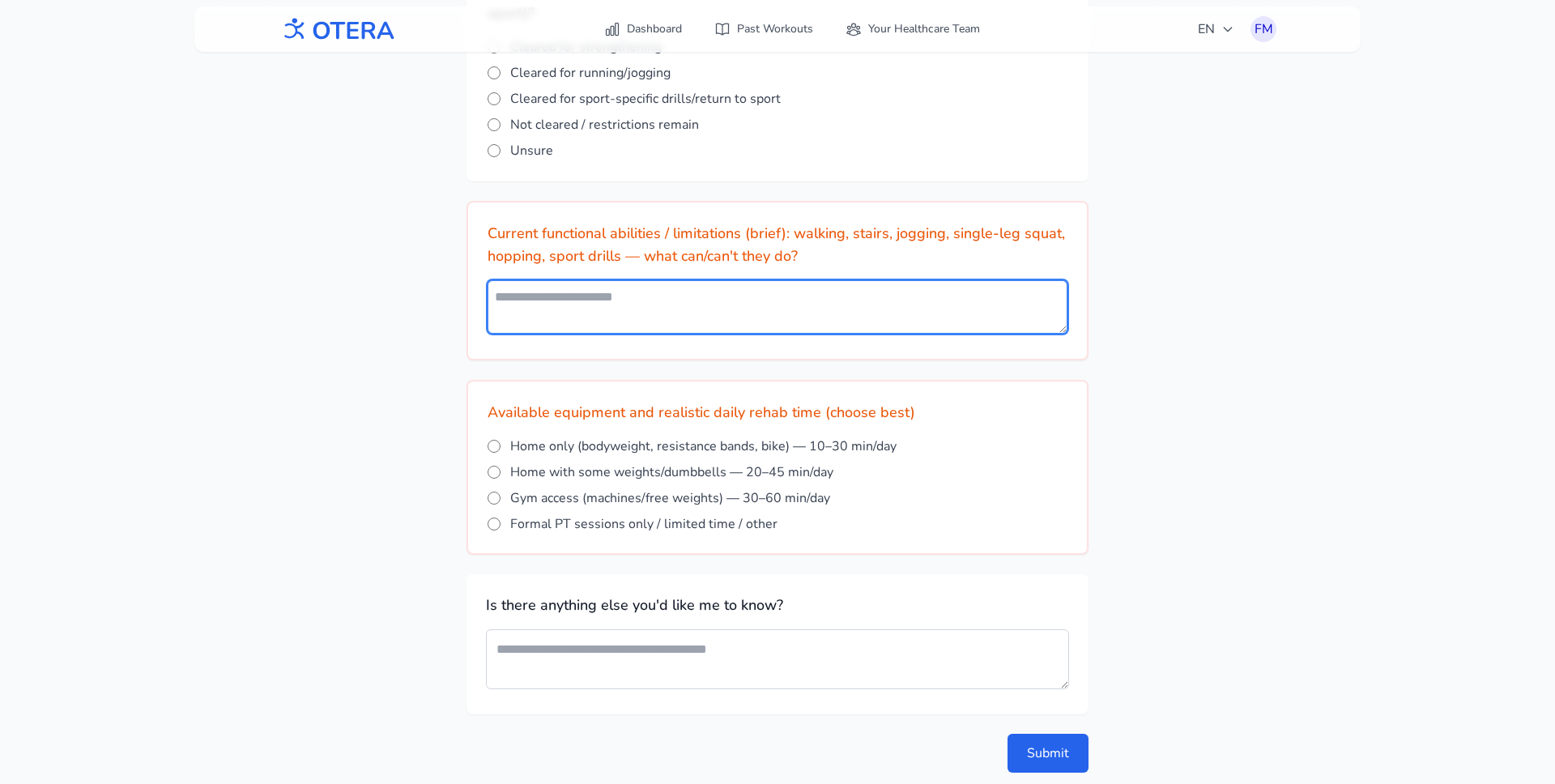
click at [627, 295] on textarea at bounding box center [778, 307] width 580 height 54
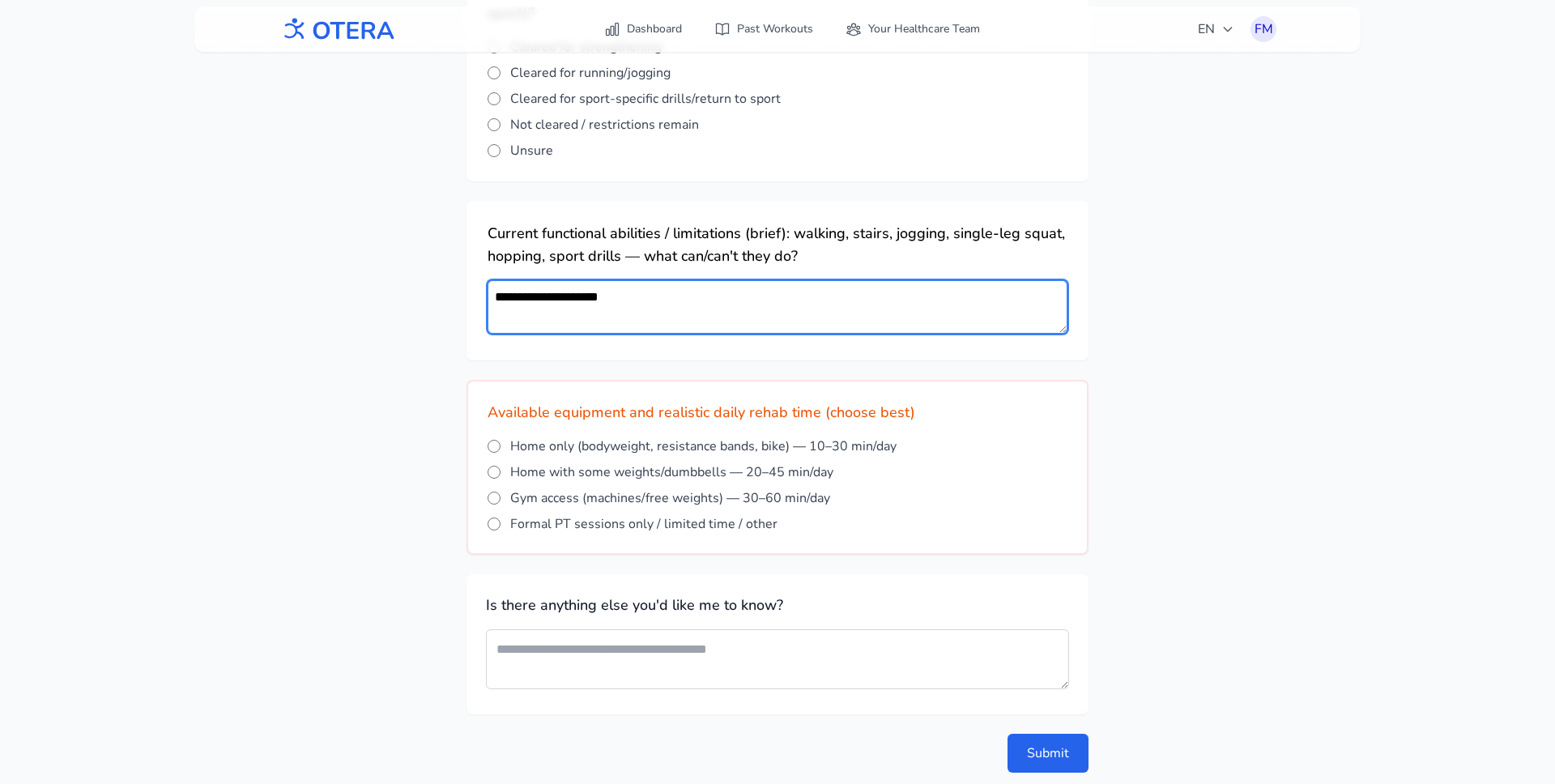
scroll to position [2139, 0]
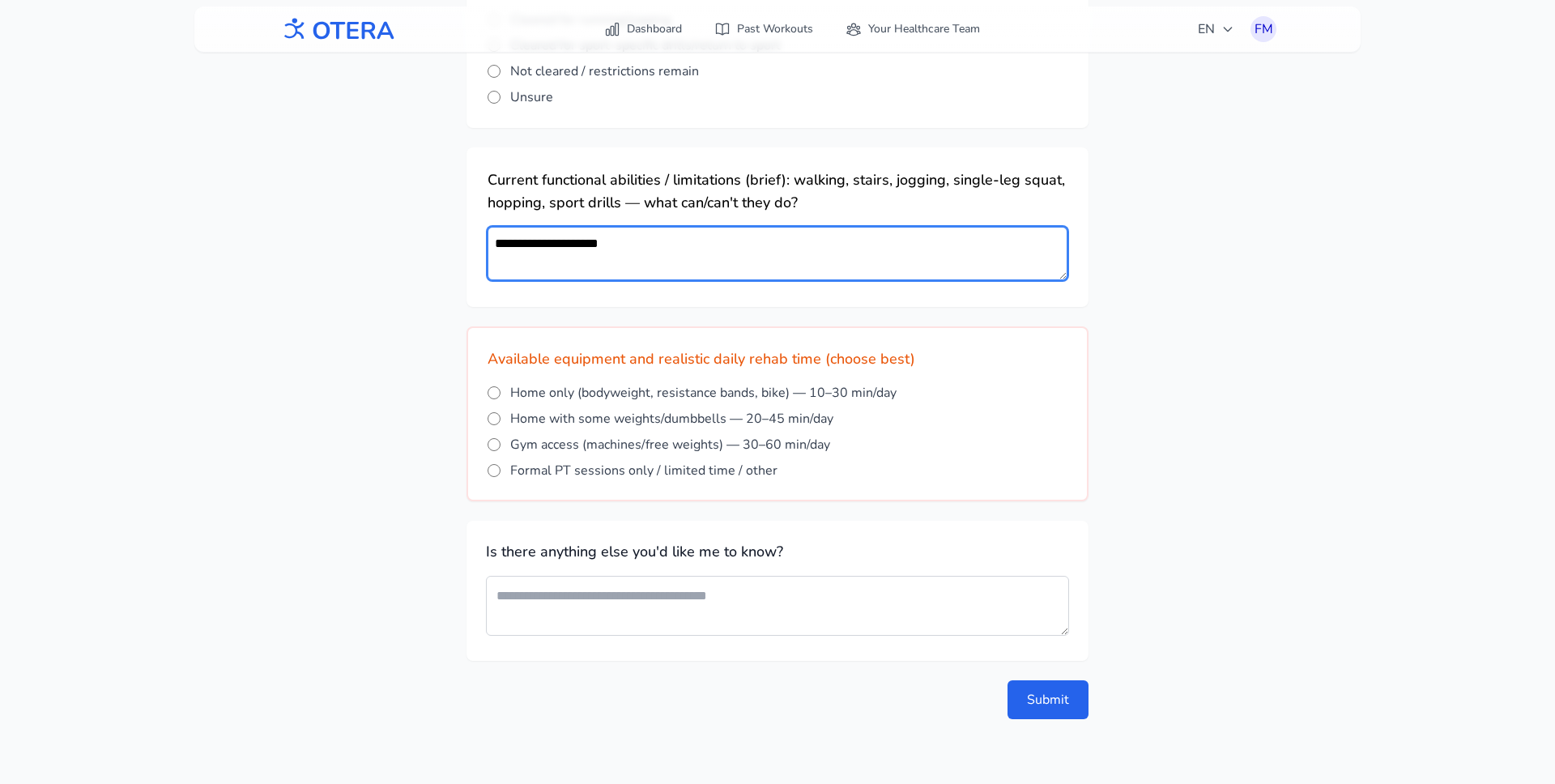
type textarea "**********"
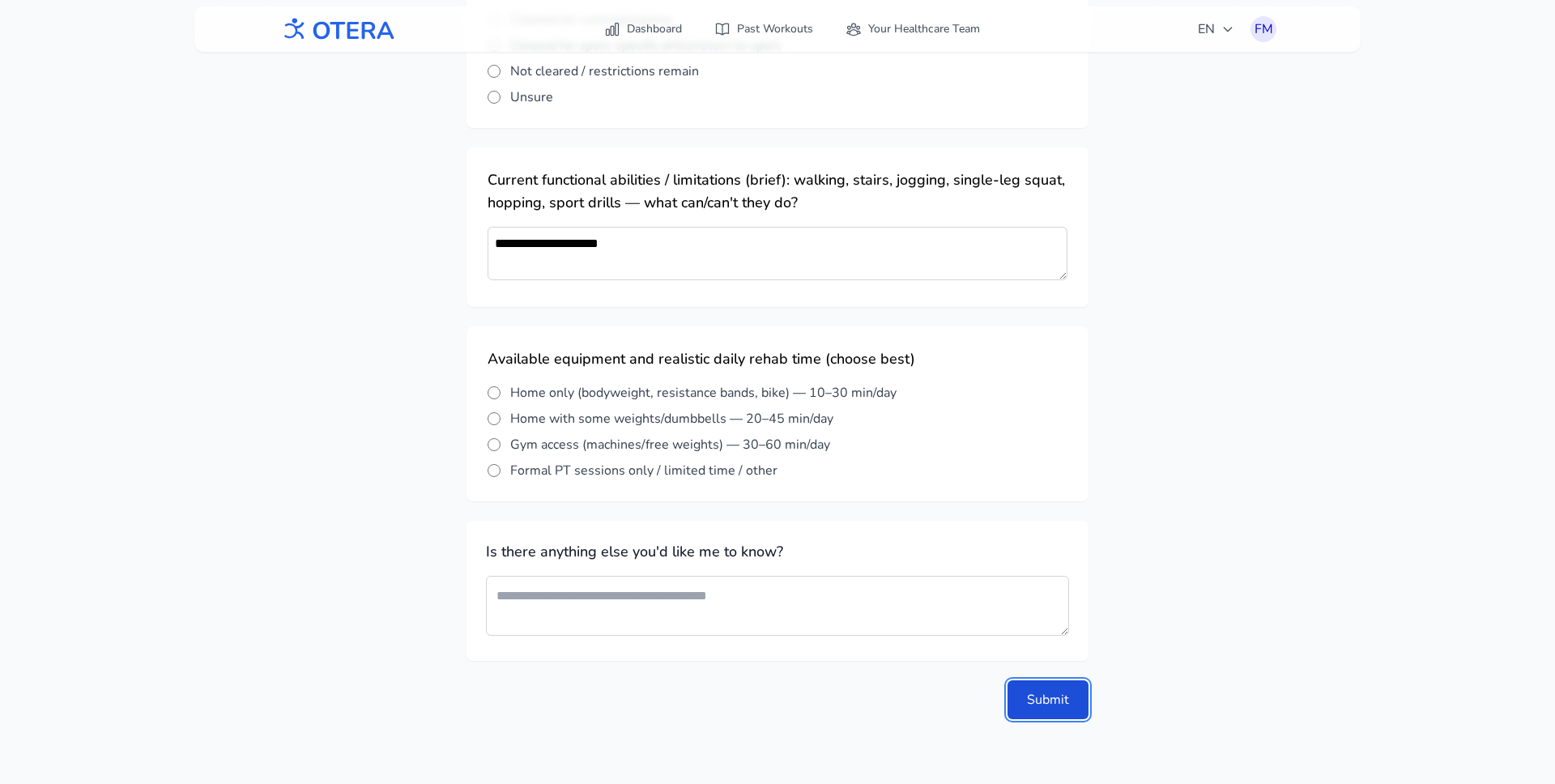
click at [1051, 701] on button "Submit" at bounding box center [1048, 699] width 81 height 39
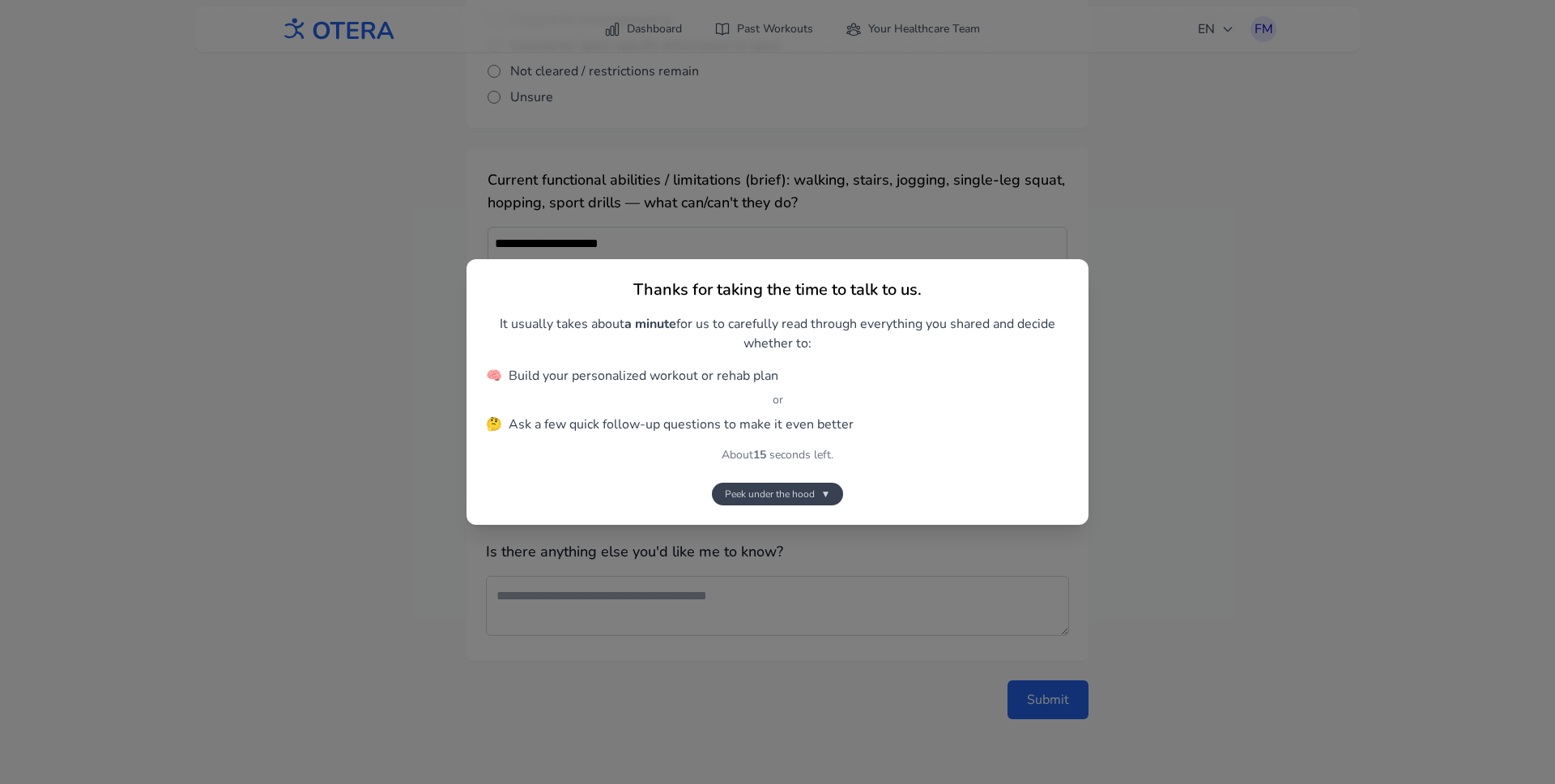
click at [810, 504] on button "Peek under the hood ▼" at bounding box center [778, 494] width 132 height 23
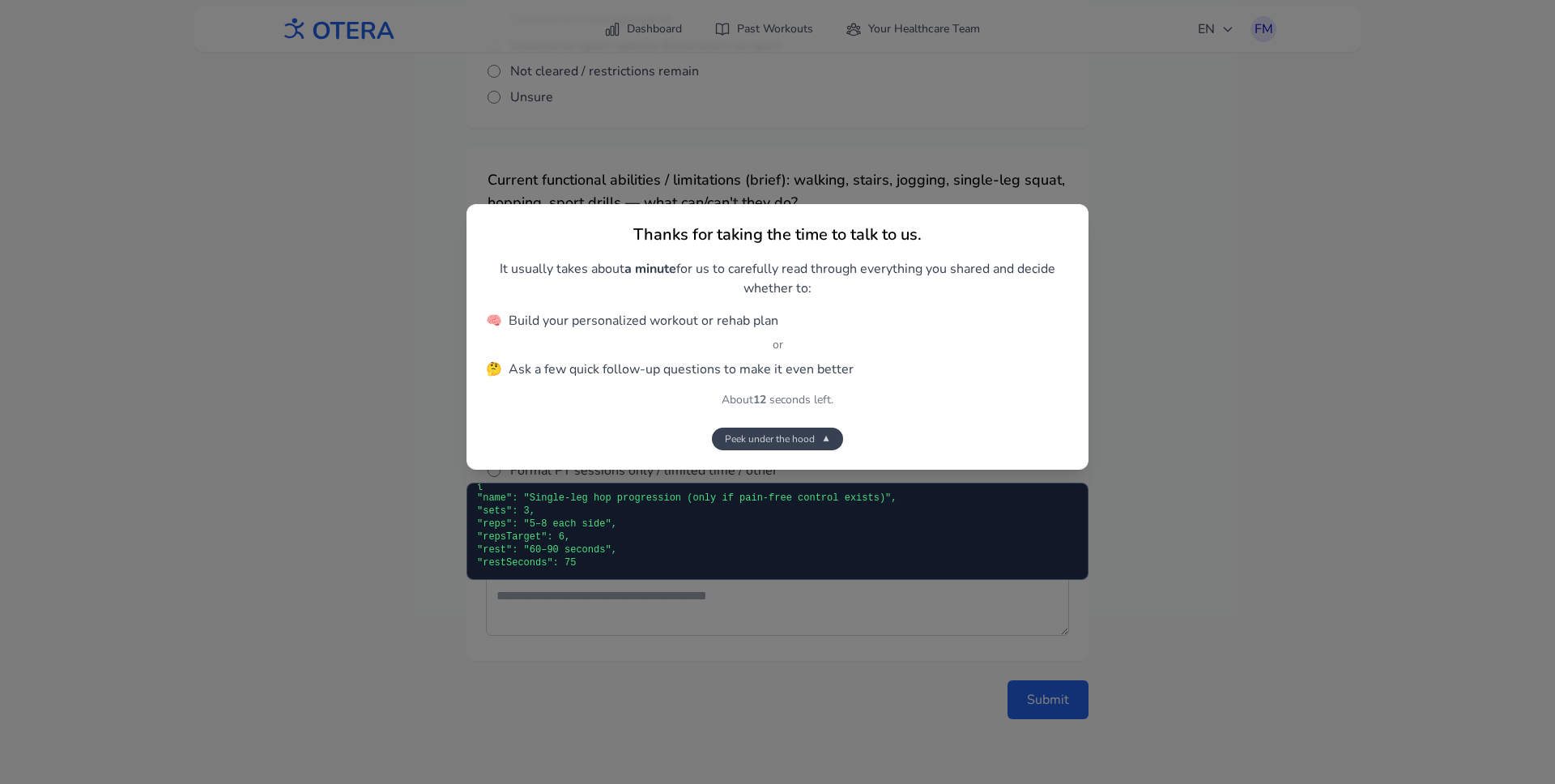
scroll to position [4799, 0]
click at [815, 438] on button "Peek under the hood ▼" at bounding box center [778, 439] width 132 height 23
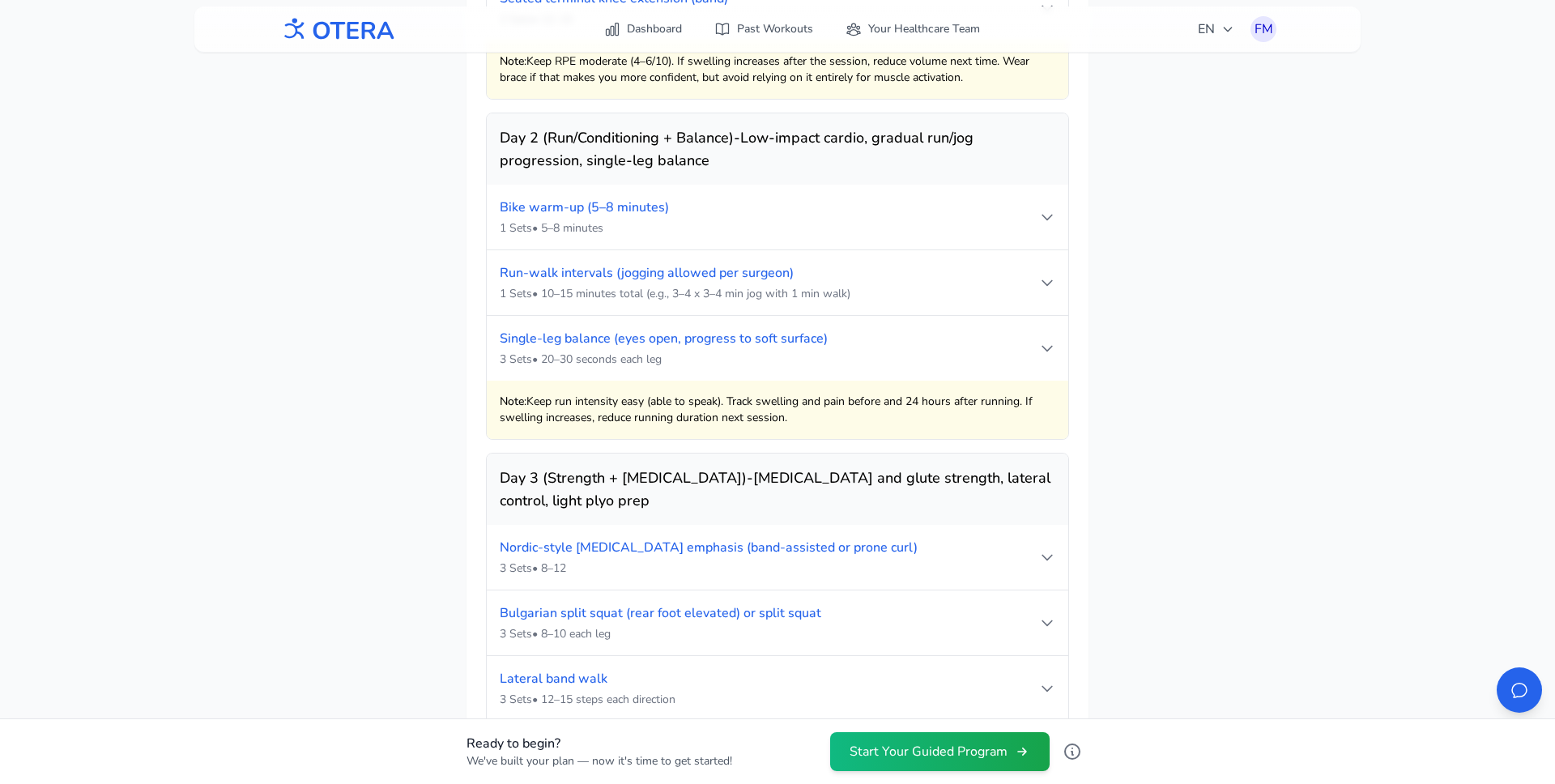
scroll to position [1818, 0]
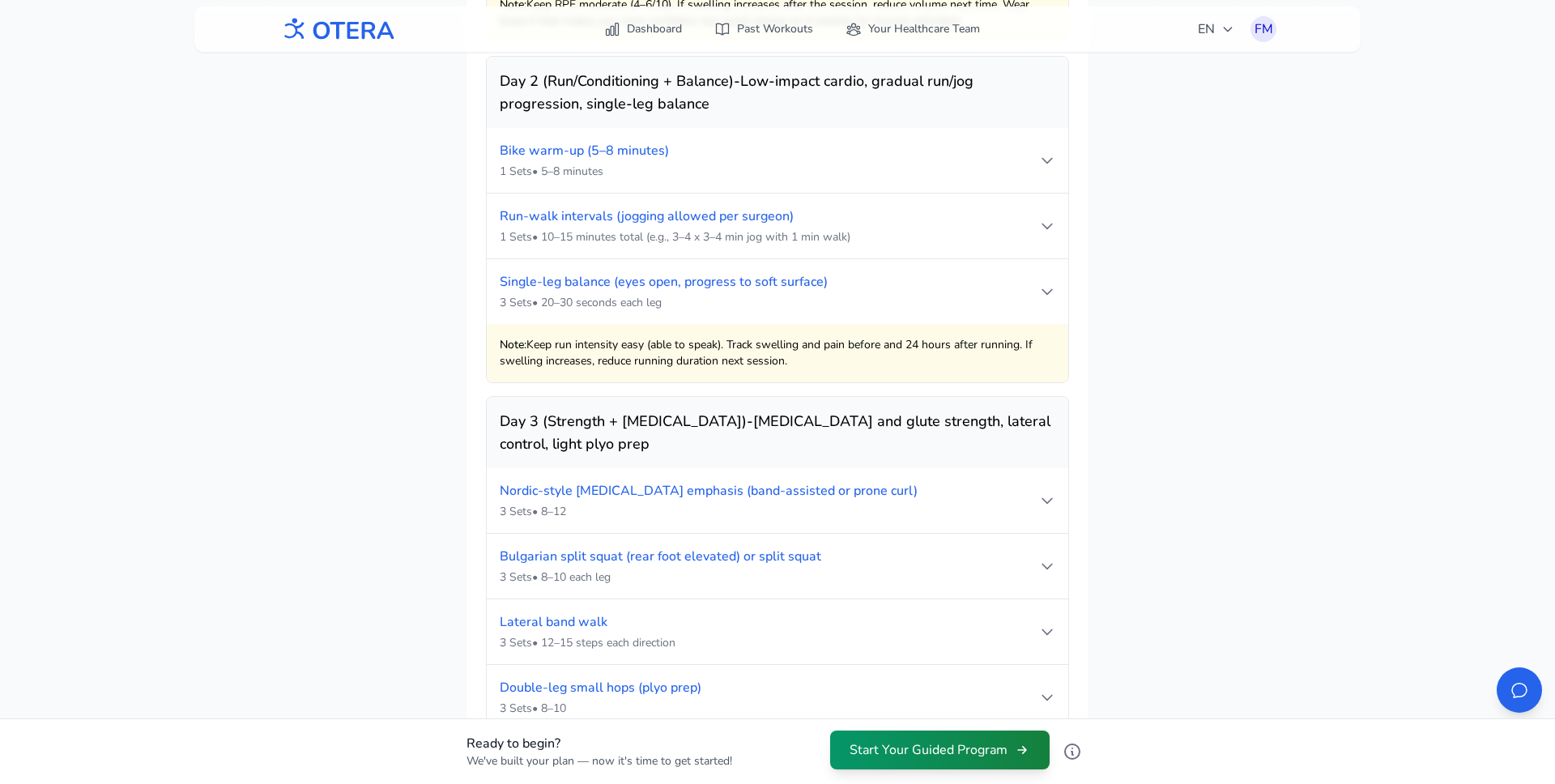
click at [927, 750] on button "Start Your Guided Program" at bounding box center [939, 750] width 219 height 39
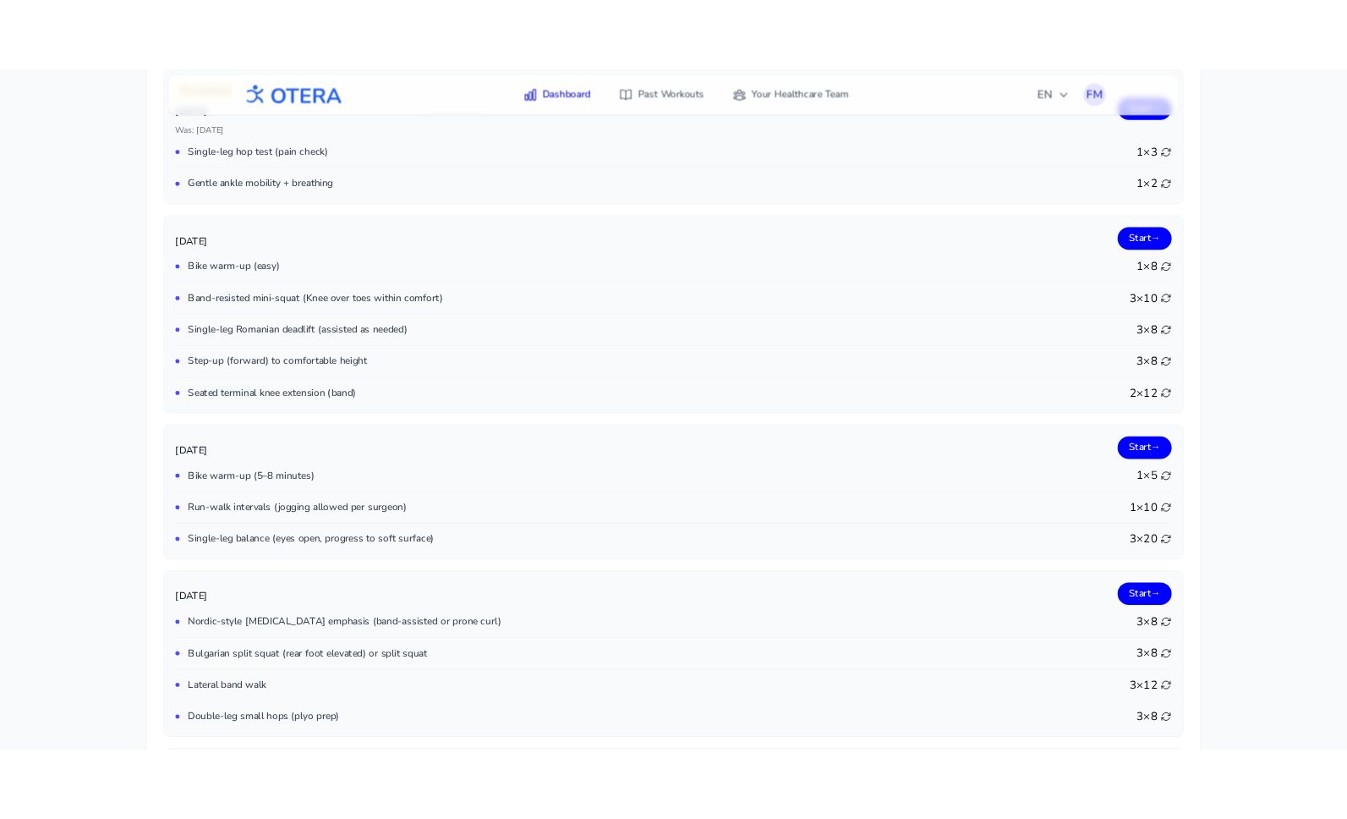
scroll to position [757, 0]
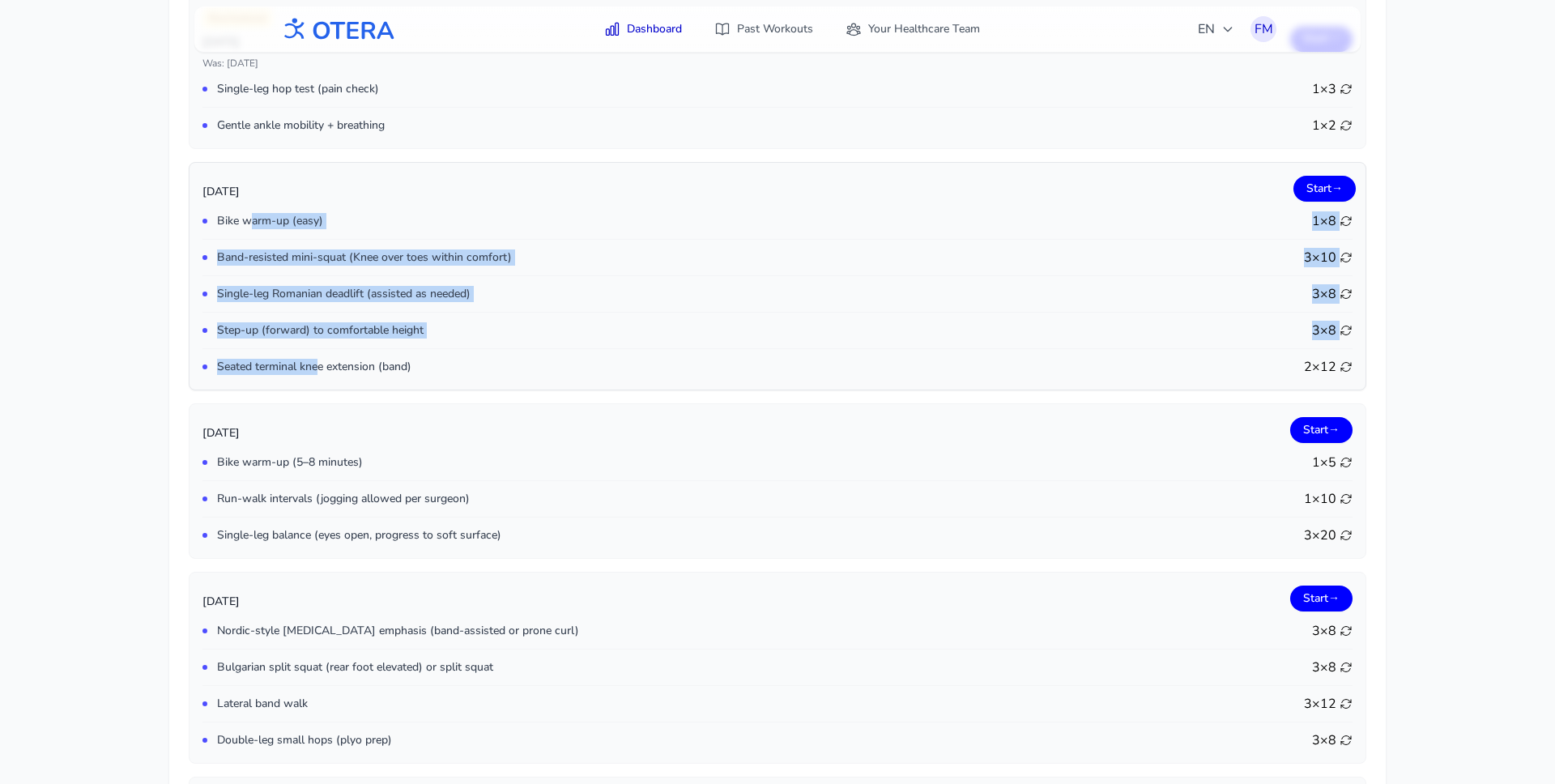
drag, startPoint x: 248, startPoint y: 219, endPoint x: 321, endPoint y: 360, distance: 158.8
click at [321, 360] on div "Bike warm-up (easy) 1 × 8 Band-resisted mini-squat (Knee over toes within comfo…" at bounding box center [777, 294] width 1150 height 166
click at [321, 360] on span "Seated terminal knee extension (band)" at bounding box center [314, 367] width 194 height 16
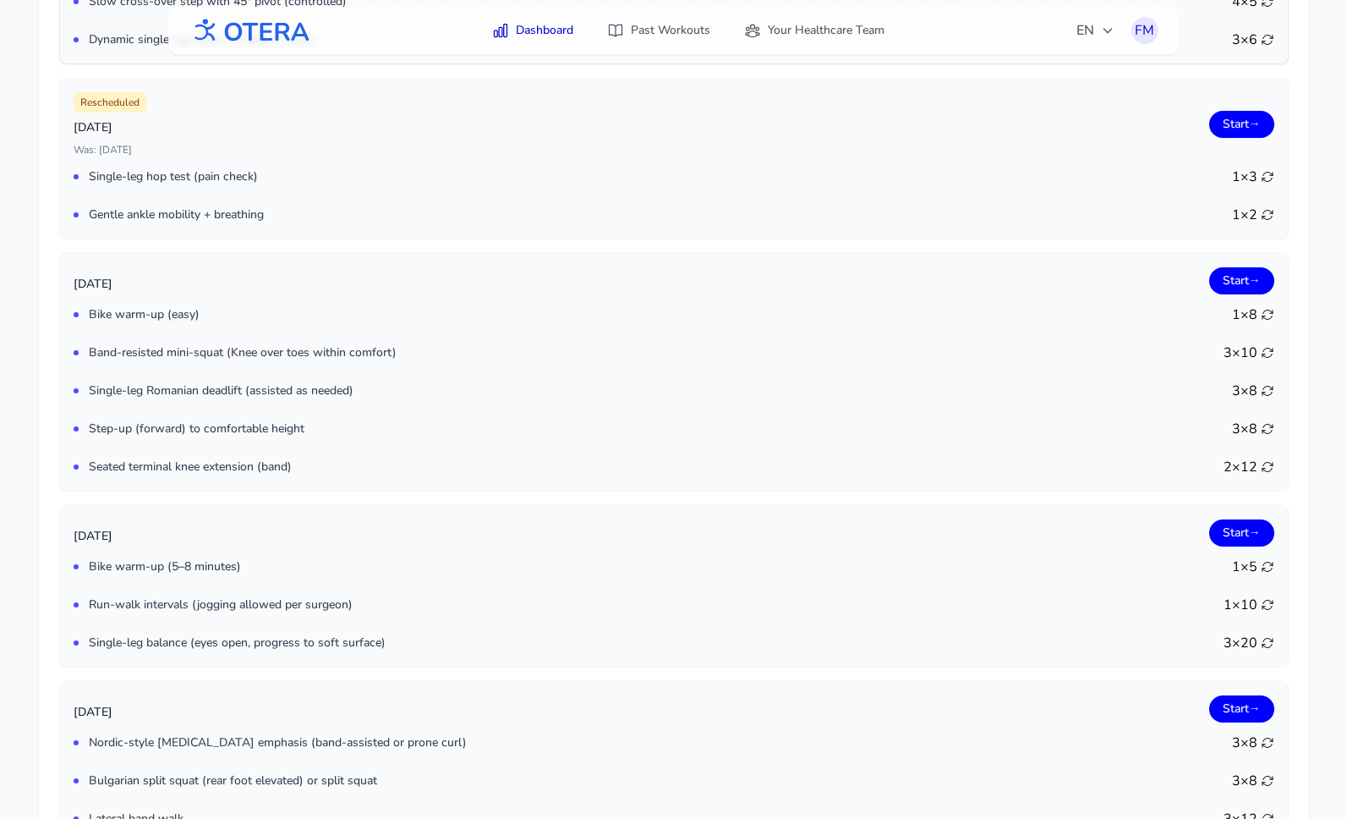
scroll to position [715, 0]
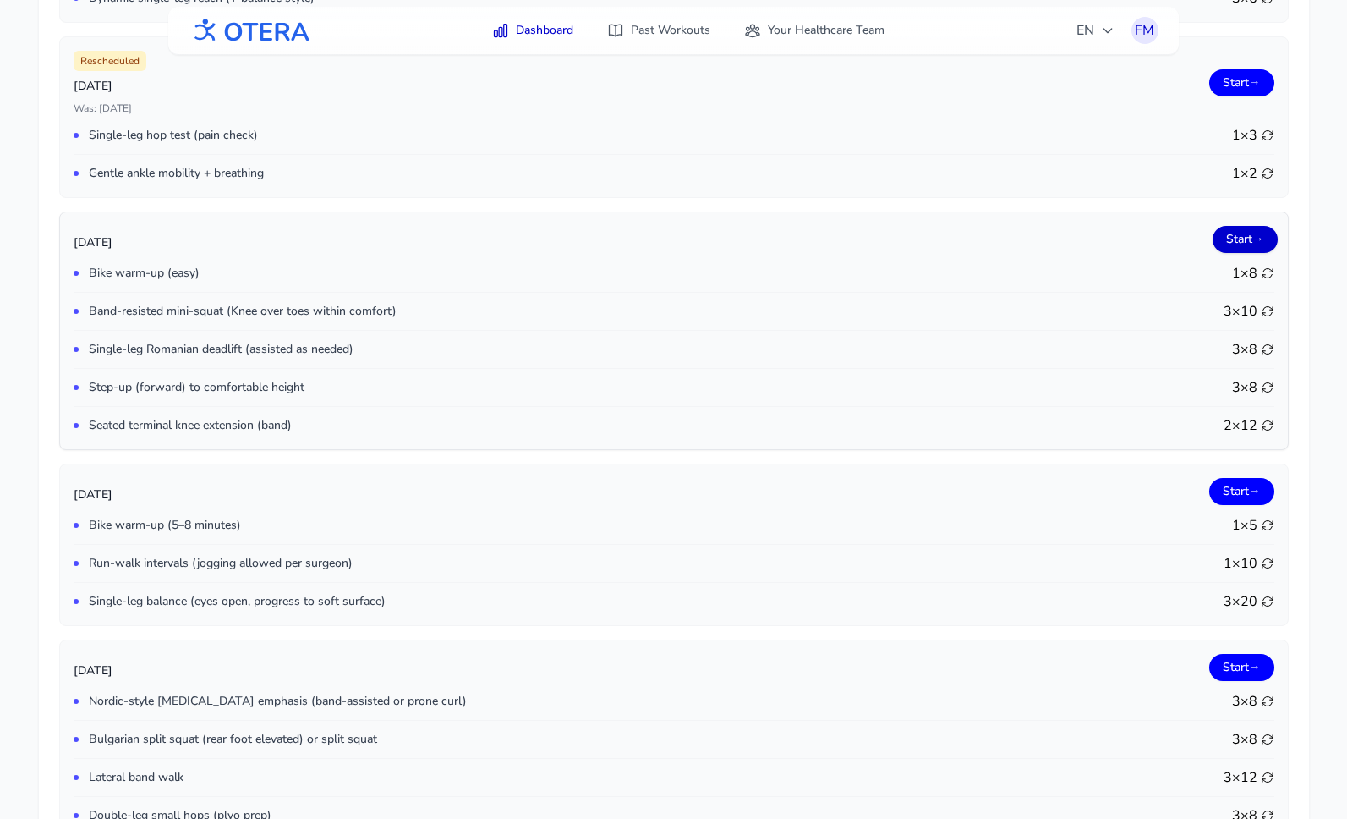
click at [1229, 243] on link "Start →" at bounding box center [1245, 239] width 65 height 27
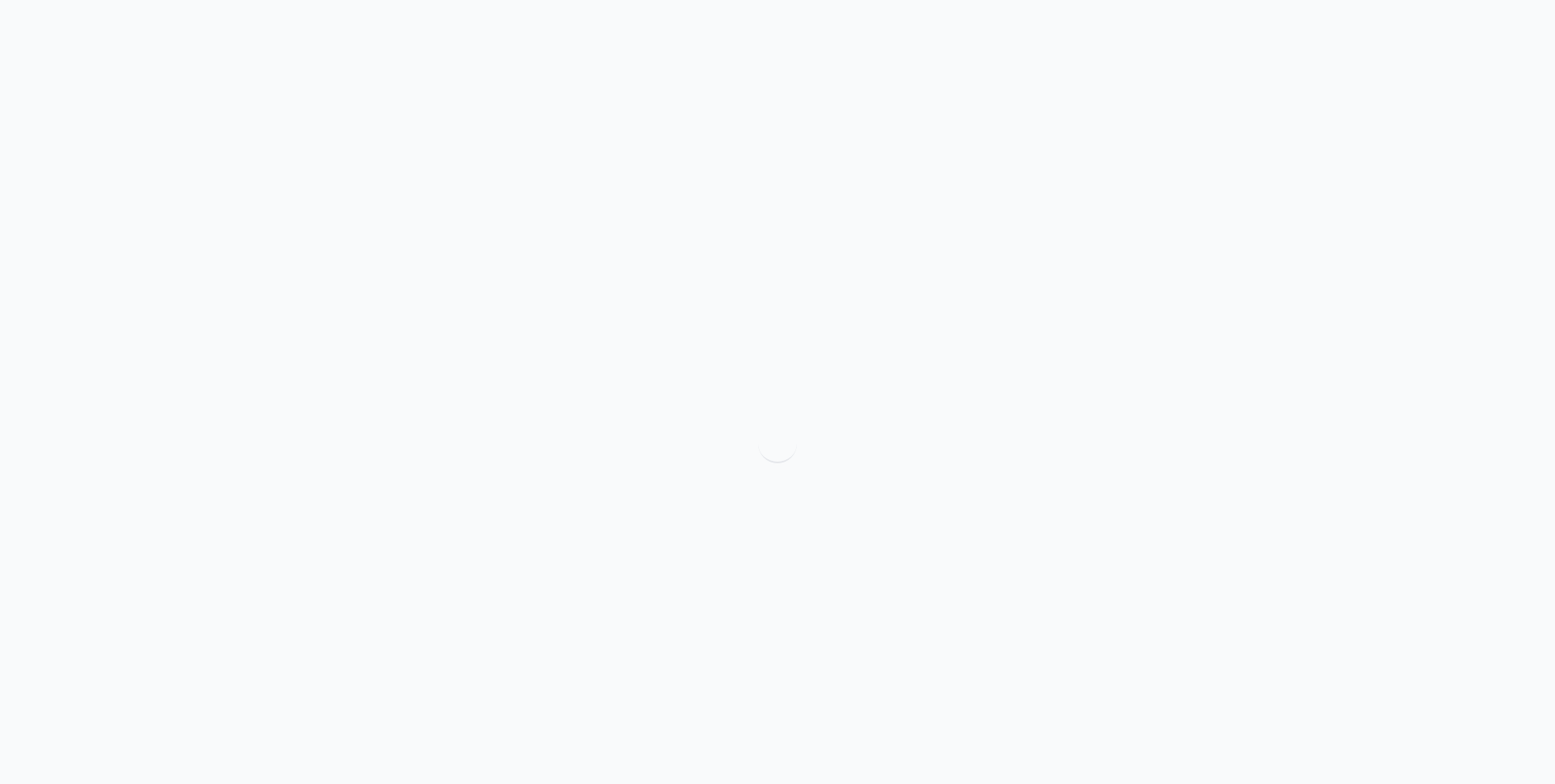
scroll to position [7, 0]
click at [795, 398] on div at bounding box center [778, 443] width 1555 height 784
click at [352, 34] on img at bounding box center [337, 30] width 117 height 36
click at [1173, 29] on link "Login" at bounding box center [1178, 29] width 55 height 29
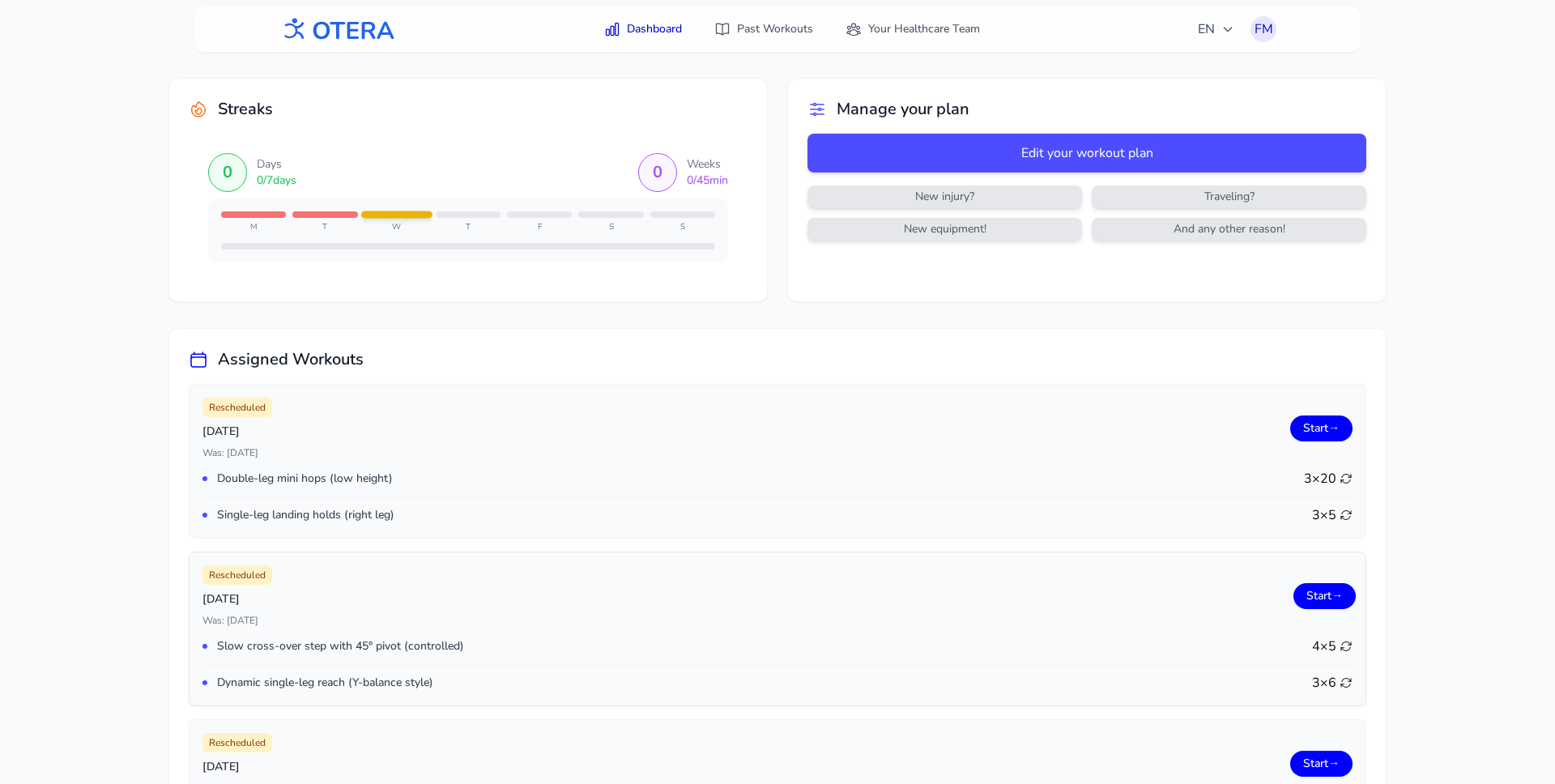
scroll to position [565, 0]
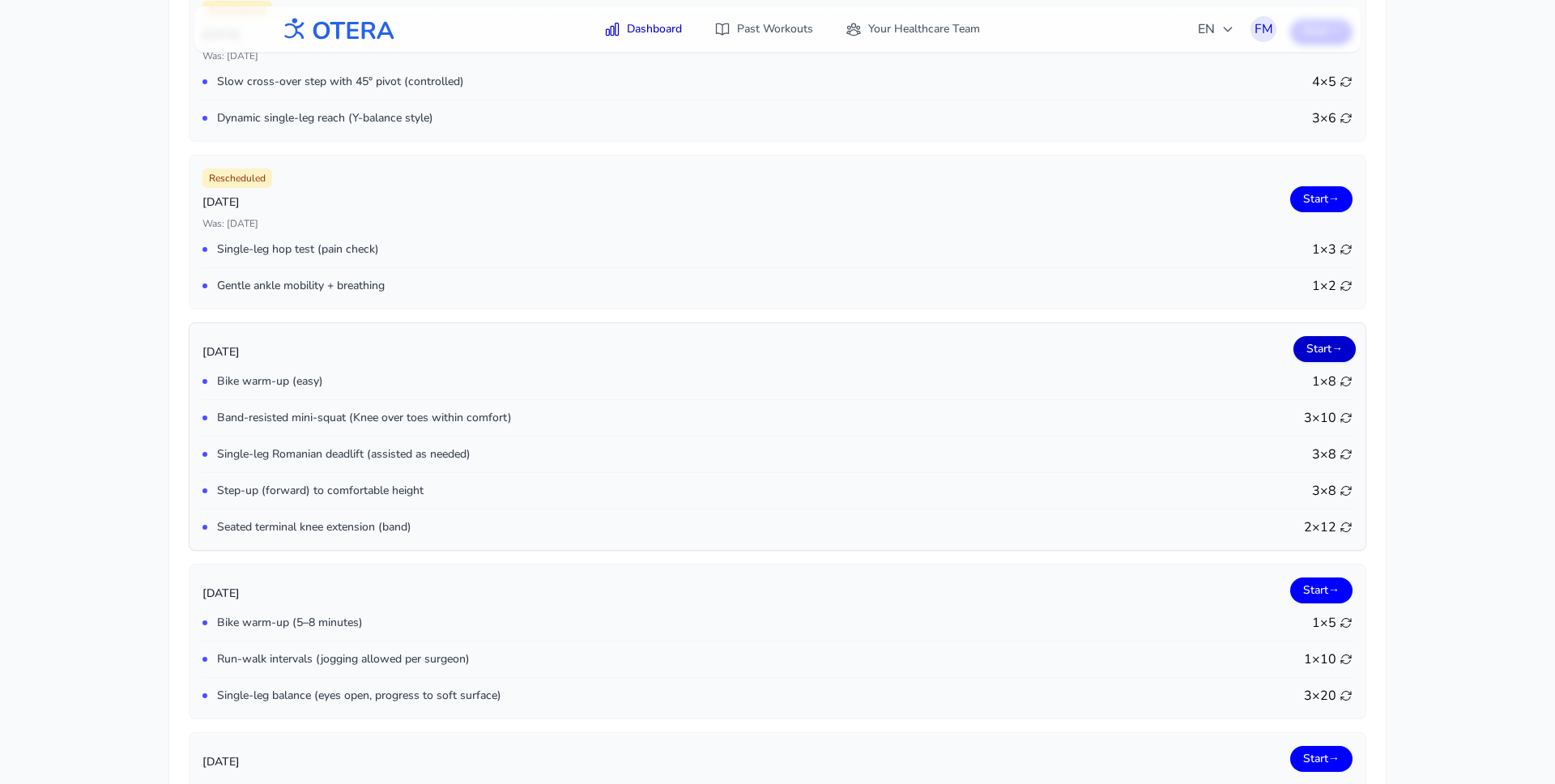
click at [1332, 336] on link "Start →" at bounding box center [1324, 348] width 62 height 26
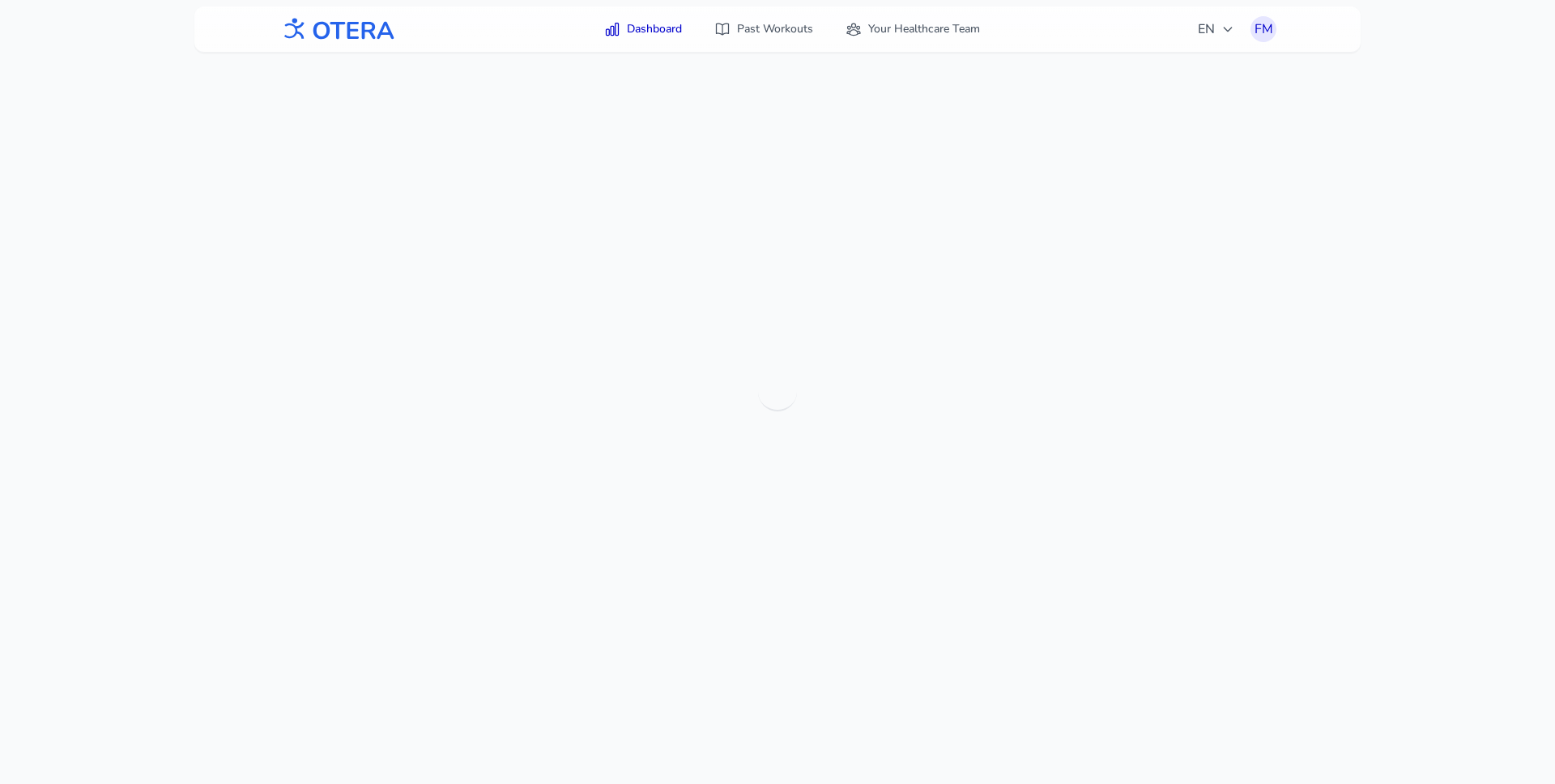
scroll to position [0, 0]
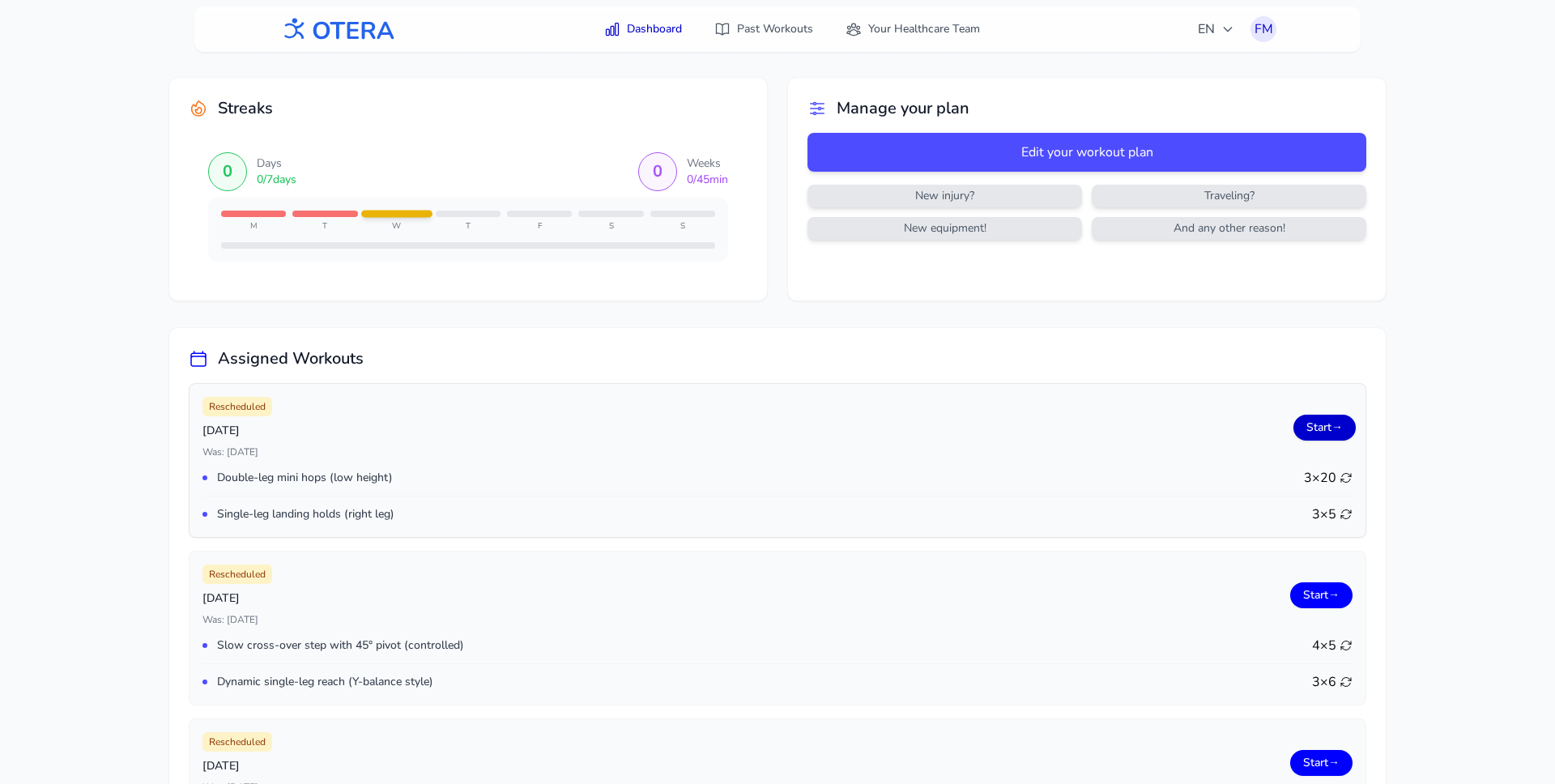
click at [1331, 424] on link "Start →" at bounding box center [1324, 427] width 62 height 26
click at [1186, 32] on link "Login" at bounding box center [1178, 29] width 55 height 29
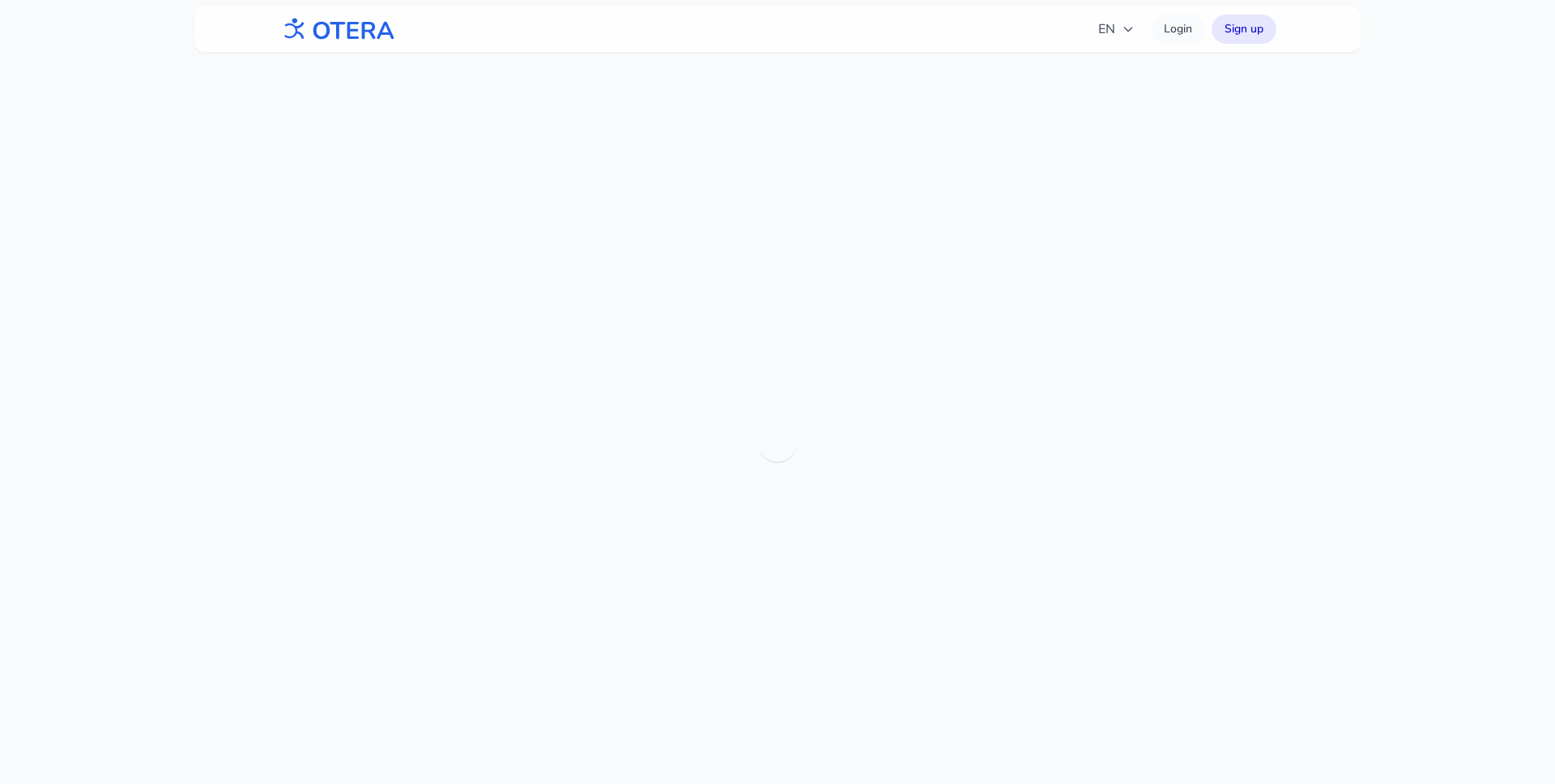
click at [343, 27] on img at bounding box center [337, 30] width 117 height 36
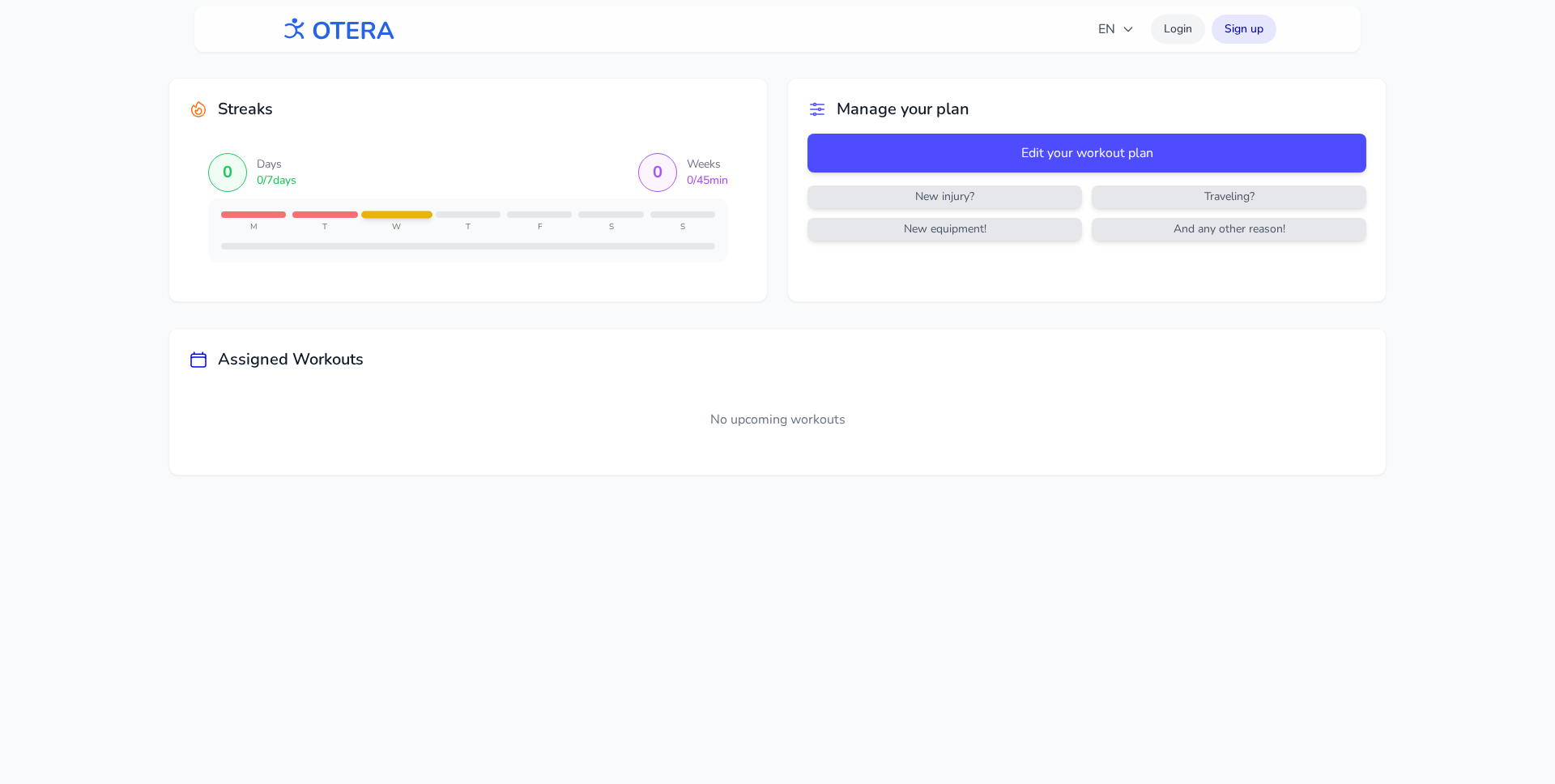
click at [1190, 31] on link "Login" at bounding box center [1178, 29] width 55 height 29
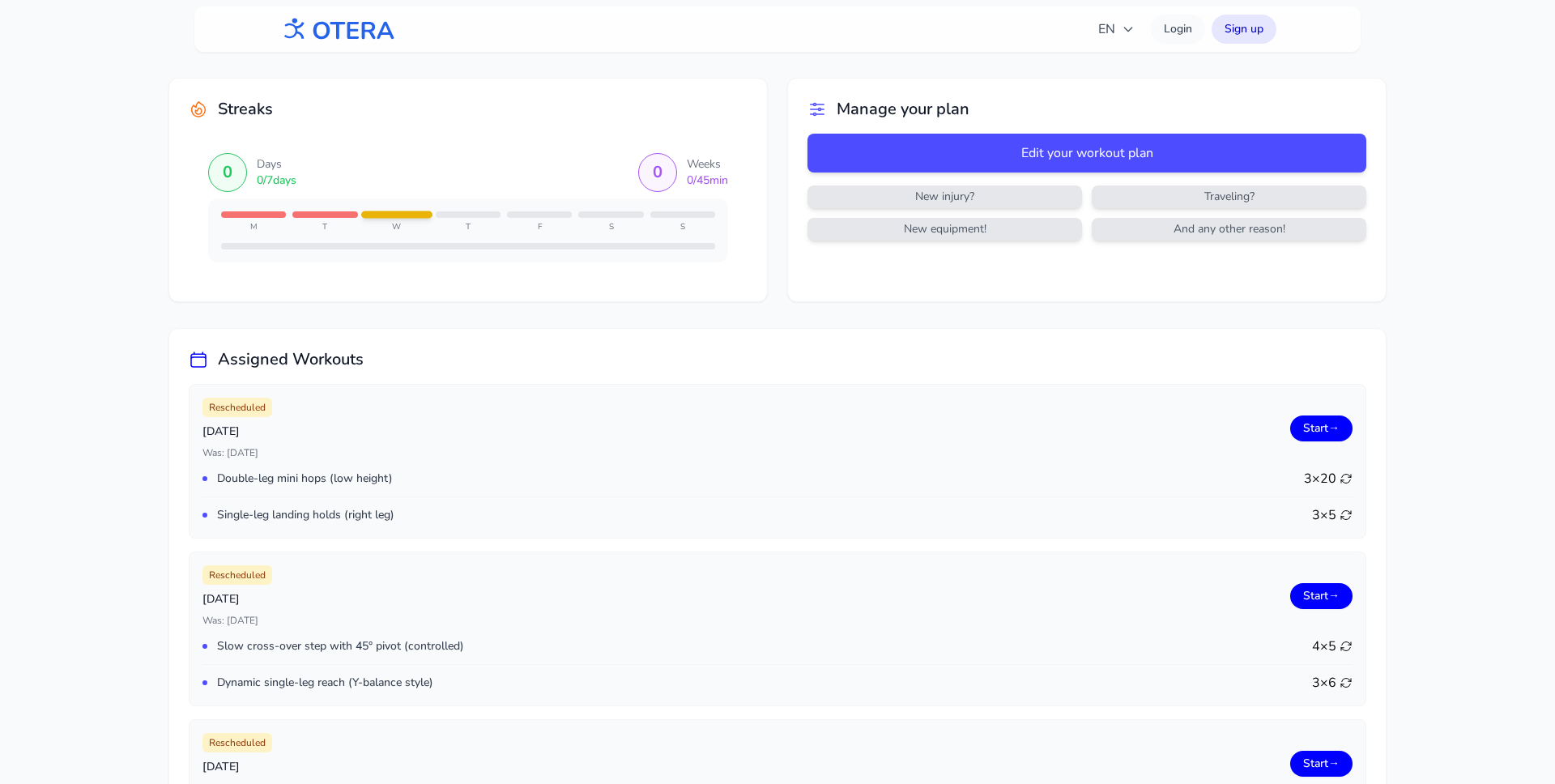
click at [1168, 34] on link "Login" at bounding box center [1178, 29] width 55 height 29
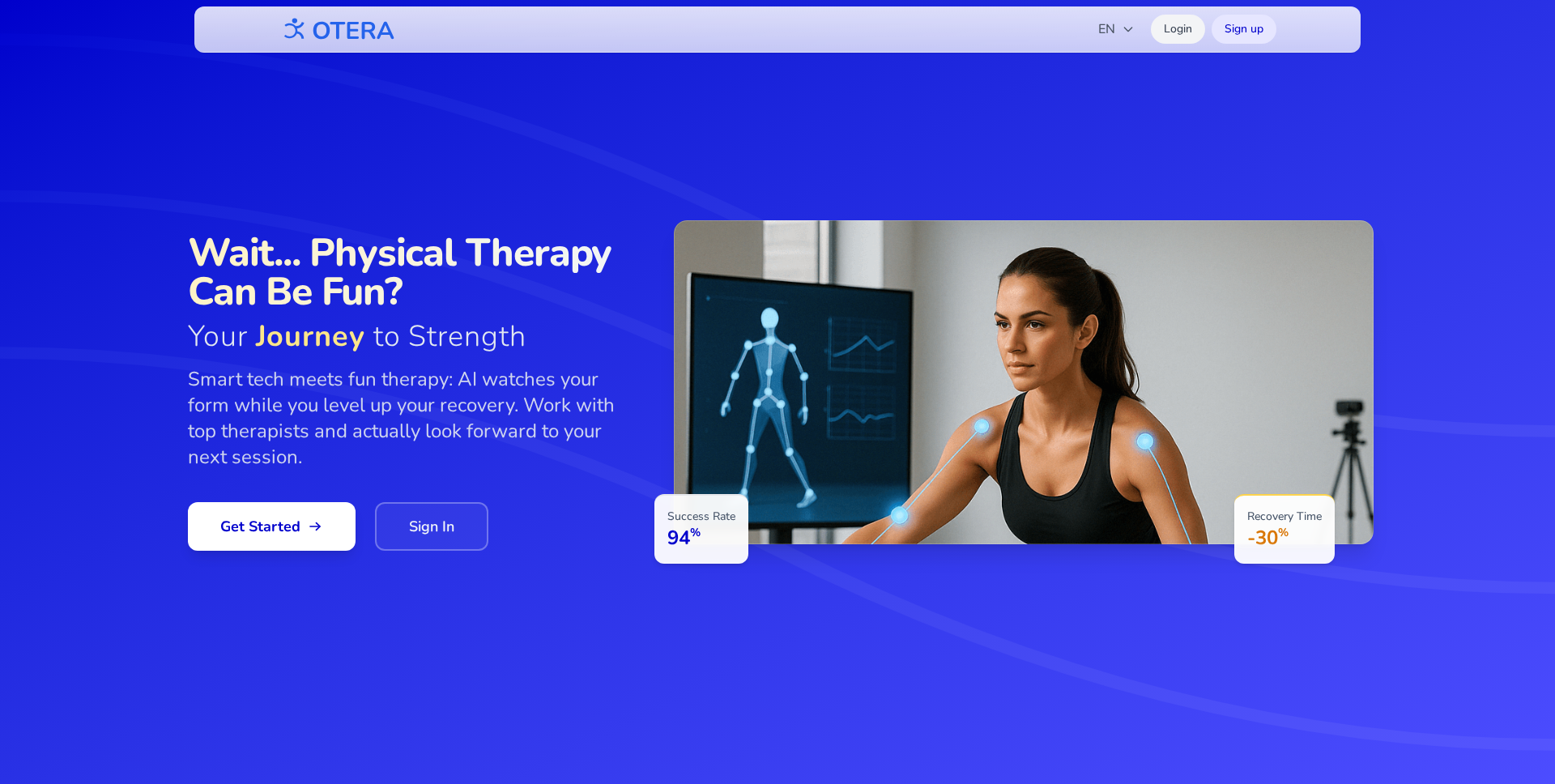
click at [1135, 23] on link "Login" at bounding box center [1178, 29] width 55 height 29
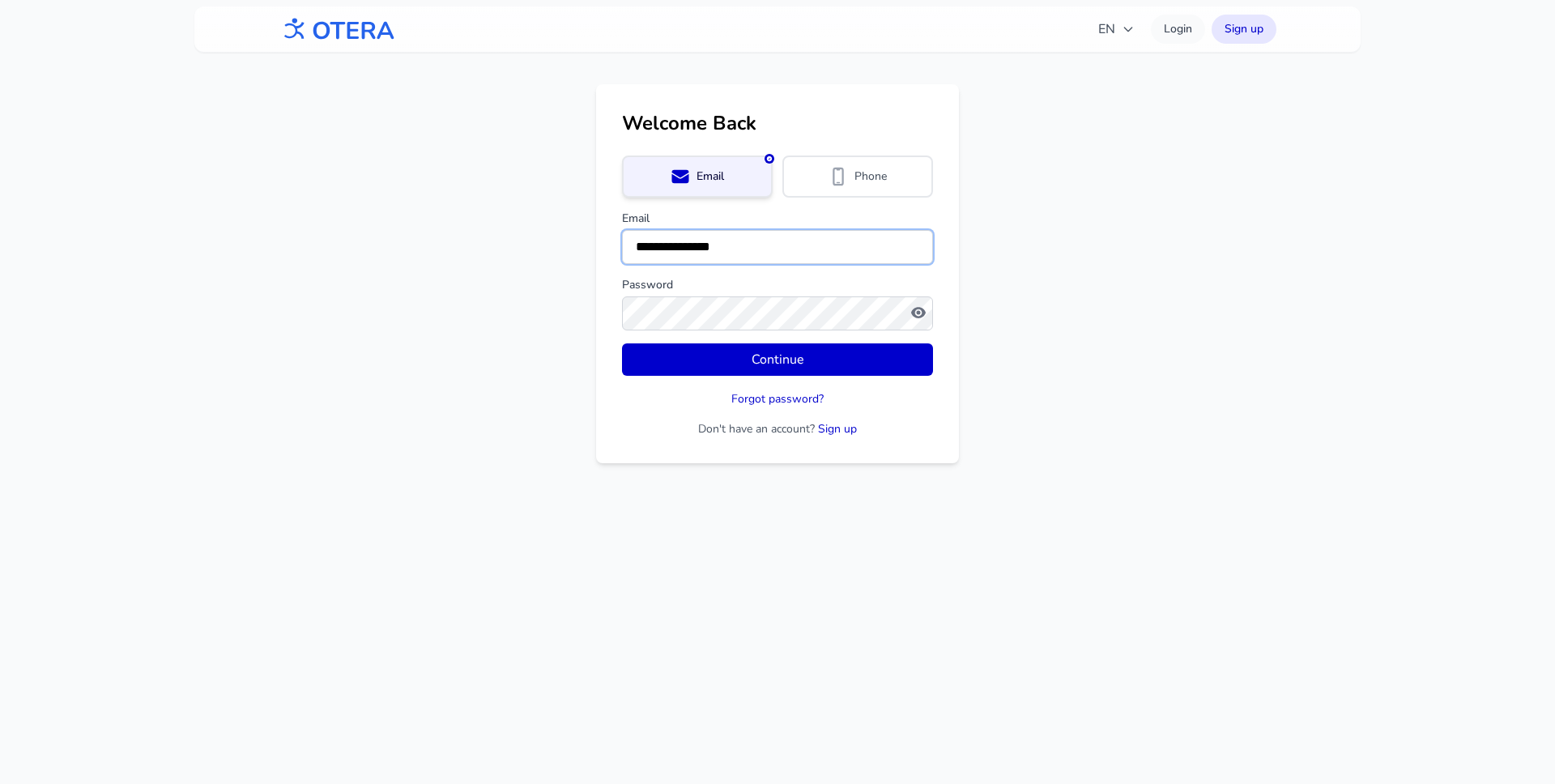
click at [723, 240] on input "**********" at bounding box center [778, 247] width 311 height 34
type input "**********"
click at [622, 344] on button "Continue" at bounding box center [778, 360] width 311 height 33
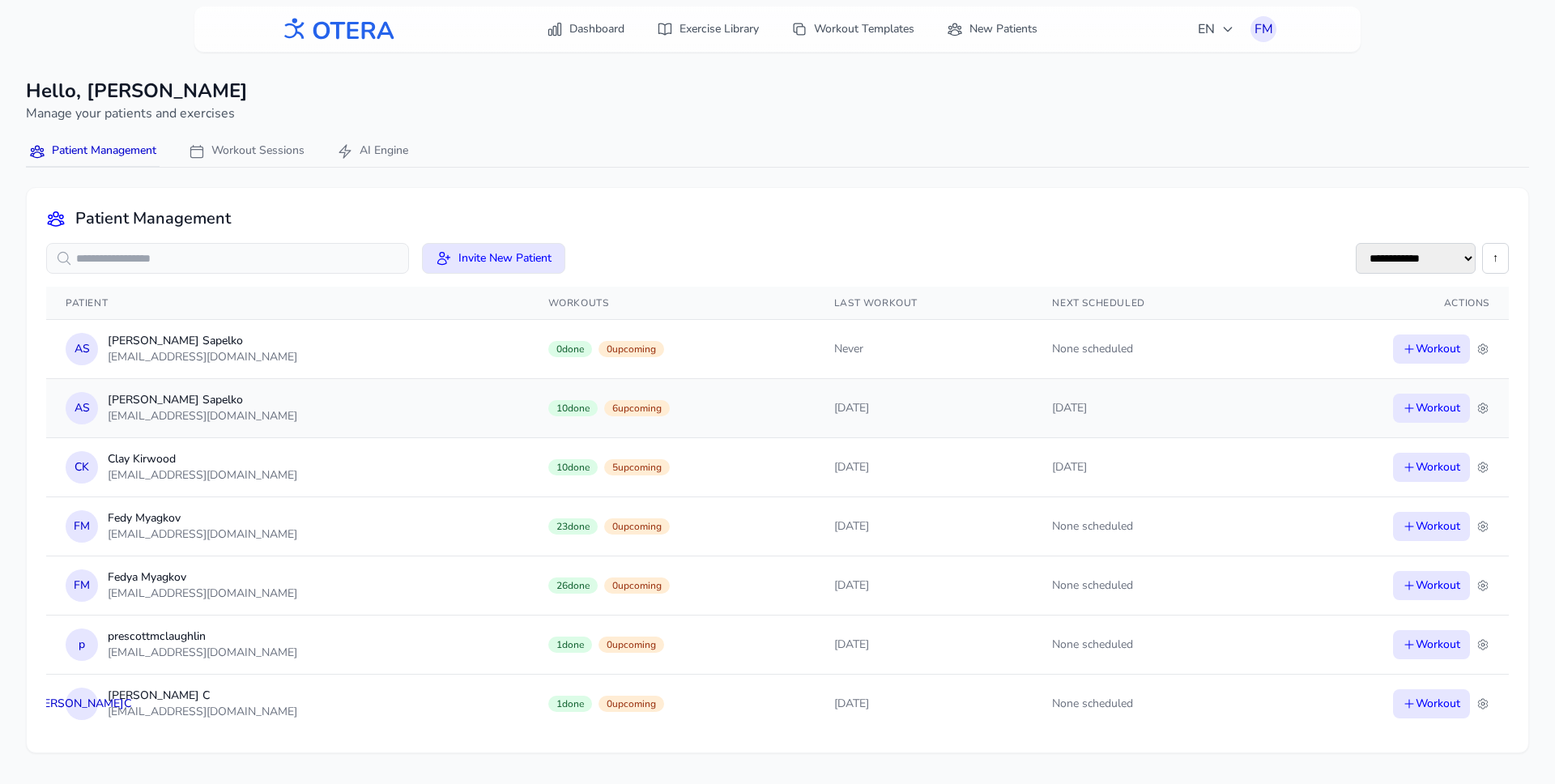
click at [713, 425] on td "10 done 6 upcoming" at bounding box center [671, 408] width 286 height 59
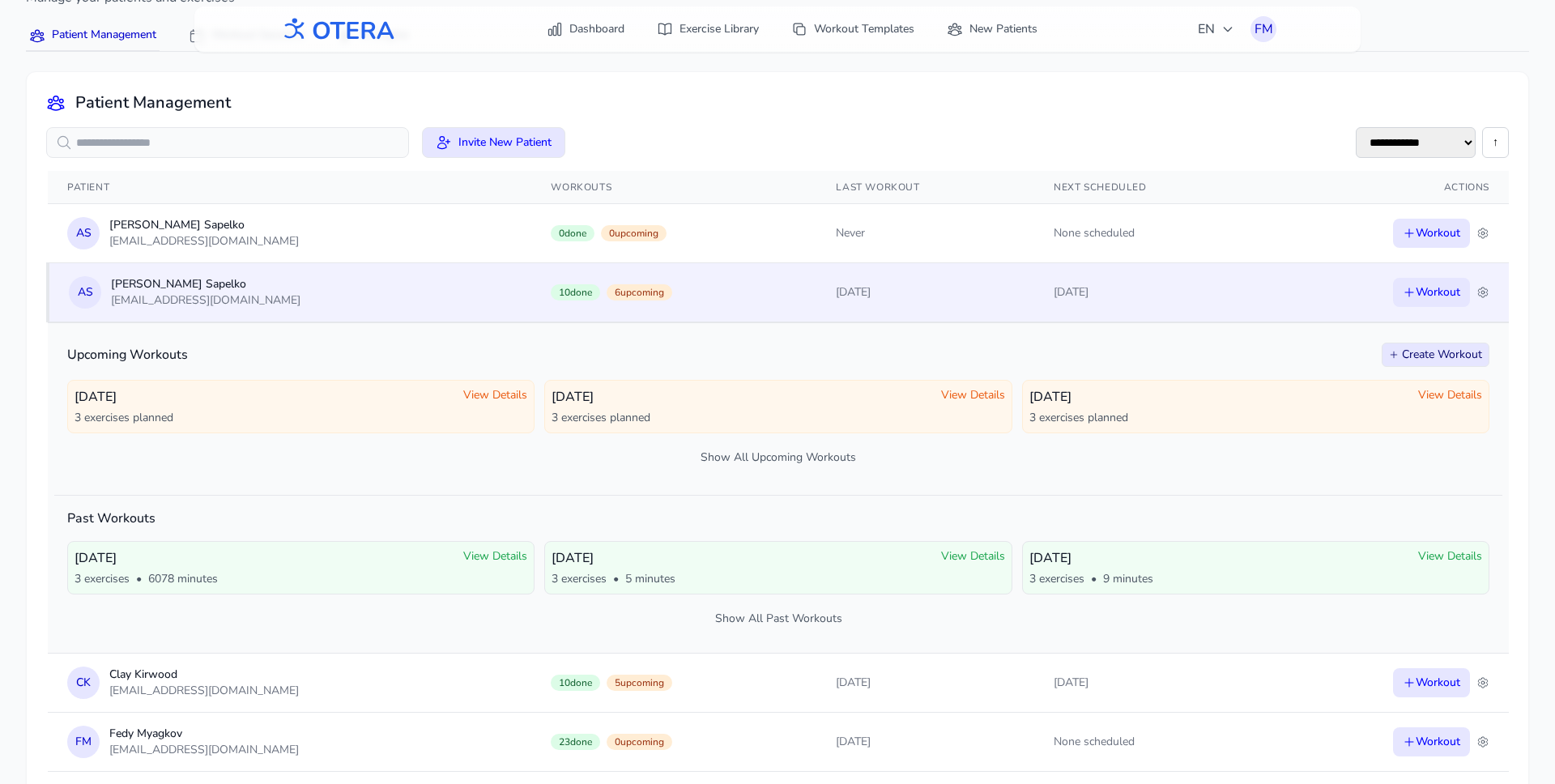
scroll to position [122, 0]
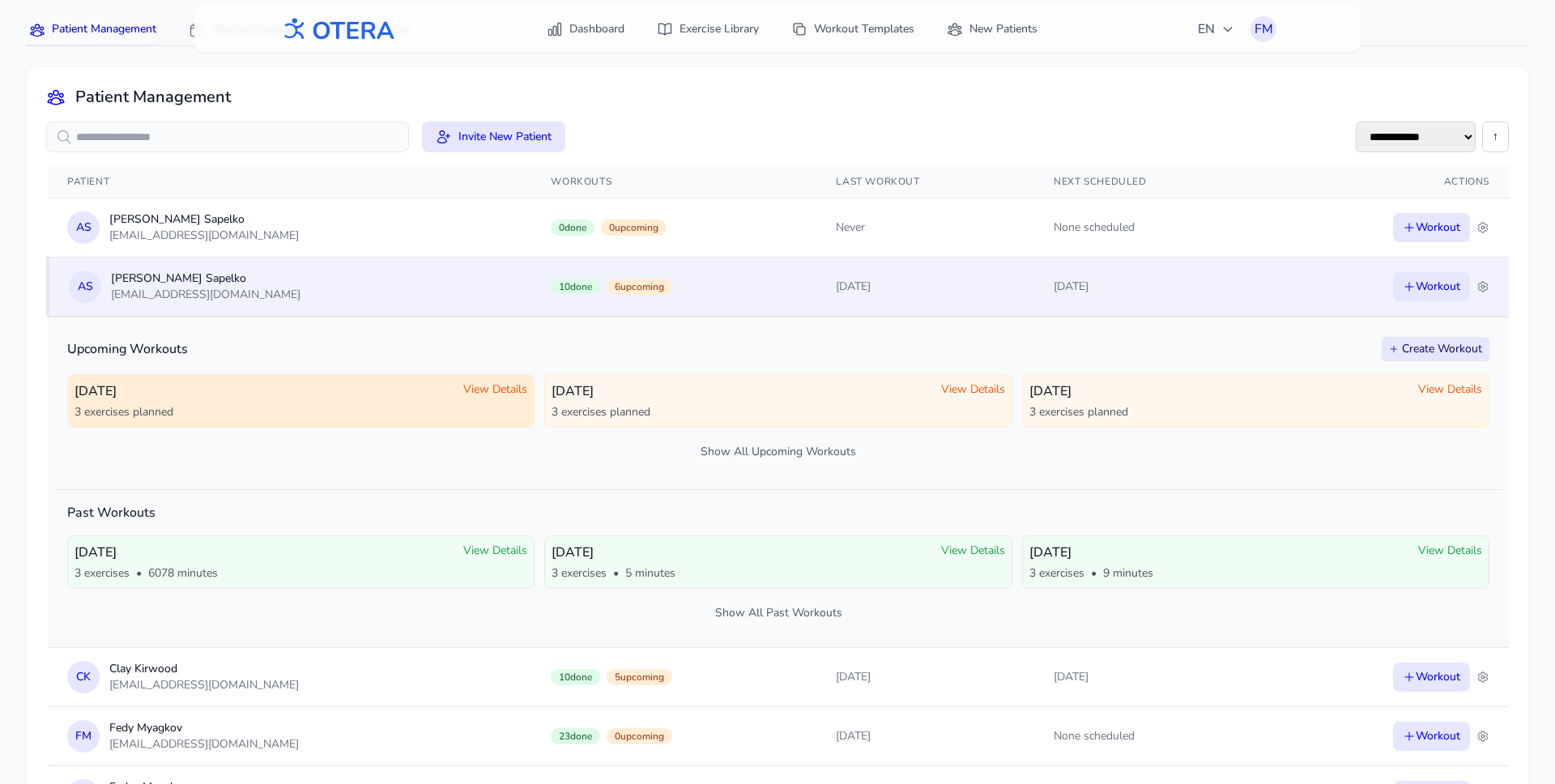
click at [500, 390] on span "View Details" at bounding box center [495, 389] width 64 height 16
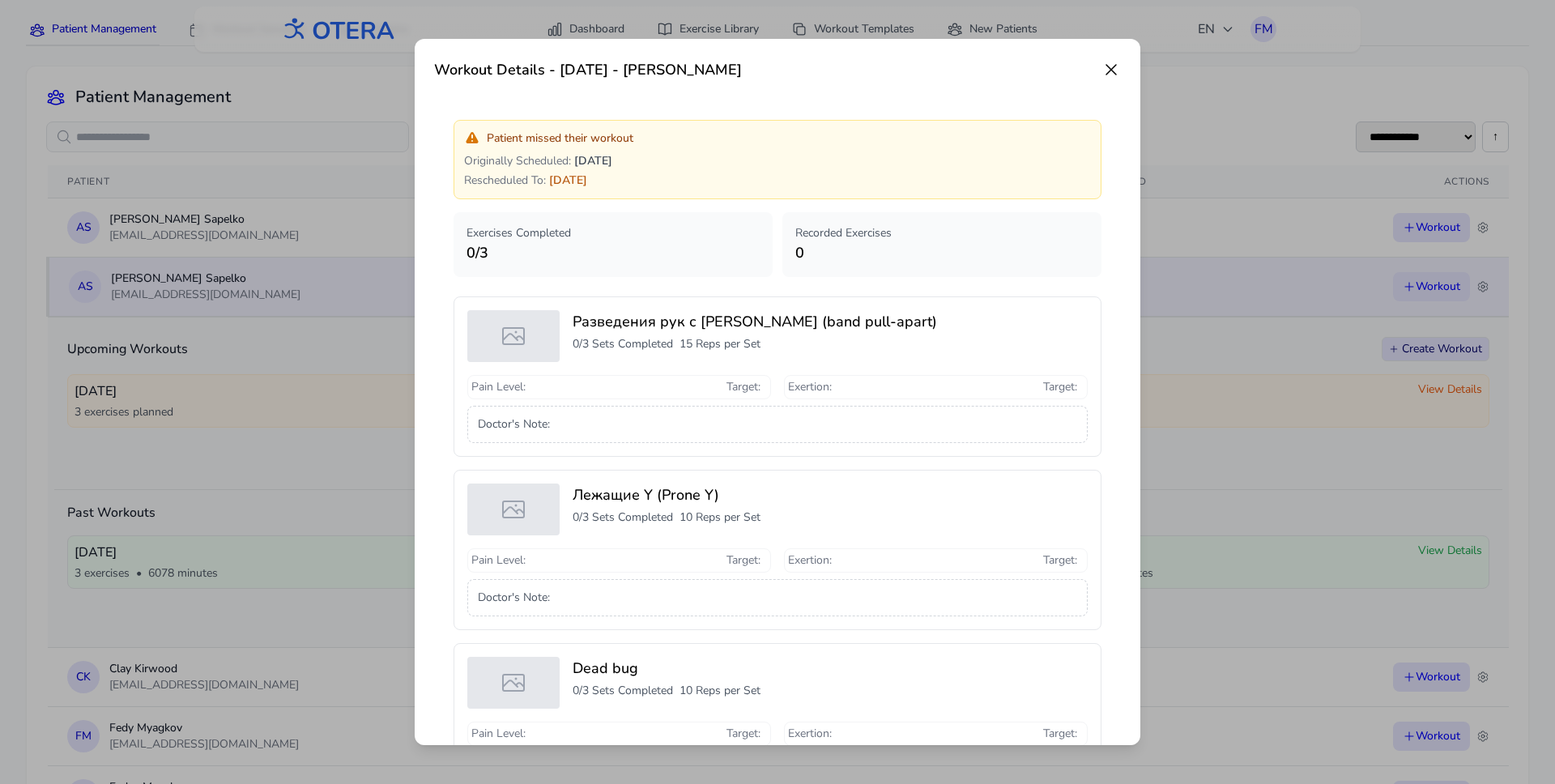
click at [1112, 65] on icon at bounding box center [1111, 70] width 19 height 19
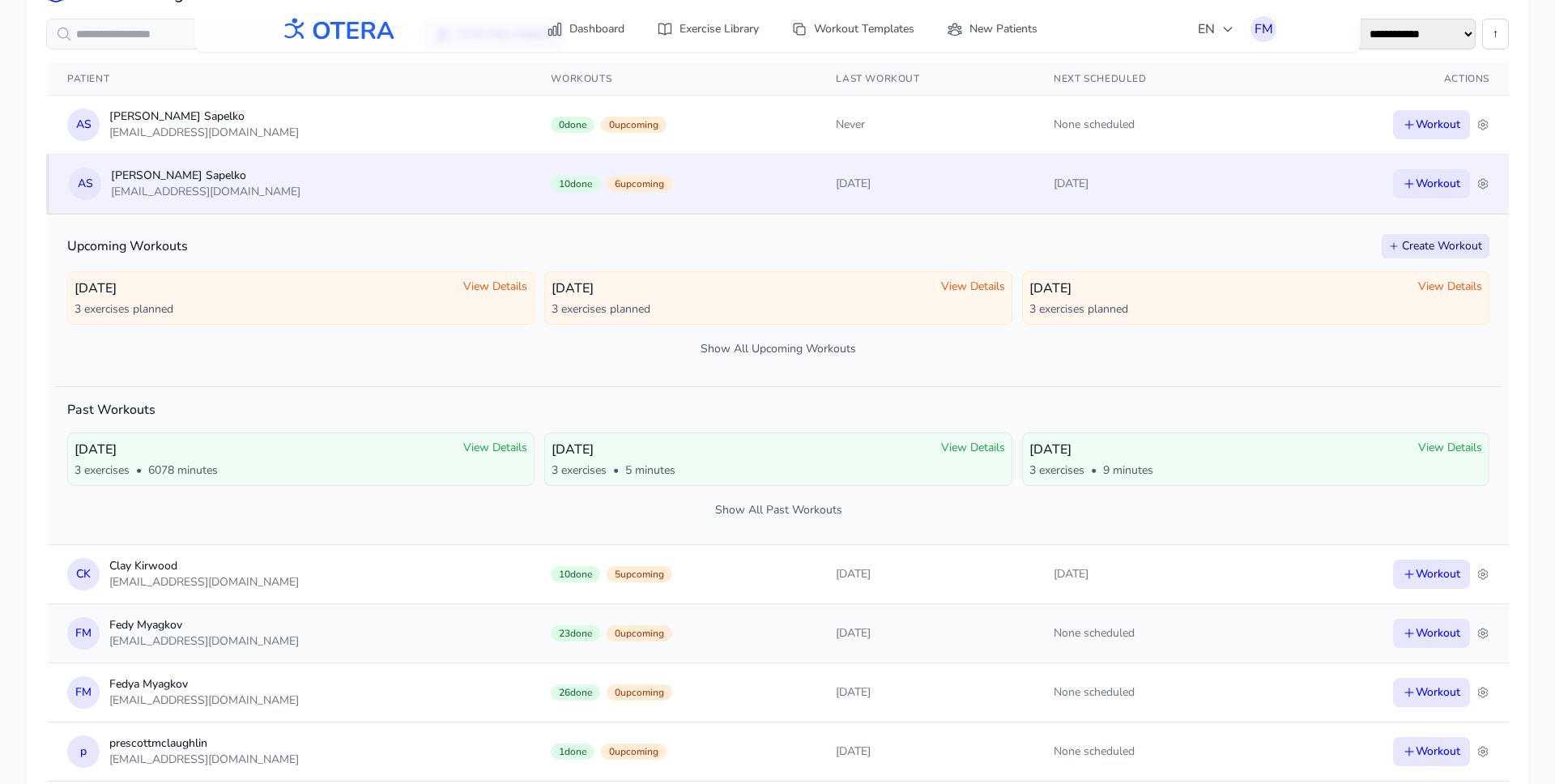
scroll to position [302, 0]
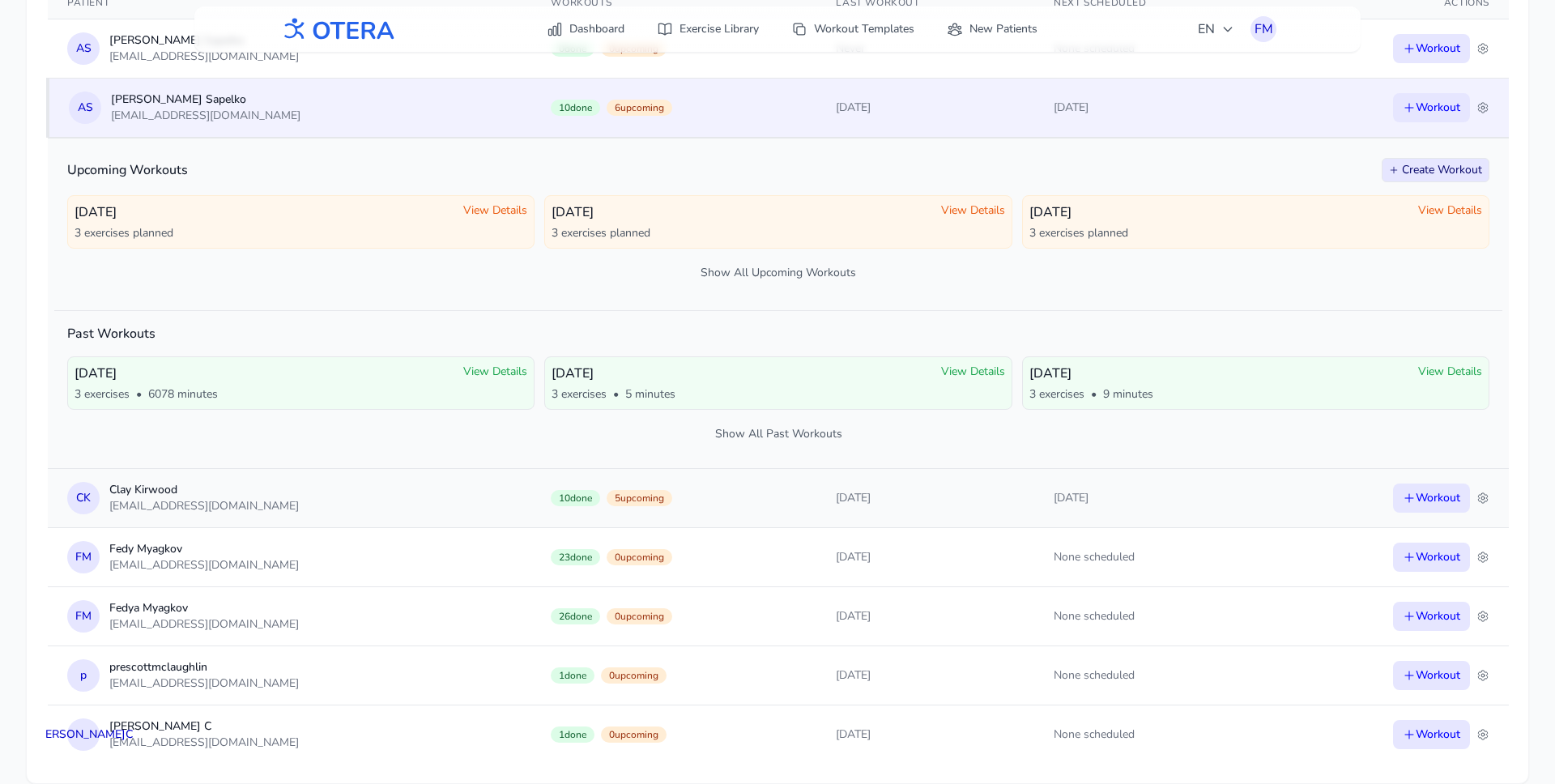
click at [728, 501] on div "10 done 5 upcoming" at bounding box center [673, 498] width 246 height 16
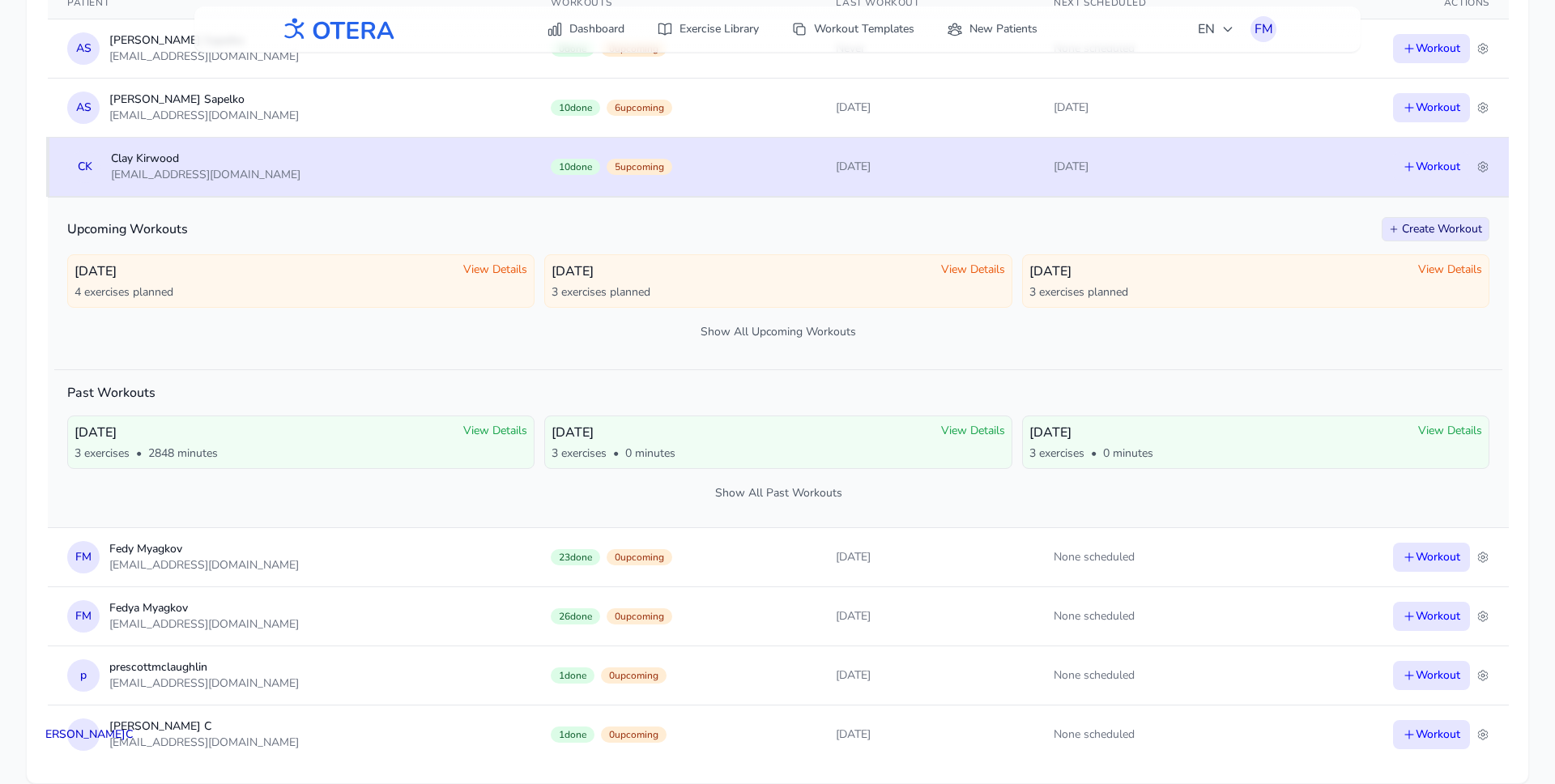
scroll to position [276, 0]
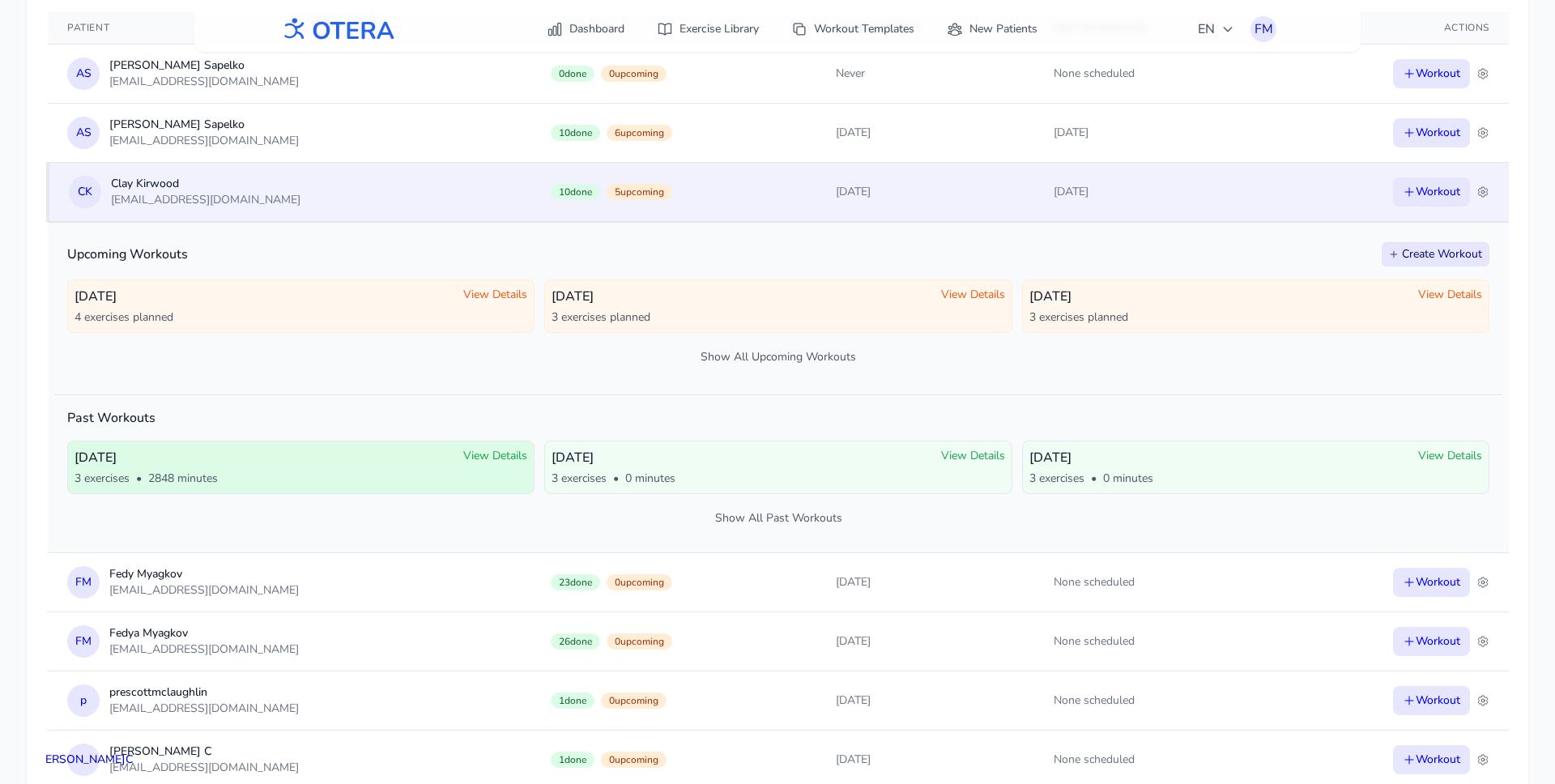
click at [481, 464] on div "[DATE] 3 exercises • 2848 minutes View Details" at bounding box center [301, 467] width 453 height 39
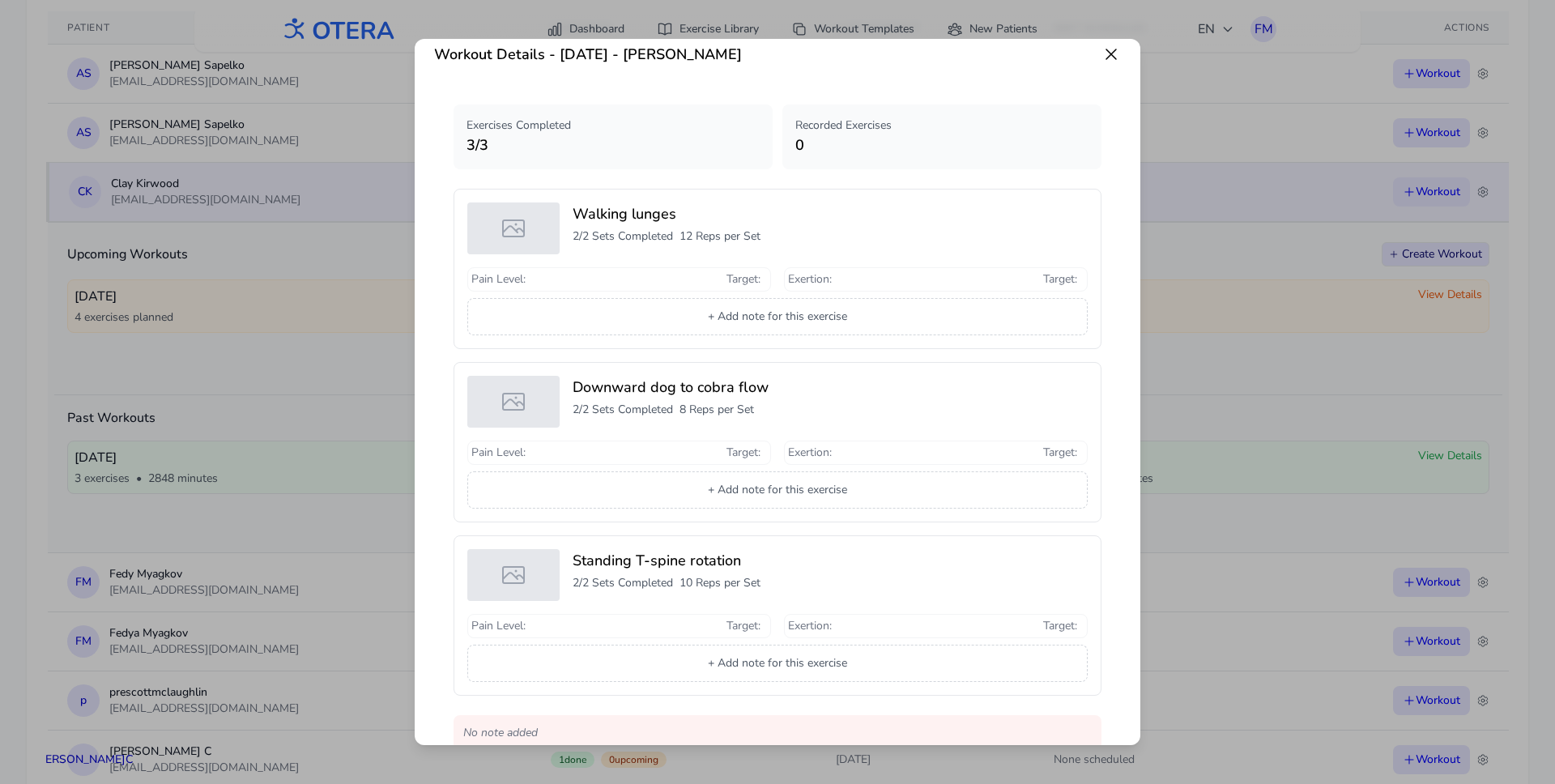
scroll to position [0, 0]
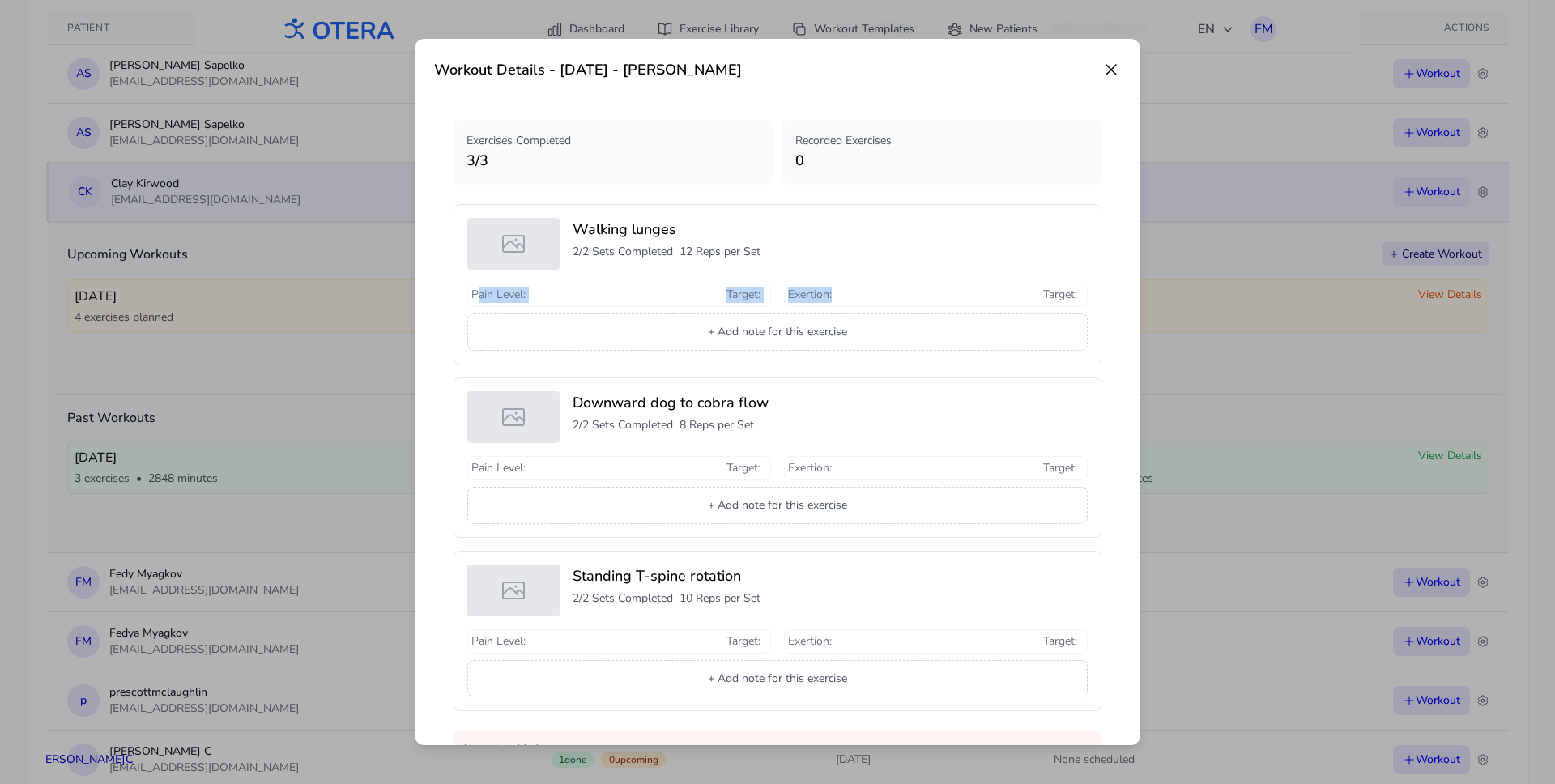
drag, startPoint x: 480, startPoint y: 297, endPoint x: 853, endPoint y: 288, distance: 373.1
click at [853, 288] on div "Pain Level : Target : Exertion : Target :" at bounding box center [778, 294] width 620 height 24
click at [859, 291] on div "Exertion : Target :" at bounding box center [935, 294] width 296 height 16
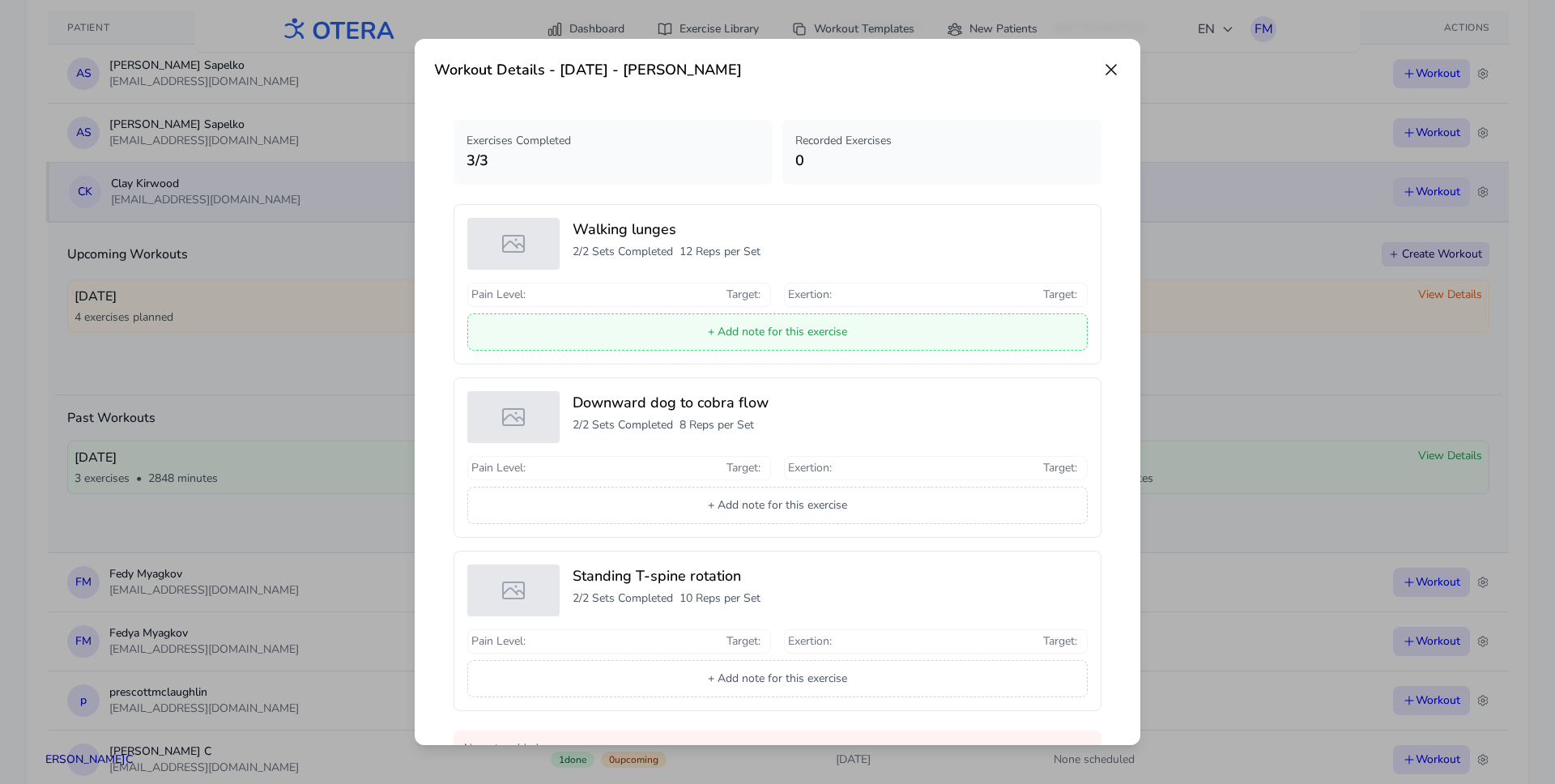
click at [775, 324] on button "+ Add note for this exercise" at bounding box center [778, 331] width 620 height 37
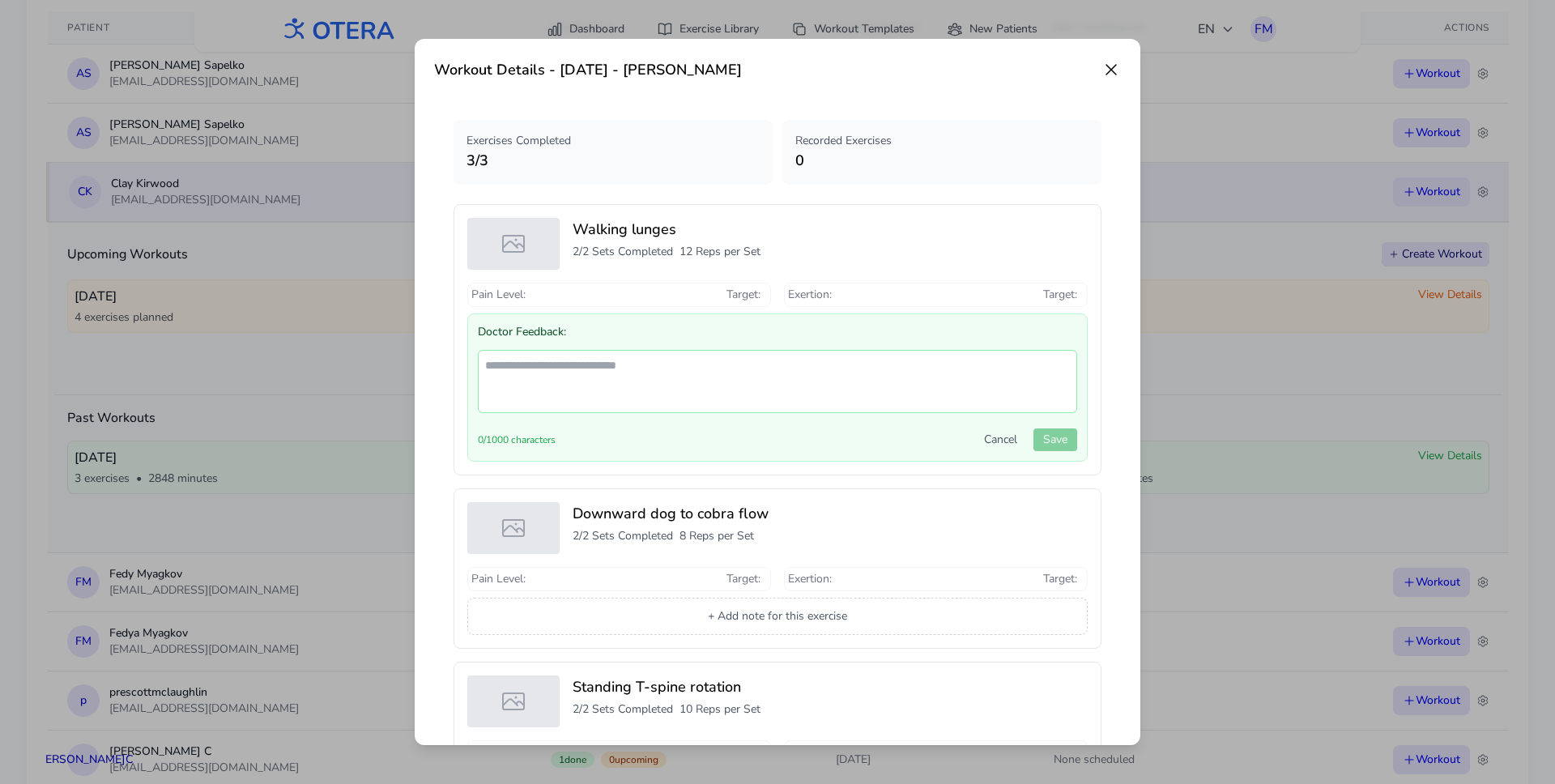
click at [1112, 66] on icon at bounding box center [1111, 70] width 19 height 19
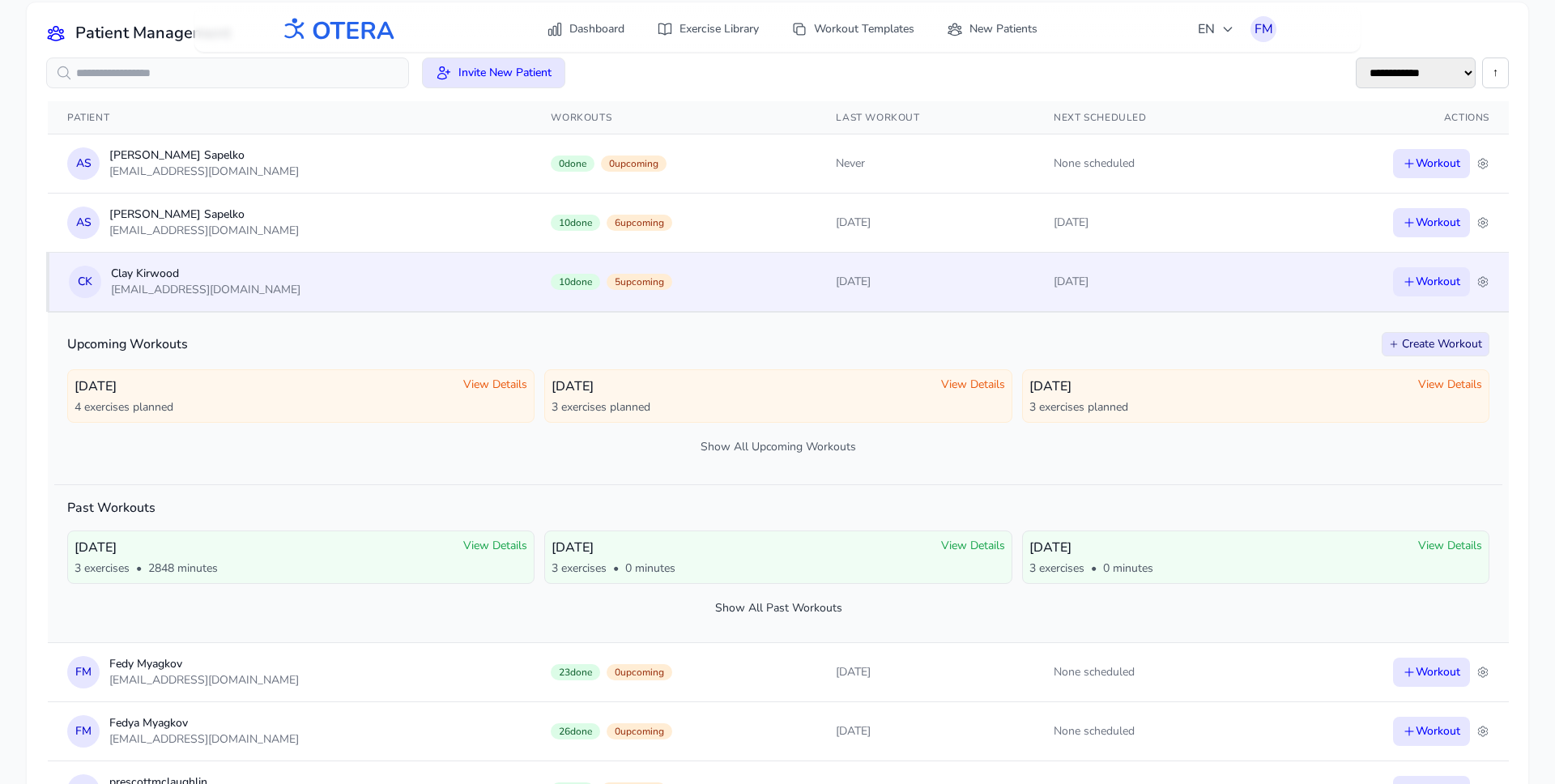
scroll to position [180, 0]
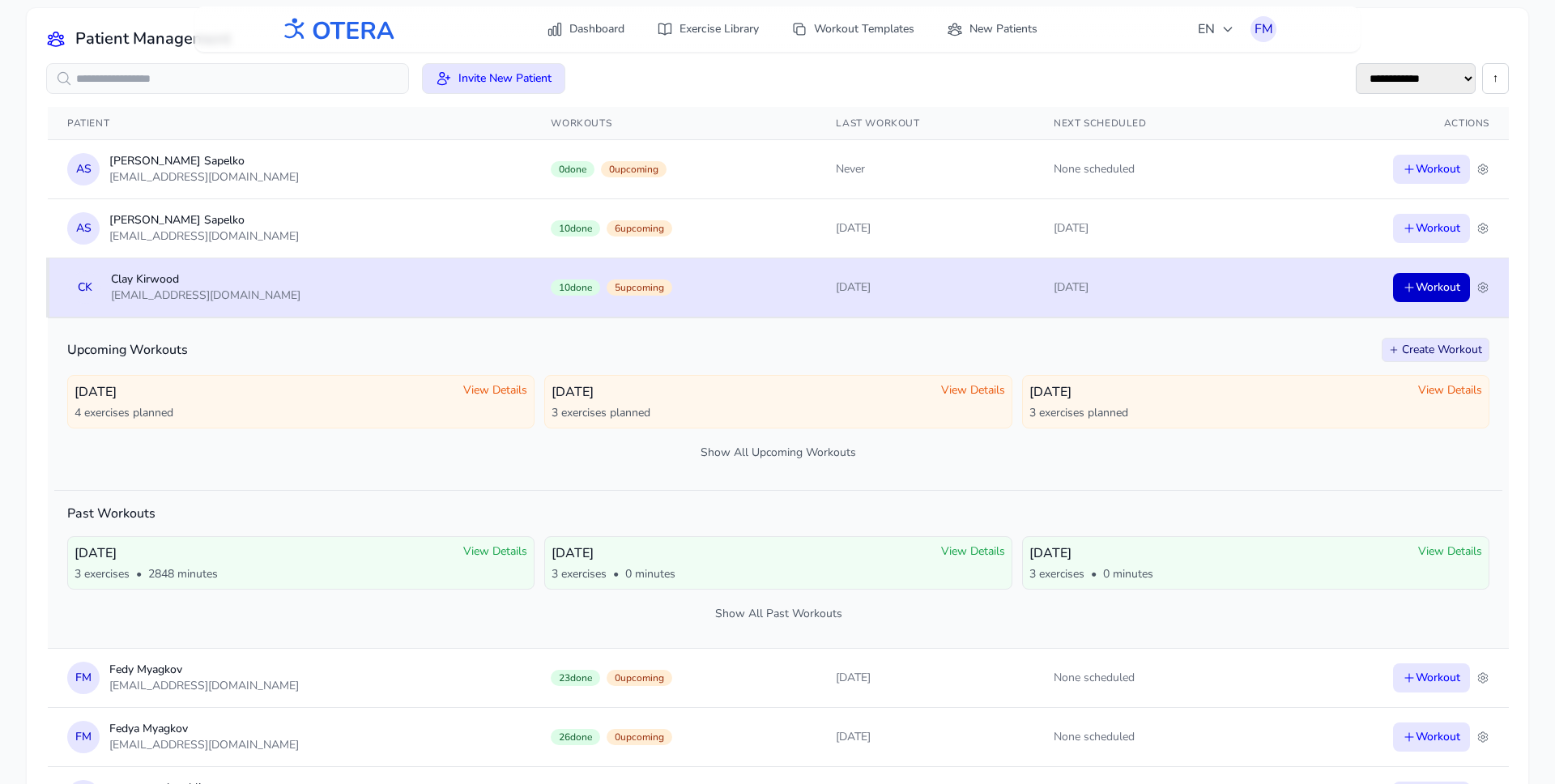
click at [1423, 286] on button "Workout" at bounding box center [1431, 287] width 77 height 29
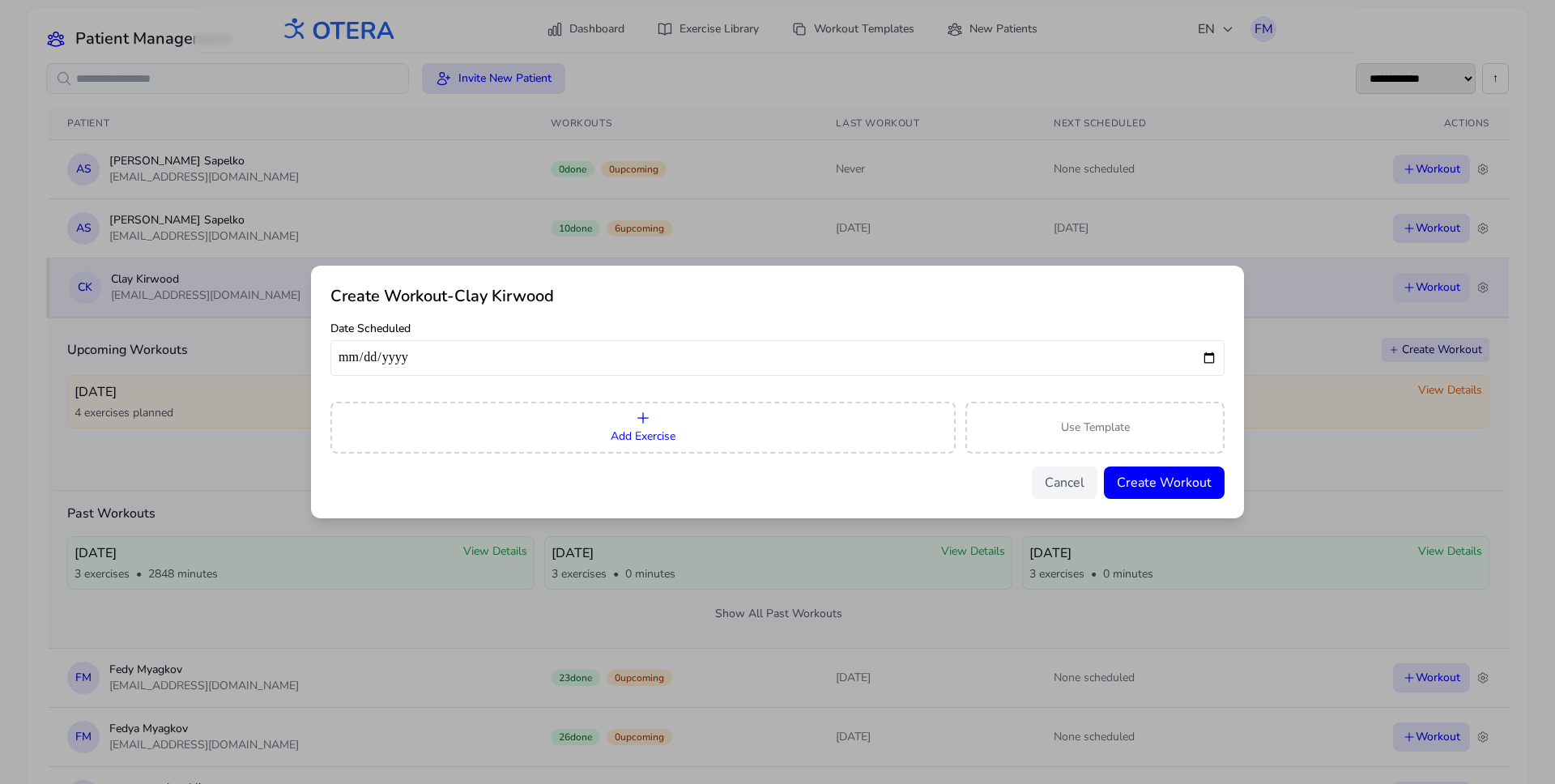
click at [653, 423] on button "Add Exercise" at bounding box center [642, 428] width 625 height 52
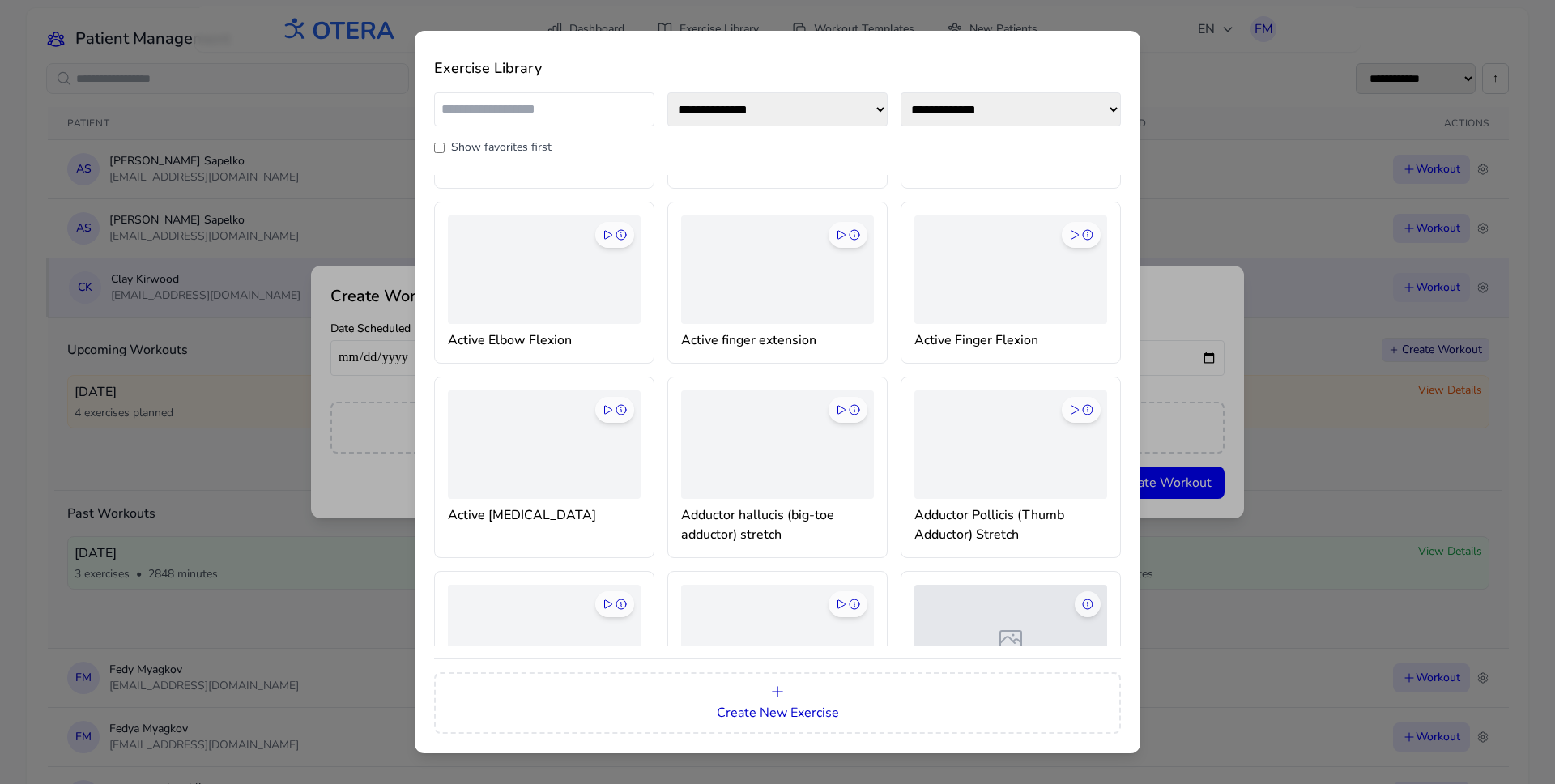
scroll to position [145, 0]
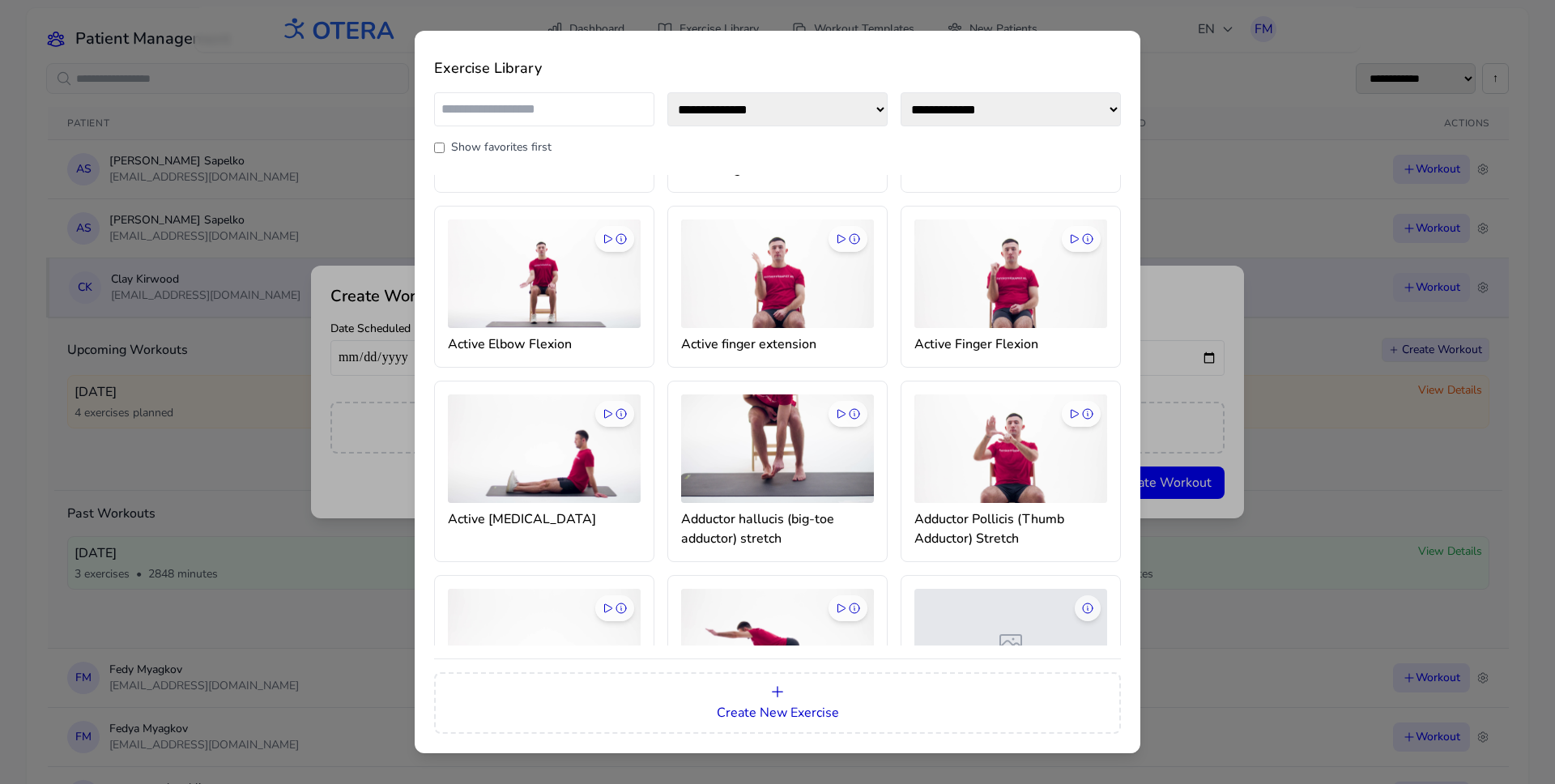
click at [525, 269] on img at bounding box center [544, 273] width 192 height 108
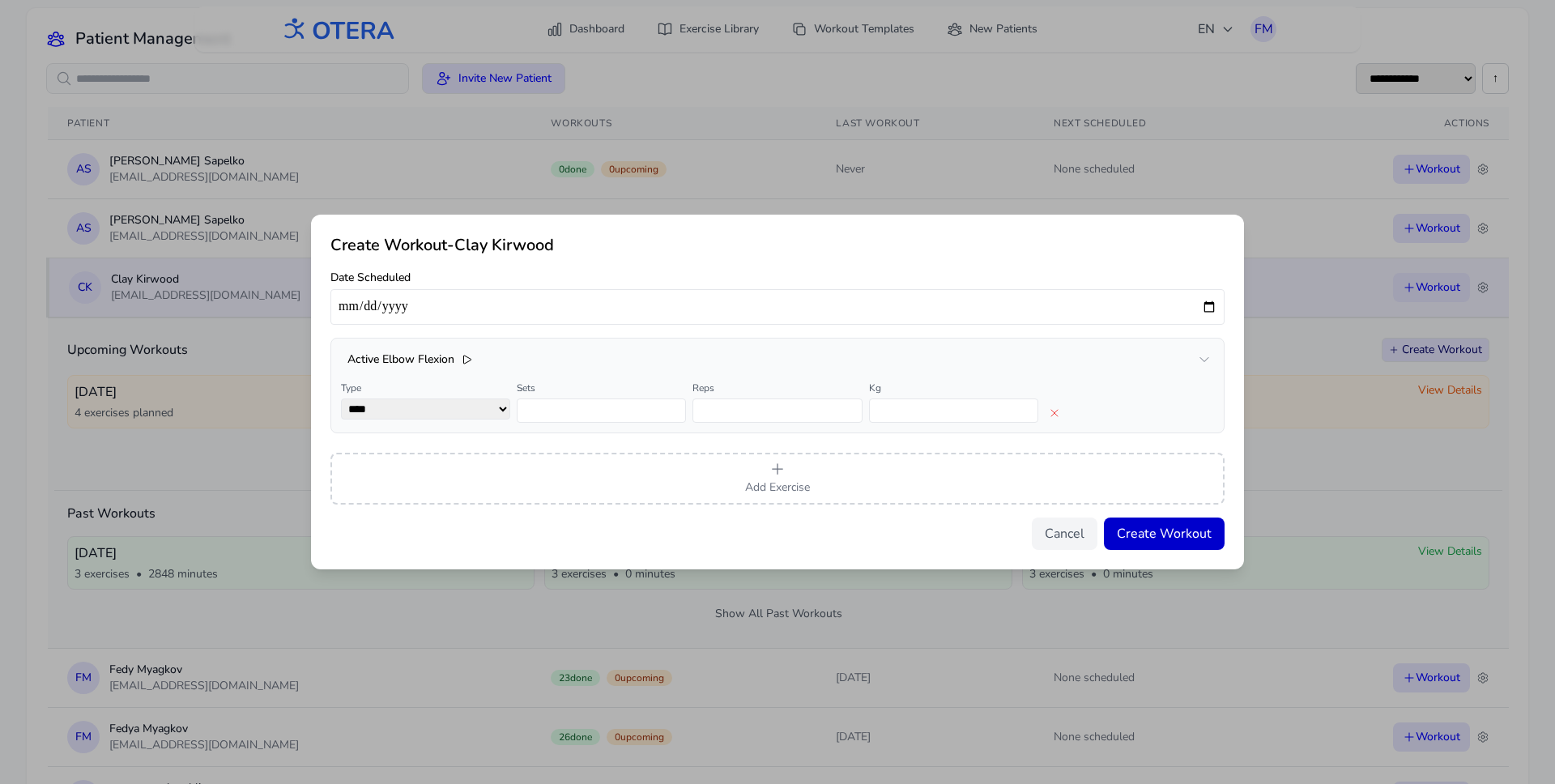
click at [1157, 540] on button "Create Workout" at bounding box center [1164, 533] width 121 height 33
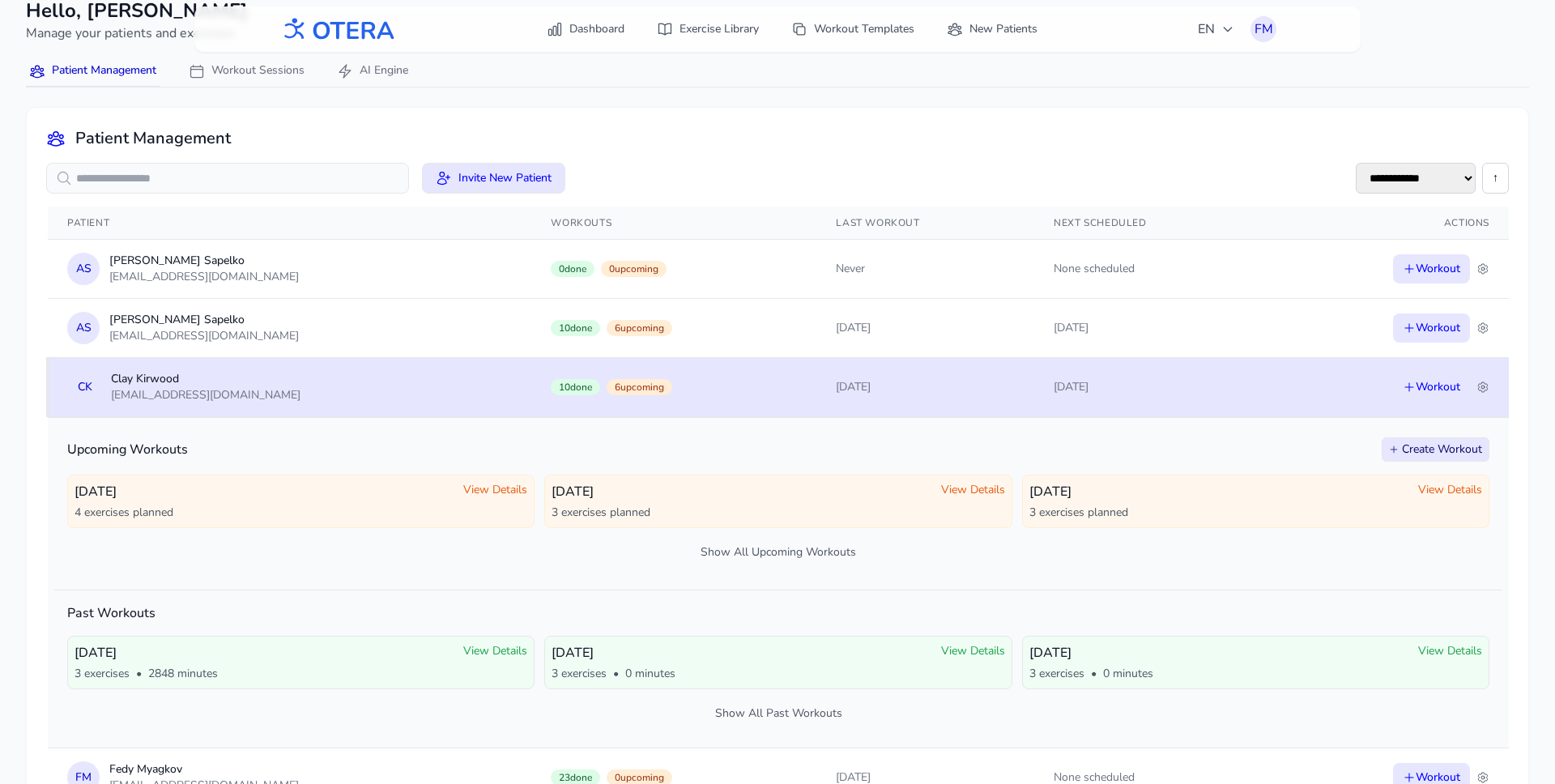
scroll to position [0, 0]
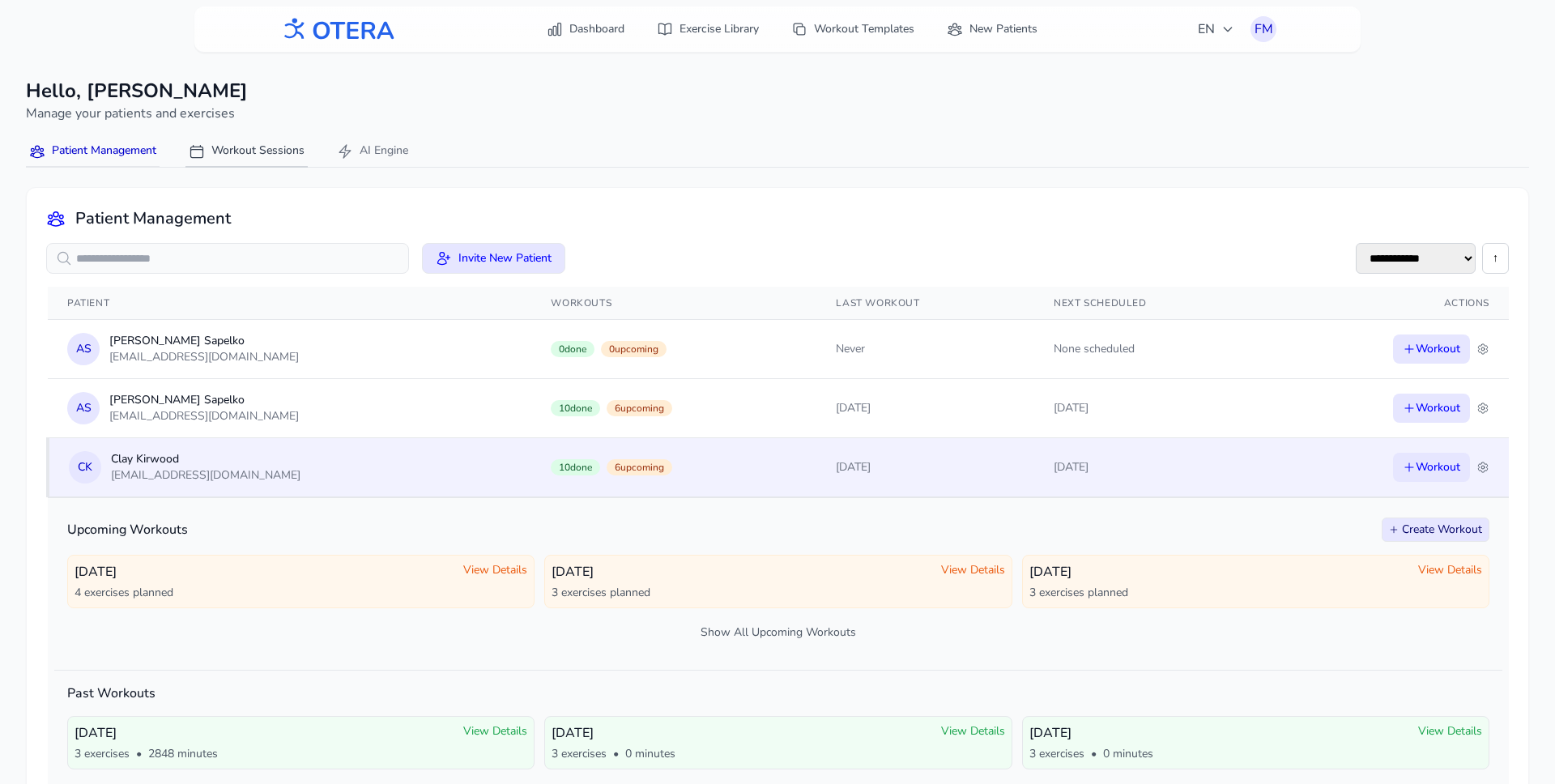
click at [270, 151] on button "Workout Sessions" at bounding box center [247, 151] width 123 height 32
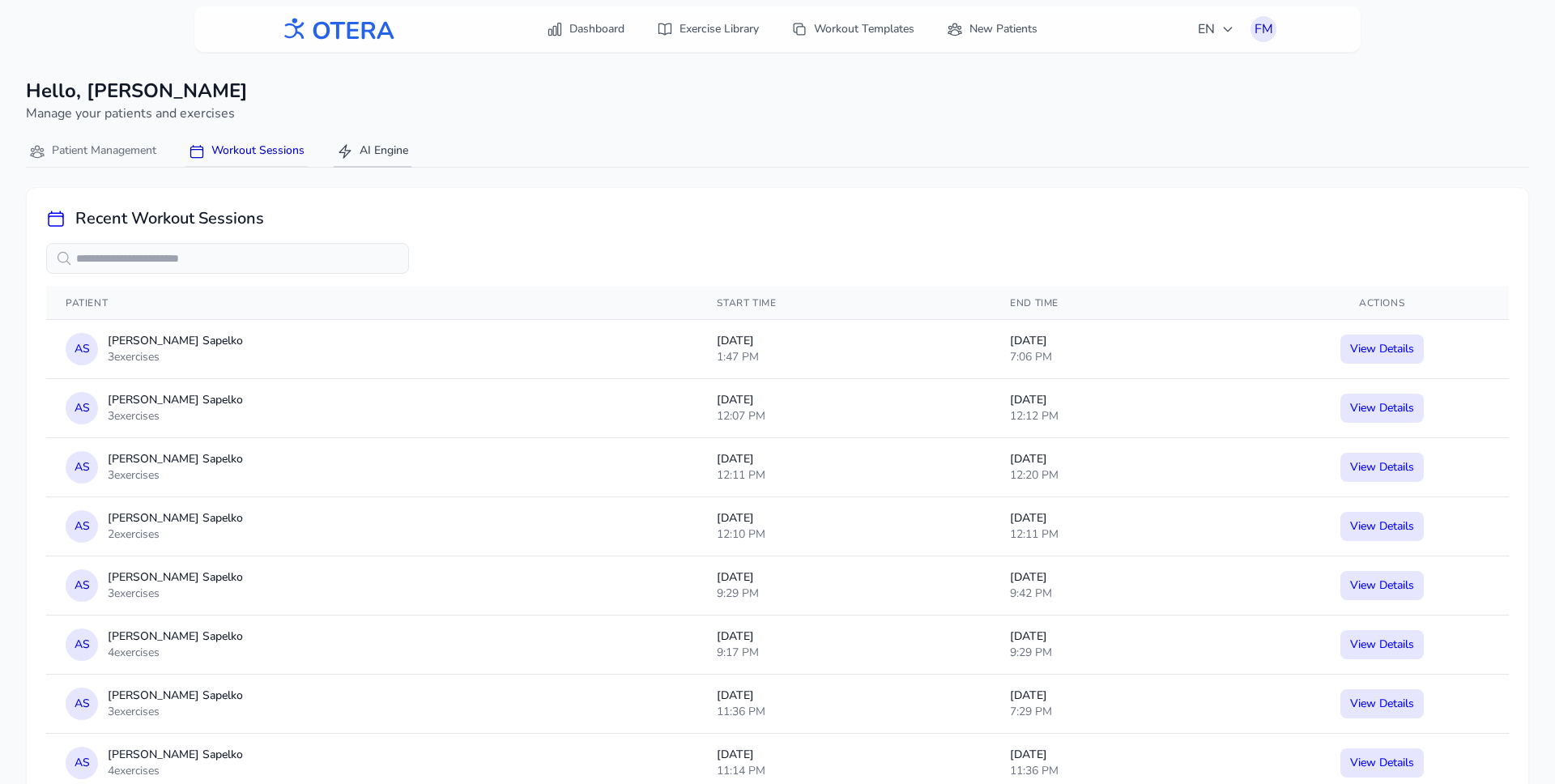
click at [374, 142] on button "AI Engine" at bounding box center [372, 151] width 78 height 32
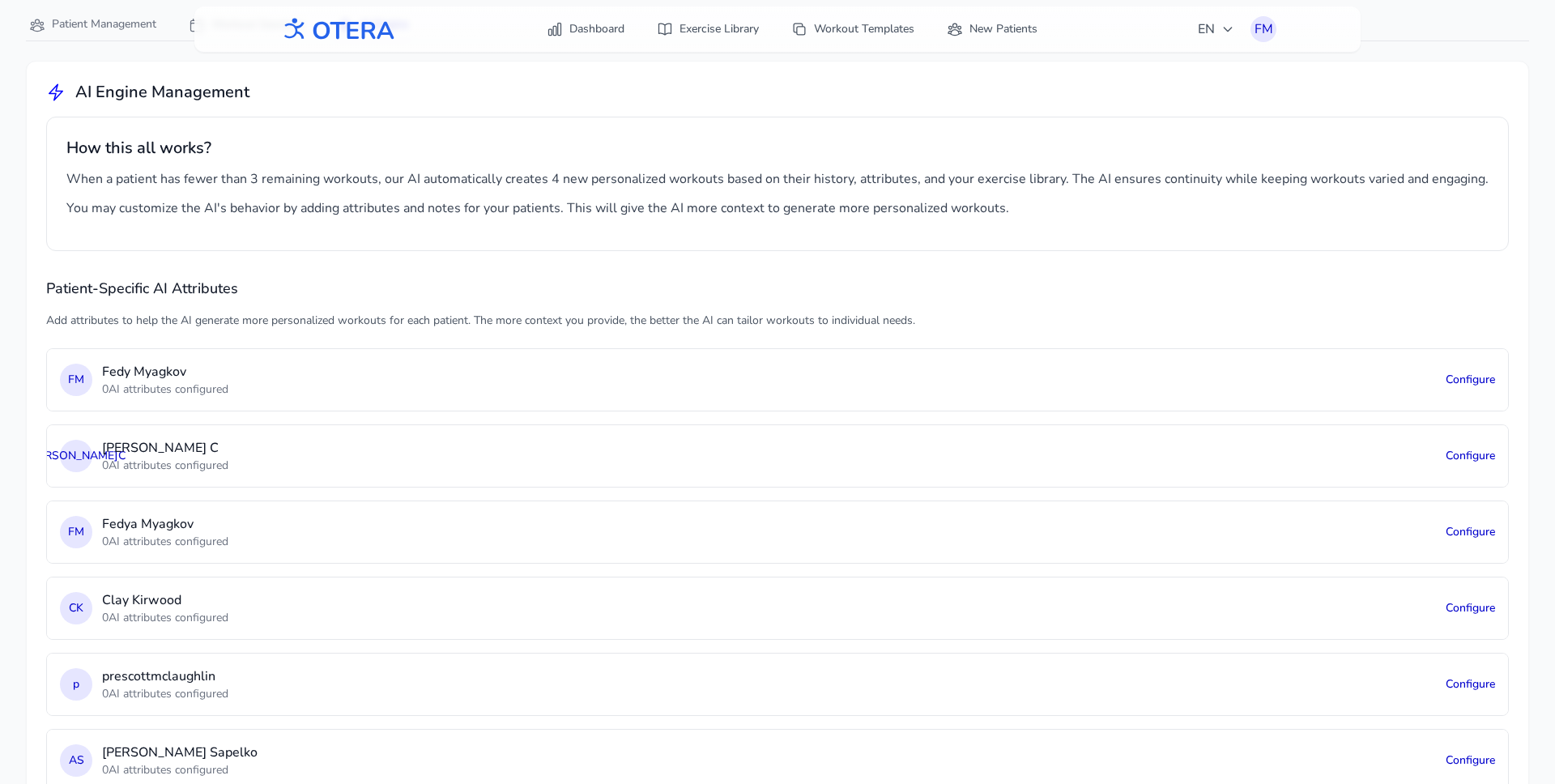
scroll to position [151, 0]
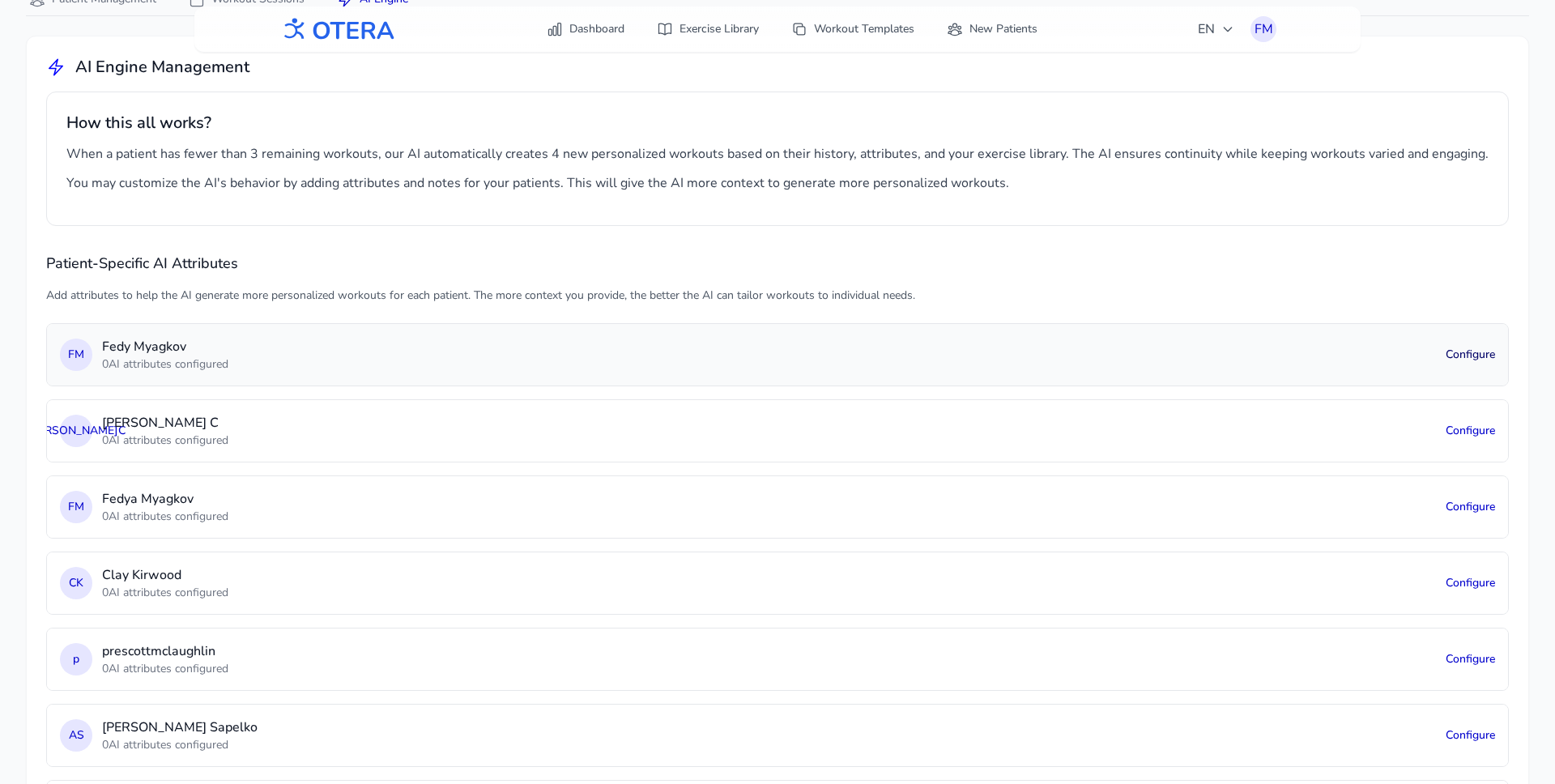
click at [1478, 357] on button "Configure" at bounding box center [1471, 354] width 50 height 16
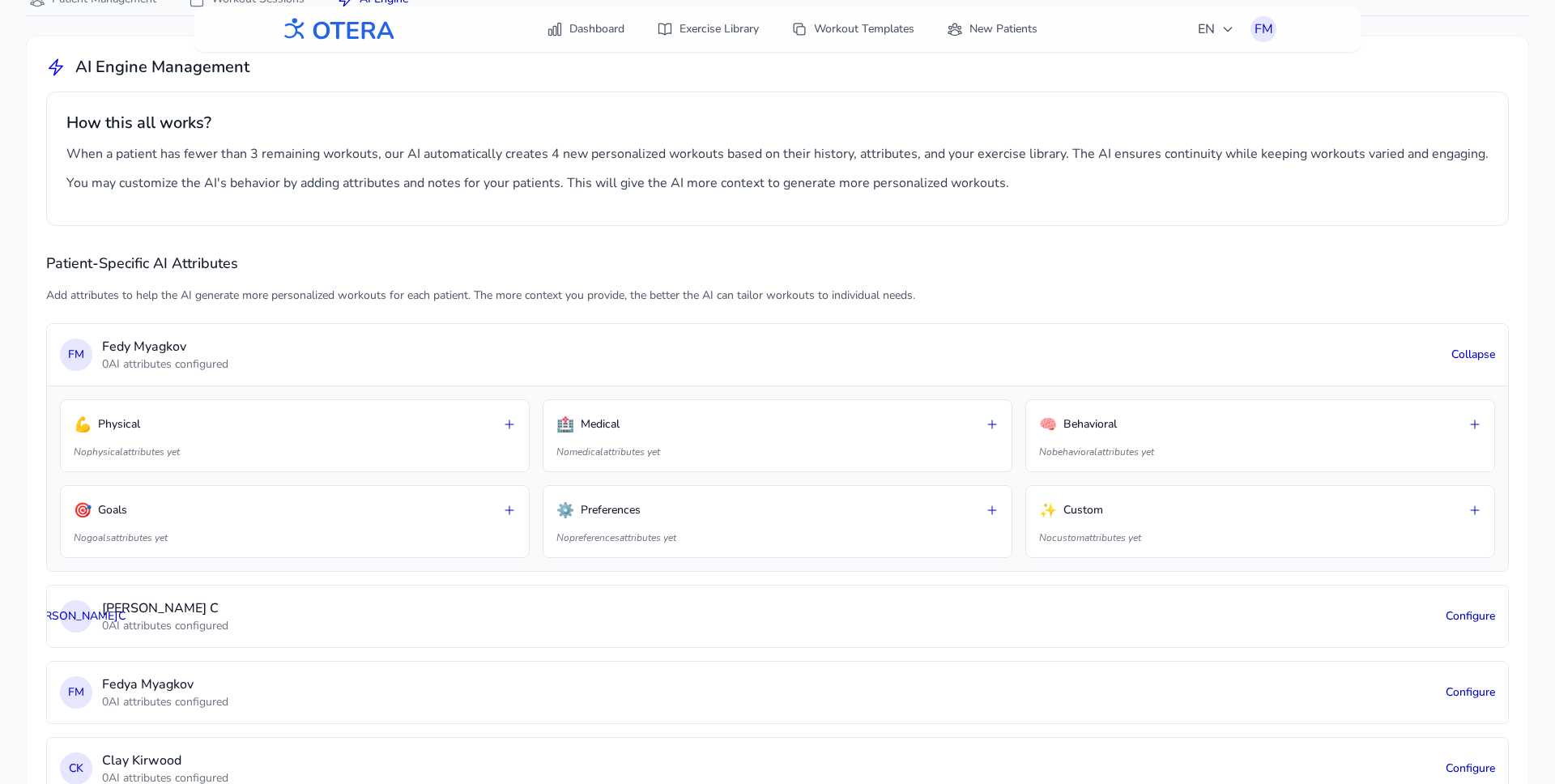
scroll to position [149, 0]
click at [511, 424] on icon at bounding box center [509, 426] width 13 height 13
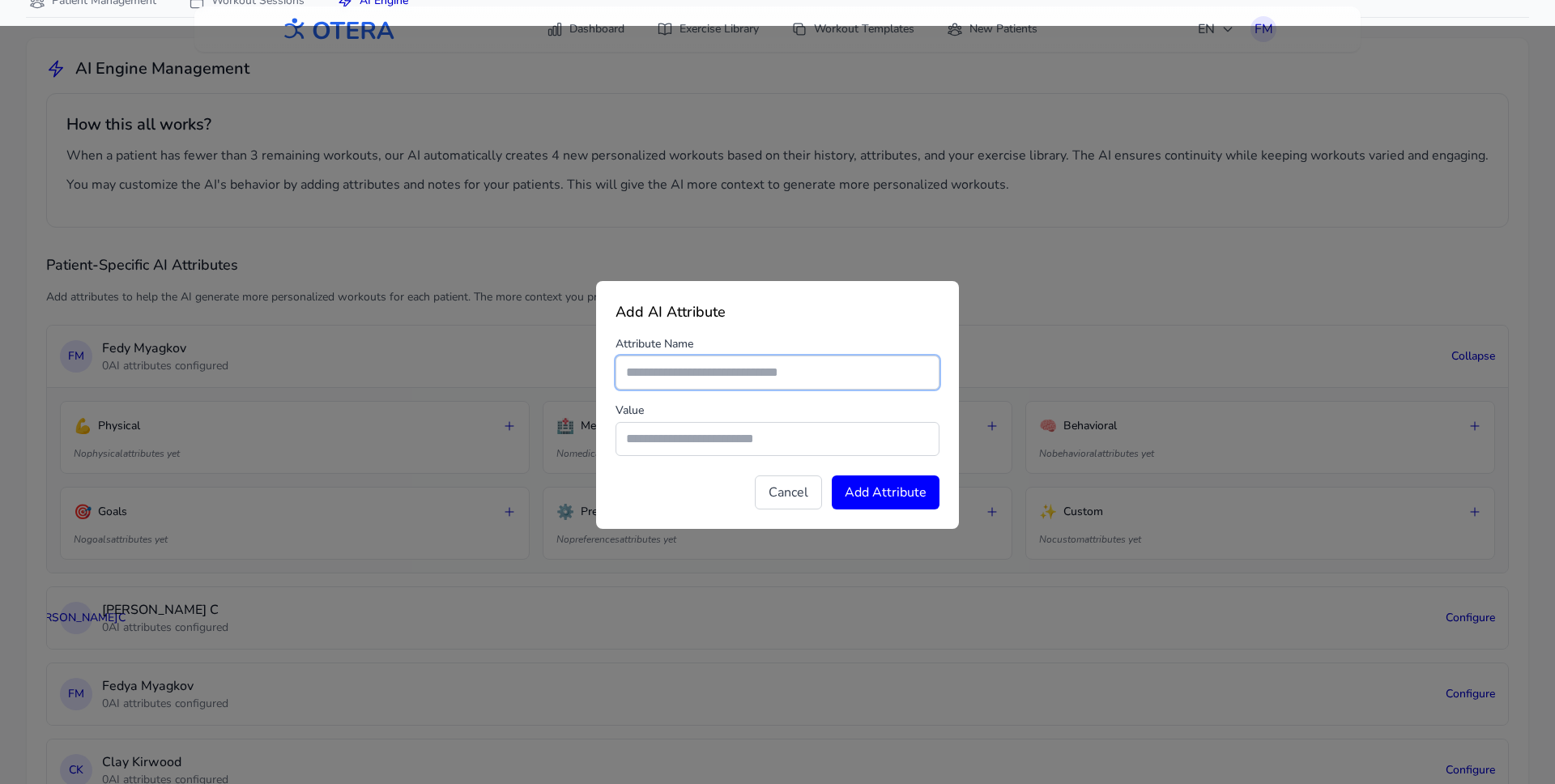
click at [654, 373] on input "text" at bounding box center [778, 372] width 324 height 34
type input "**********"
drag, startPoint x: 708, startPoint y: 365, endPoint x: 596, endPoint y: 366, distance: 112.0
click at [597, 366] on div "**********" at bounding box center [778, 404] width 363 height 248
type input "****"
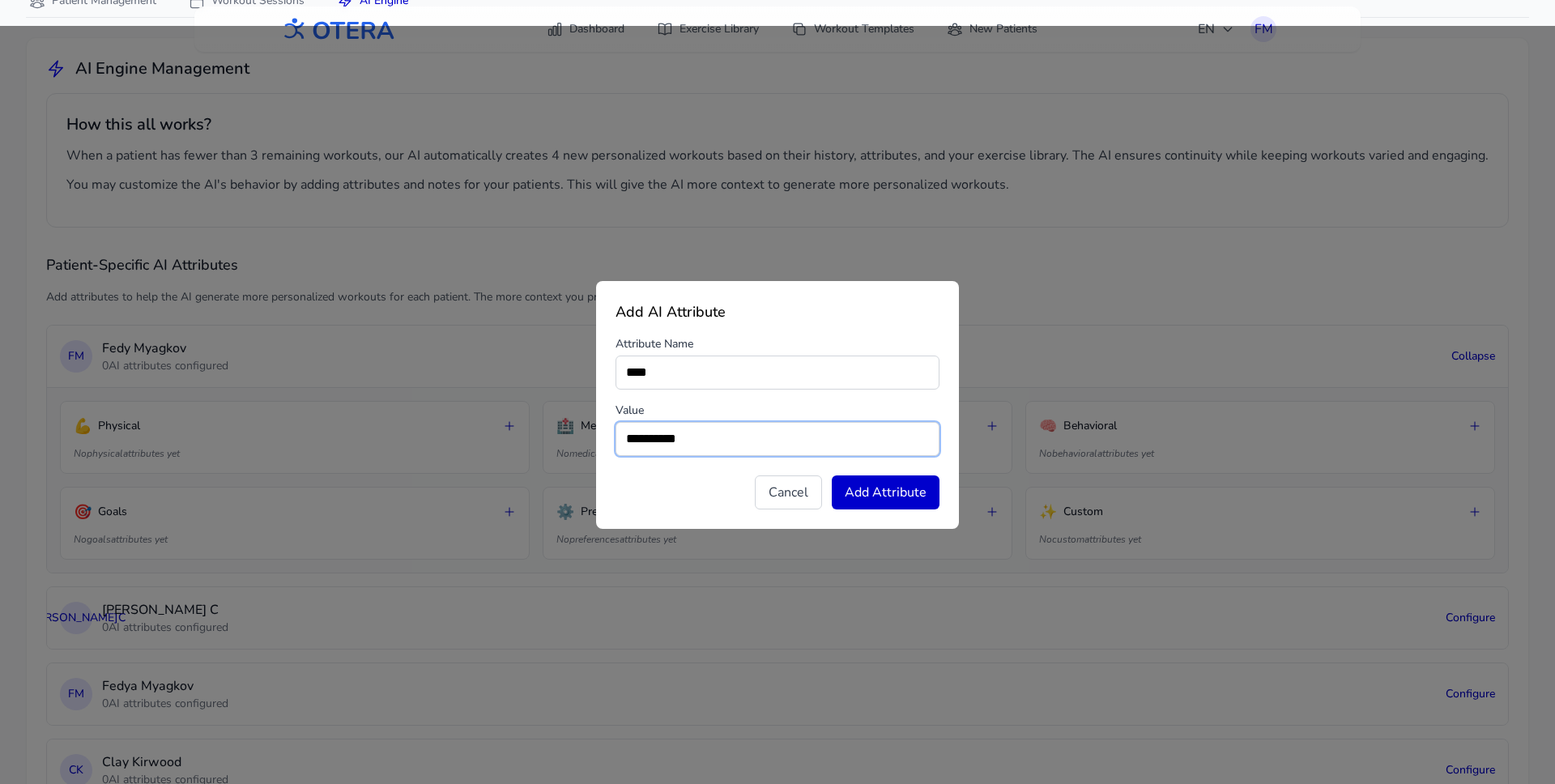
type input "**********"
click at [916, 486] on button "Add Attribute" at bounding box center [886, 492] width 107 height 34
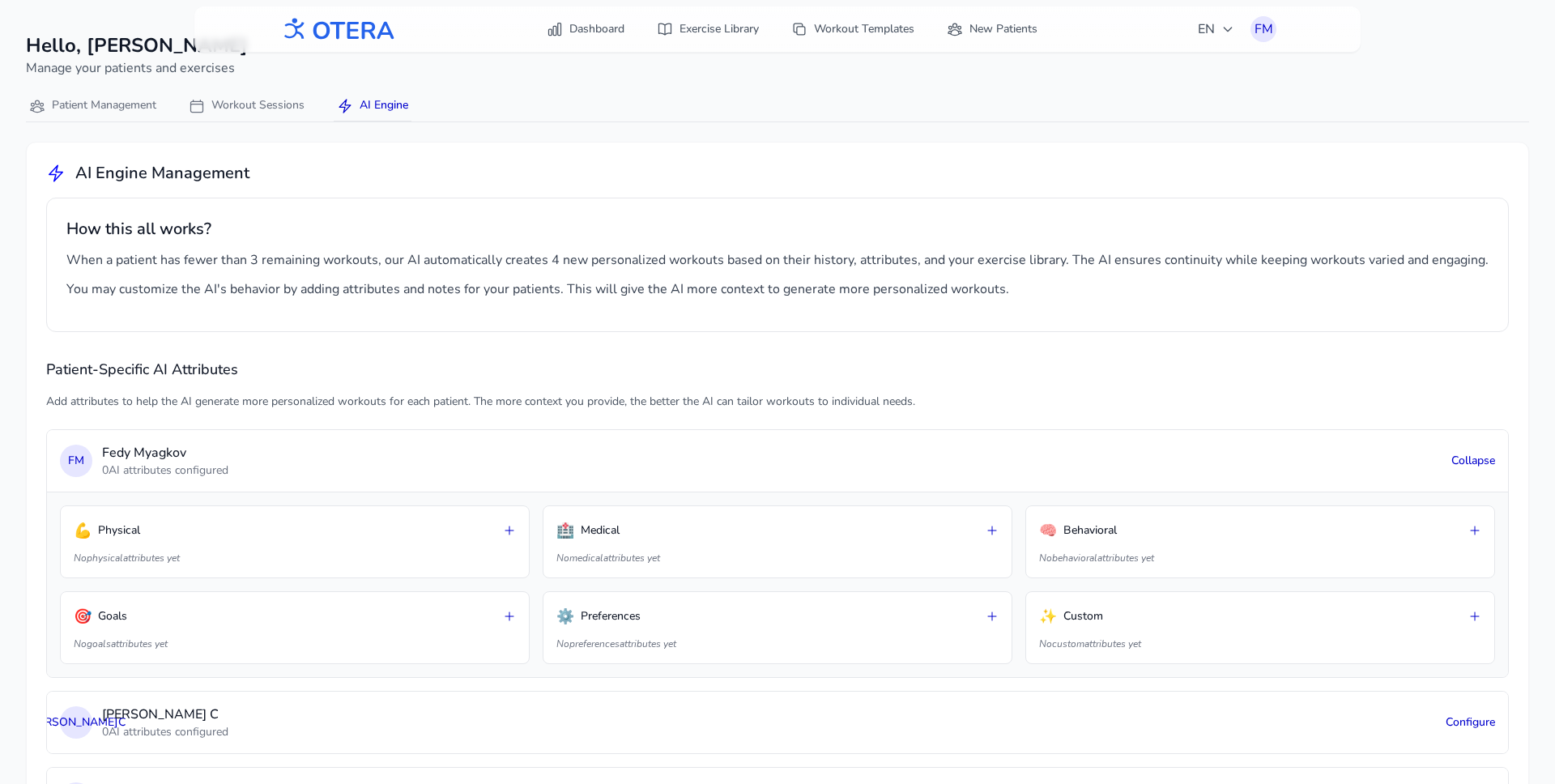
scroll to position [0, 0]
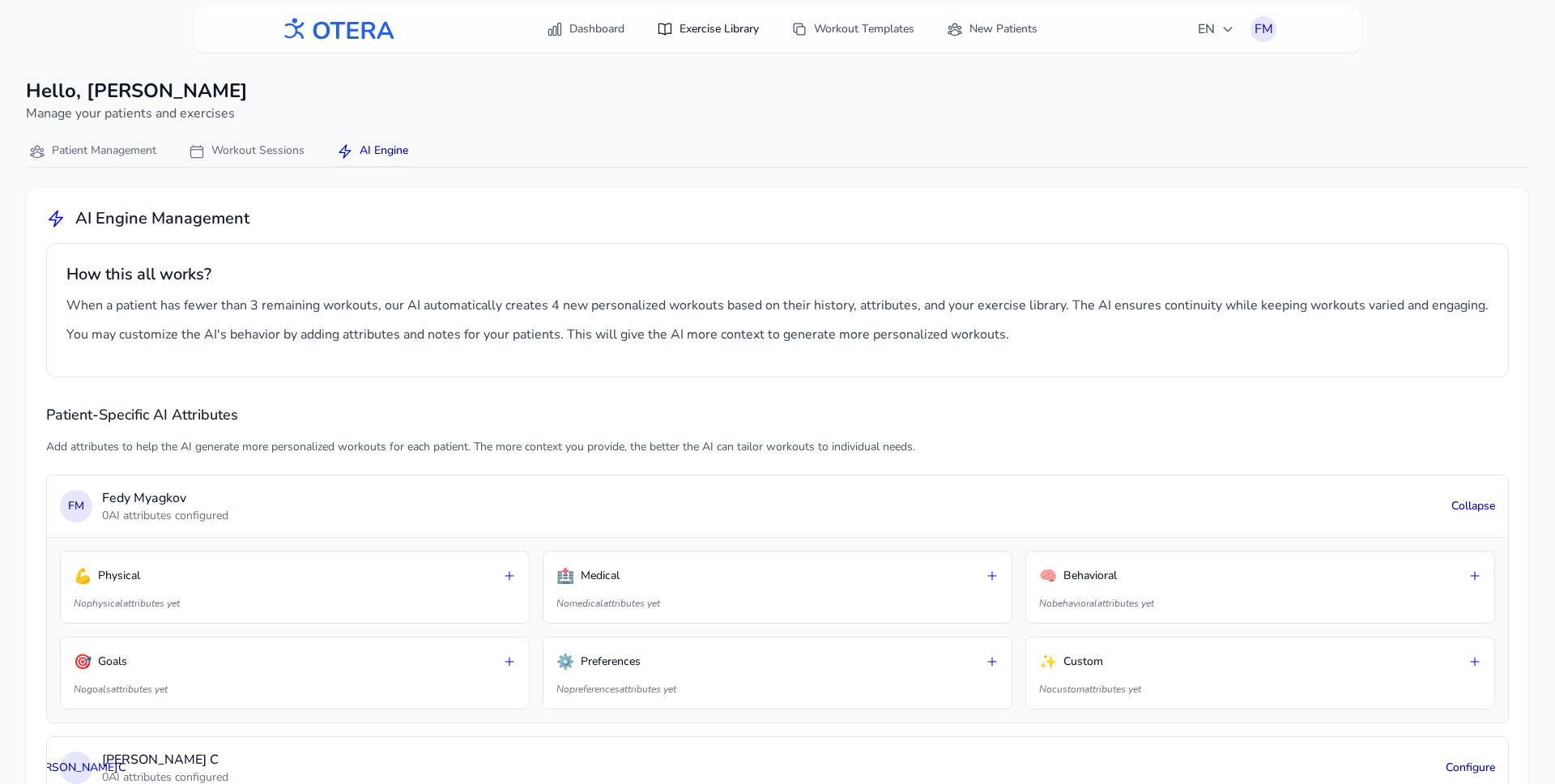
click at [711, 30] on link "Exercise Library" at bounding box center [708, 29] width 122 height 29
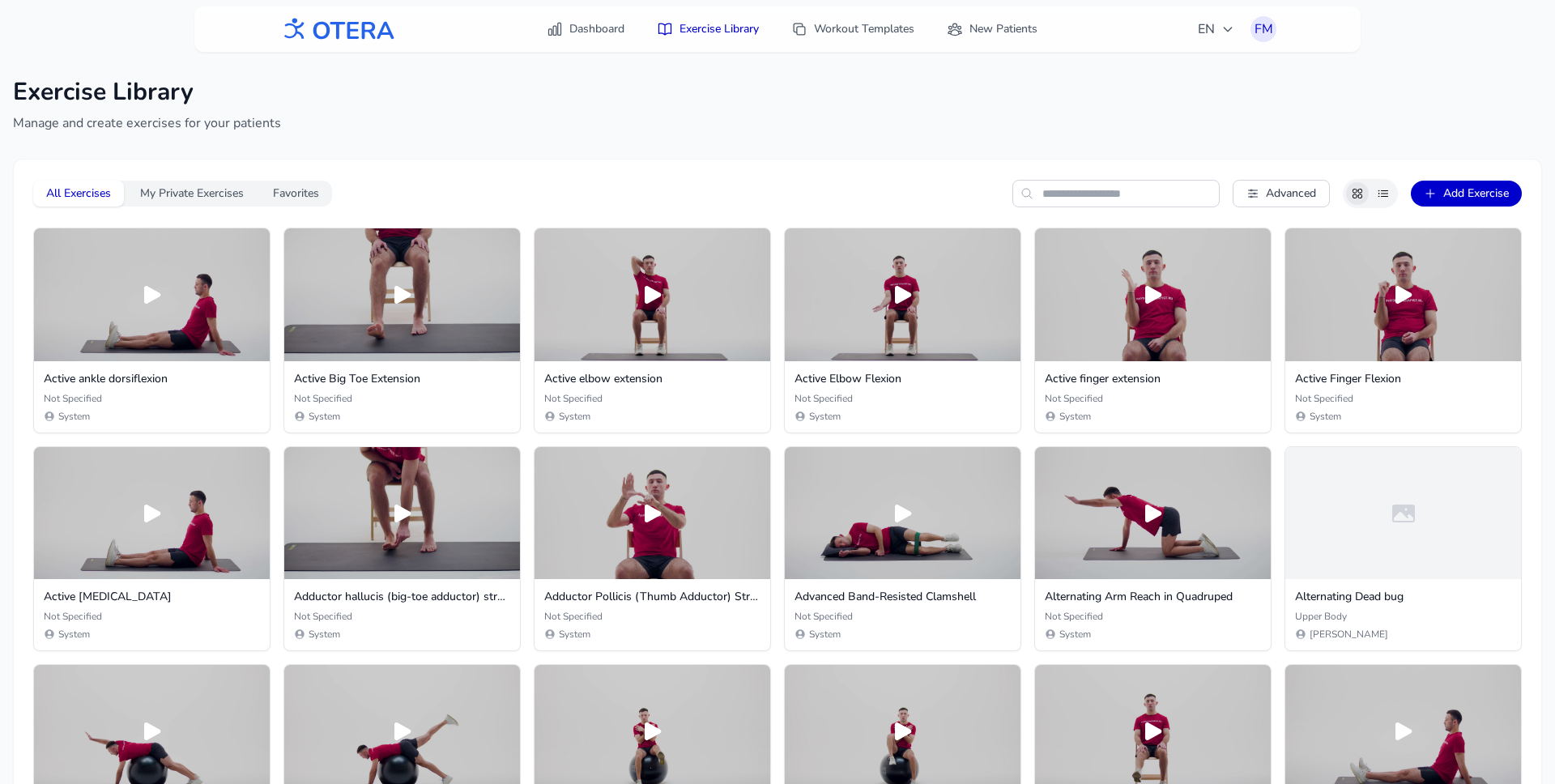
click at [1452, 195] on button "Add Exercise" at bounding box center [1466, 193] width 111 height 26
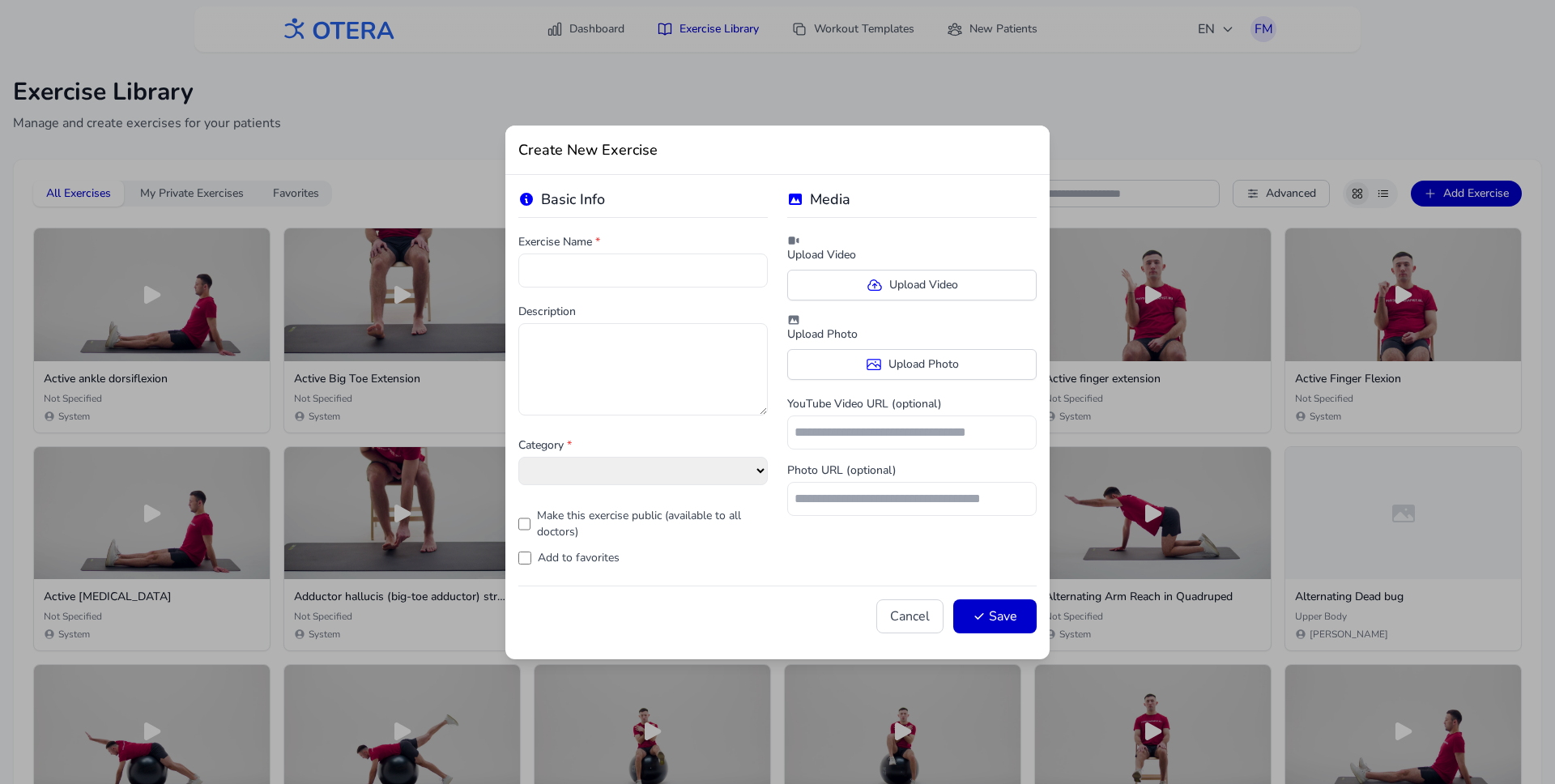
select select "**********"
click at [902, 614] on button "Cancel" at bounding box center [910, 616] width 67 height 34
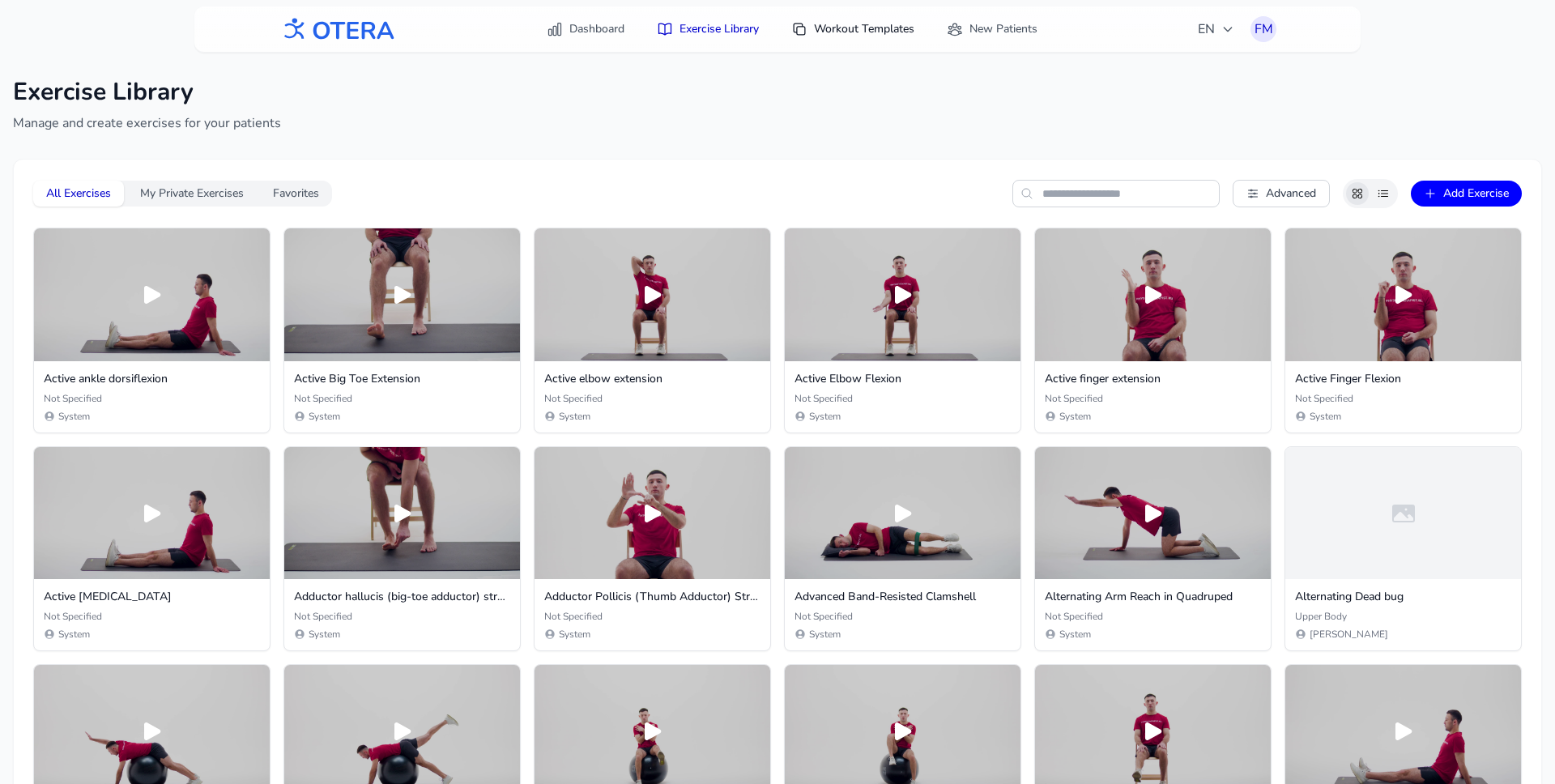
click at [861, 36] on link "Workout Templates" at bounding box center [852, 29] width 143 height 29
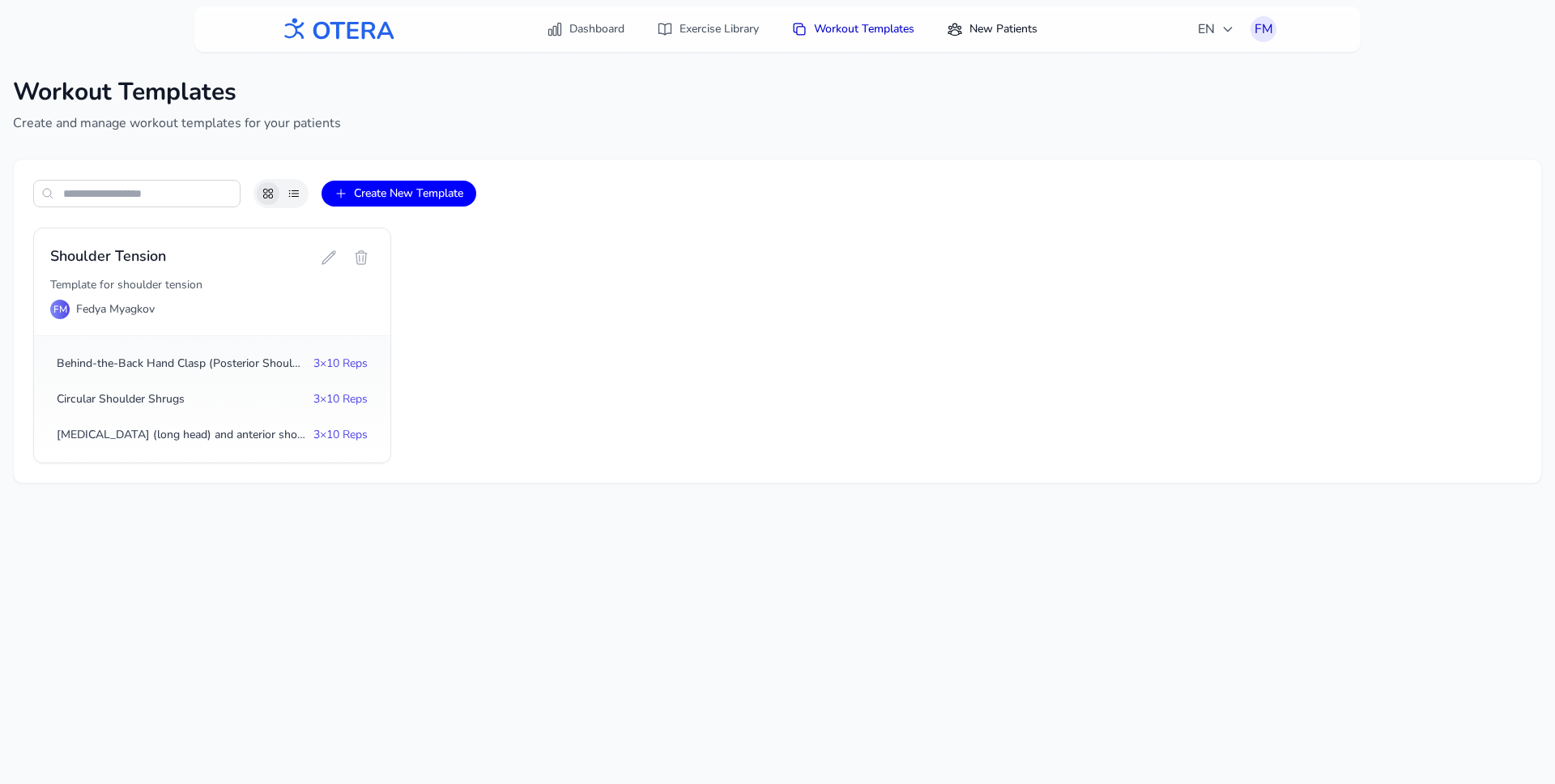
click at [1004, 28] on link "New Patients" at bounding box center [992, 29] width 110 height 29
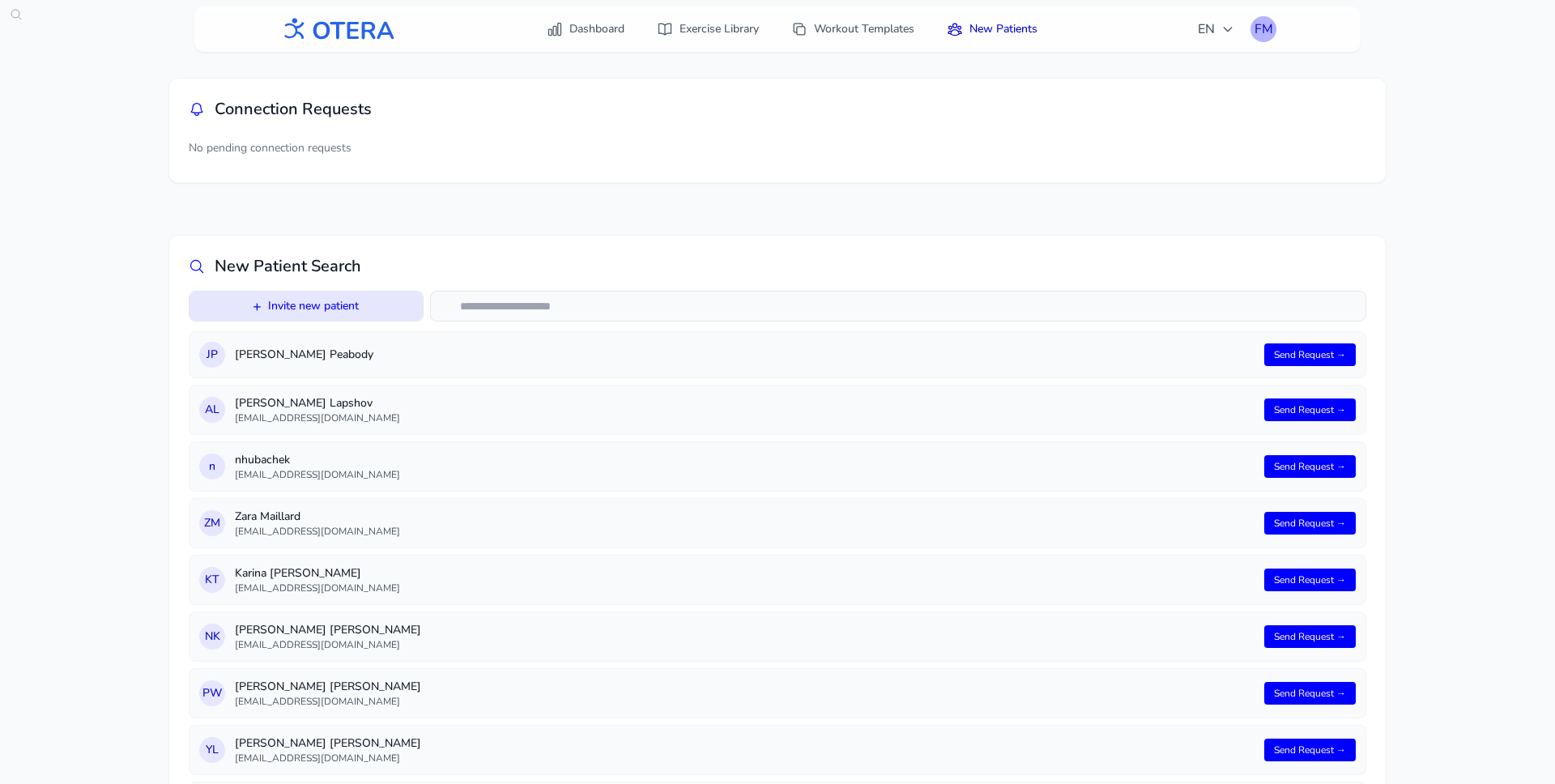
click at [1260, 29] on div "FM" at bounding box center [1263, 29] width 26 height 26
click at [1179, 89] on link "Logout" at bounding box center [1185, 96] width 181 height 29
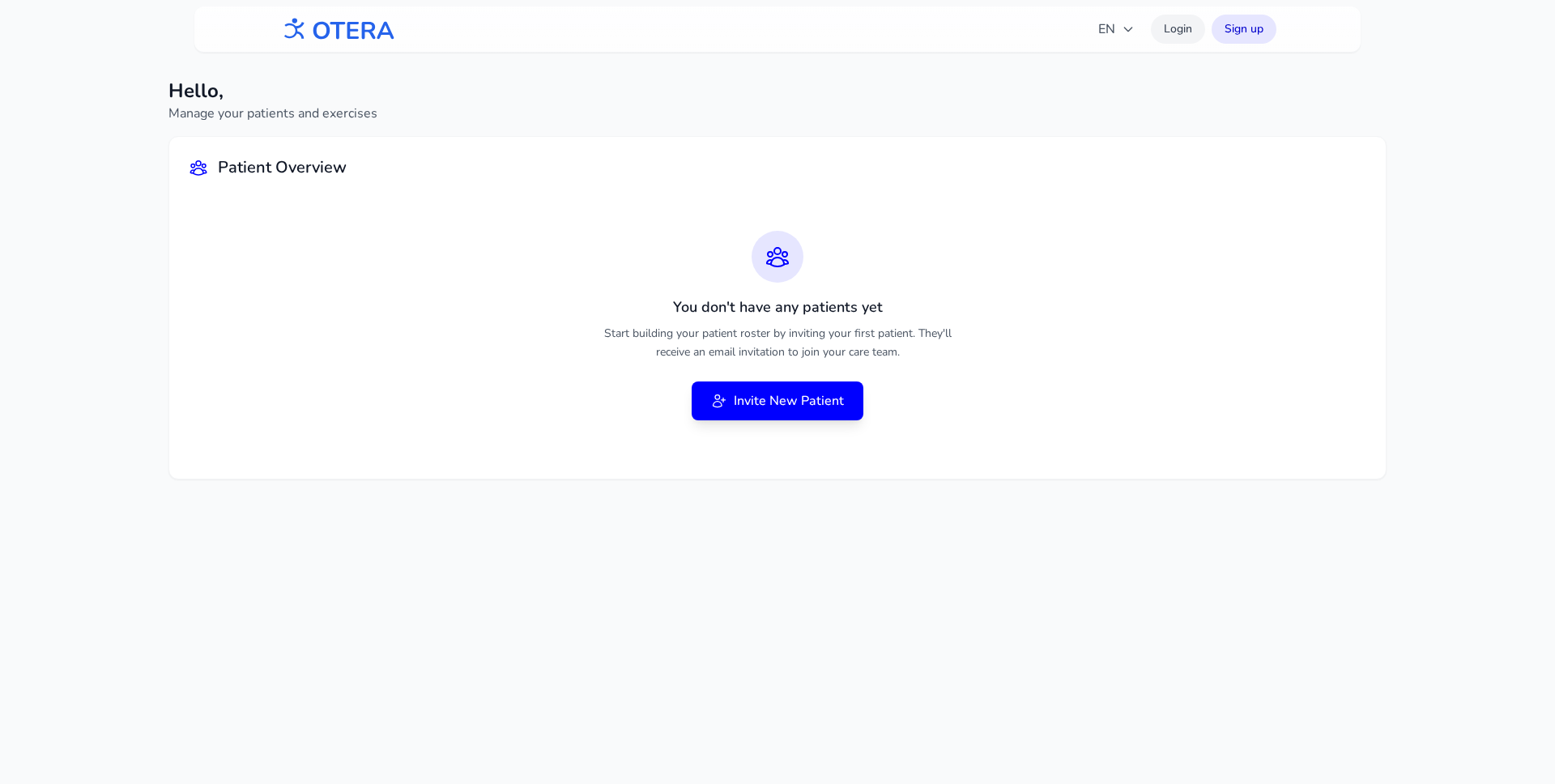
click at [1179, 27] on link "Login" at bounding box center [1178, 29] width 55 height 29
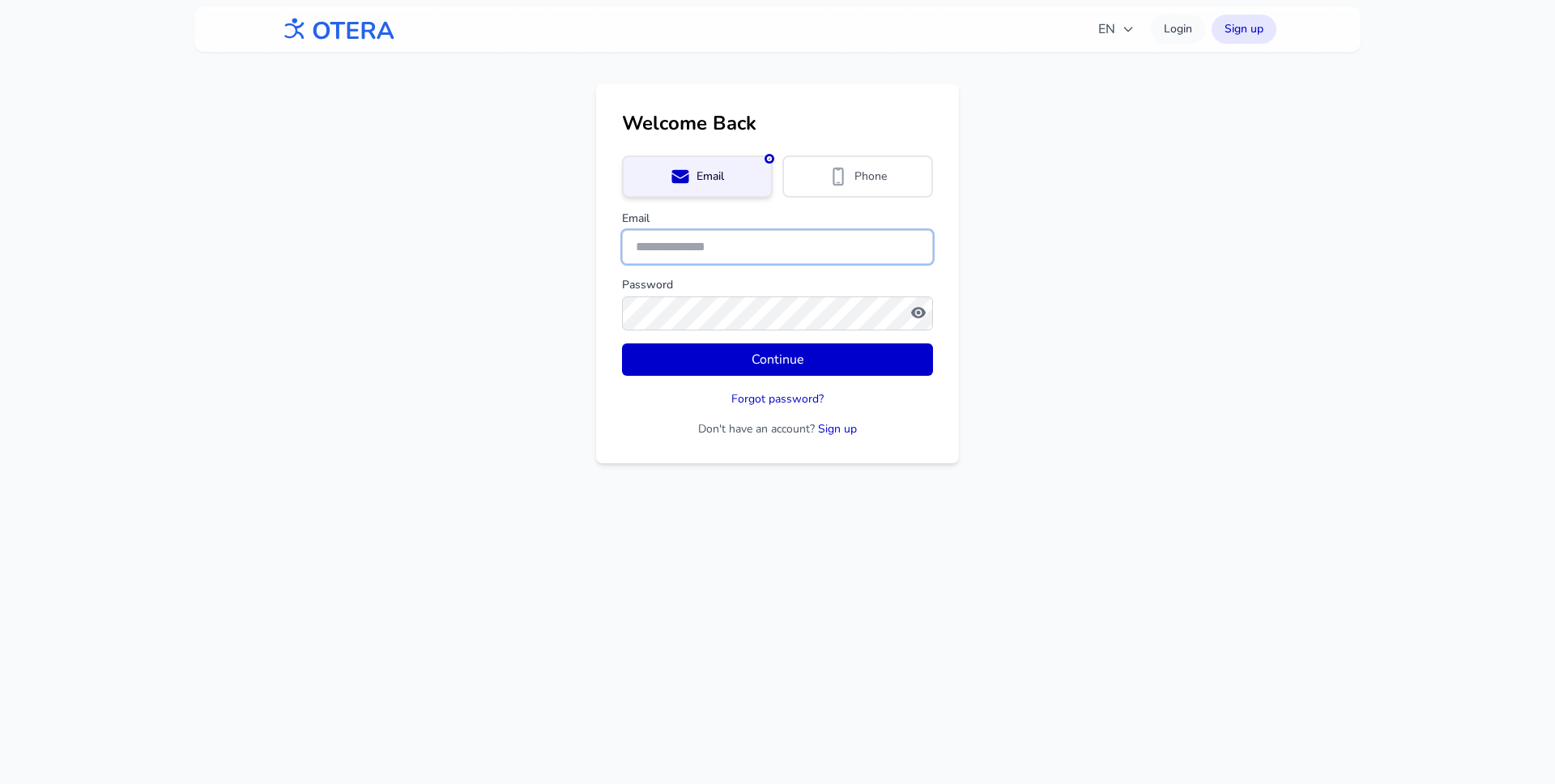
type input "**********"
drag, startPoint x: 743, startPoint y: 244, endPoint x: 581, endPoint y: 244, distance: 162.0
click at [581, 244] on main "**********" at bounding box center [778, 274] width 1555 height 379
type input "**********"
click at [622, 344] on button "Continue" at bounding box center [778, 360] width 311 height 33
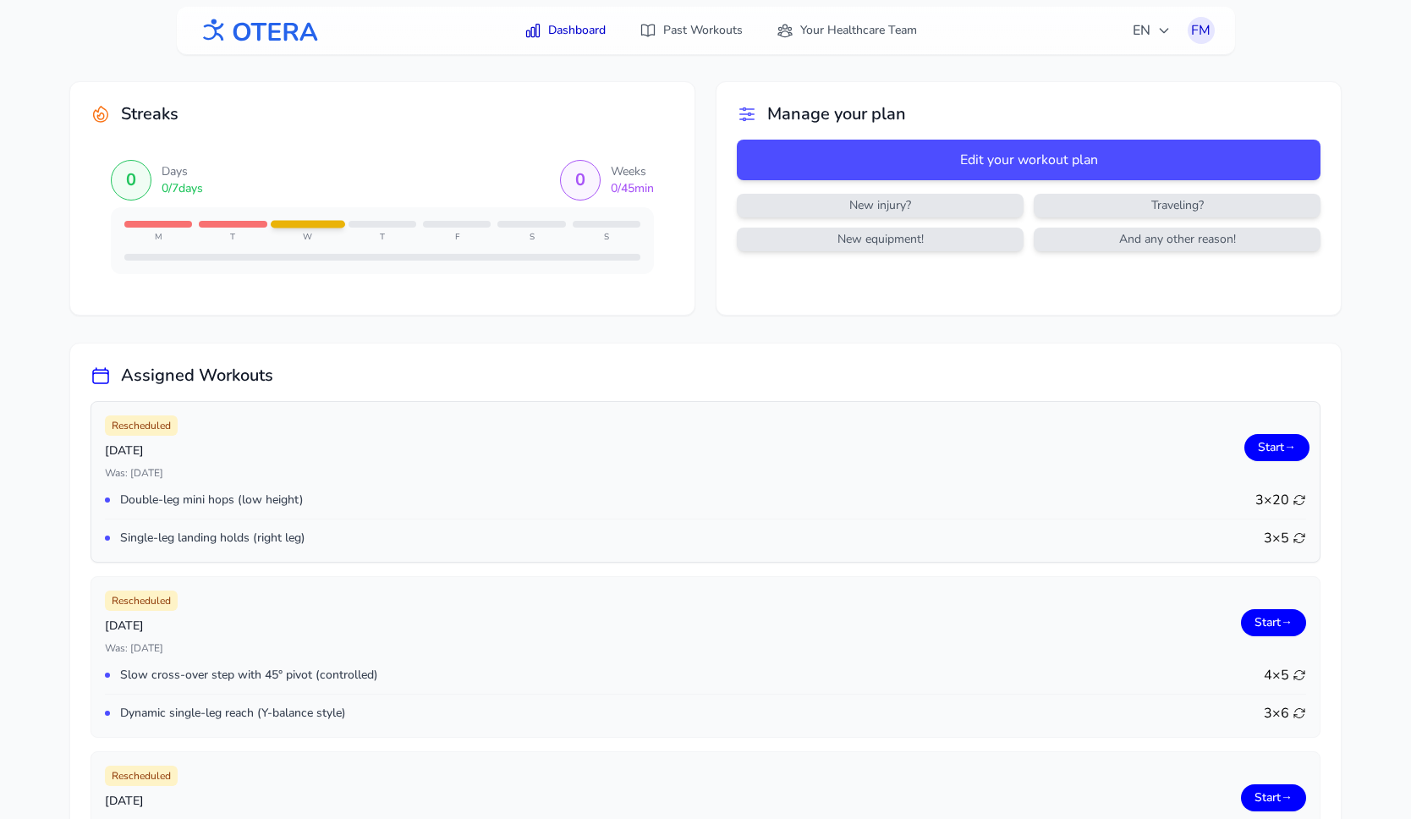
scroll to position [960, 0]
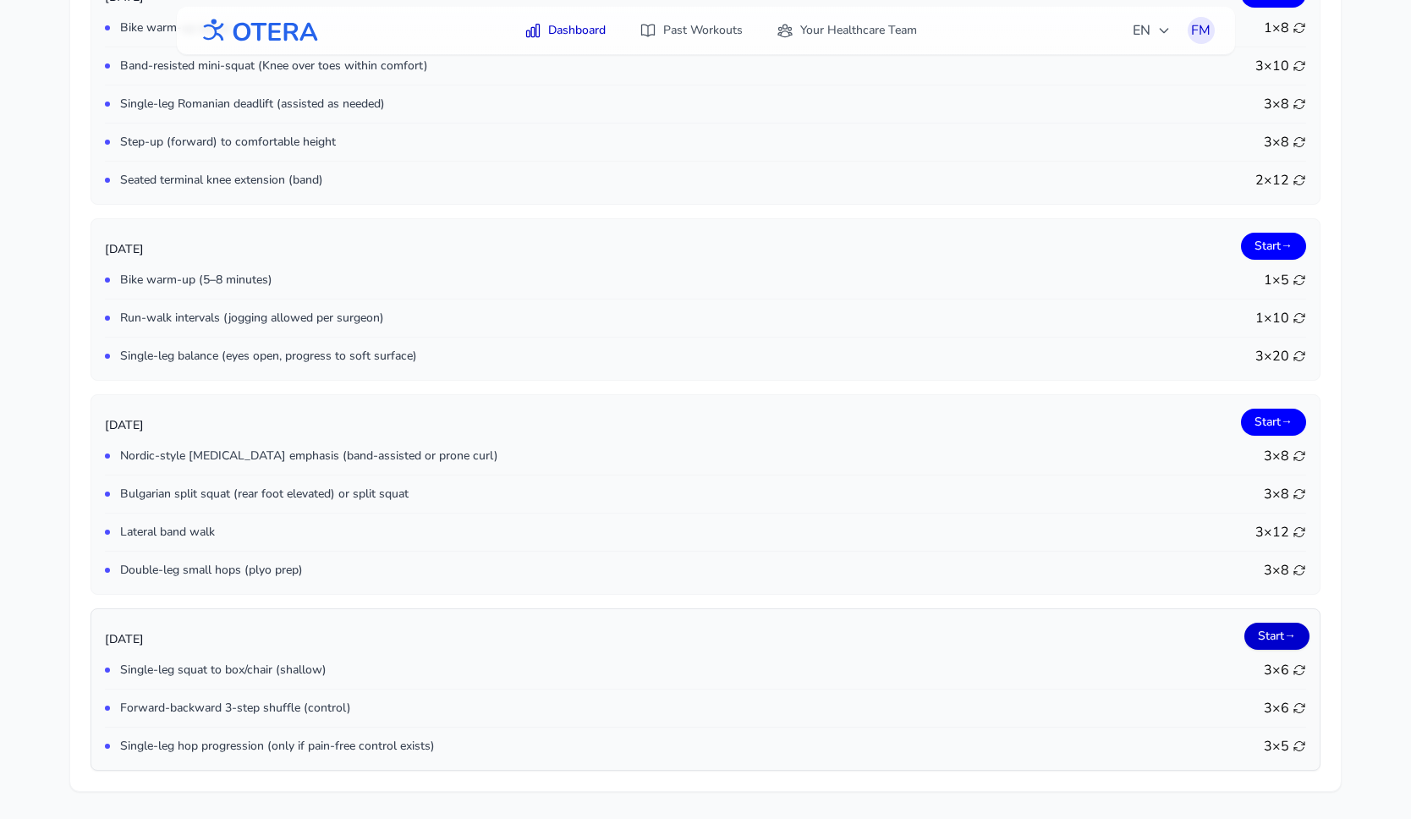
click at [1252, 634] on link "Start →" at bounding box center [1276, 636] width 65 height 27
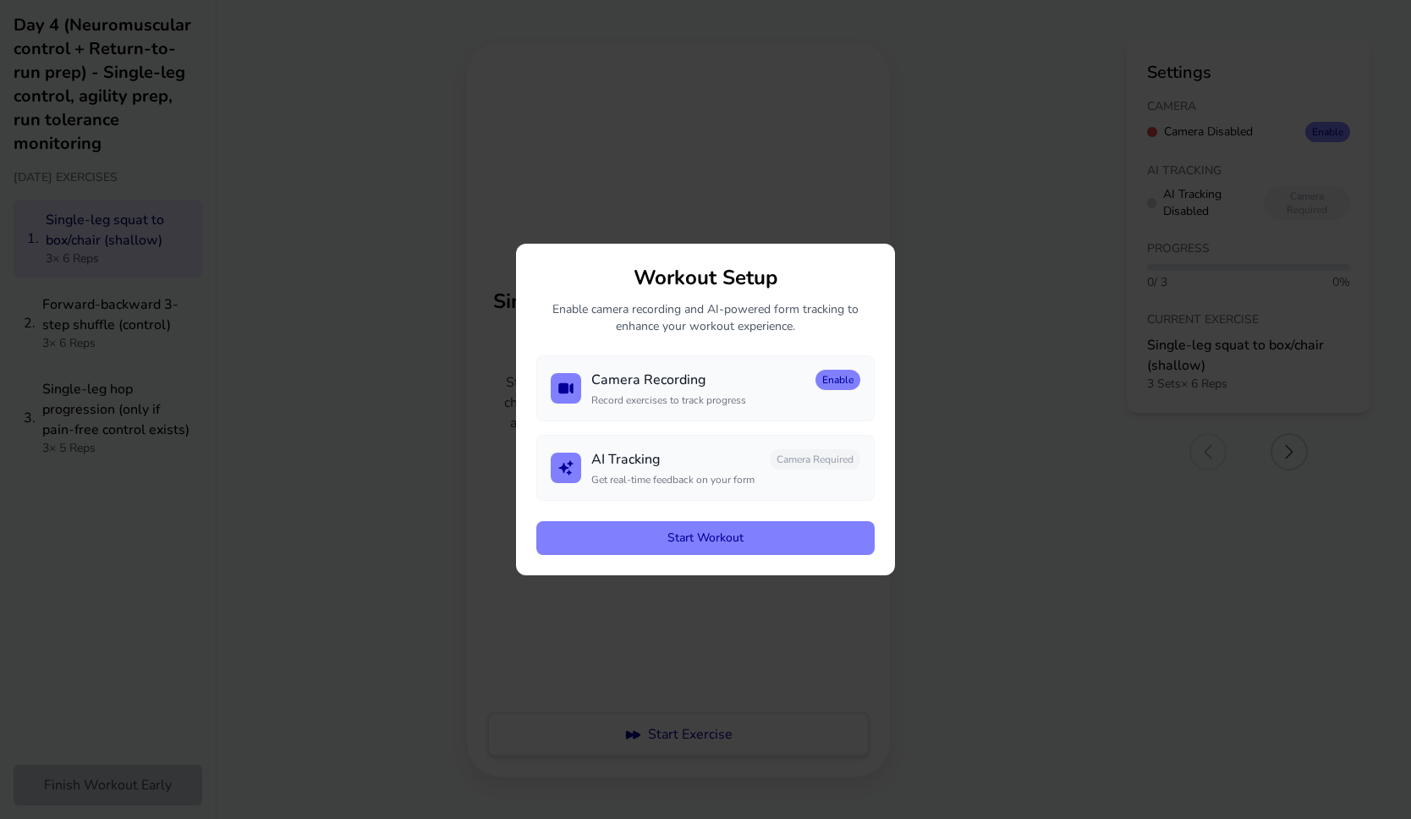
click at [963, 363] on div "Workout Setup Enable camera recording and AI-powered form tracking to enhance y…" at bounding box center [705, 409] width 1411 height 819
click at [425, 432] on div "Workout Setup Enable camera recording and AI-powered form tracking to enhance y…" at bounding box center [705, 409] width 1411 height 819
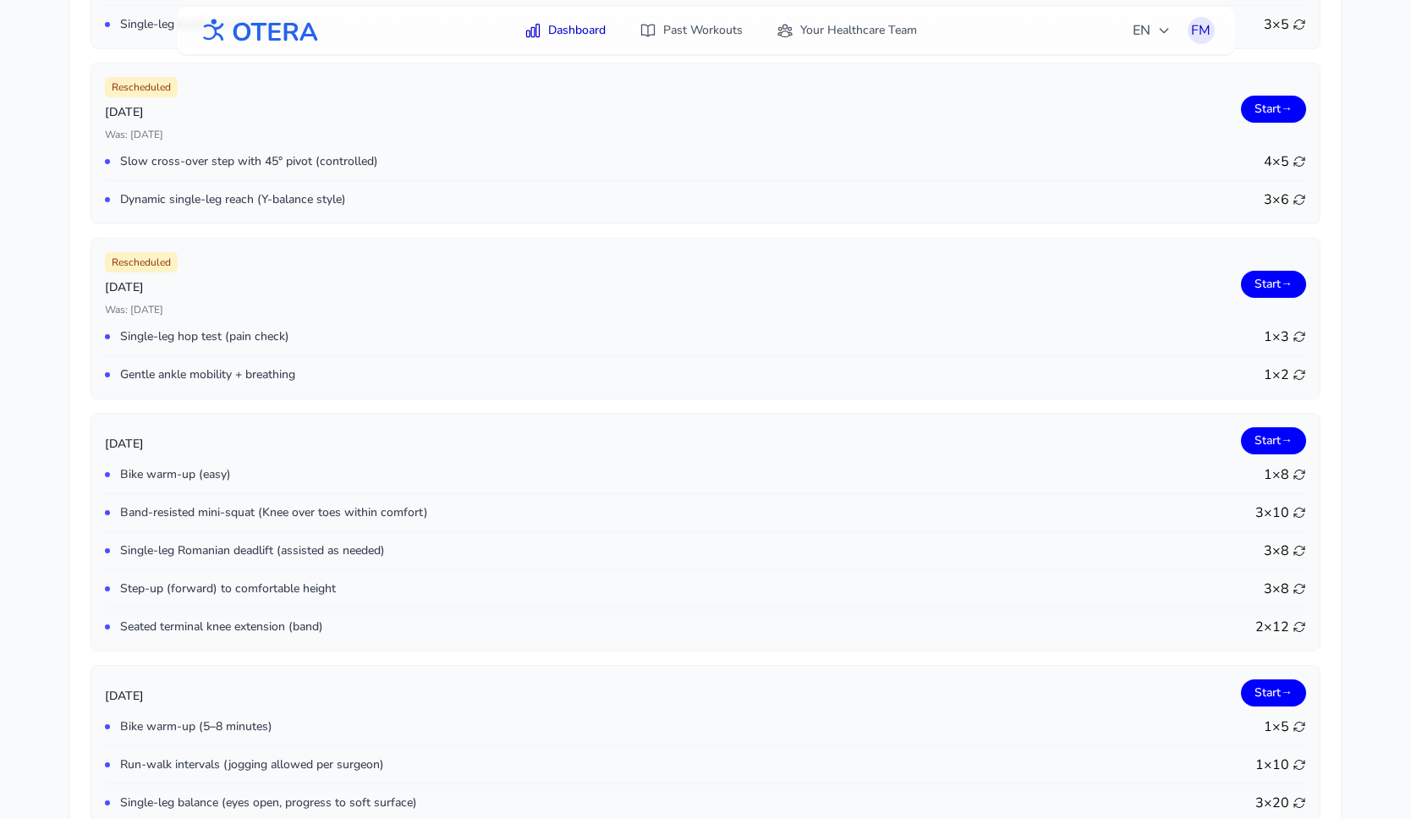
scroll to position [960, 0]
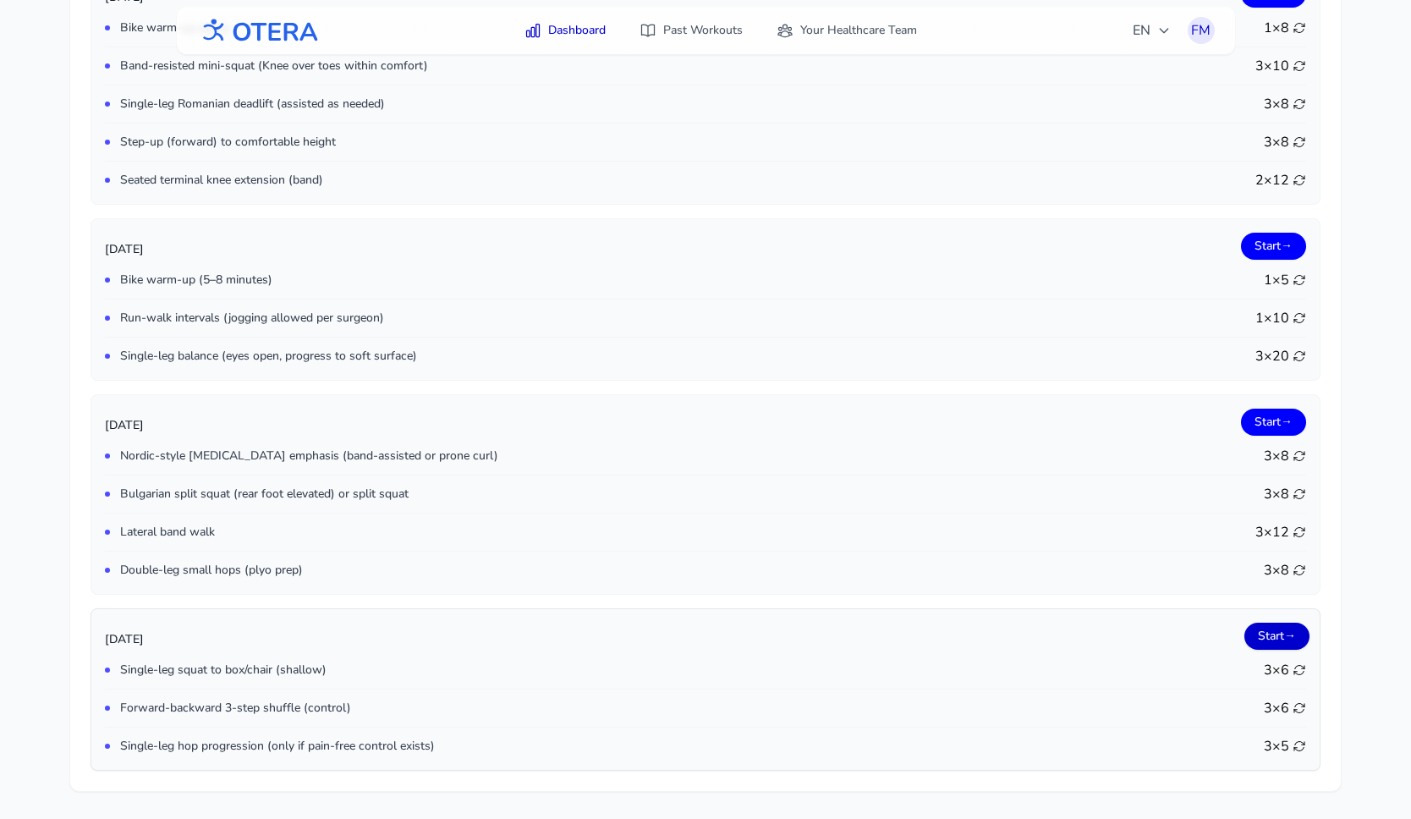
click at [1254, 635] on link "Start →" at bounding box center [1276, 636] width 65 height 27
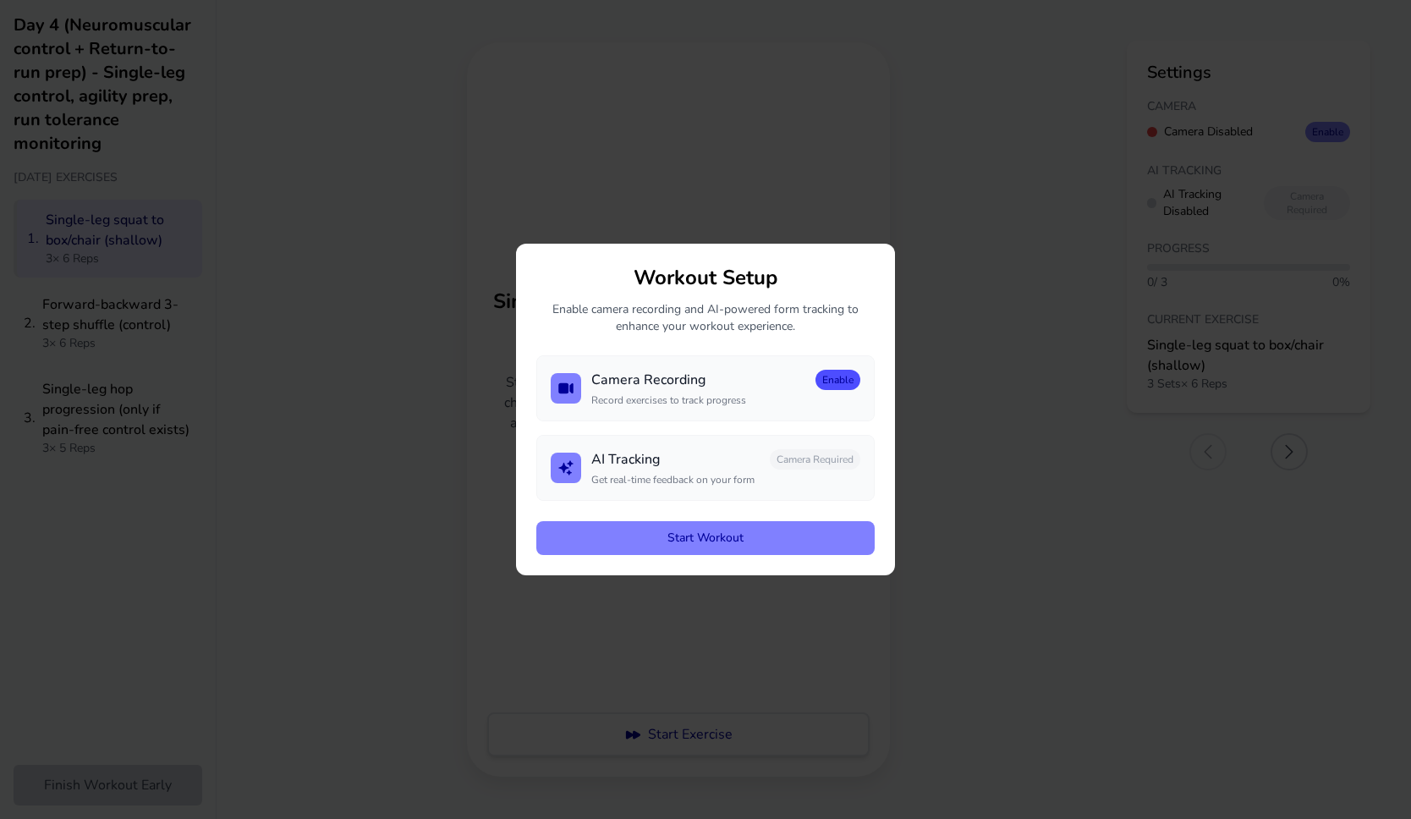
click at [834, 382] on button "Enable" at bounding box center [837, 380] width 45 height 20
click at [840, 461] on button "Enable" at bounding box center [837, 459] width 45 height 20
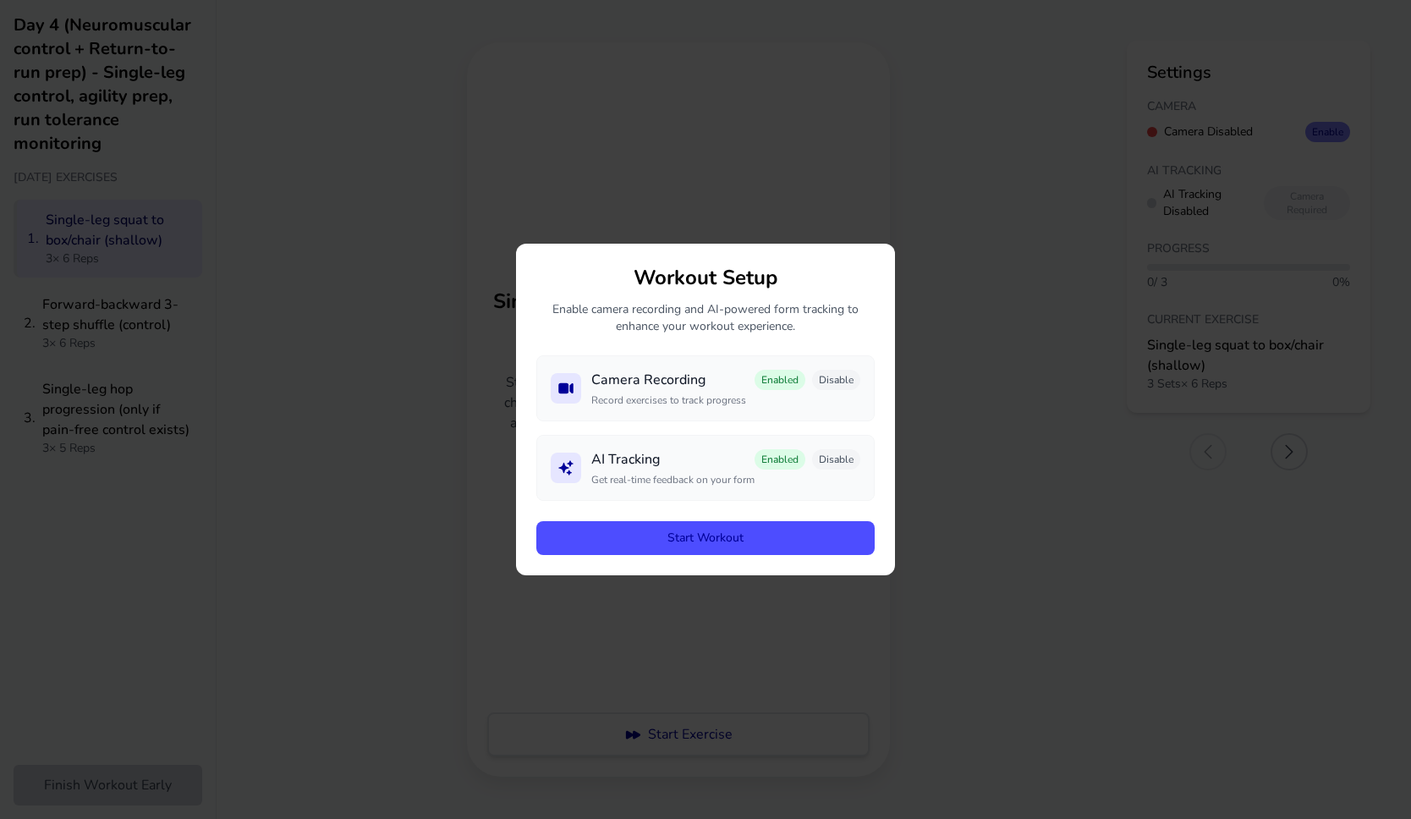
click at [703, 529] on button "Start Workout" at bounding box center [705, 538] width 338 height 34
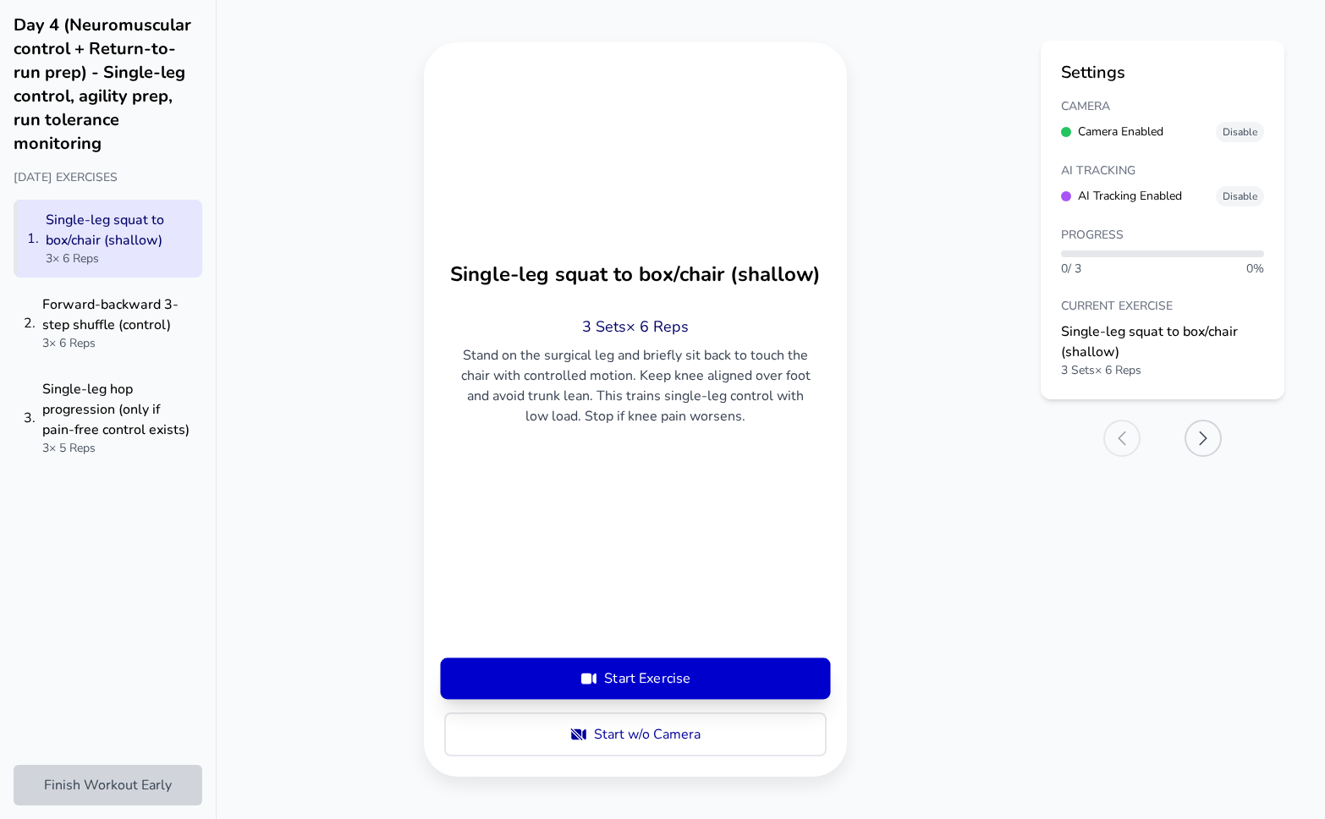
click at [637, 675] on button "Start Exercise" at bounding box center [635, 678] width 382 height 41
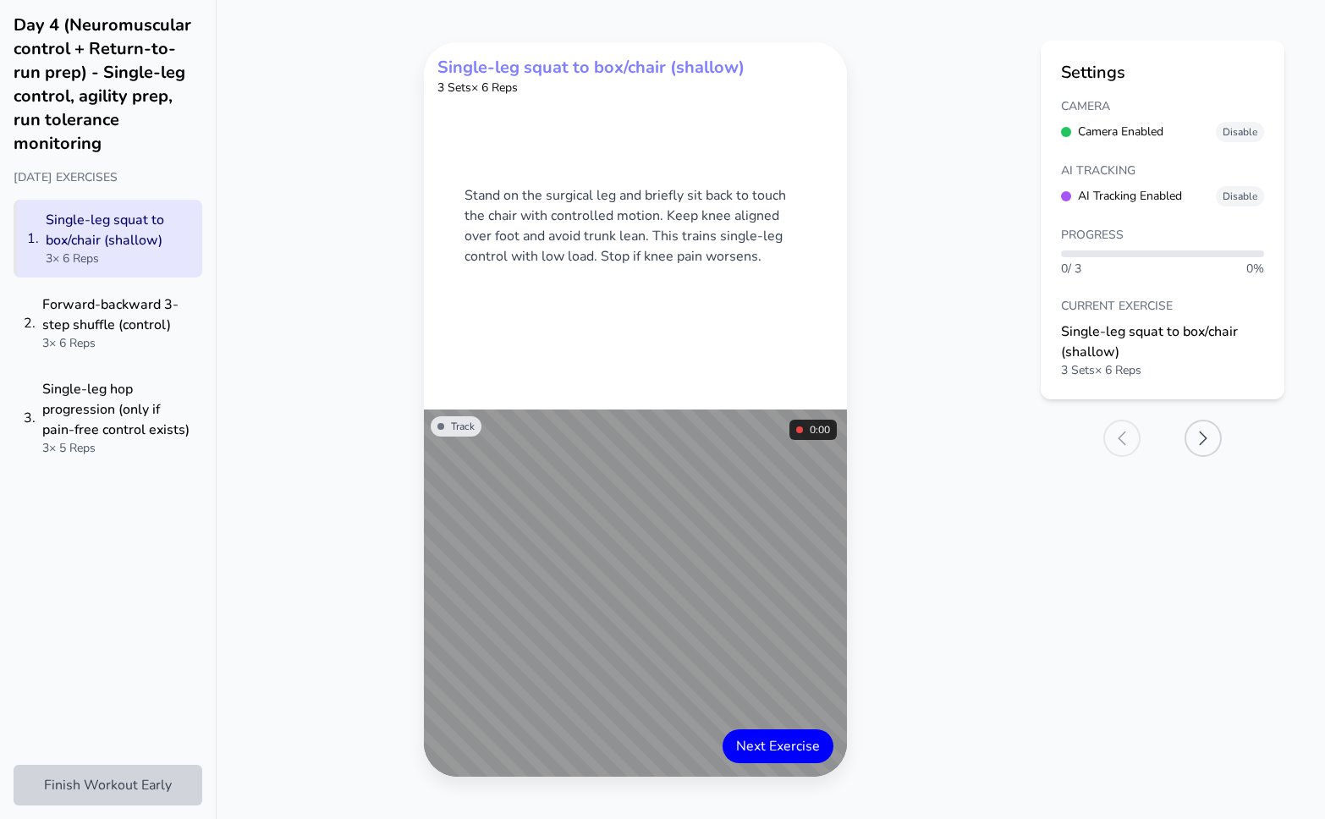
click at [456, 426] on button "Track" at bounding box center [456, 426] width 51 height 20
click at [449, 426] on button "Track" at bounding box center [456, 426] width 51 height 20
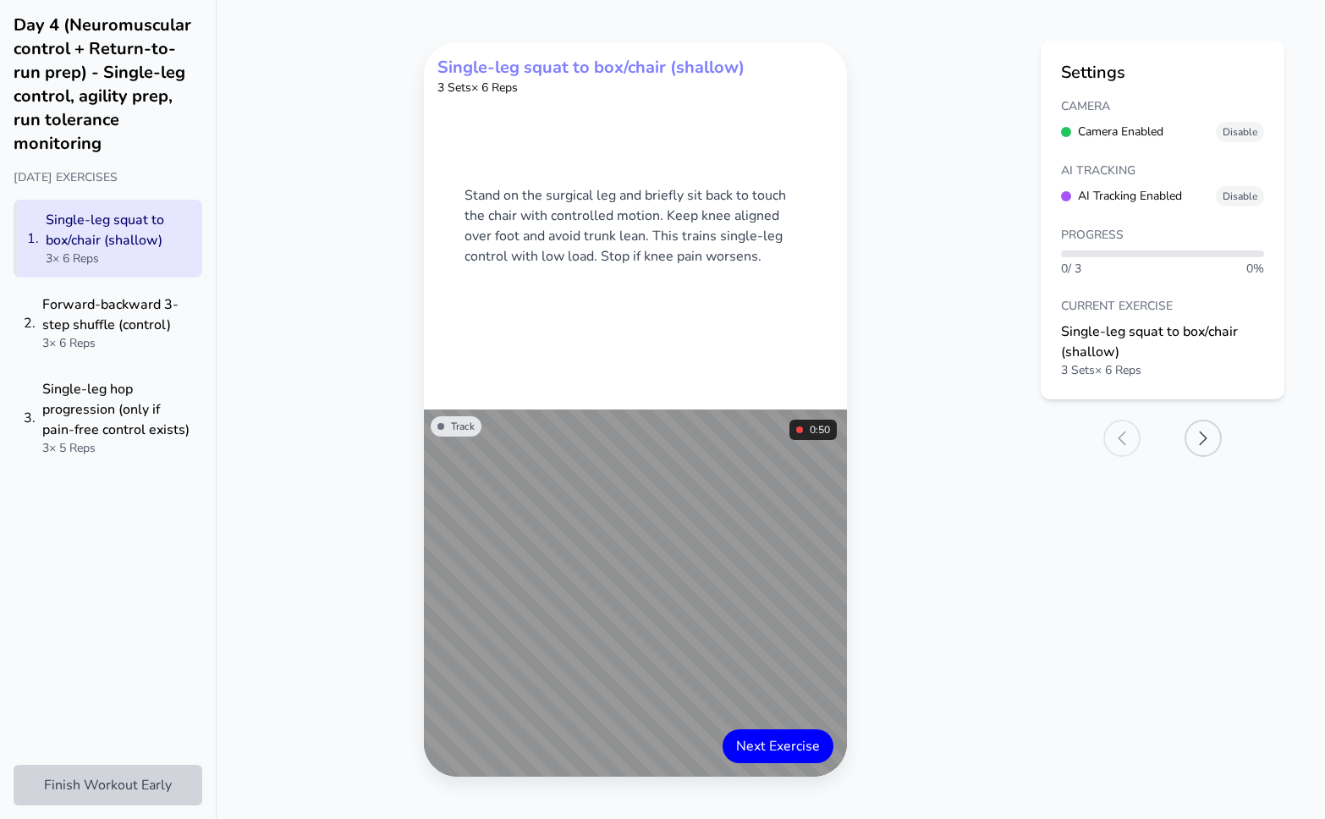
drag, startPoint x: 449, startPoint y: 426, endPoint x: 738, endPoint y: 628, distance: 352.4
click at [738, 628] on div "0:50 Track" at bounding box center [635, 592] width 423 height 367
click at [768, 749] on button "Next Exercise" at bounding box center [777, 746] width 111 height 34
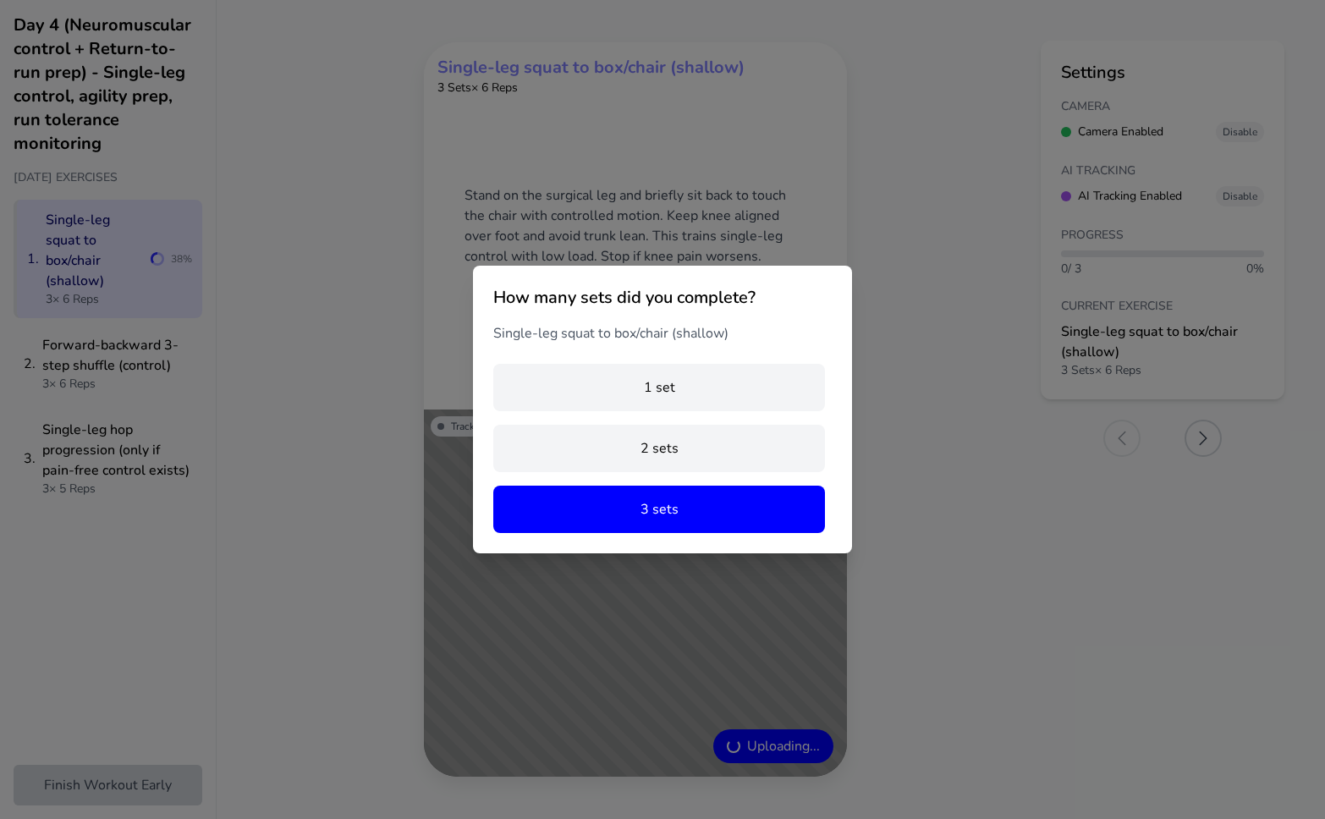
click at [659, 513] on button "3 sets" at bounding box center [659, 508] width 332 height 47
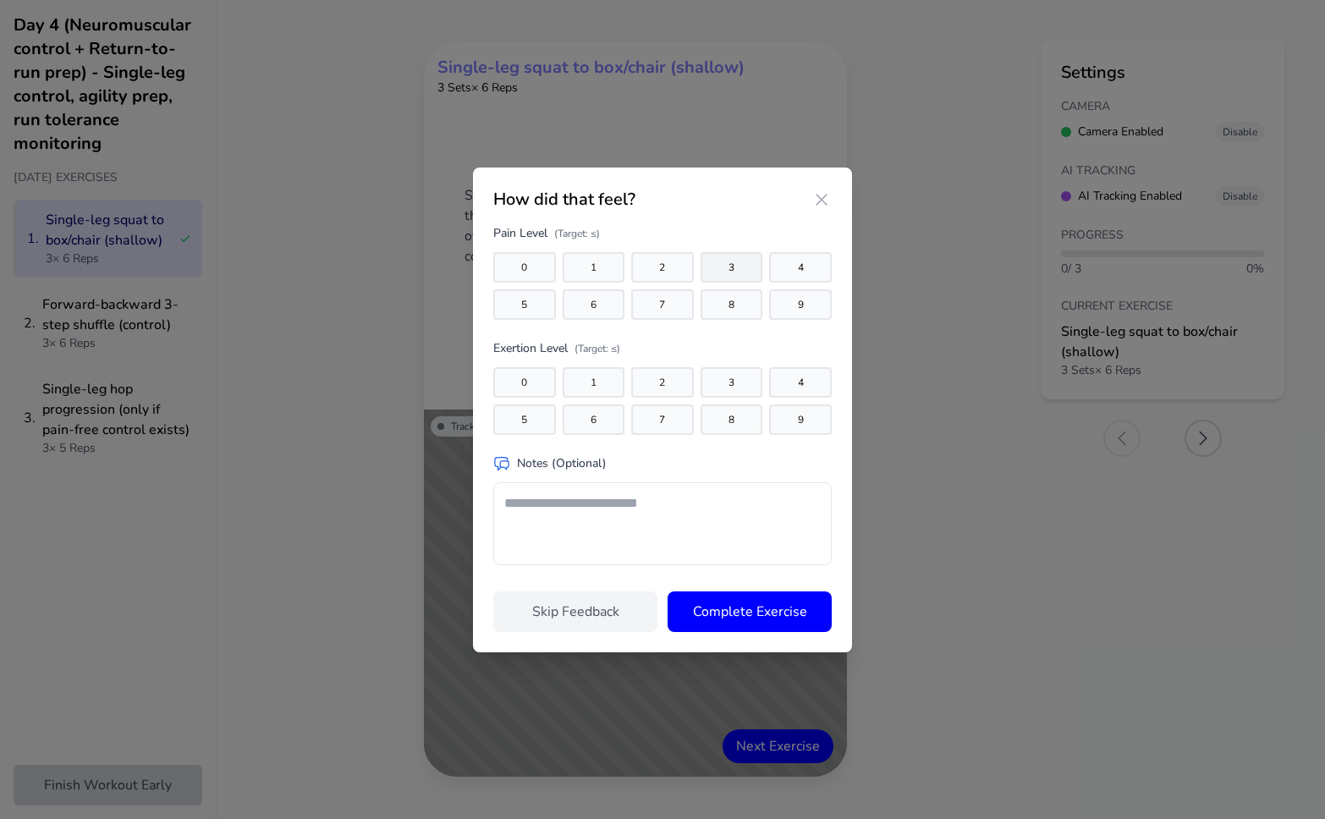
click at [727, 262] on button "3" at bounding box center [731, 267] width 63 height 30
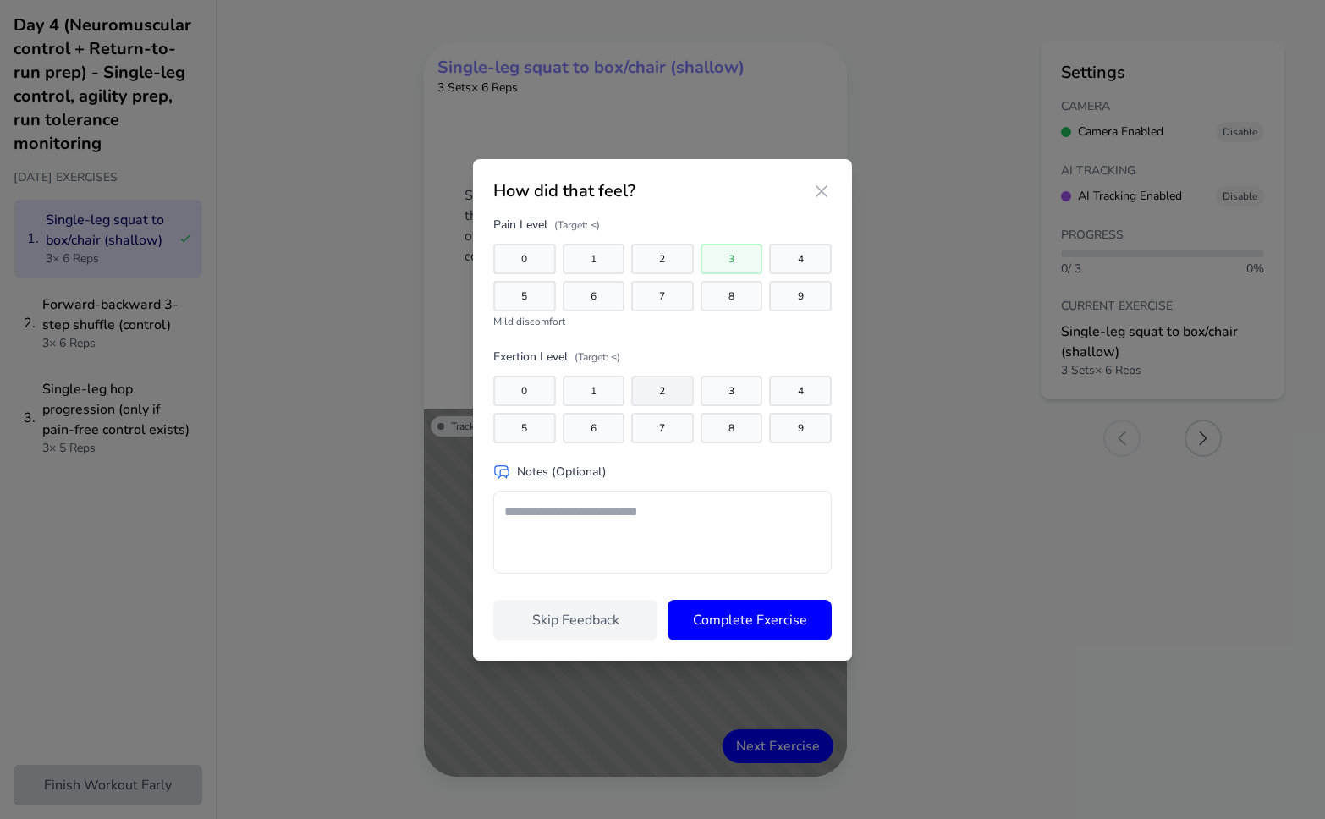
click at [657, 387] on button "2" at bounding box center [662, 391] width 63 height 30
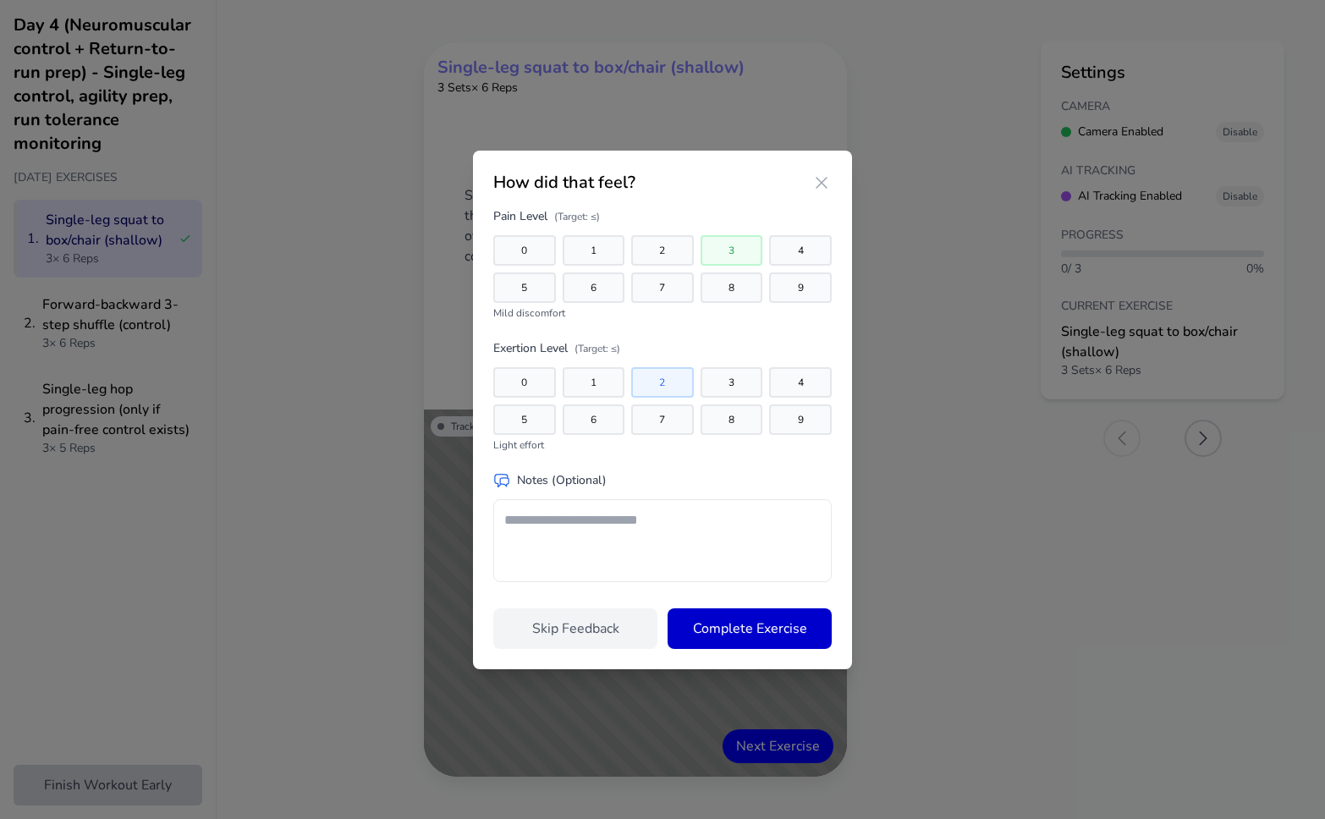
click at [733, 628] on button "Complete Exercise" at bounding box center [749, 628] width 164 height 41
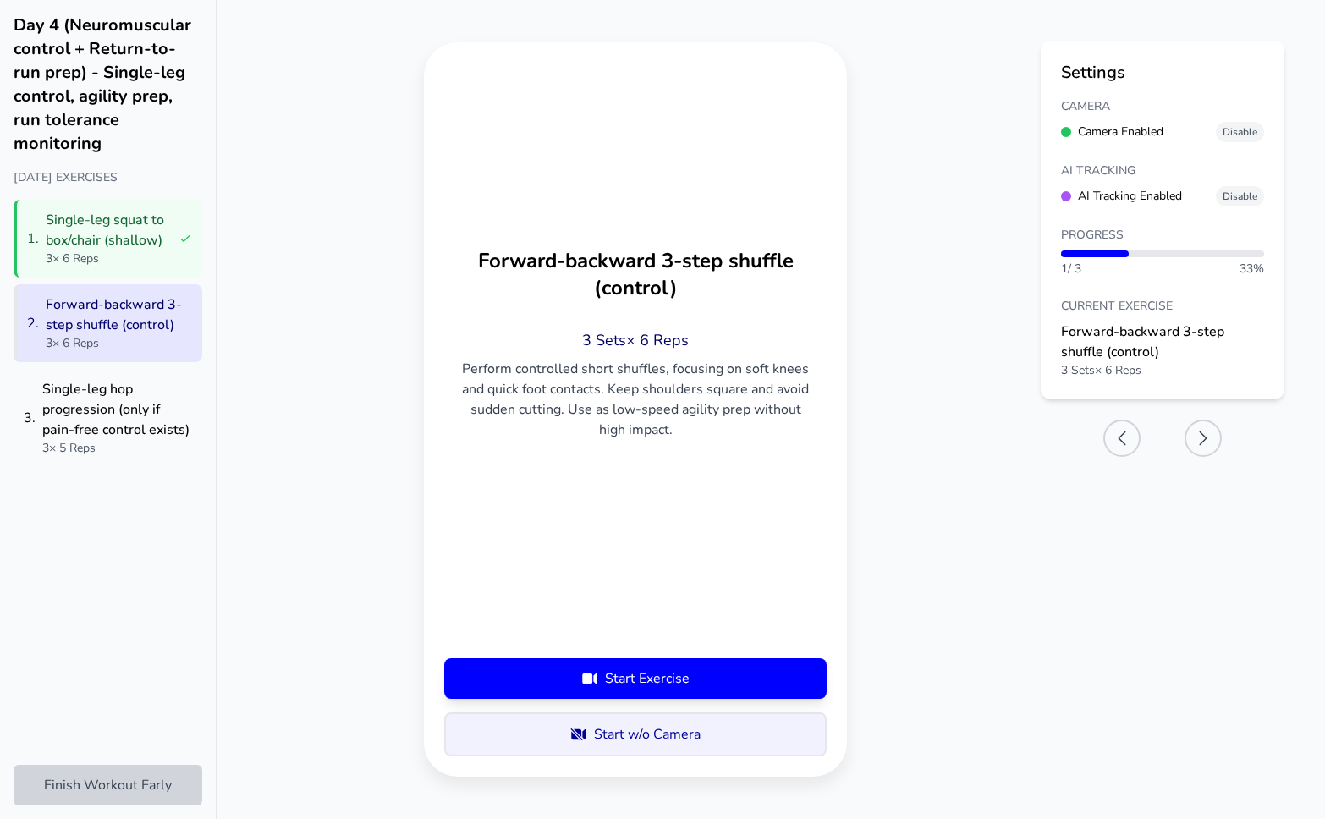
click at [640, 734] on button "Start w/o Camera" at bounding box center [635, 734] width 382 height 44
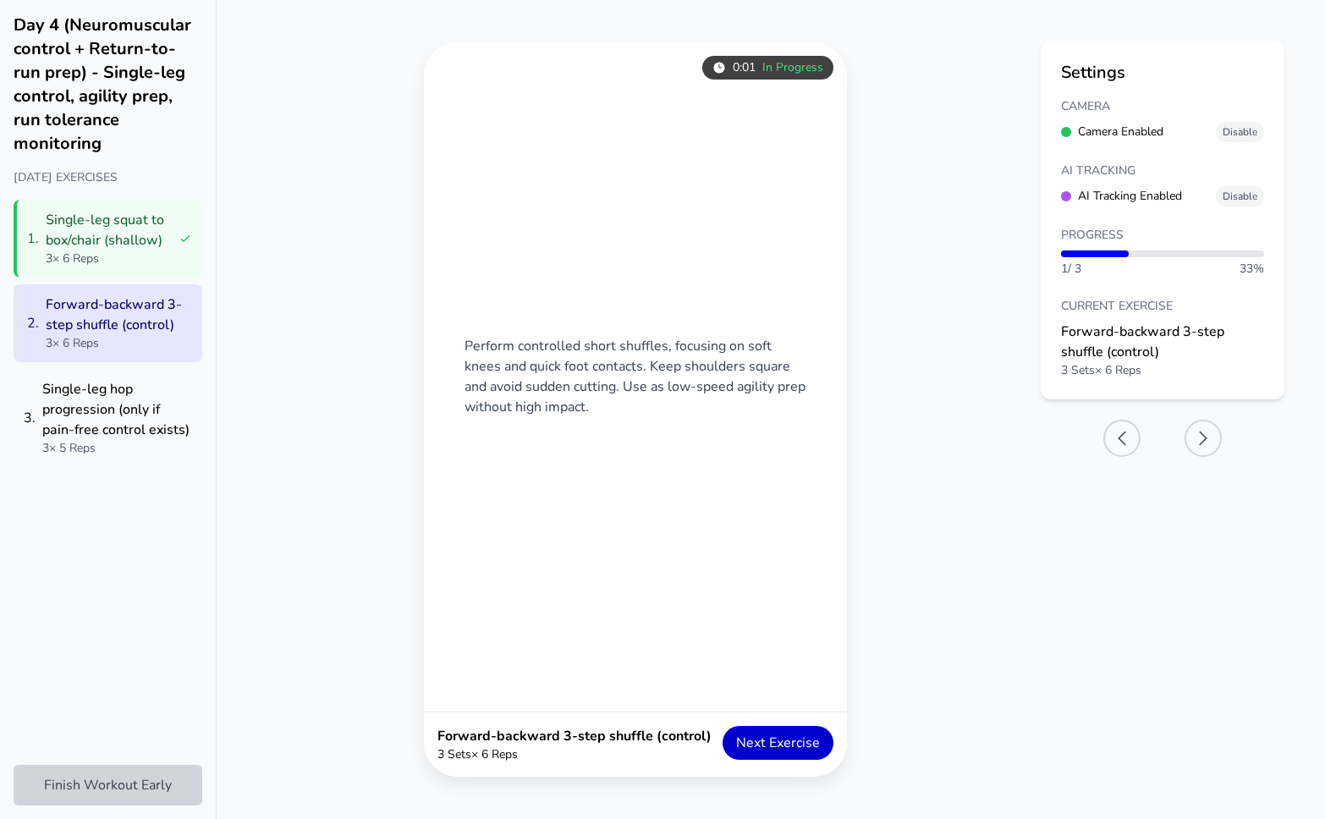
click at [781, 742] on button "Next Exercise" at bounding box center [777, 743] width 111 height 34
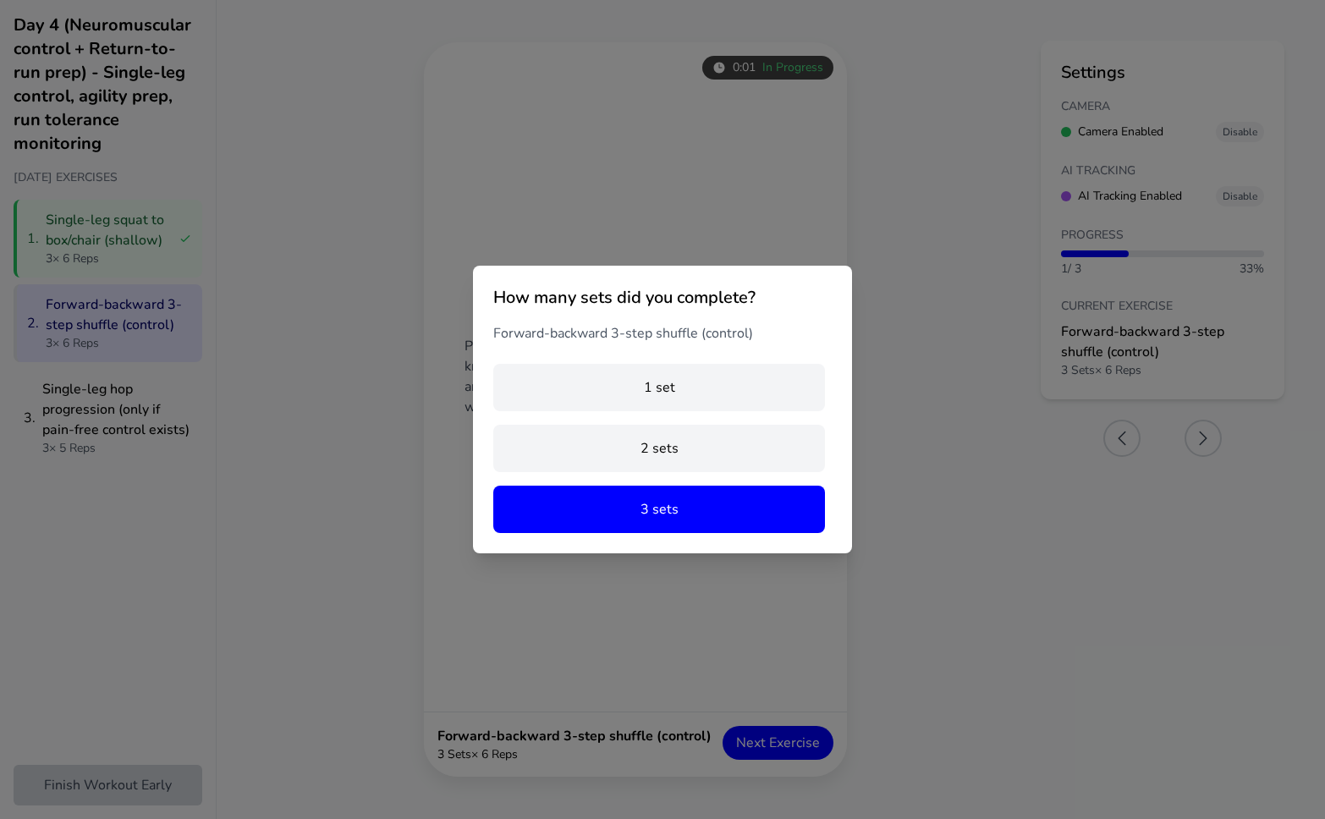
click at [683, 504] on button "3 sets" at bounding box center [659, 508] width 332 height 47
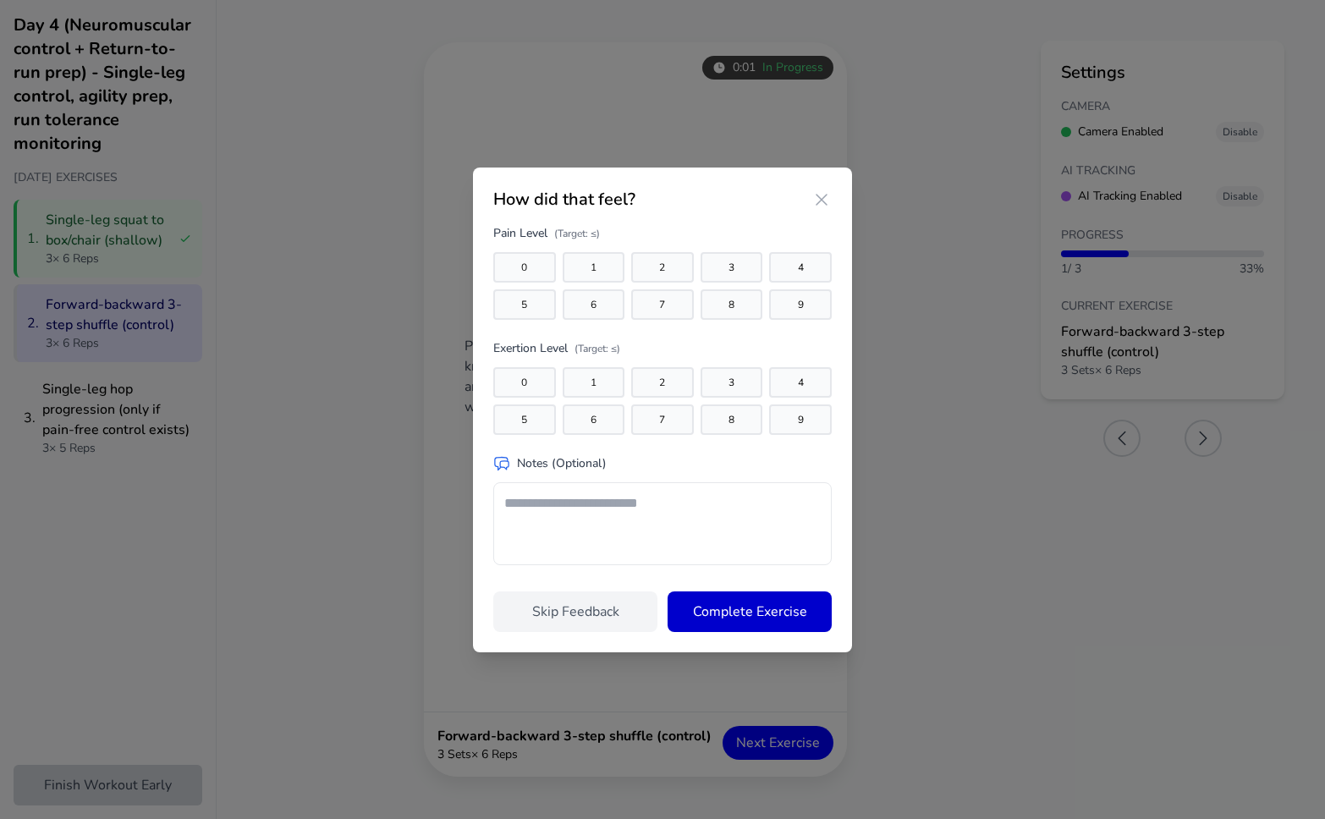
click at [767, 614] on button "Complete Exercise" at bounding box center [749, 611] width 164 height 41
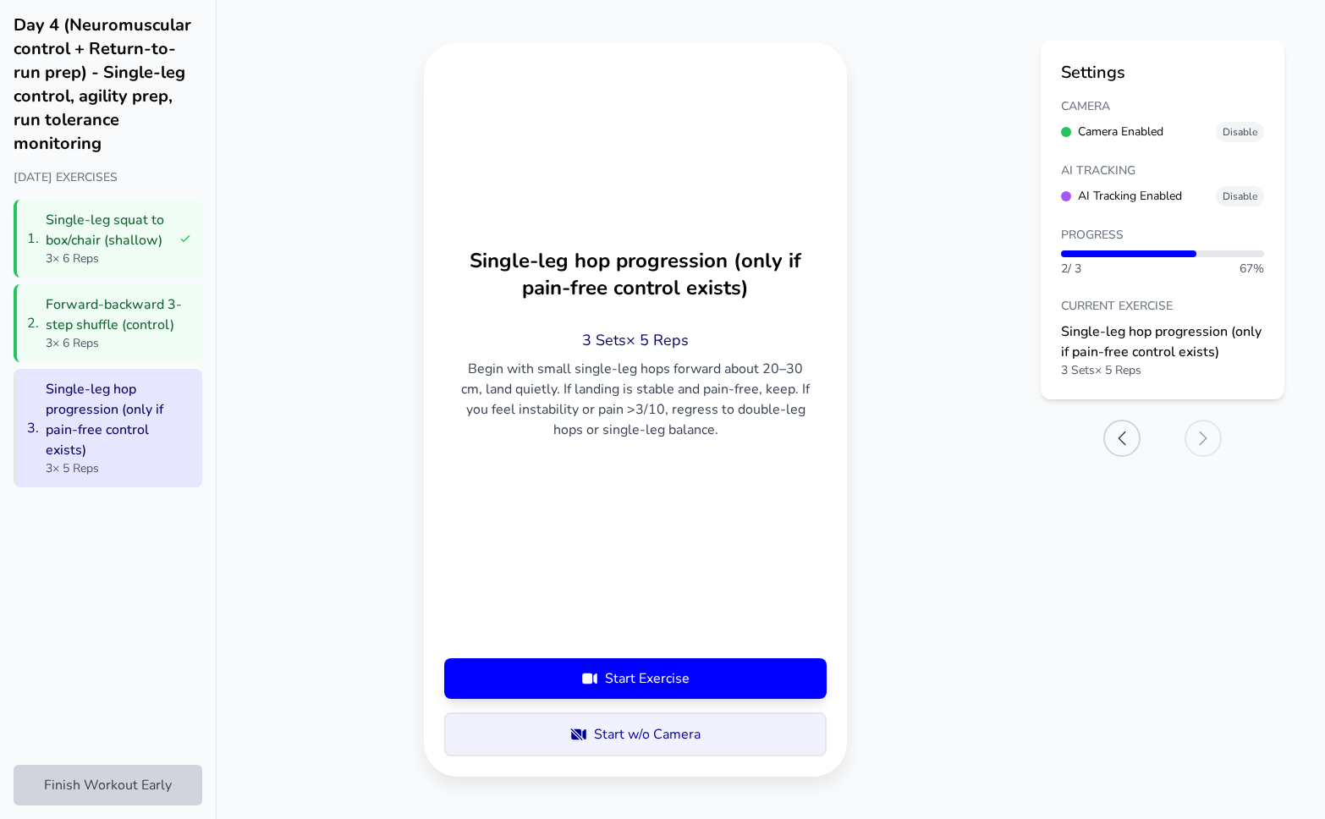
click at [630, 726] on button "Start w/o Camera" at bounding box center [635, 734] width 382 height 44
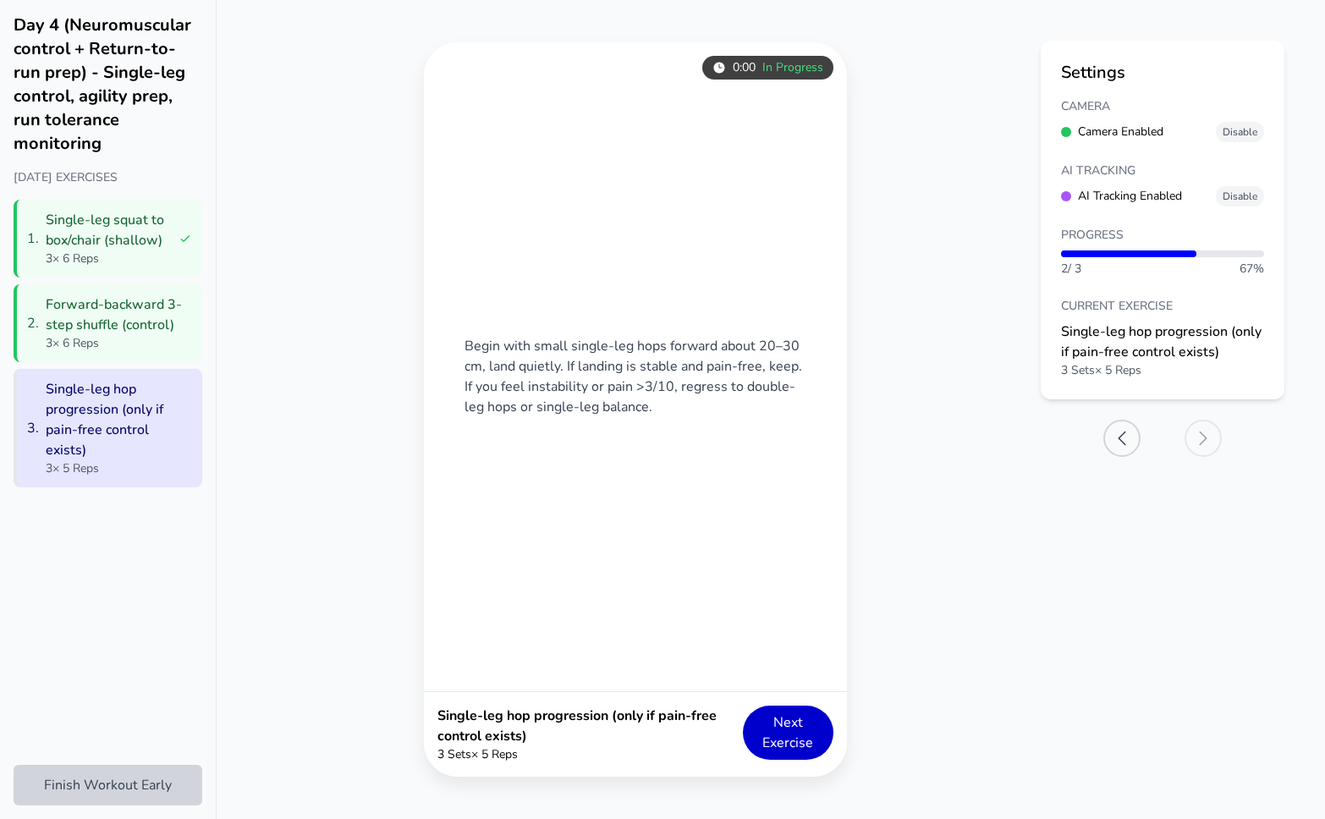
click at [782, 724] on button "Next Exercise" at bounding box center [788, 732] width 91 height 54
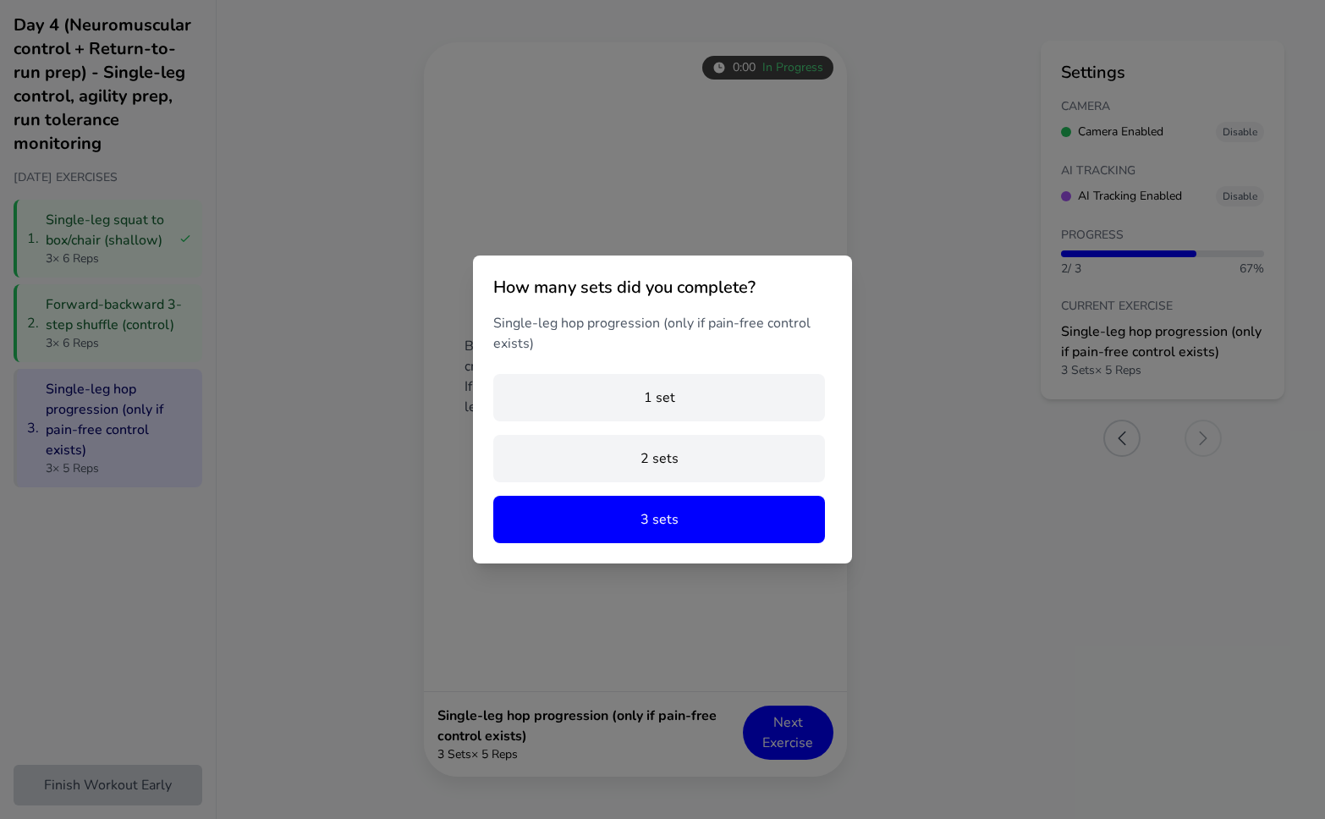
click at [659, 521] on button "3 sets" at bounding box center [659, 519] width 332 height 47
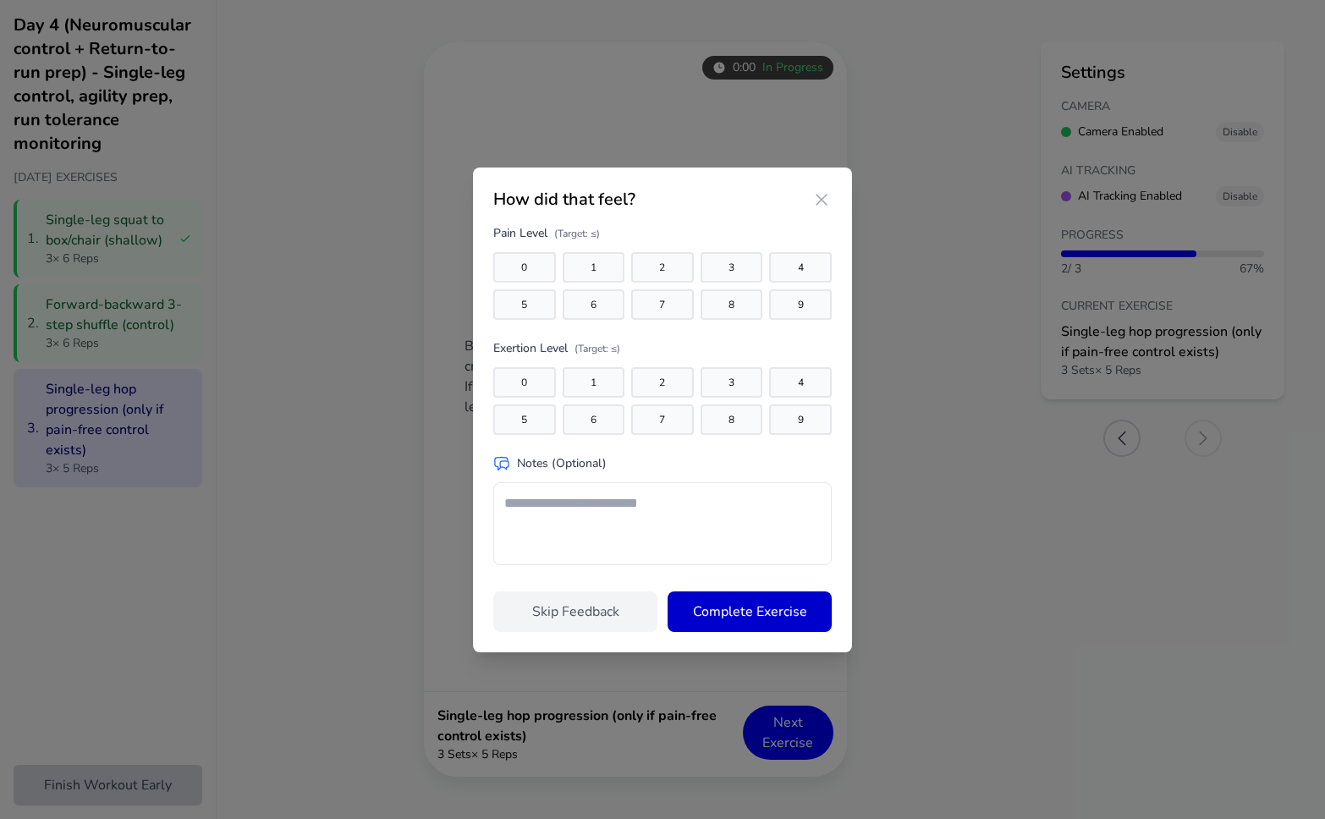
click at [733, 612] on button "Complete Exercise" at bounding box center [749, 611] width 164 height 41
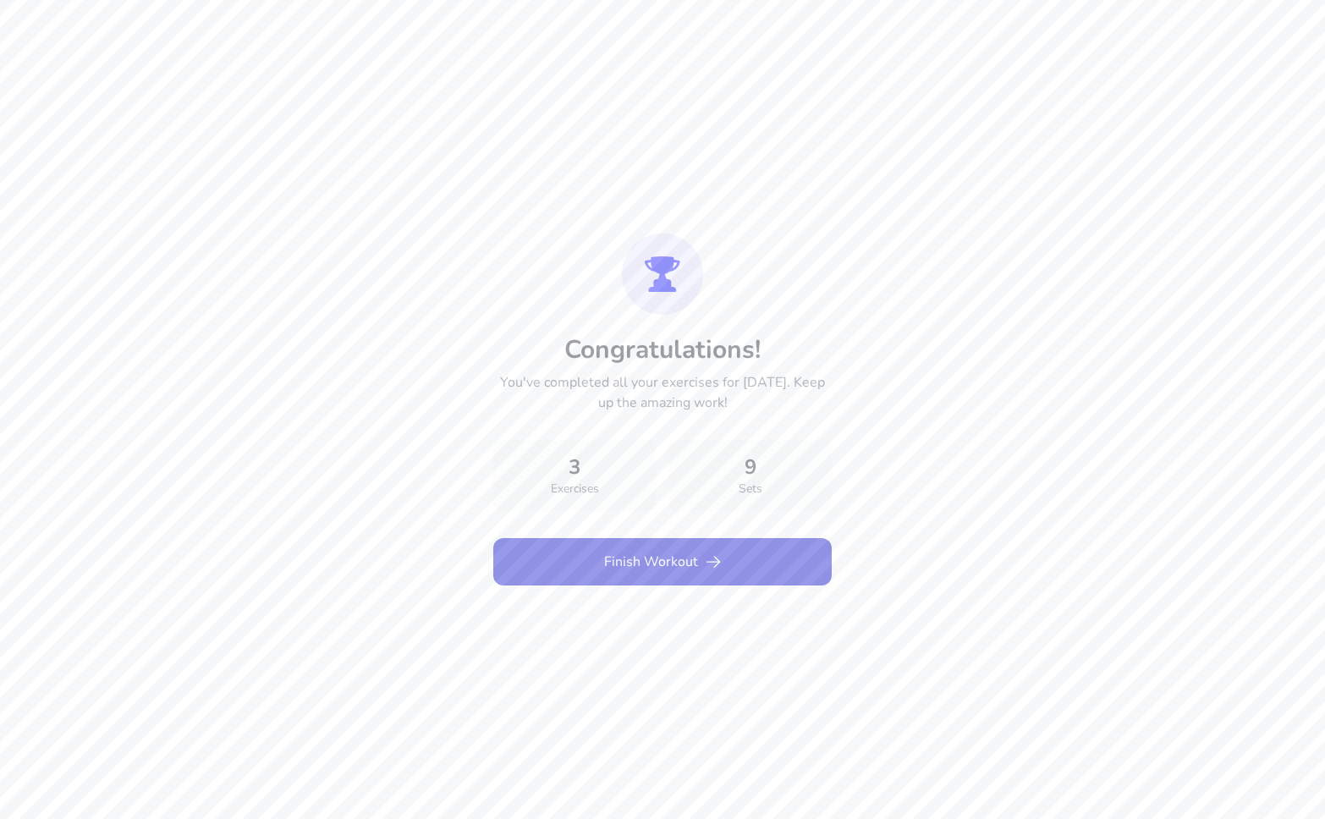
click at [634, 564] on button "Finish Workout" at bounding box center [662, 561] width 338 height 47
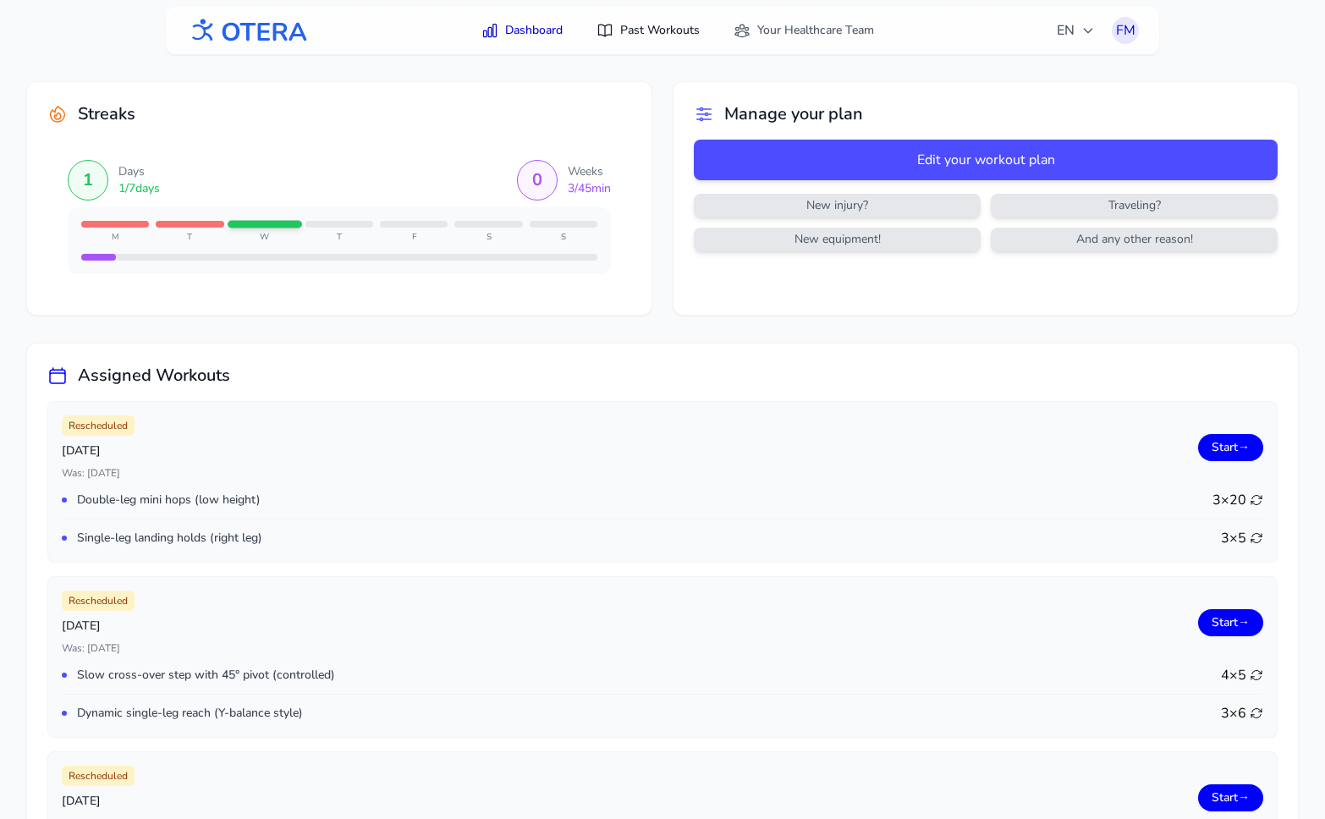
click at [647, 30] on link "Past Workouts" at bounding box center [647, 30] width 123 height 30
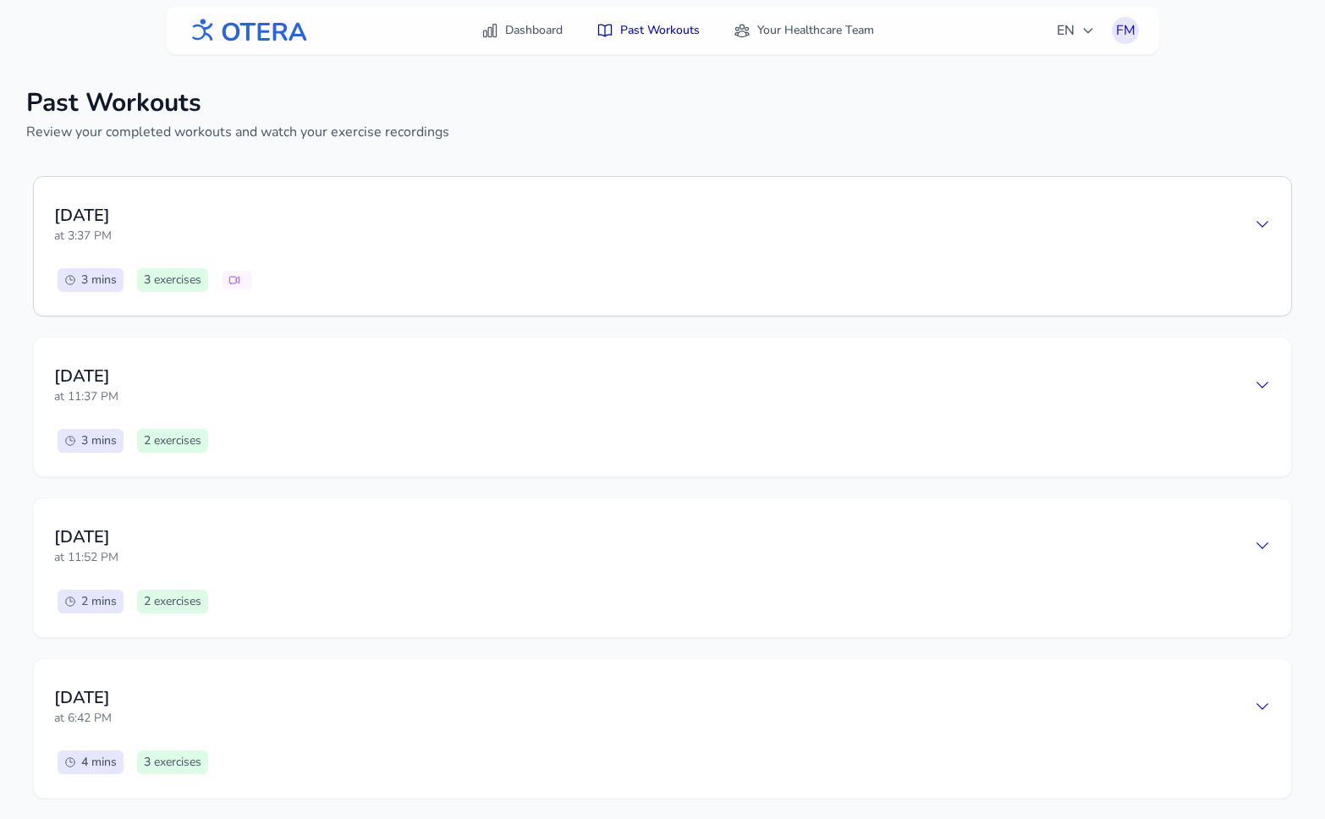
click at [1261, 220] on icon at bounding box center [1261, 224] width 17 height 17
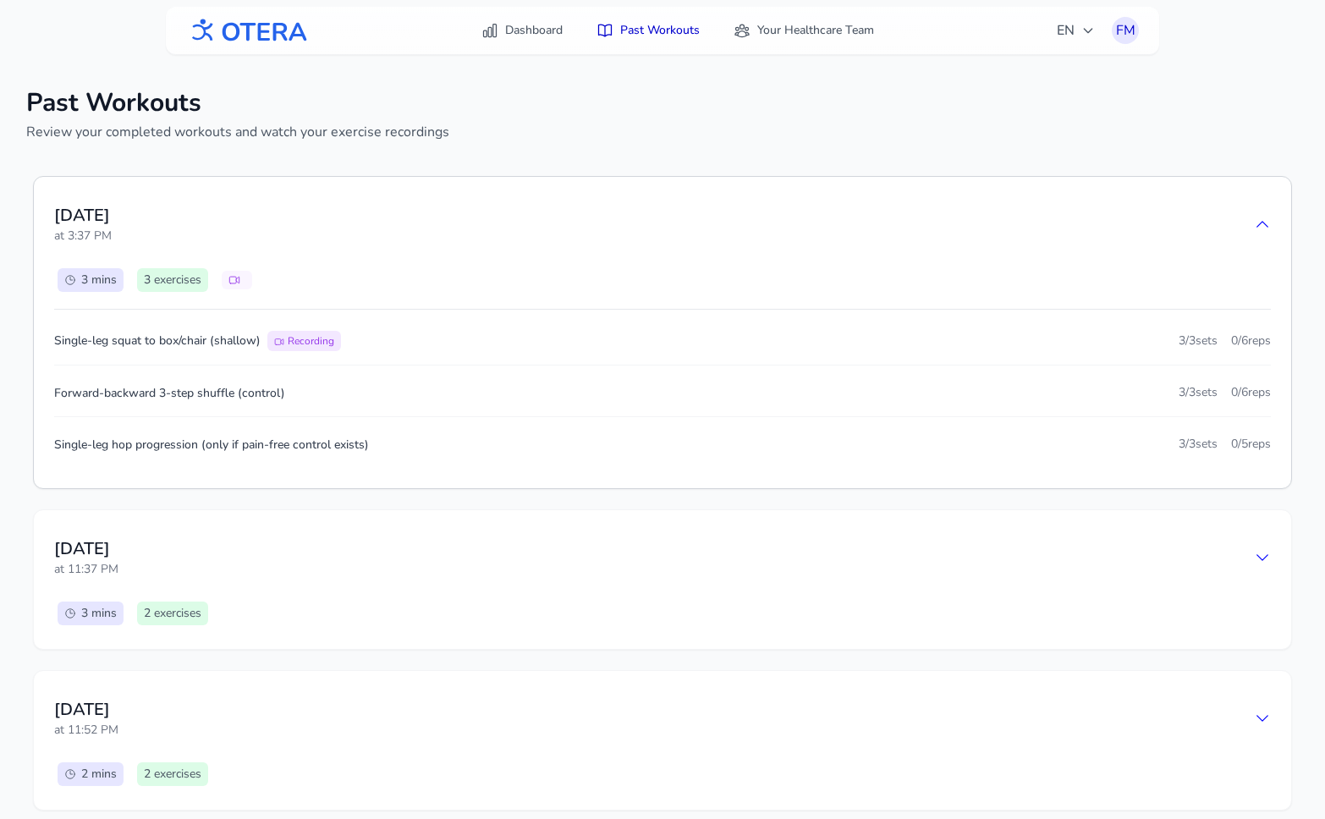
click at [300, 337] on button "Recording" at bounding box center [304, 341] width 74 height 20
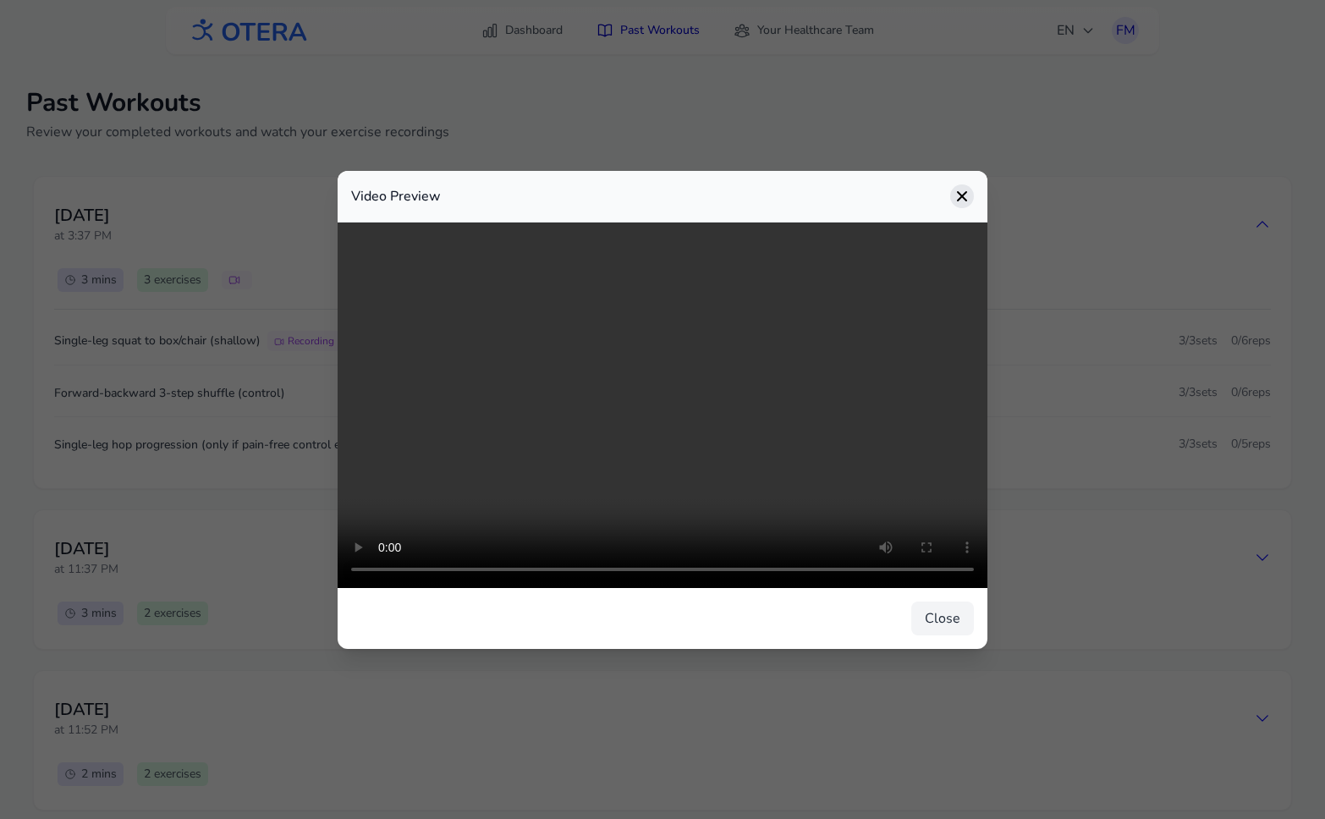
click at [964, 195] on icon at bounding box center [961, 196] width 17 height 17
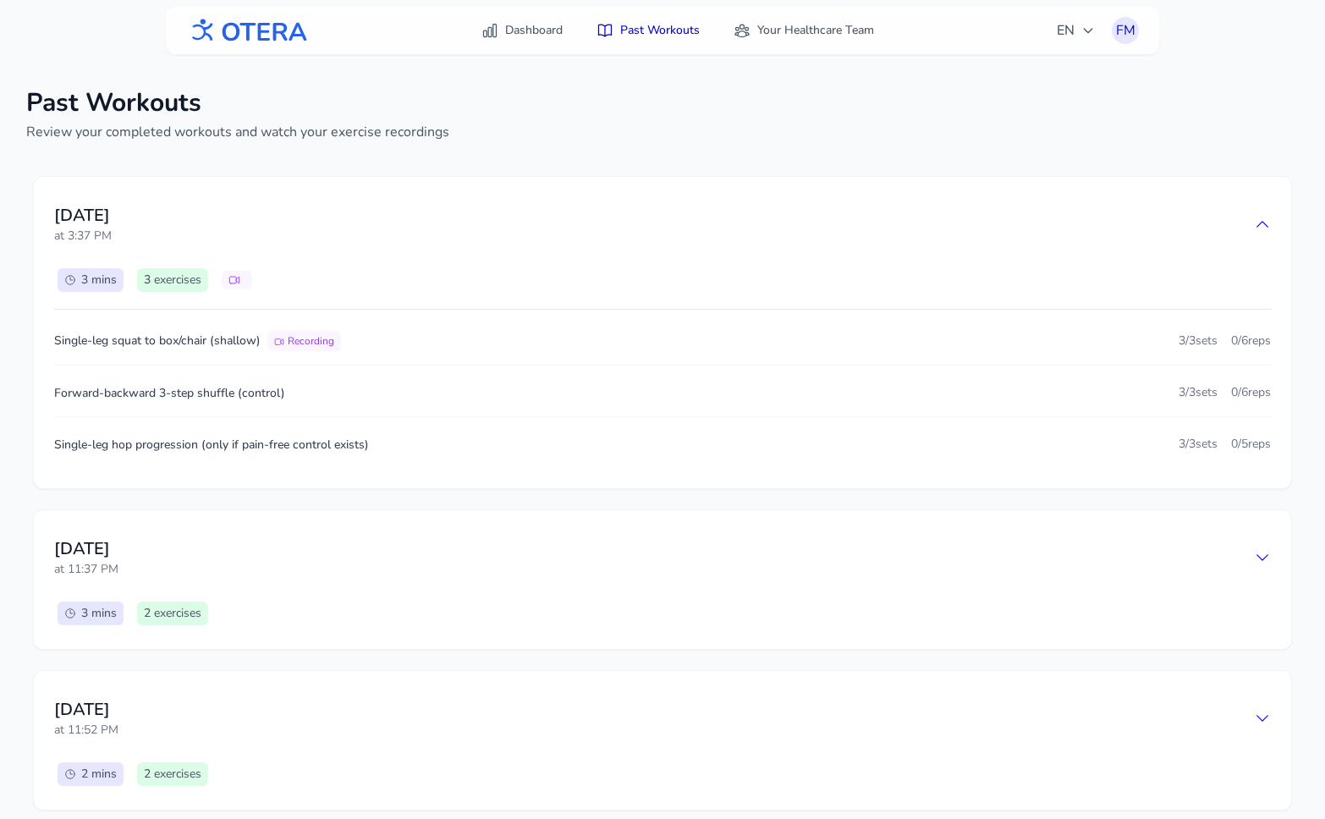
click at [1268, 226] on icon at bounding box center [1261, 224] width 17 height 17
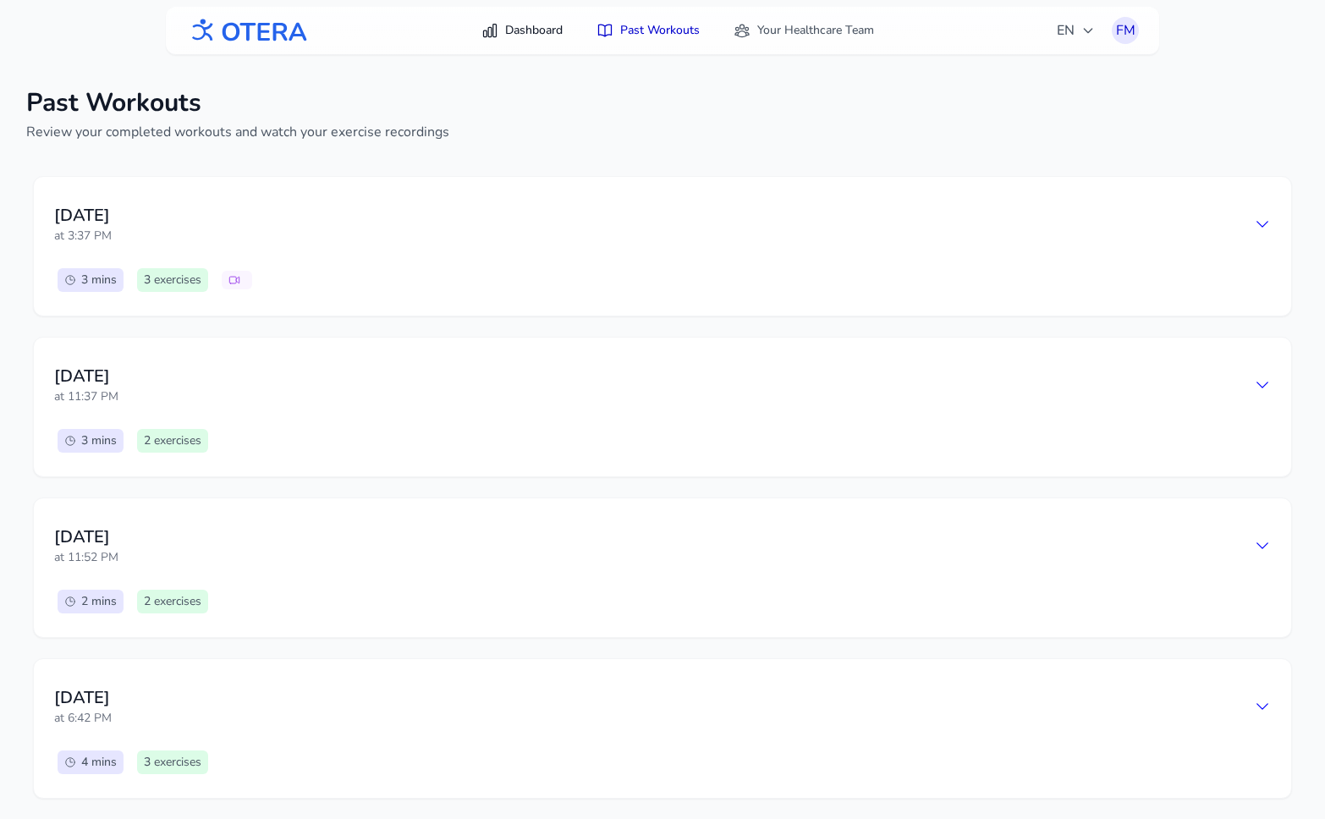
click at [528, 30] on link "Dashboard" at bounding box center [521, 30] width 101 height 30
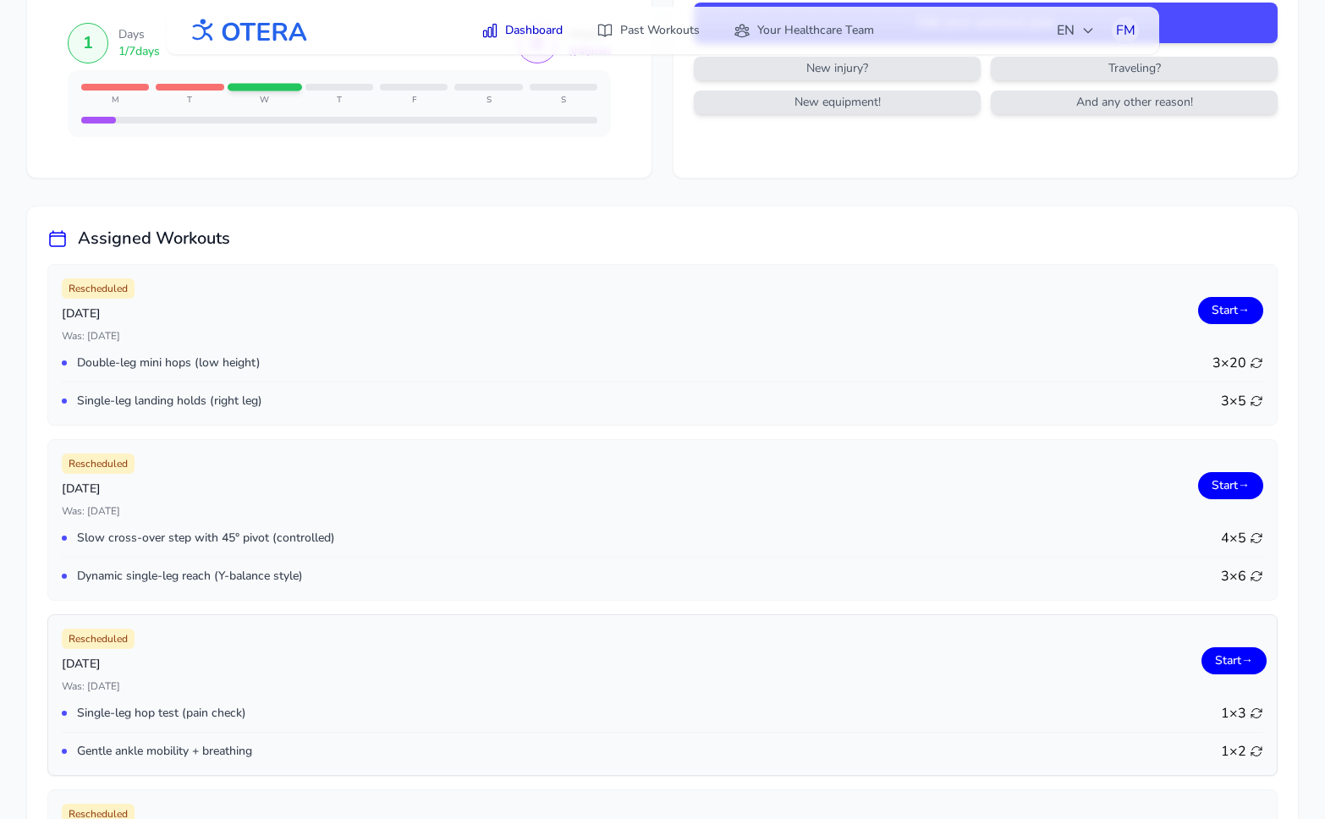
scroll to position [542, 0]
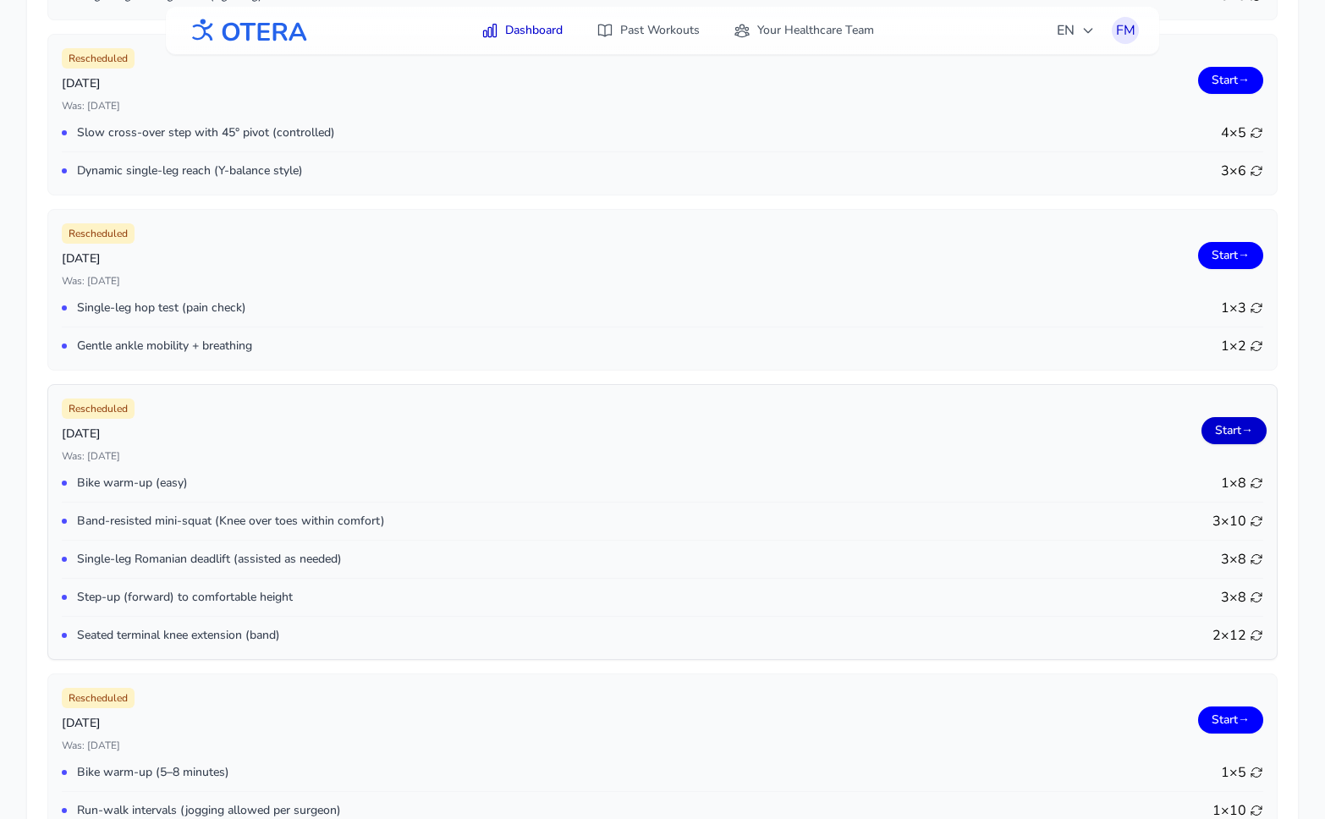
click at [1222, 436] on link "Start →" at bounding box center [1233, 430] width 65 height 27
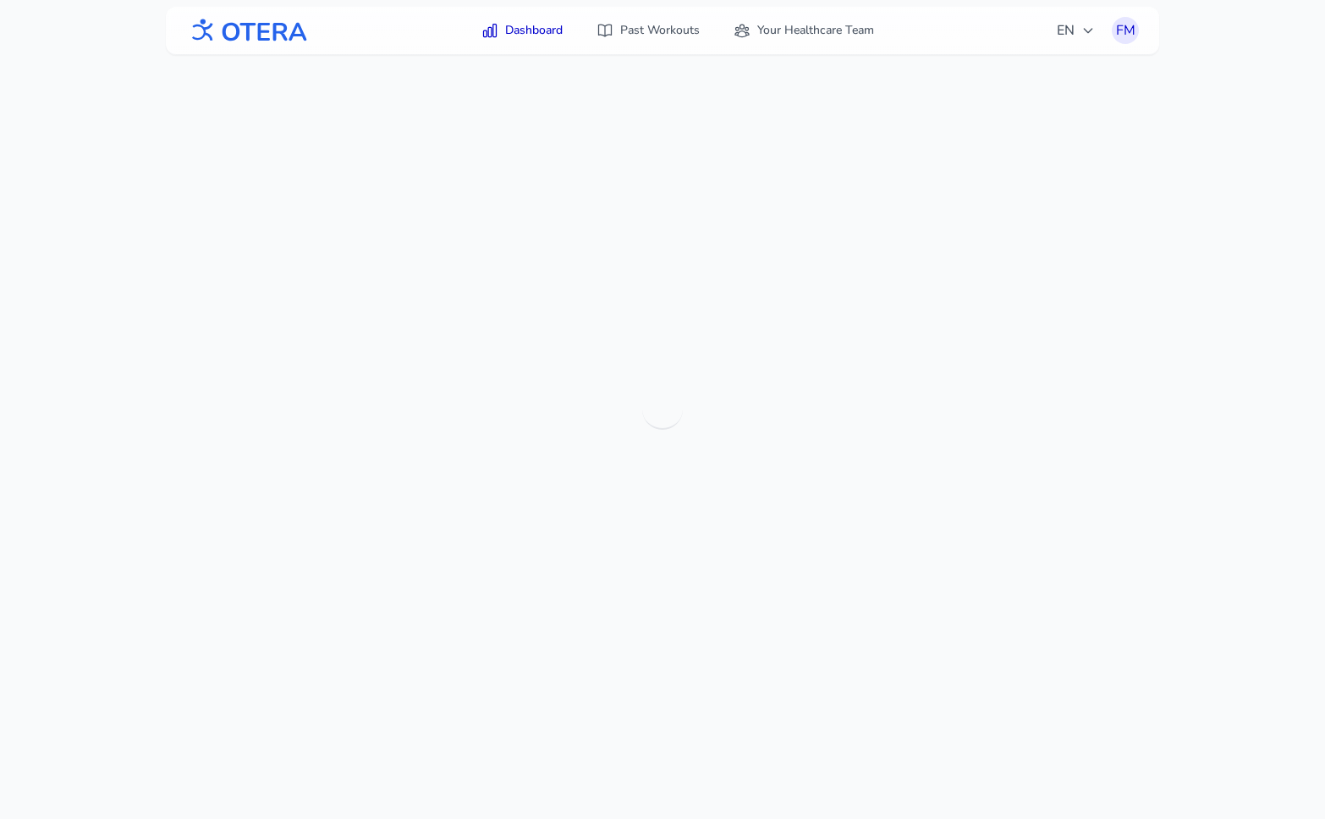
scroll to position [54, 0]
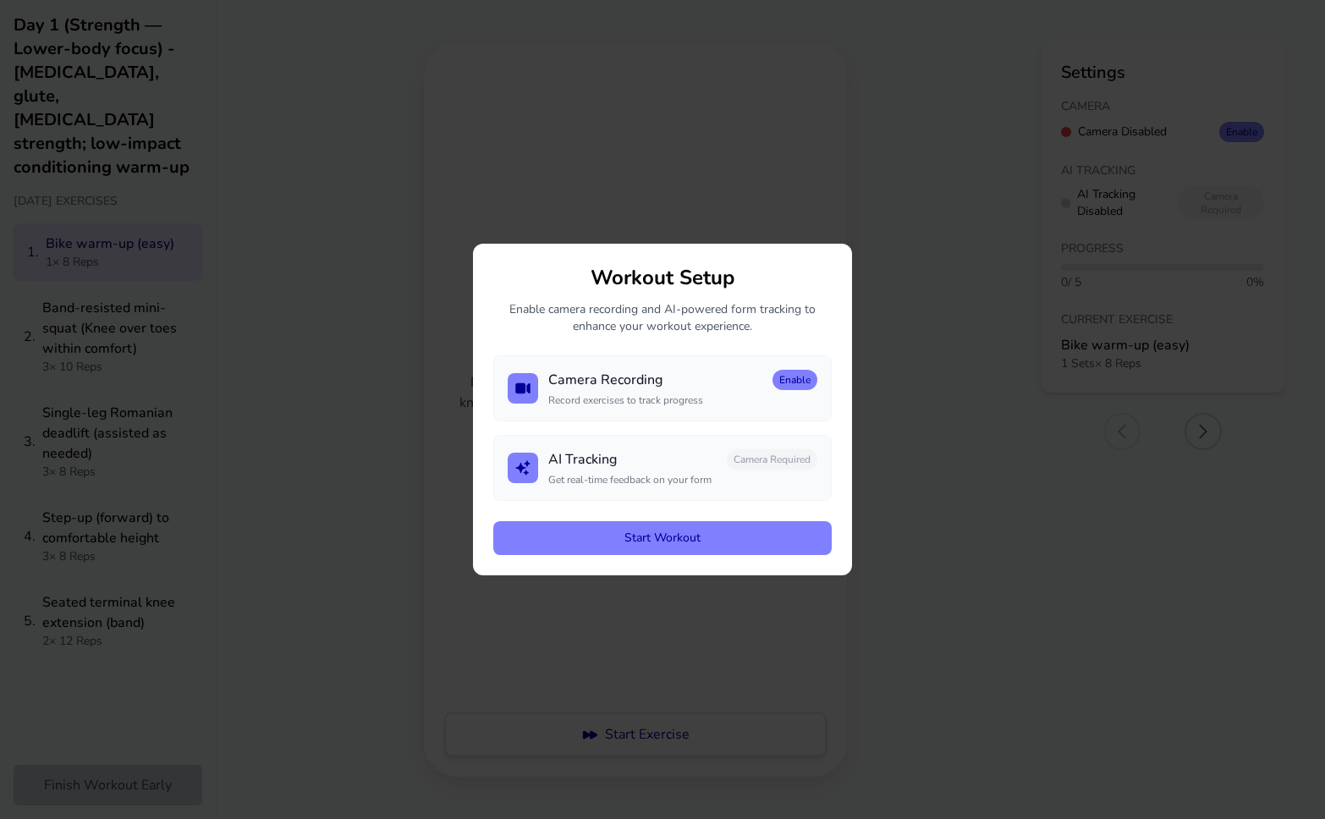
click at [869, 510] on div "Workout Setup Enable camera recording and AI-powered form tracking to enhance y…" at bounding box center [662, 409] width 1325 height 819
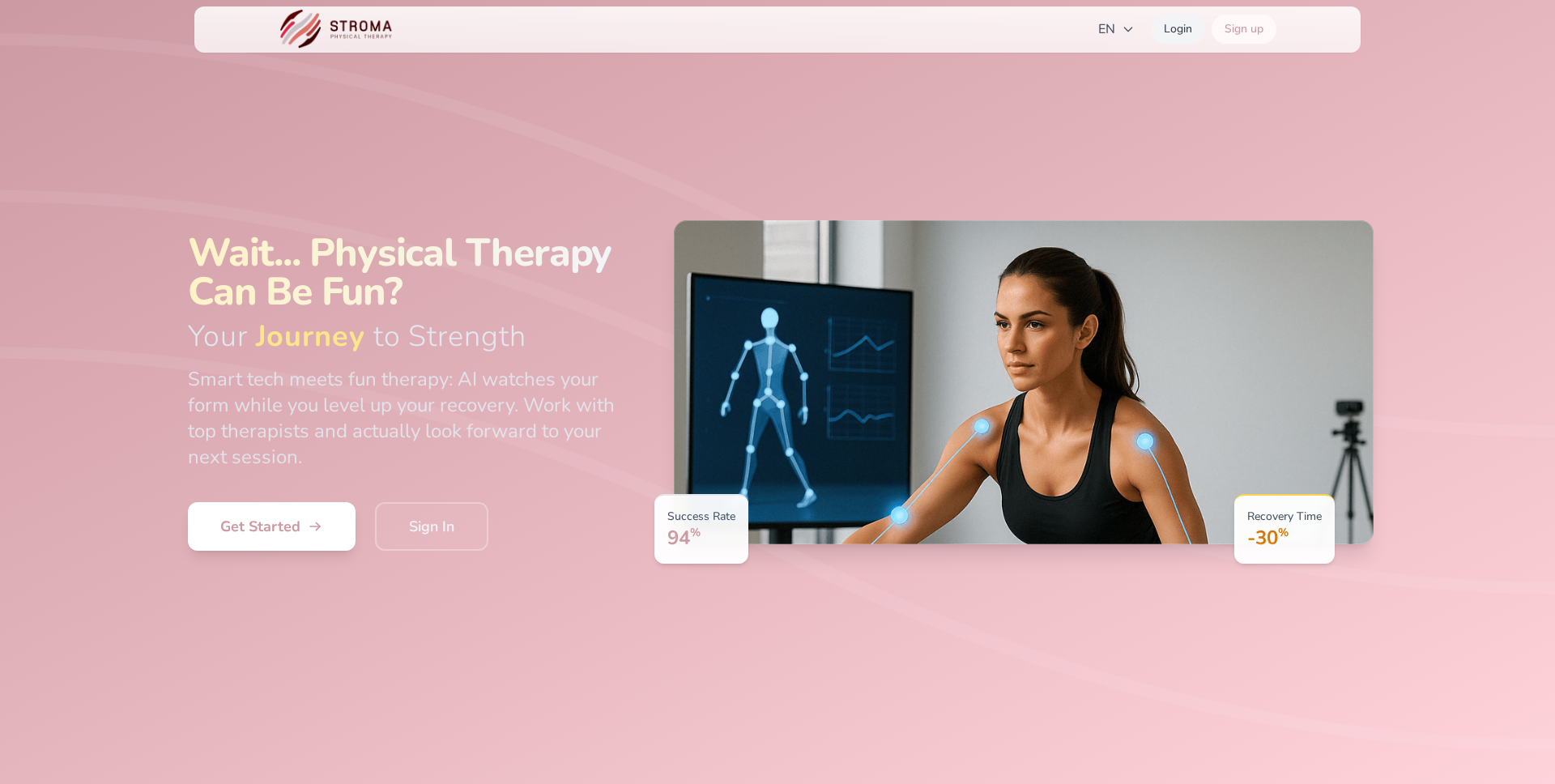
click at [1173, 28] on link "Login" at bounding box center [1178, 29] width 55 height 29
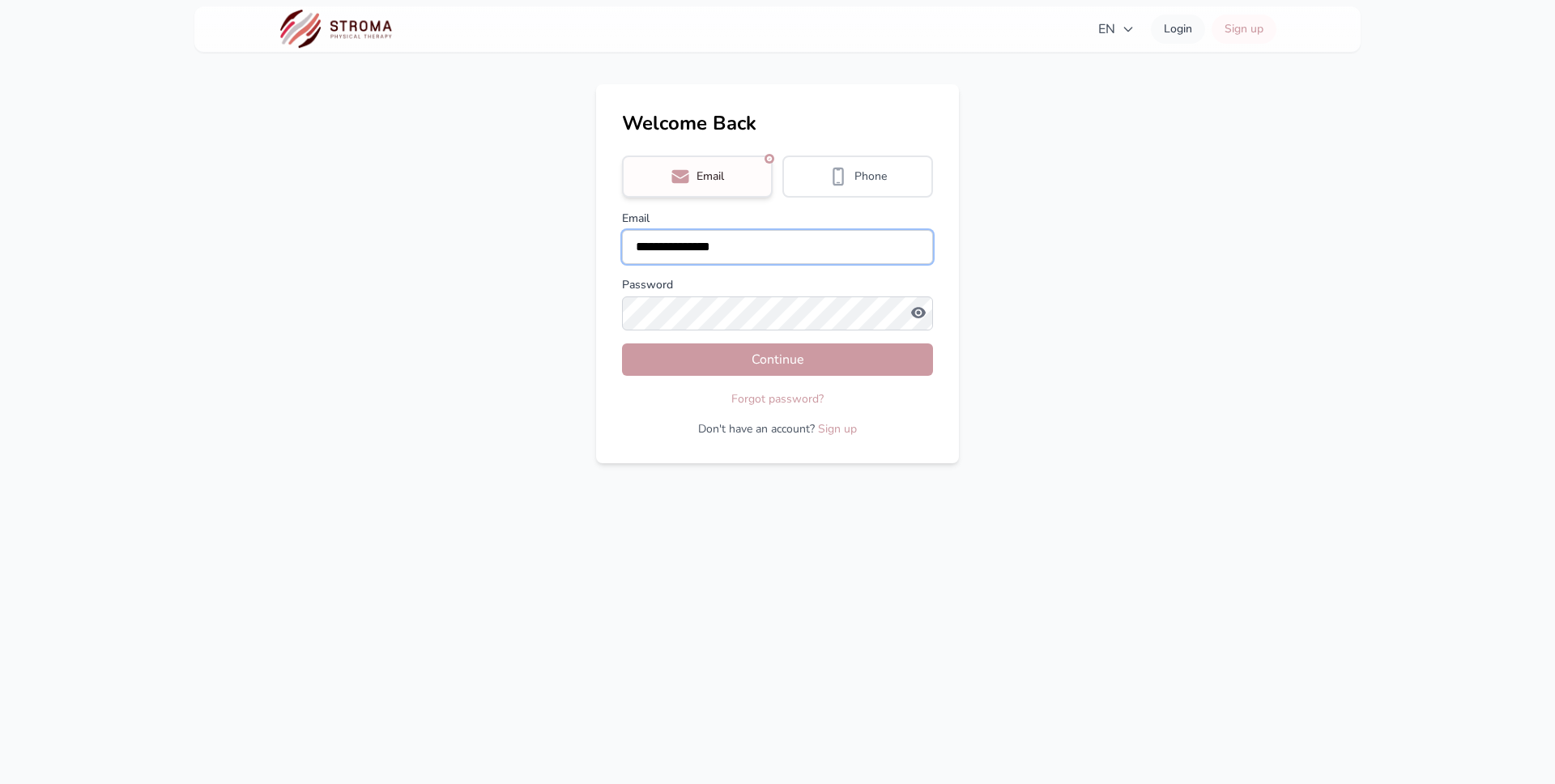
click at [726, 239] on input "**********" at bounding box center [778, 247] width 311 height 34
type input "**********"
click at [622, 344] on button "Continue" at bounding box center [778, 360] width 311 height 33
